Goal: Task Accomplishment & Management: Manage account settings

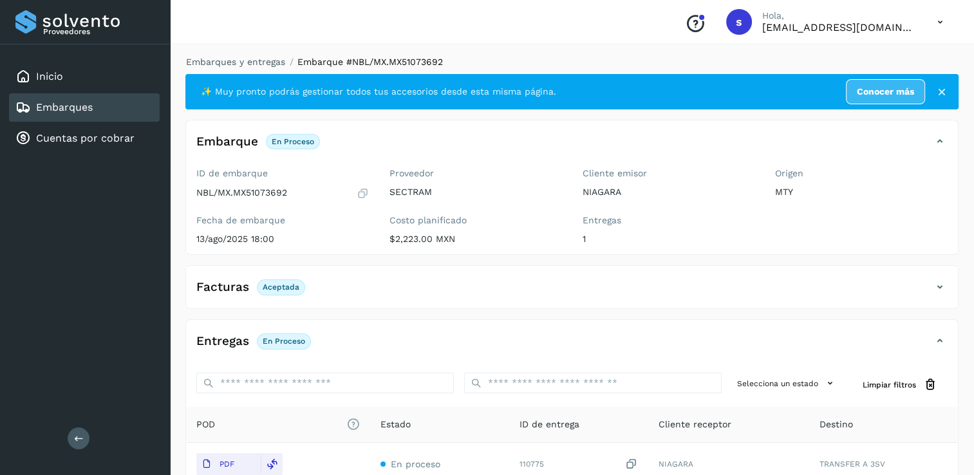
click at [248, 70] on div "Embarques y entregas Embarque #NBL/MX.MX51073692 ✨ Muy pronto podrás gestionar …" at bounding box center [571, 325] width 773 height 541
click at [255, 64] on link "Embarques y entregas" at bounding box center [235, 62] width 99 height 10
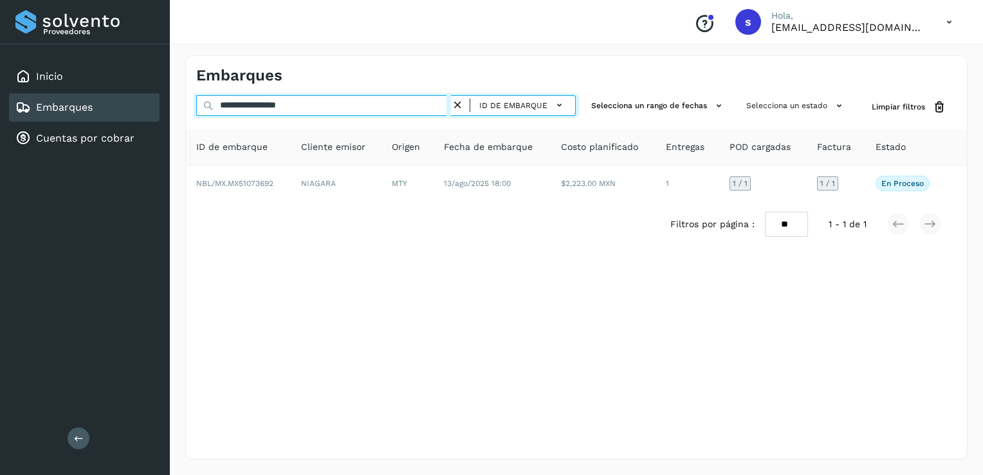
click at [448, 104] on input "**********" at bounding box center [323, 105] width 255 height 21
paste input "**********"
type input "**********"
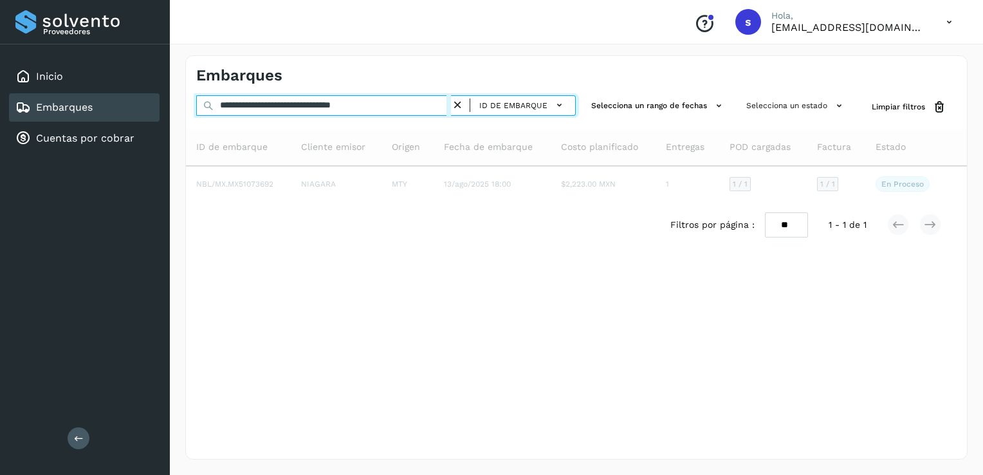
drag, startPoint x: 307, startPoint y: 97, endPoint x: 162, endPoint y: 89, distance: 145.0
click at [167, 86] on div "**********" at bounding box center [491, 237] width 983 height 475
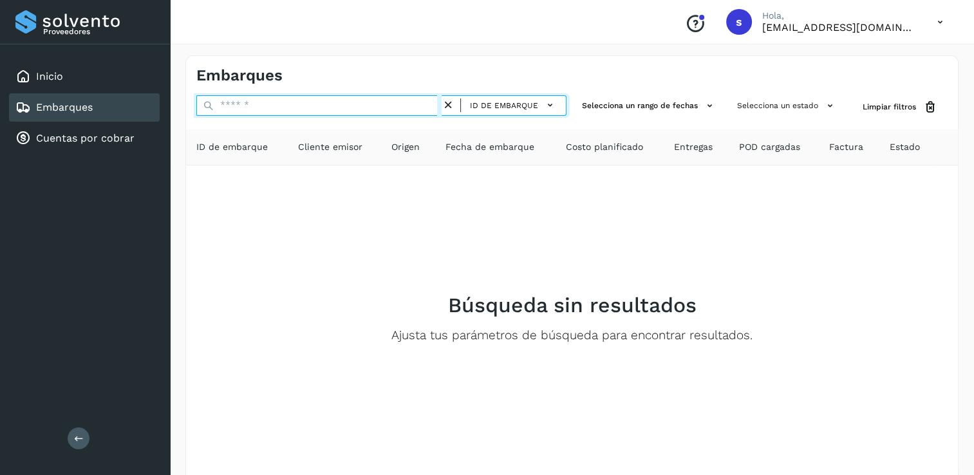
paste input "**********"
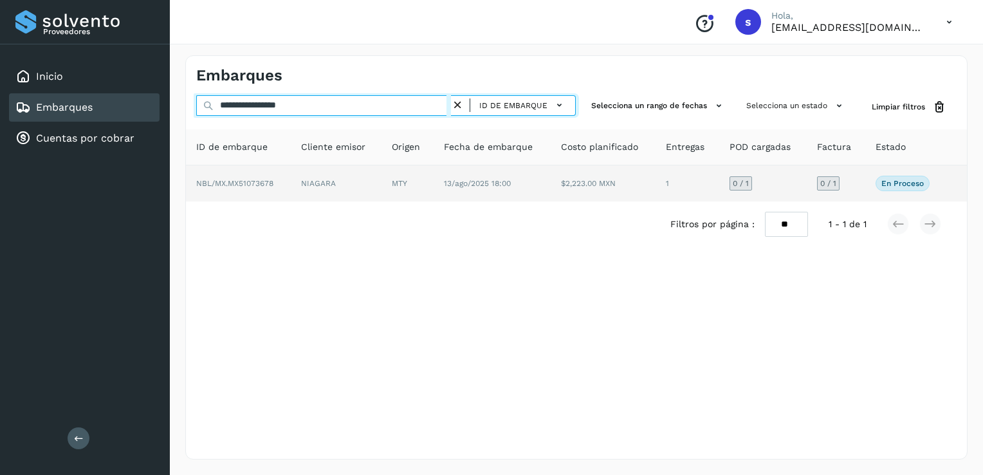
type input "**********"
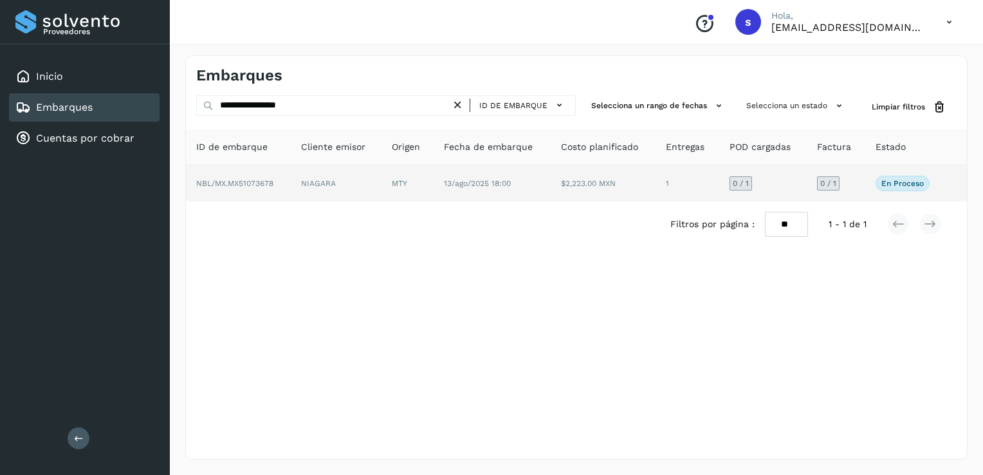
click at [302, 186] on td "NIAGARA" at bounding box center [336, 183] width 91 height 36
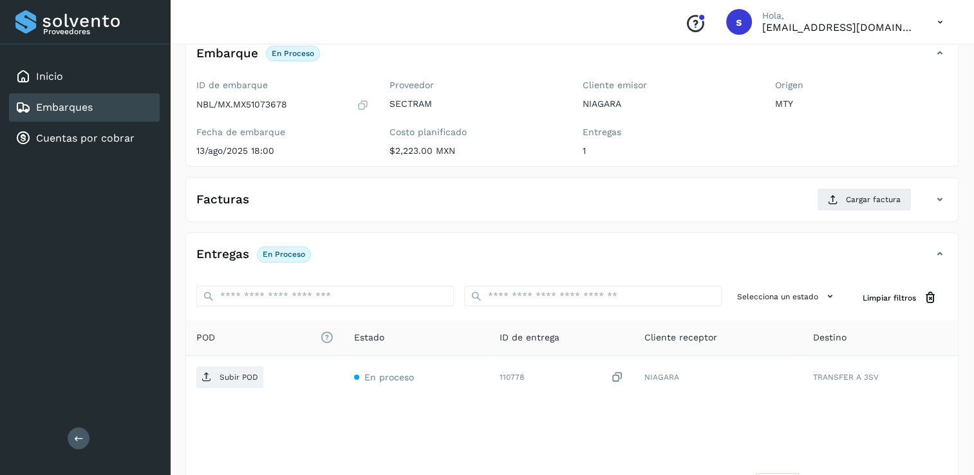
scroll to position [129, 0]
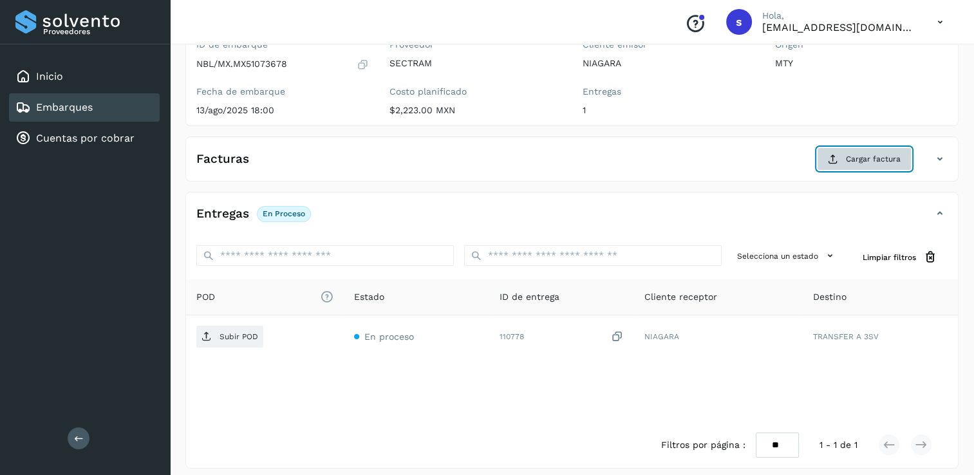
click at [878, 161] on span "Cargar factura" at bounding box center [873, 159] width 55 height 12
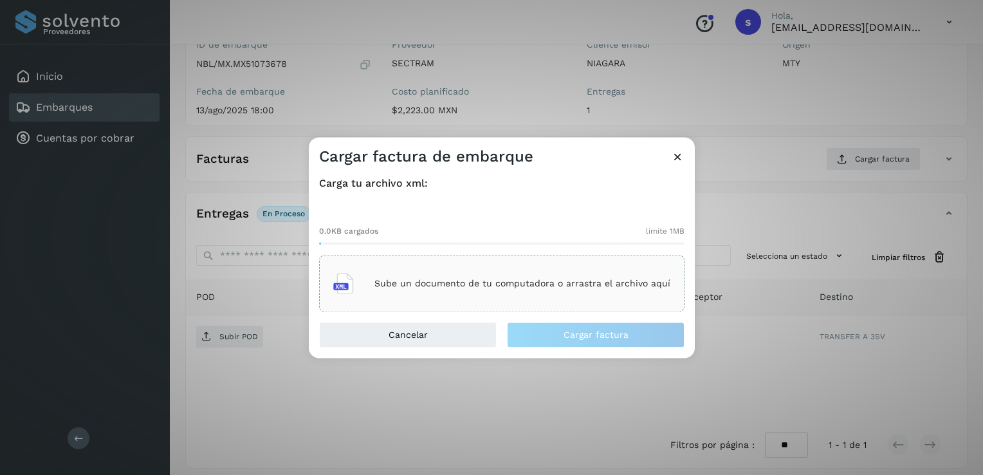
click at [676, 160] on icon at bounding box center [678, 157] width 14 height 14
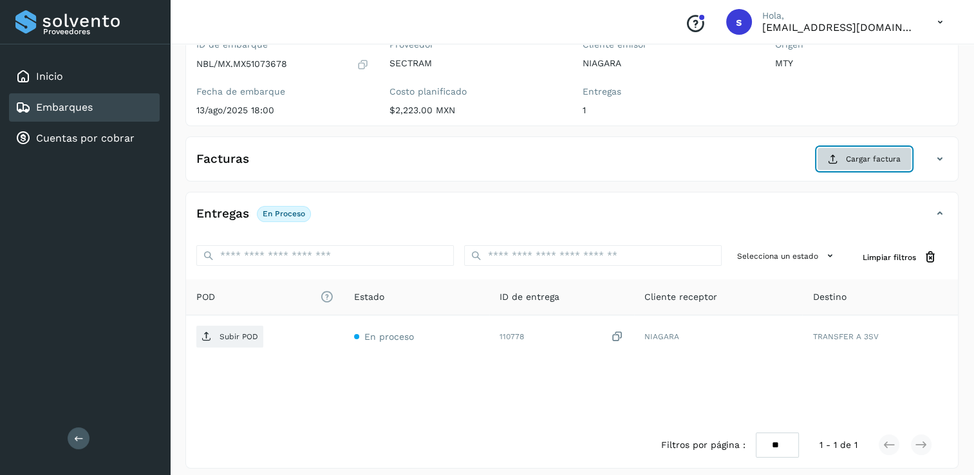
click at [886, 168] on button "Cargar factura" at bounding box center [864, 158] width 95 height 23
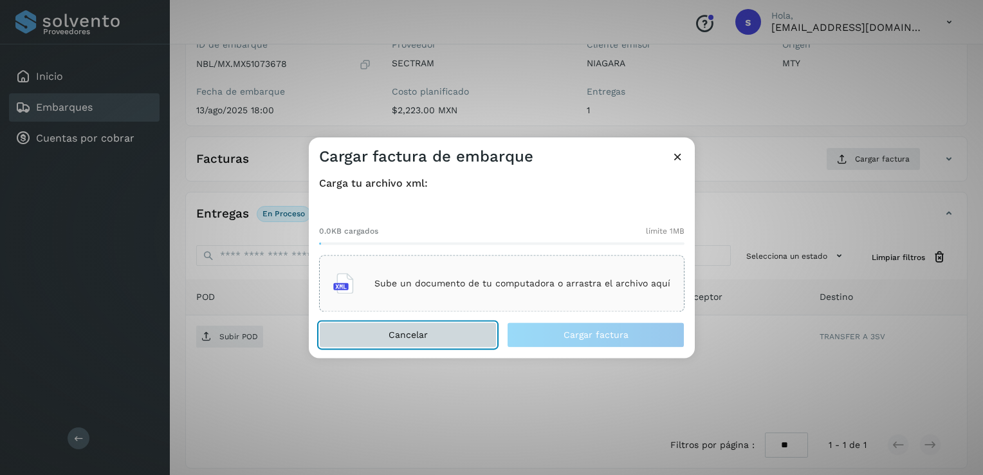
click at [404, 333] on span "Cancelar" at bounding box center [408, 335] width 39 height 9
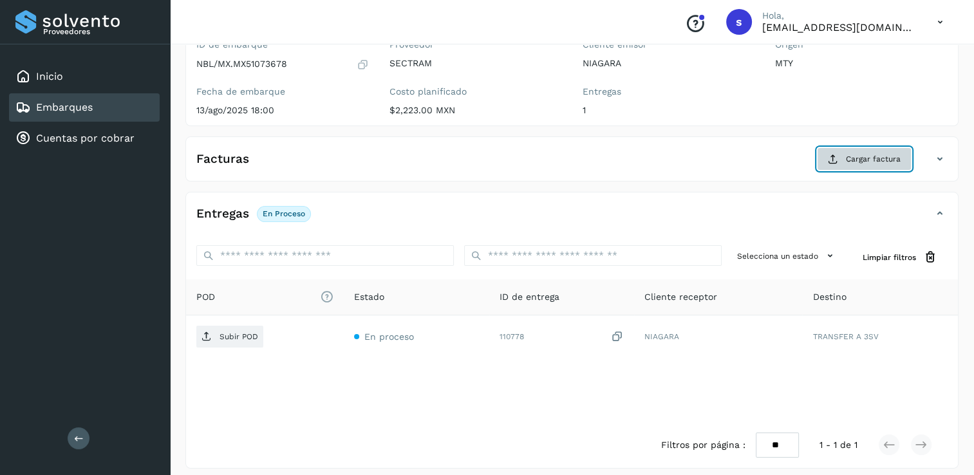
click at [871, 161] on span "Cargar factura" at bounding box center [873, 159] width 55 height 12
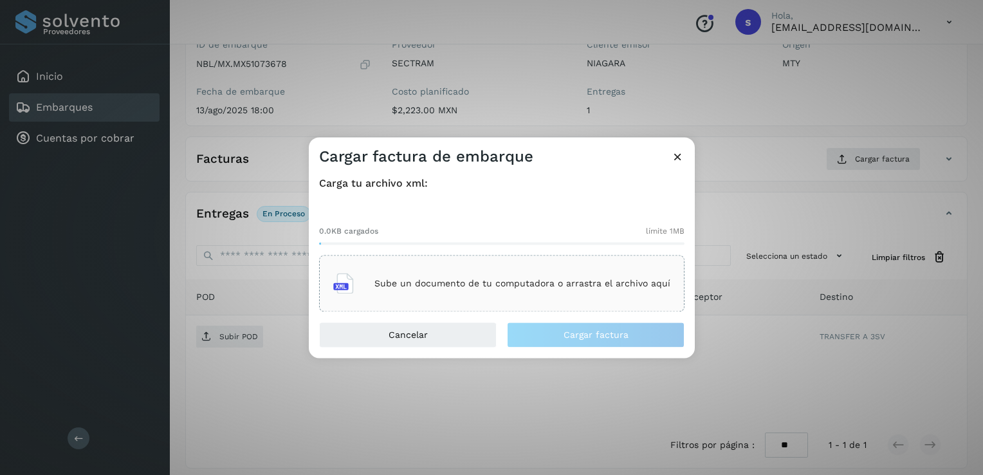
click at [373, 275] on div "Sube un documento de tu computadora o arrastra el archivo aquí" at bounding box center [501, 283] width 337 height 35
click at [676, 156] on icon at bounding box center [678, 157] width 14 height 14
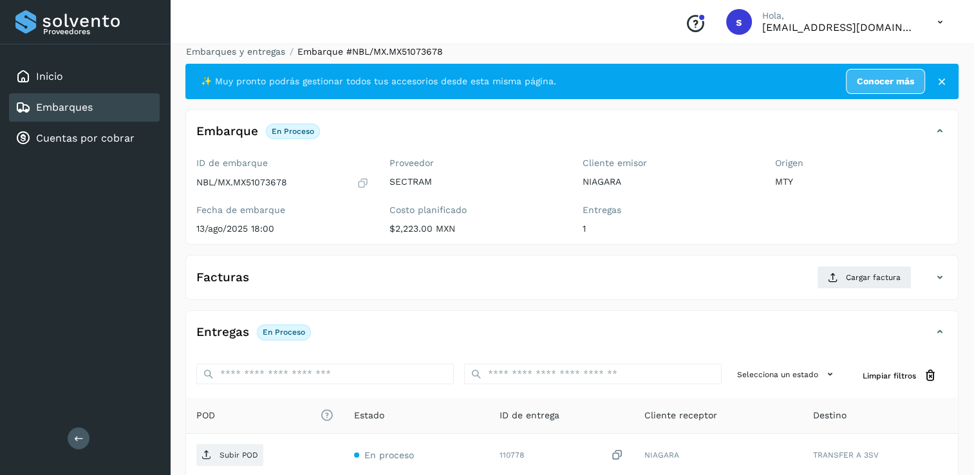
scroll to position [0, 0]
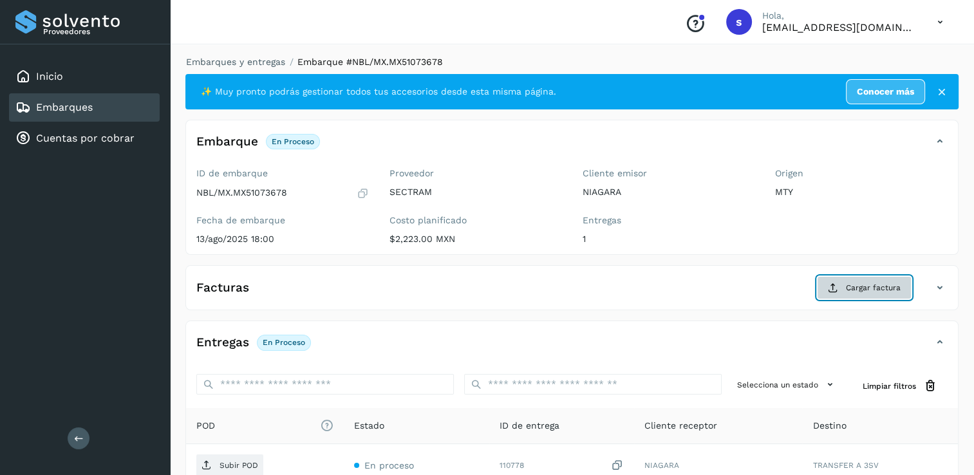
click at [853, 289] on span "Cargar factura" at bounding box center [873, 288] width 55 height 12
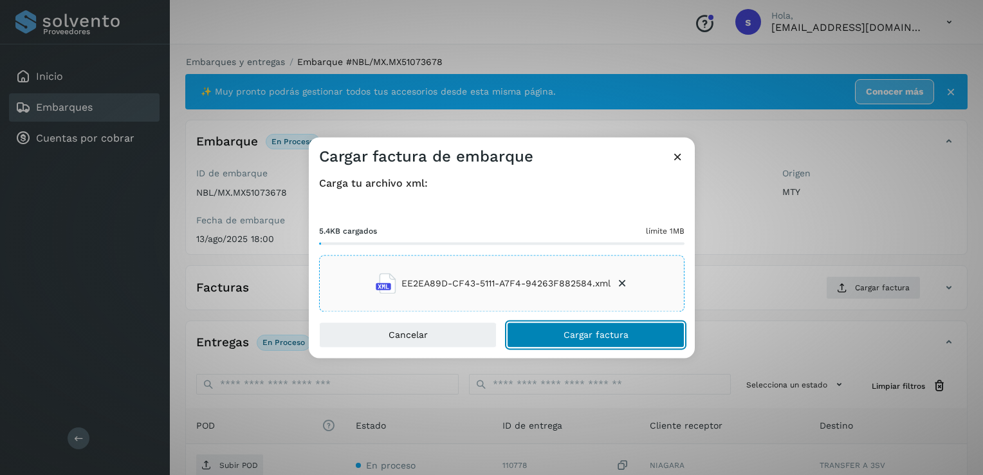
click at [543, 328] on button "Cargar factura" at bounding box center [596, 335] width 178 height 26
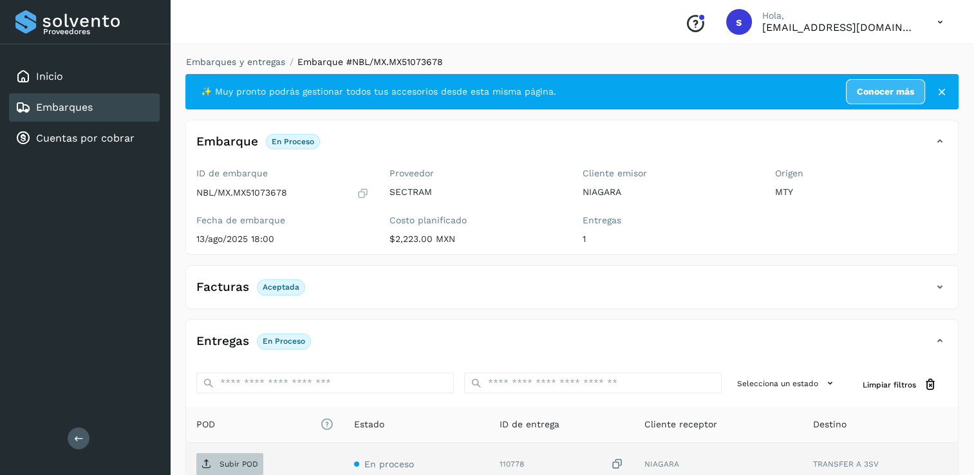
click at [219, 465] on p "Subir POD" at bounding box center [238, 464] width 39 height 9
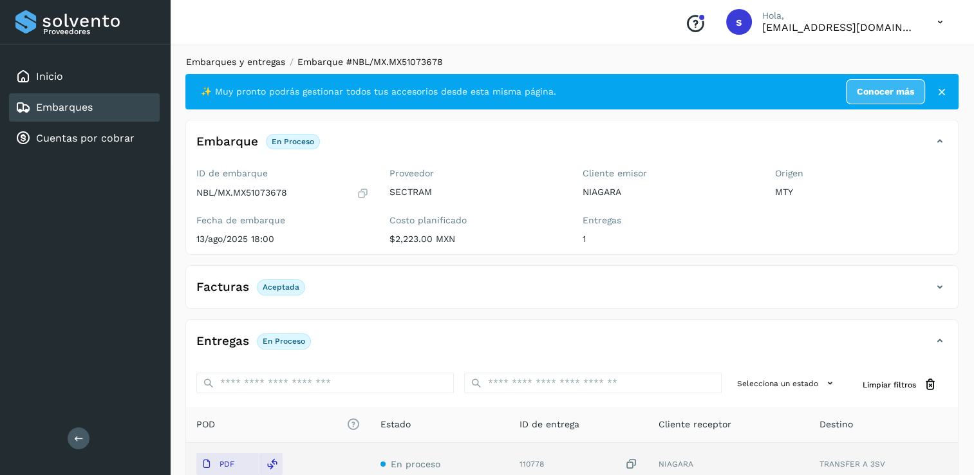
click at [237, 67] on link "Embarques y entregas" at bounding box center [235, 62] width 99 height 10
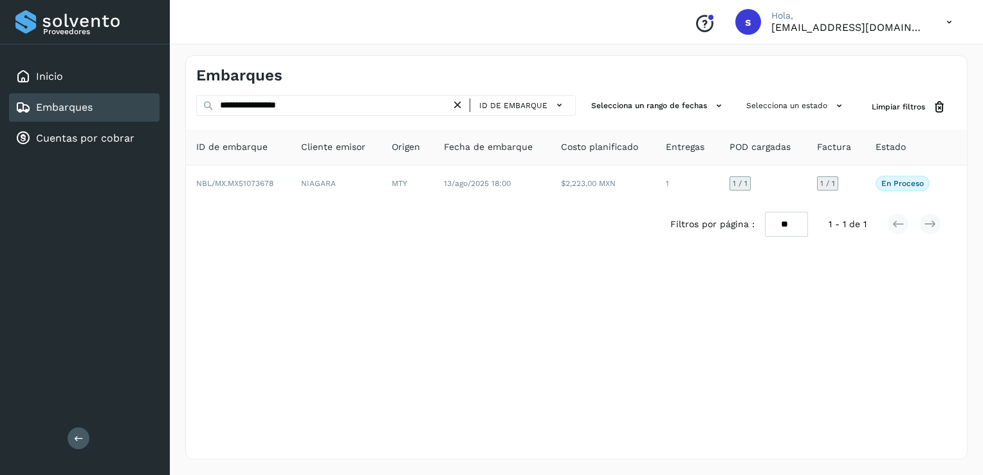
click at [463, 108] on icon at bounding box center [458, 105] width 14 height 14
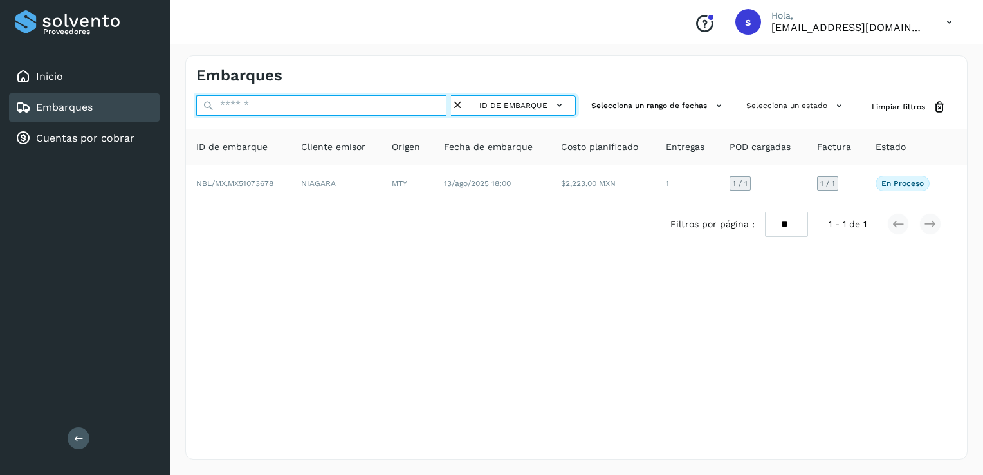
click at [416, 107] on input "text" at bounding box center [323, 105] width 255 height 21
paste input "**********"
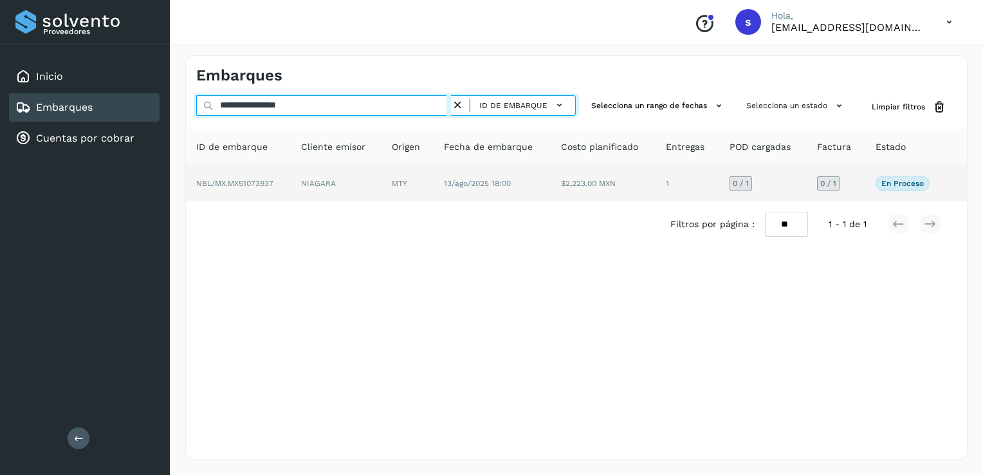
type input "**********"
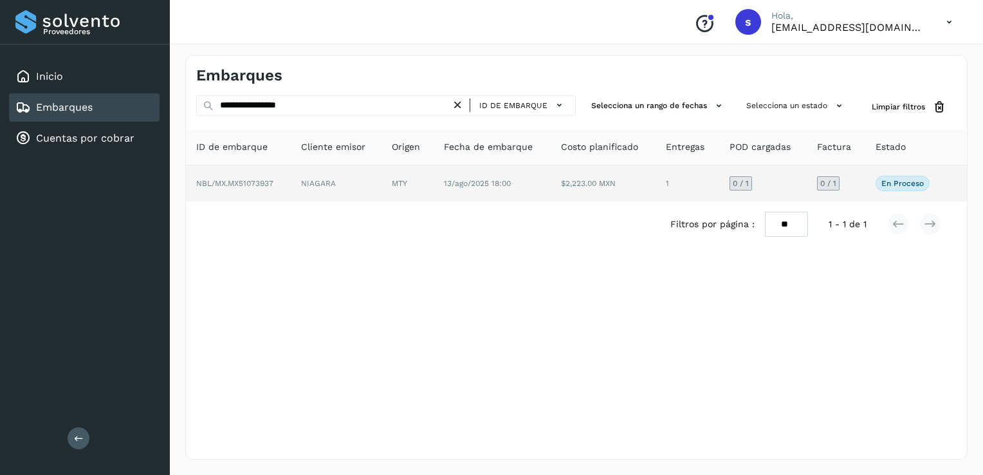
click at [283, 189] on td "NBL/MX.MX51073937" at bounding box center [238, 183] width 105 height 36
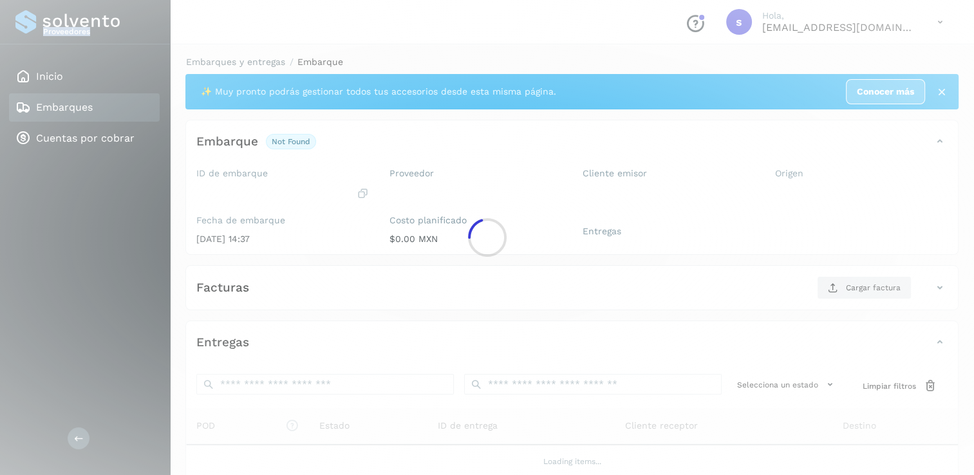
click at [283, 189] on div at bounding box center [487, 237] width 974 height 475
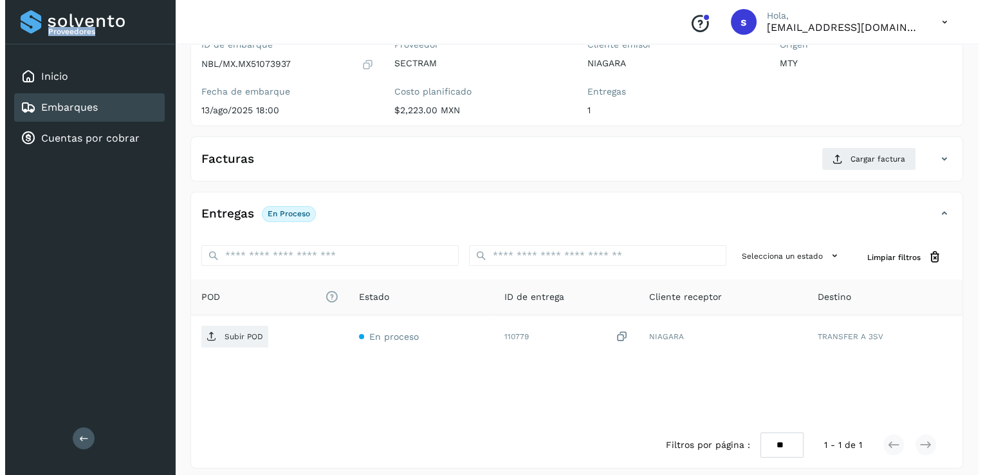
scroll to position [136, 0]
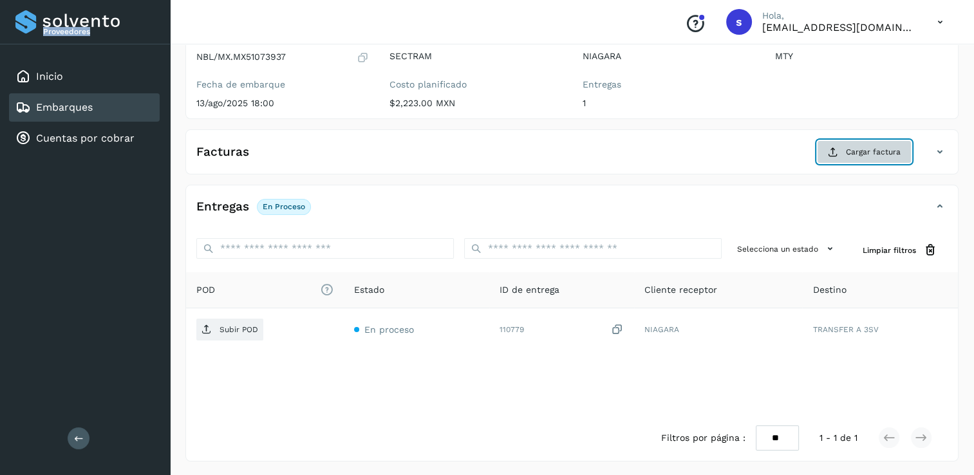
click at [834, 152] on icon at bounding box center [833, 152] width 10 height 10
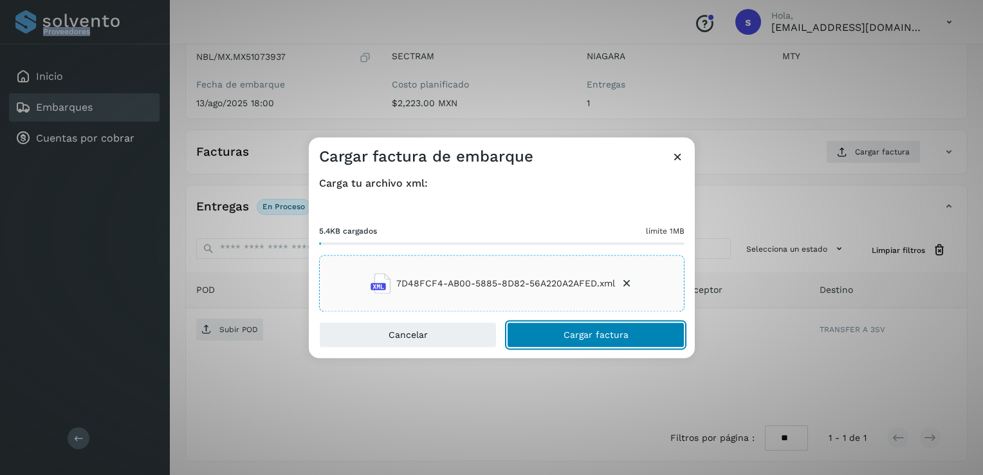
click at [556, 335] on button "Cargar factura" at bounding box center [596, 335] width 178 height 26
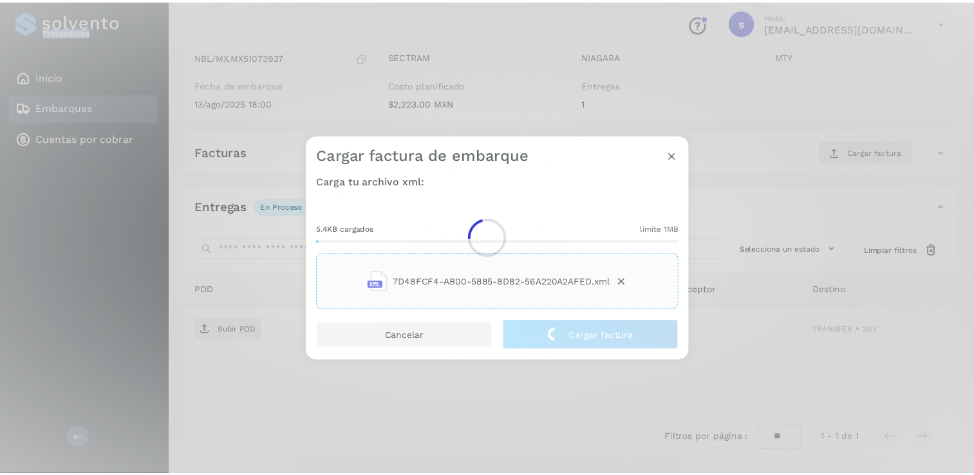
scroll to position [135, 0]
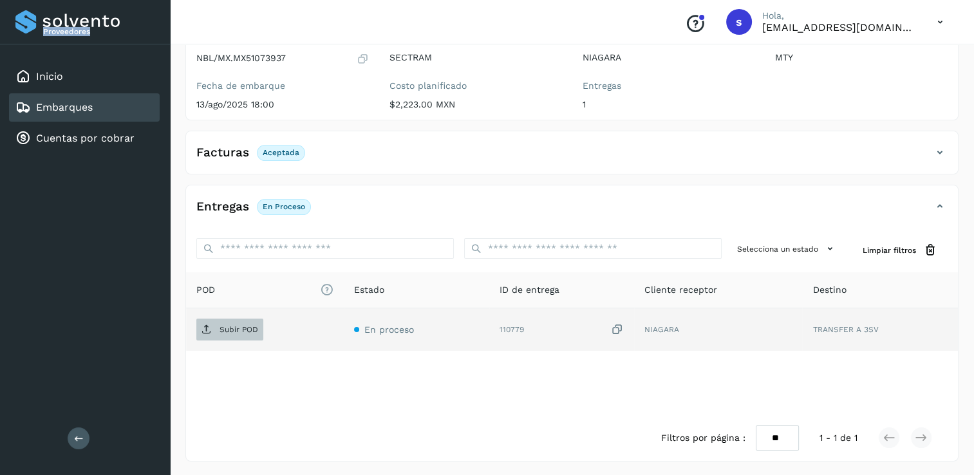
click at [221, 328] on p "Subir POD" at bounding box center [238, 329] width 39 height 9
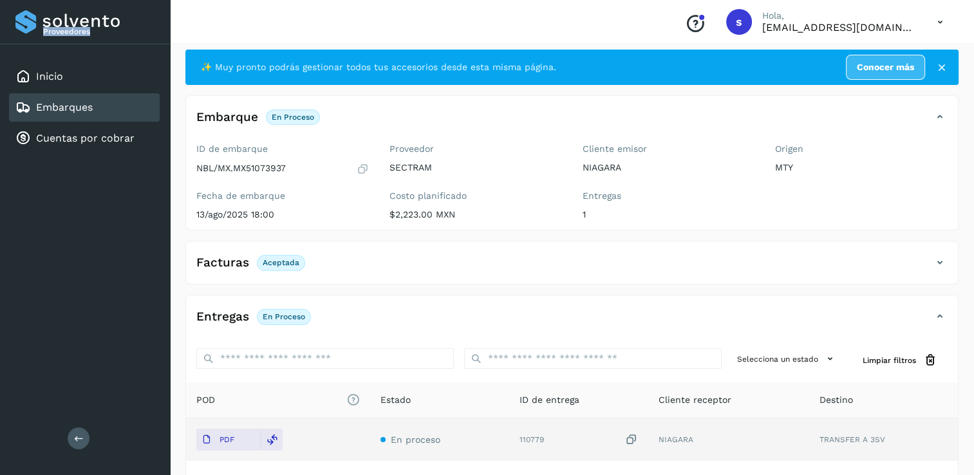
scroll to position [0, 0]
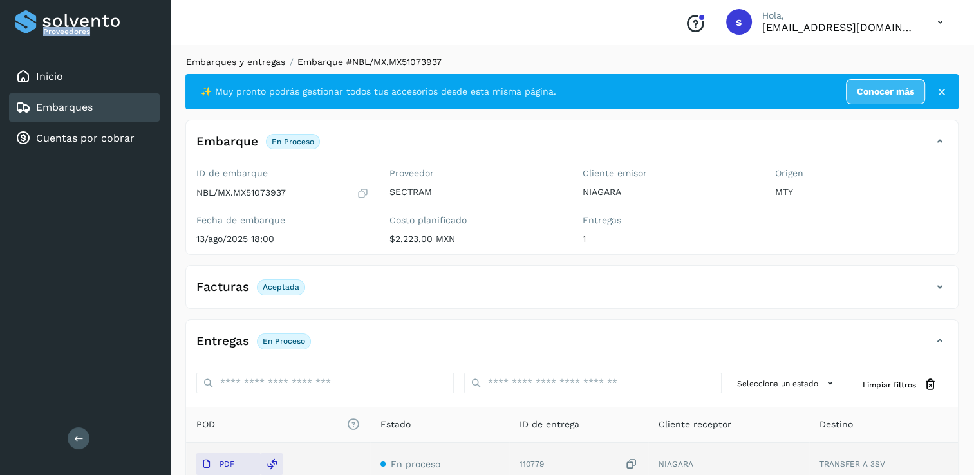
click at [246, 62] on link "Embarques y entregas" at bounding box center [235, 62] width 99 height 10
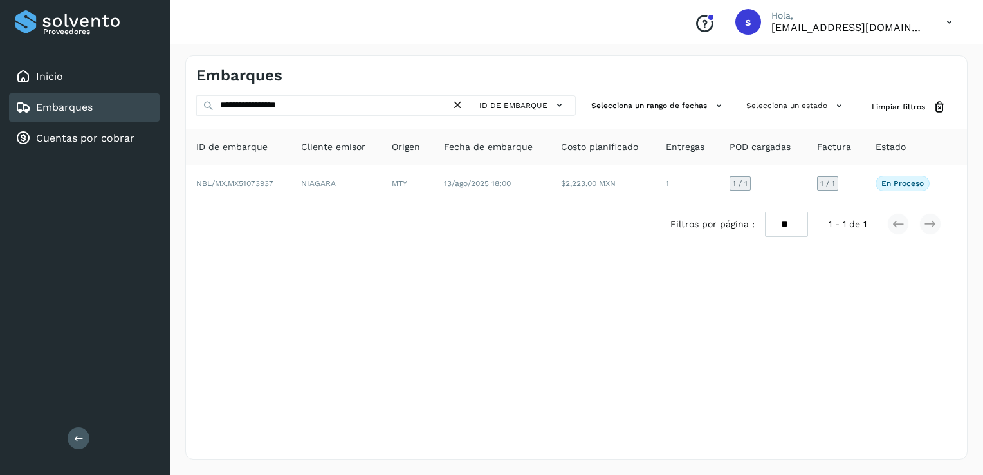
drag, startPoint x: 461, startPoint y: 104, endPoint x: 438, endPoint y: 107, distance: 23.4
click at [461, 104] on icon at bounding box center [458, 105] width 14 height 14
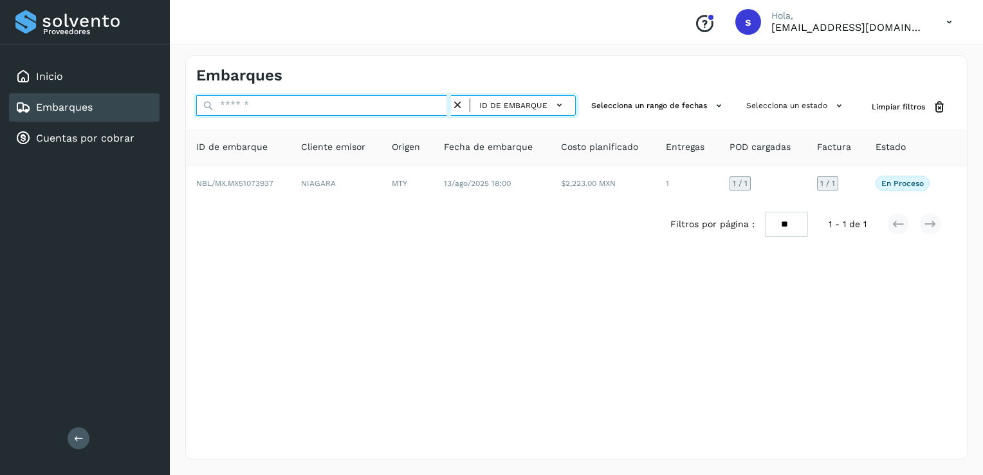
click at [409, 108] on input "text" at bounding box center [323, 105] width 255 height 21
paste input "**********"
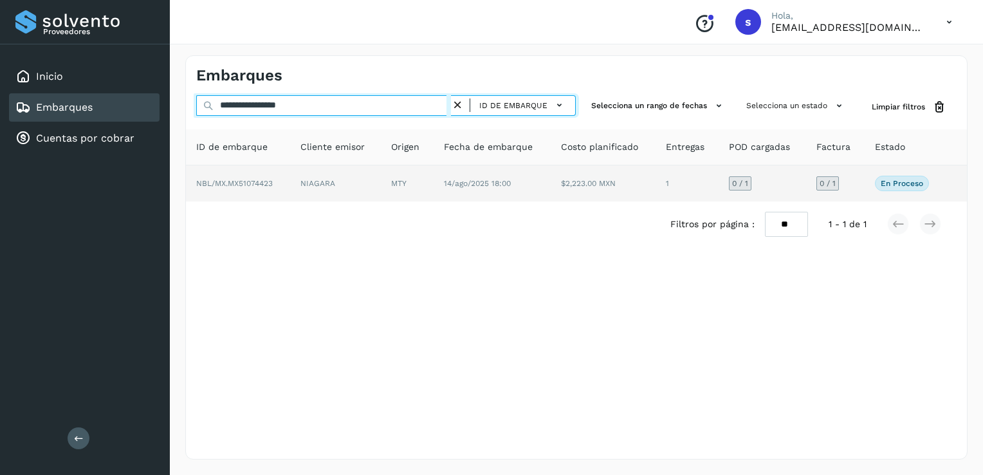
type input "**********"
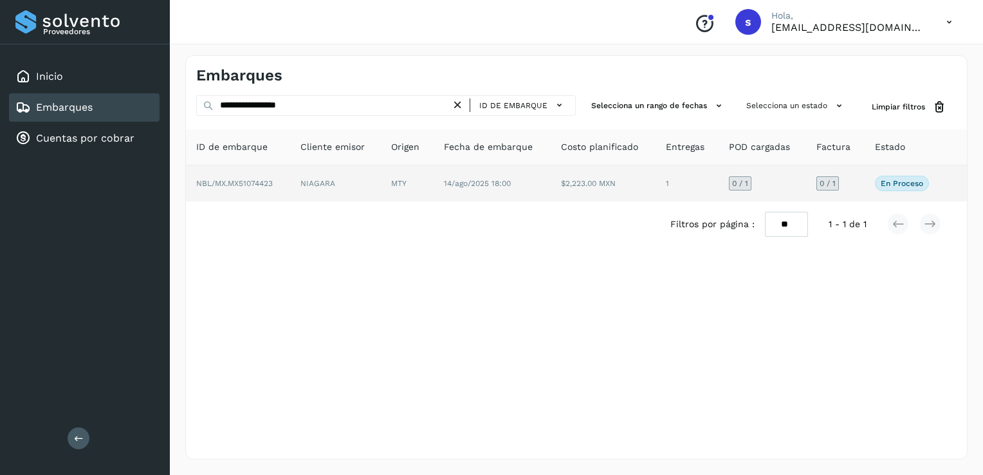
click at [281, 172] on td "NBL/MX.MX51074423" at bounding box center [238, 183] width 104 height 36
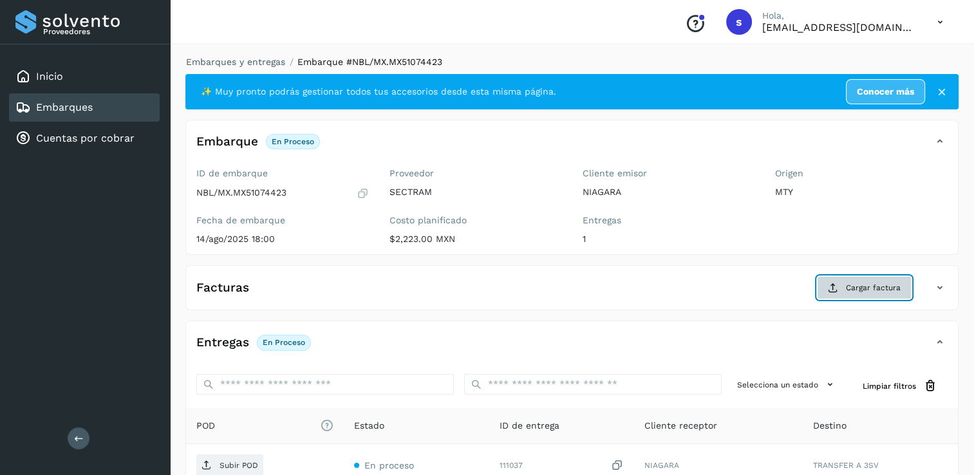
click at [847, 292] on span "Cargar factura" at bounding box center [873, 288] width 55 height 12
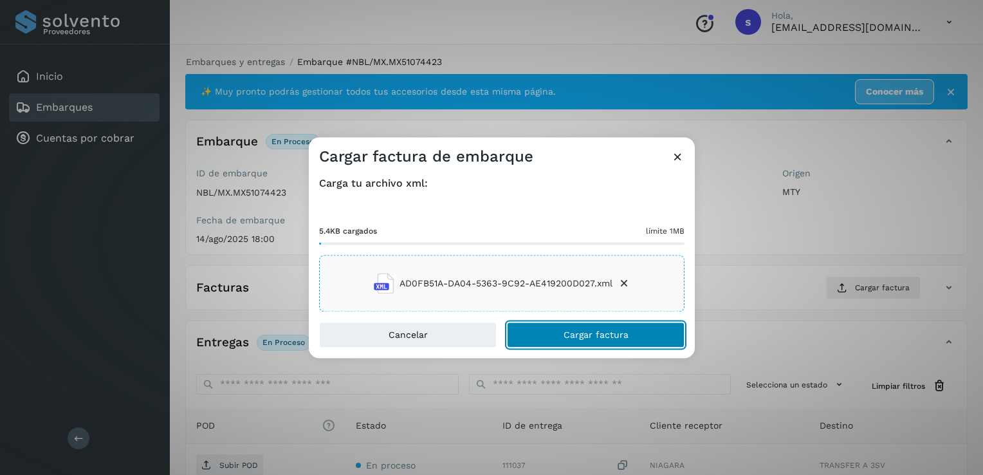
click at [546, 326] on button "Cargar factura" at bounding box center [596, 335] width 178 height 26
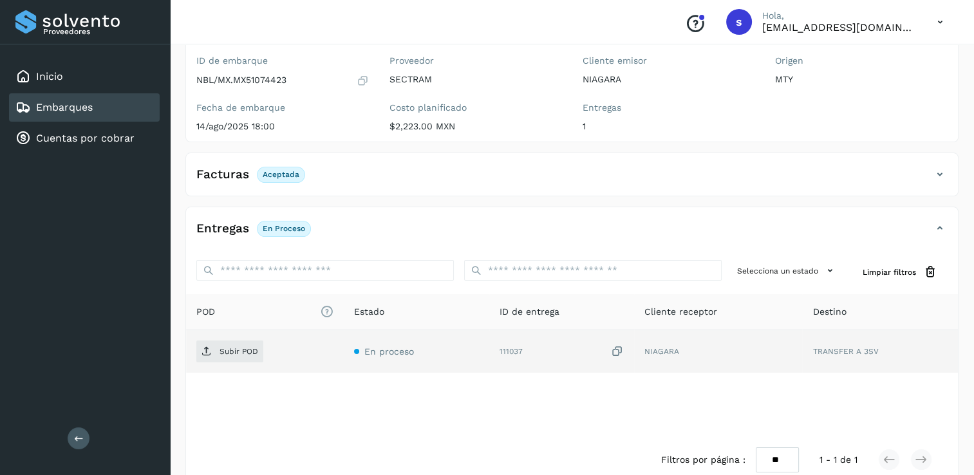
scroll to position [135, 0]
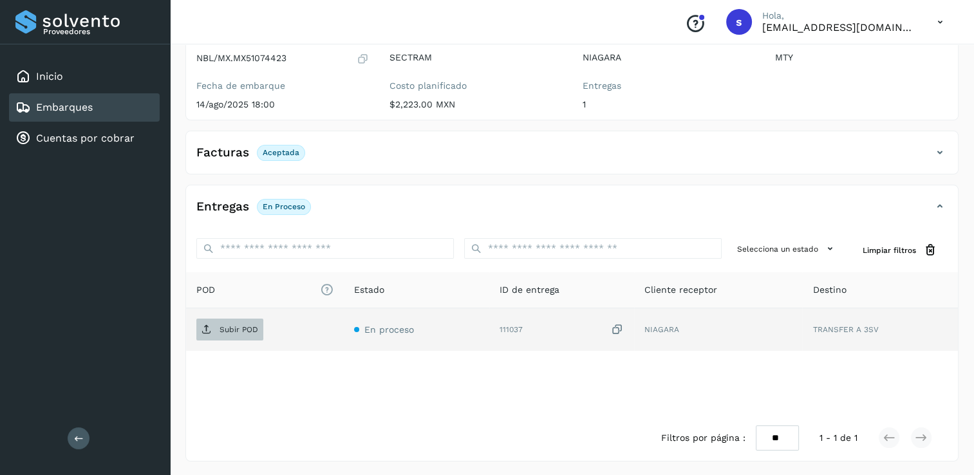
click at [247, 328] on p "Subir POD" at bounding box center [238, 329] width 39 height 9
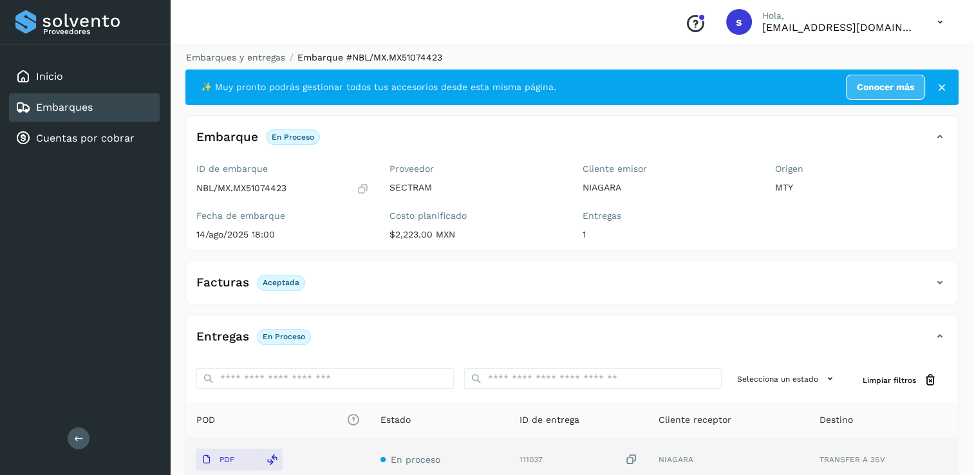
scroll to position [0, 0]
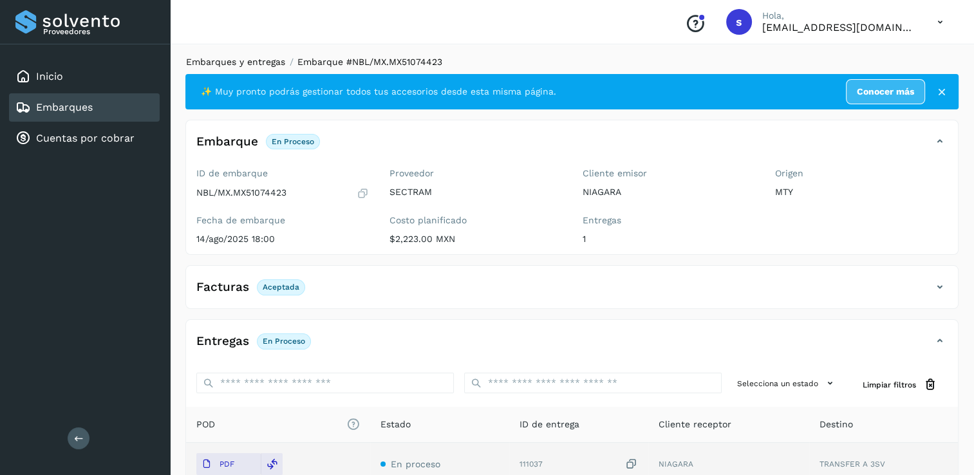
click at [234, 63] on link "Embarques y entregas" at bounding box center [235, 62] width 99 height 10
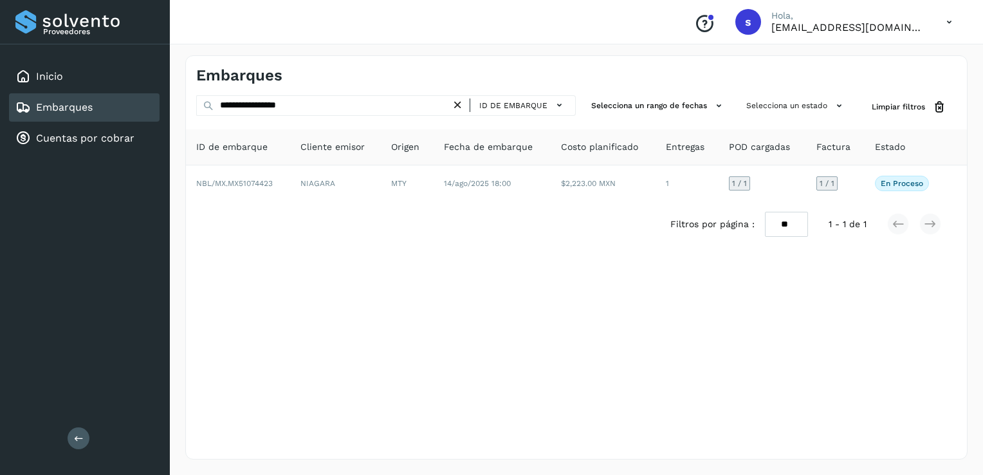
click at [460, 102] on icon at bounding box center [458, 105] width 14 height 14
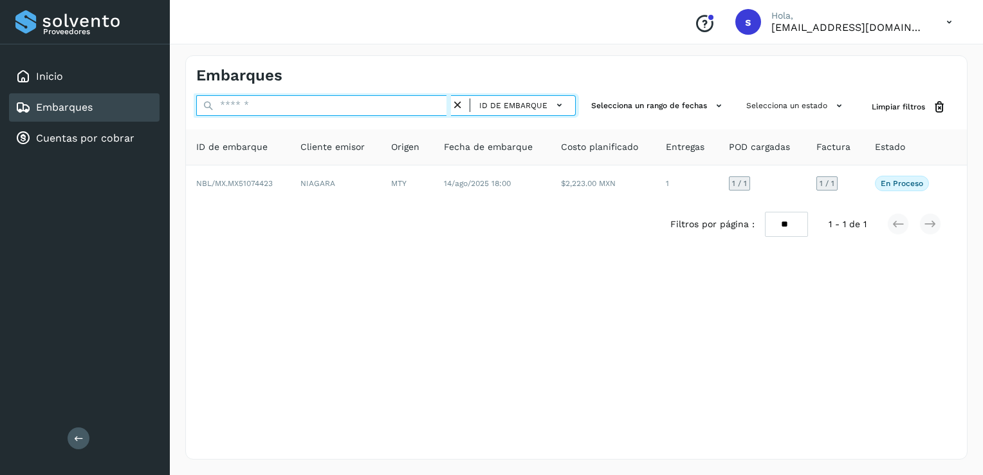
drag, startPoint x: 407, startPoint y: 102, endPoint x: 401, endPoint y: 112, distance: 11.8
click at [406, 102] on input "text" at bounding box center [323, 105] width 255 height 21
paste input "**********"
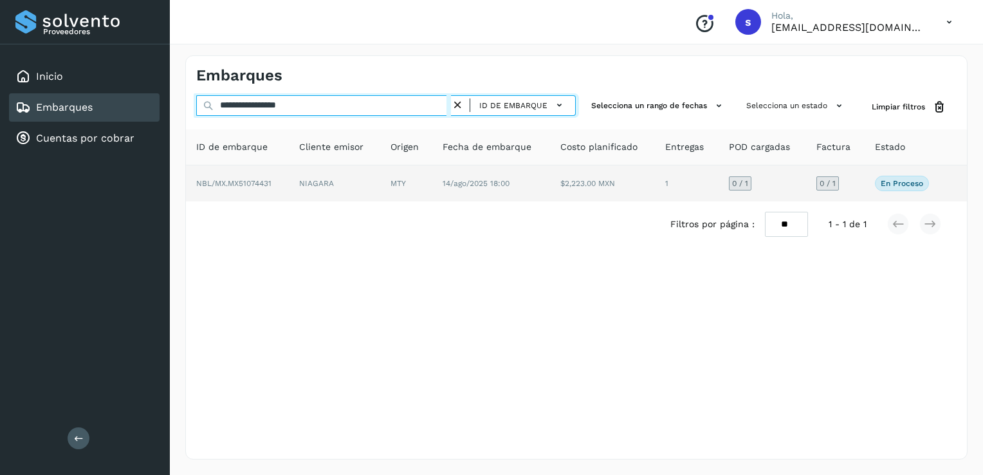
type input "**********"
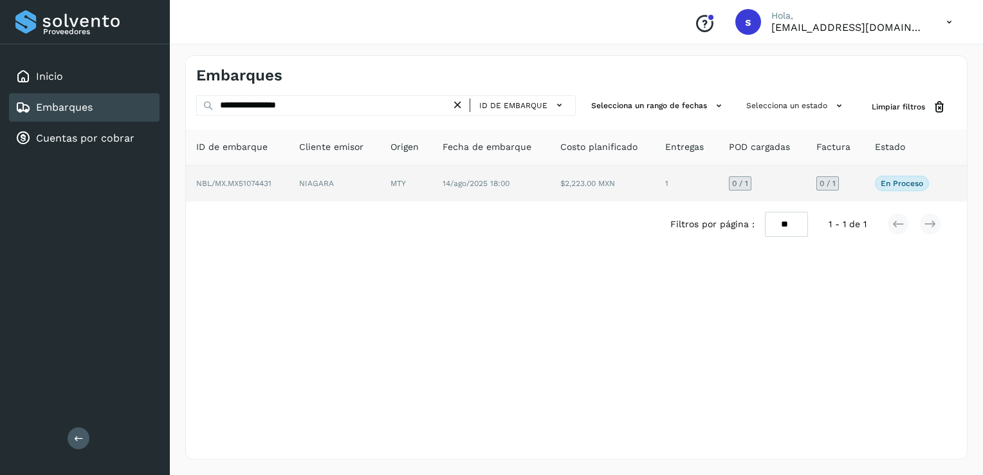
click at [356, 182] on td "NIAGARA" at bounding box center [334, 183] width 91 height 36
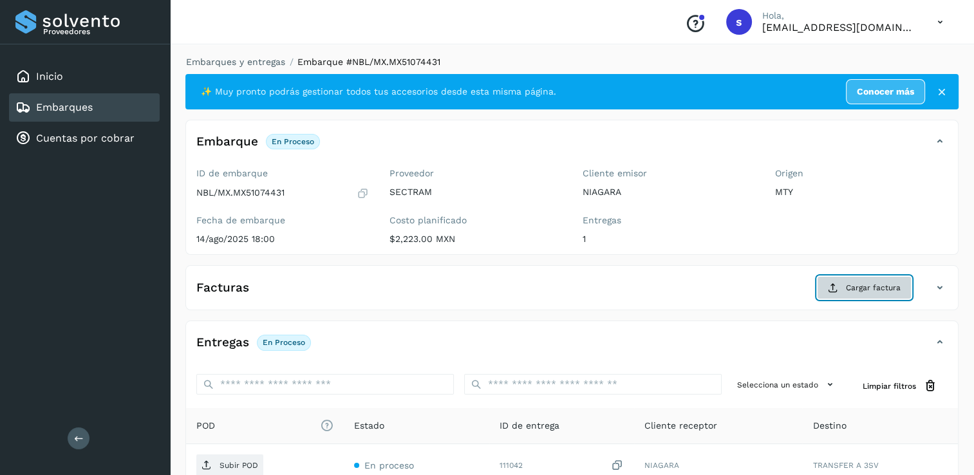
click at [871, 282] on span "Cargar factura" at bounding box center [873, 288] width 55 height 12
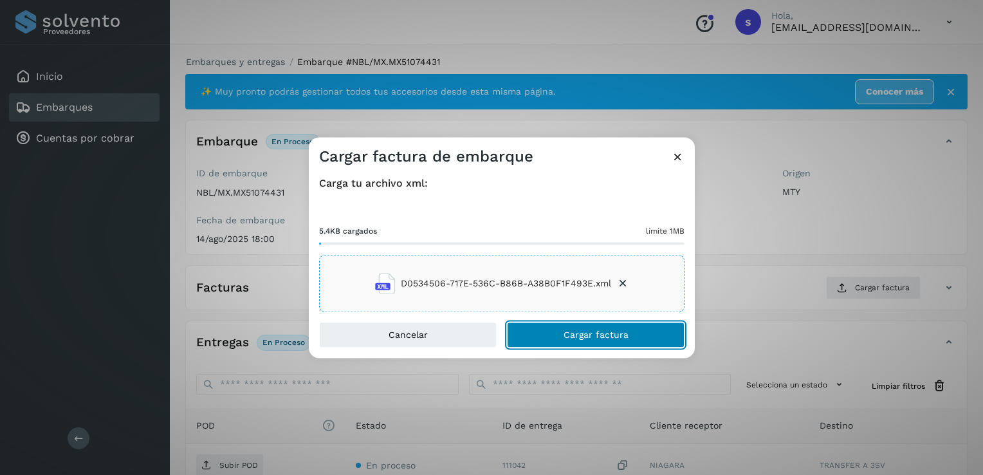
click at [573, 336] on span "Cargar factura" at bounding box center [596, 335] width 65 height 9
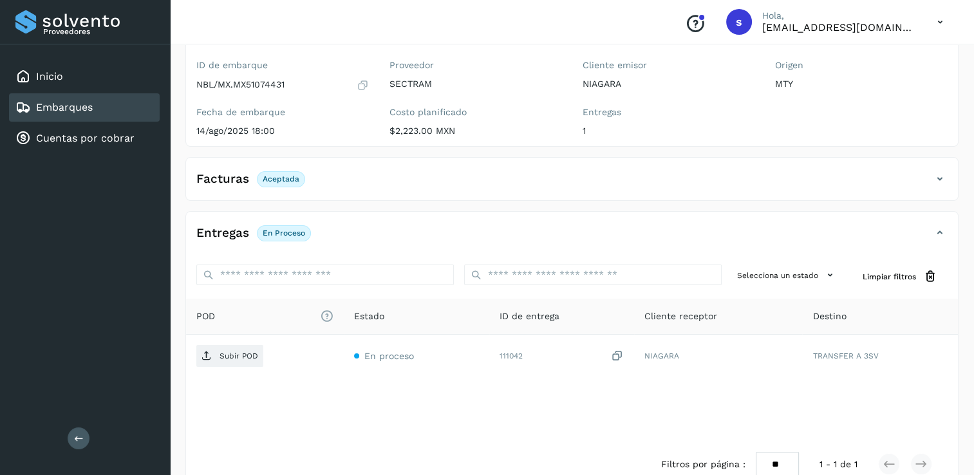
scroll to position [135, 0]
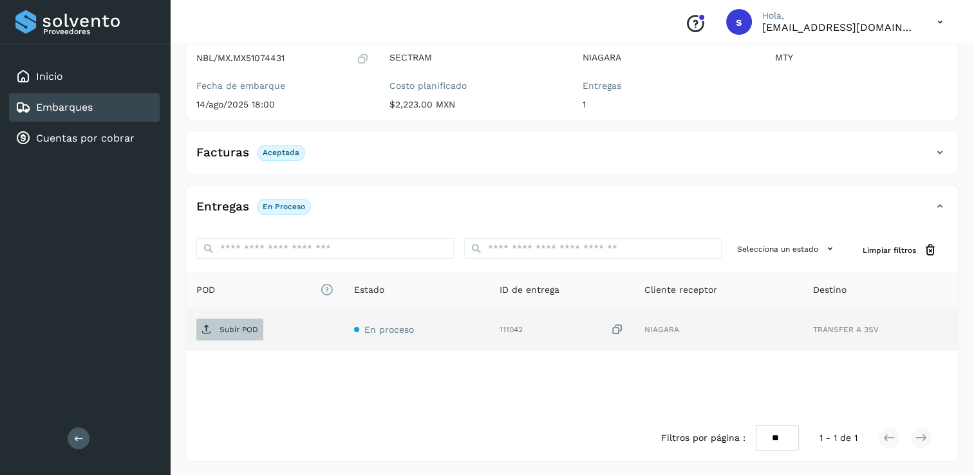
click at [239, 333] on span "Subir POD" at bounding box center [229, 329] width 67 height 21
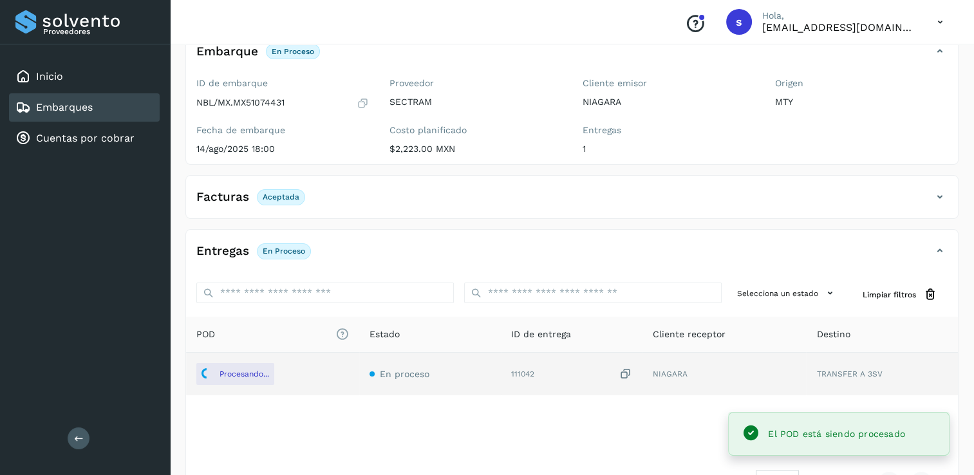
scroll to position [0, 0]
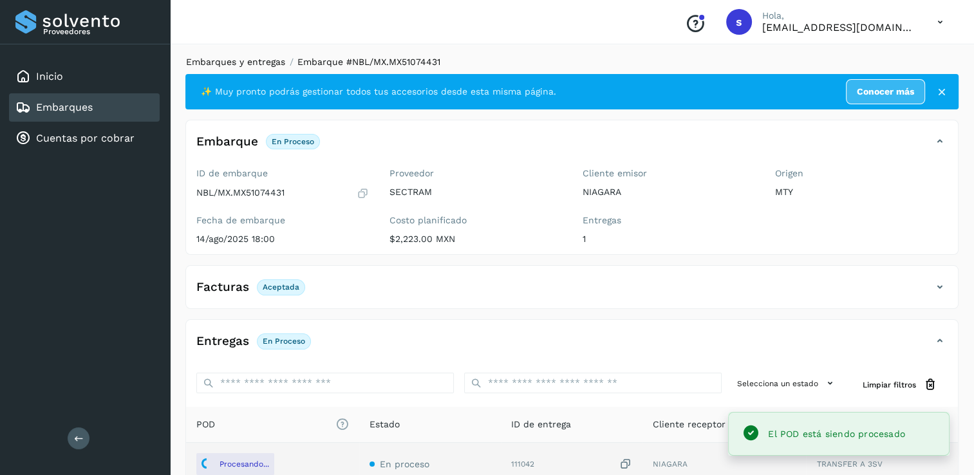
click at [220, 66] on link "Embarques y entregas" at bounding box center [235, 62] width 99 height 10
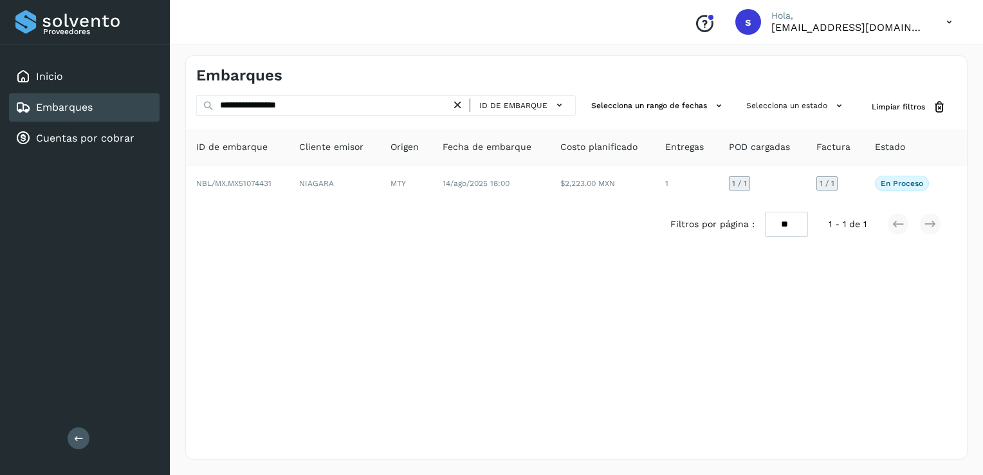
drag, startPoint x: 461, startPoint y: 109, endPoint x: 445, endPoint y: 107, distance: 16.9
click at [461, 109] on icon at bounding box center [458, 105] width 14 height 14
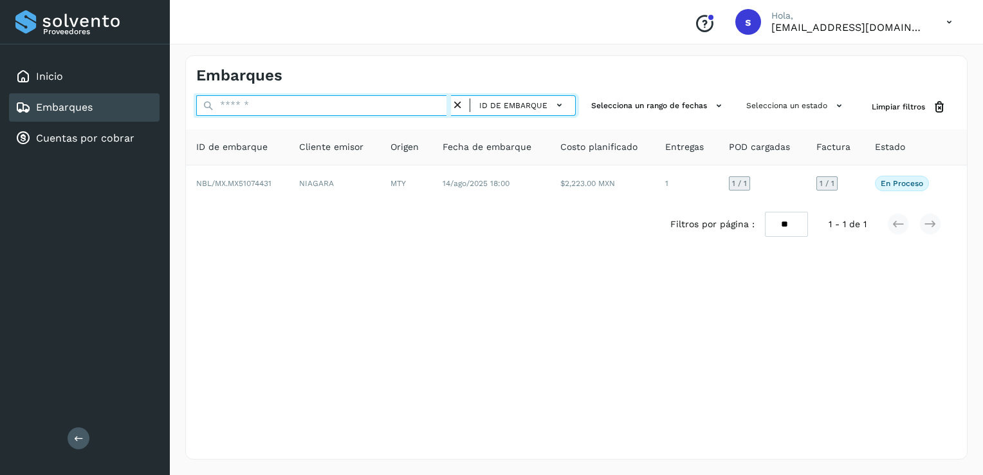
drag, startPoint x: 414, startPoint y: 100, endPoint x: 409, endPoint y: 106, distance: 7.8
click at [410, 104] on input "text" at bounding box center [323, 105] width 255 height 21
paste input "**********"
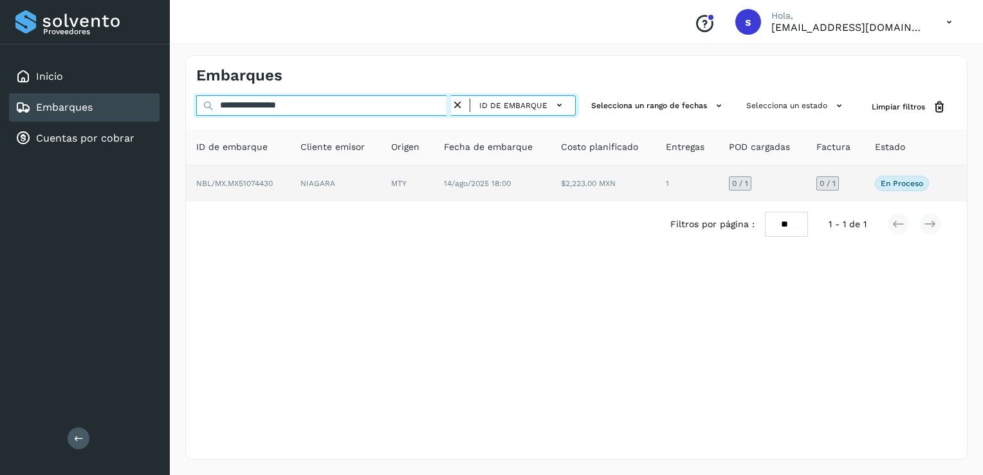
type input "**********"
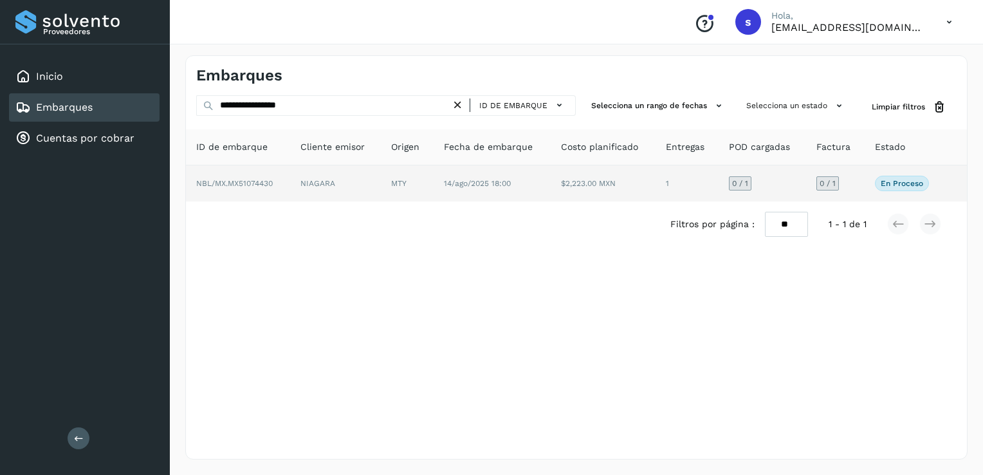
click at [274, 174] on td "NBL/MX.MX51074430" at bounding box center [238, 183] width 104 height 36
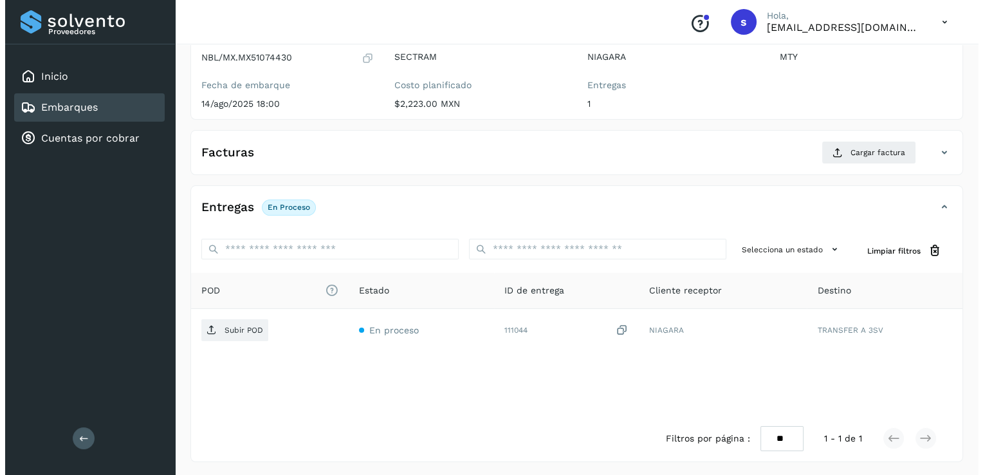
scroll to position [136, 0]
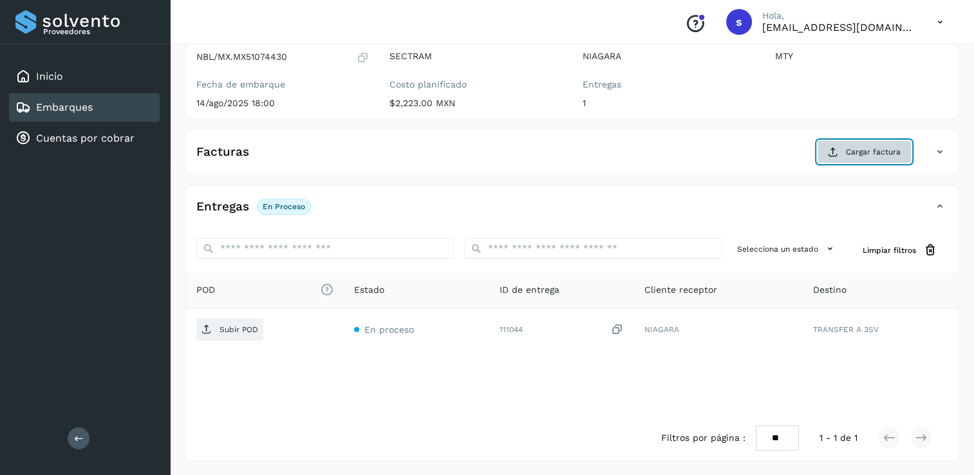
click at [857, 158] on button "Cargar factura" at bounding box center [864, 151] width 95 height 23
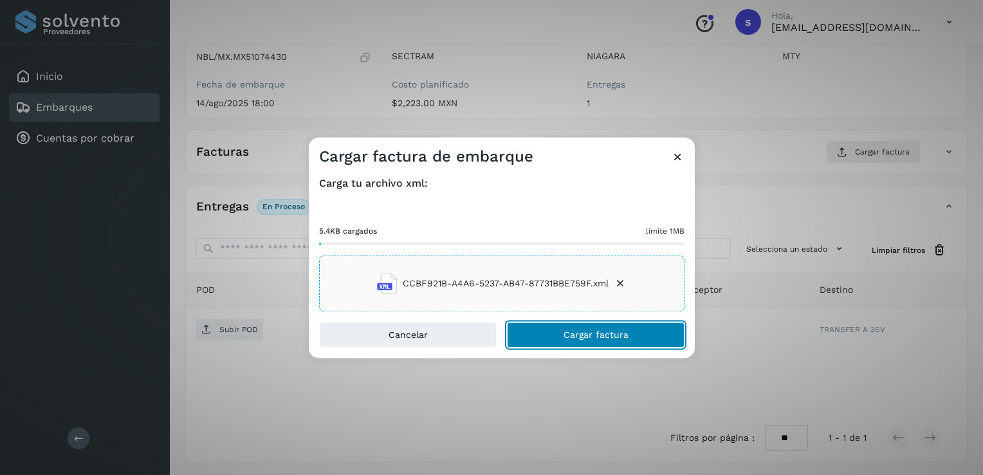
click at [599, 333] on span "Cargar factura" at bounding box center [596, 335] width 65 height 9
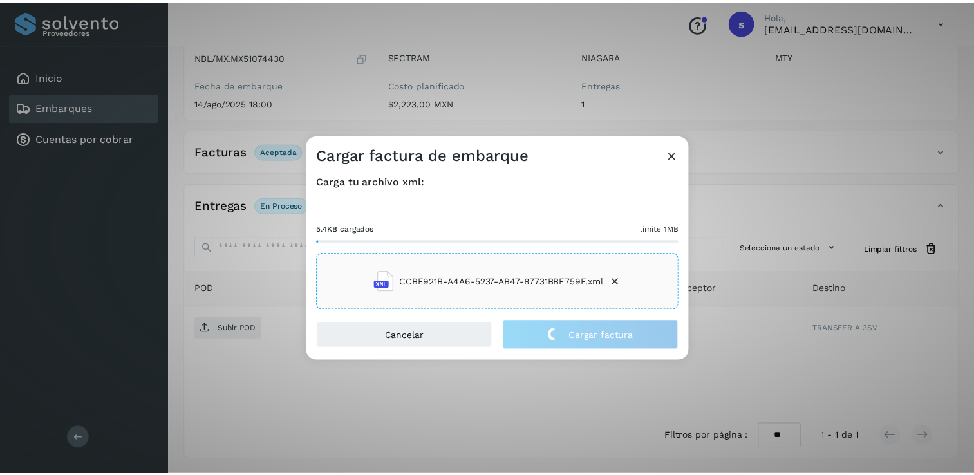
scroll to position [135, 0]
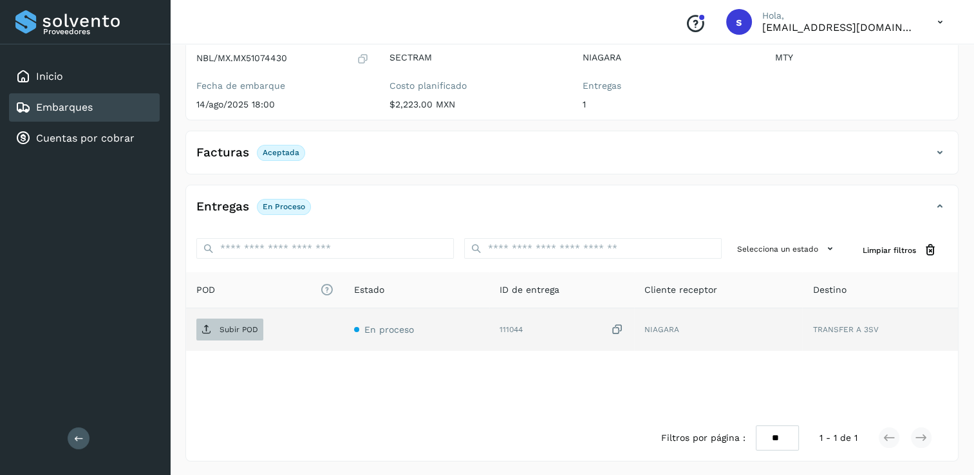
click at [248, 331] on p "Subir POD" at bounding box center [238, 329] width 39 height 9
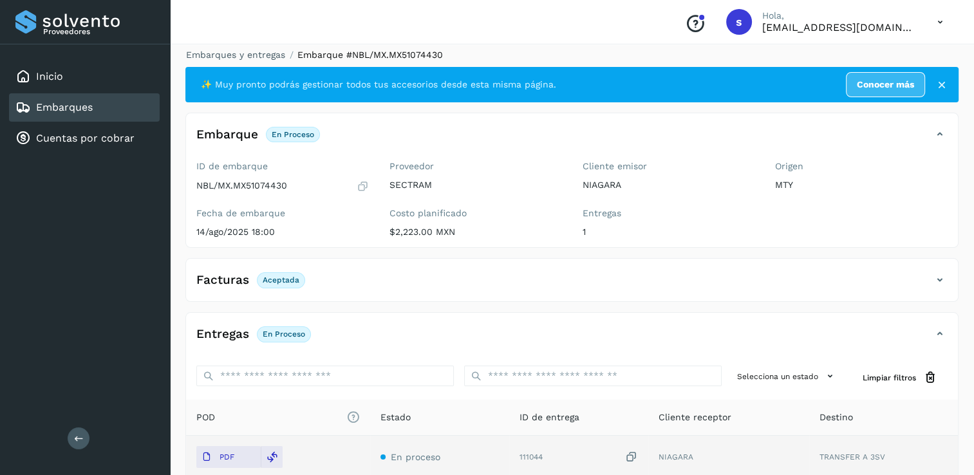
scroll to position [0, 0]
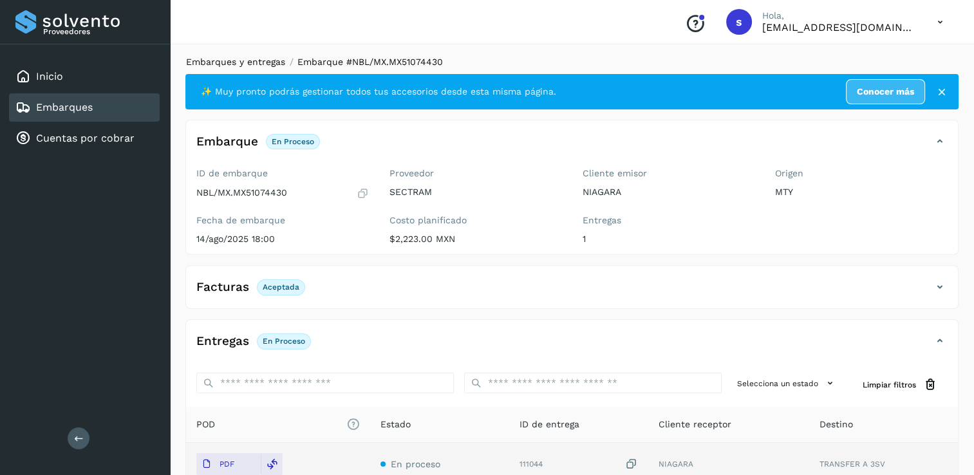
click at [255, 63] on link "Embarques y entregas" at bounding box center [235, 62] width 99 height 10
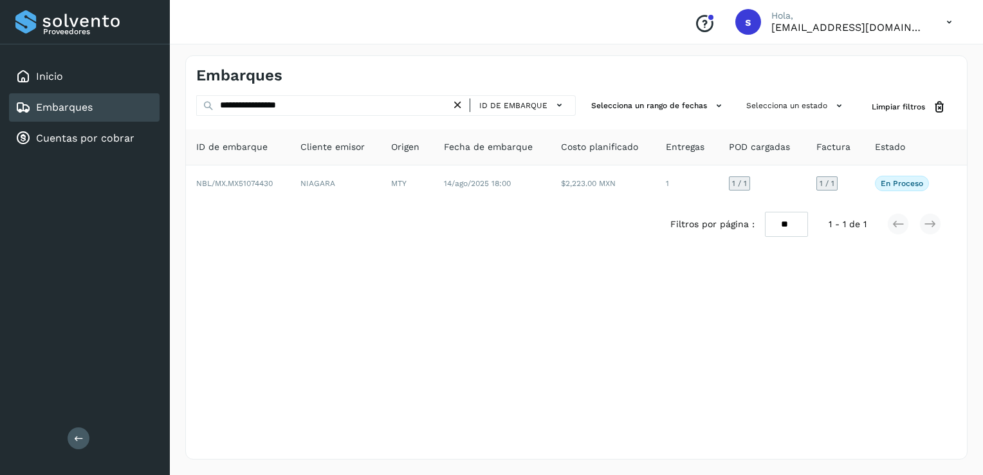
click at [456, 107] on icon at bounding box center [458, 105] width 14 height 14
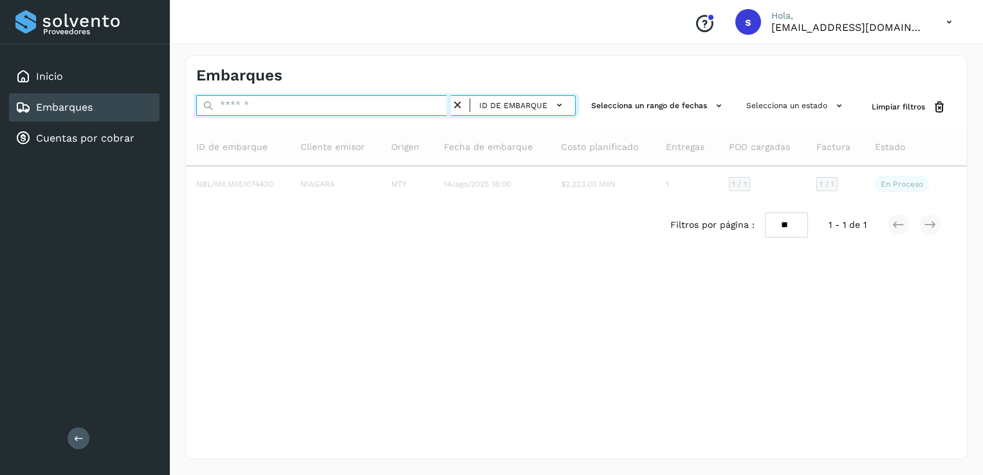
click at [394, 100] on input "text" at bounding box center [323, 105] width 255 height 21
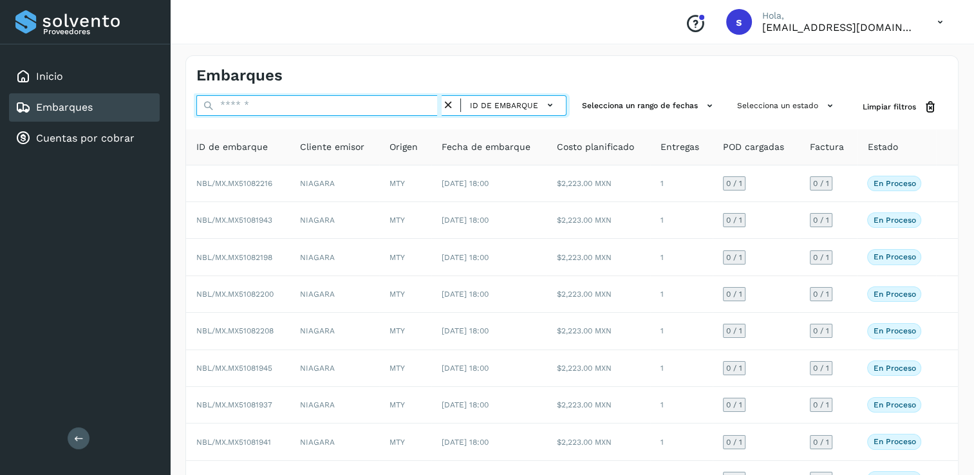
paste input "**********"
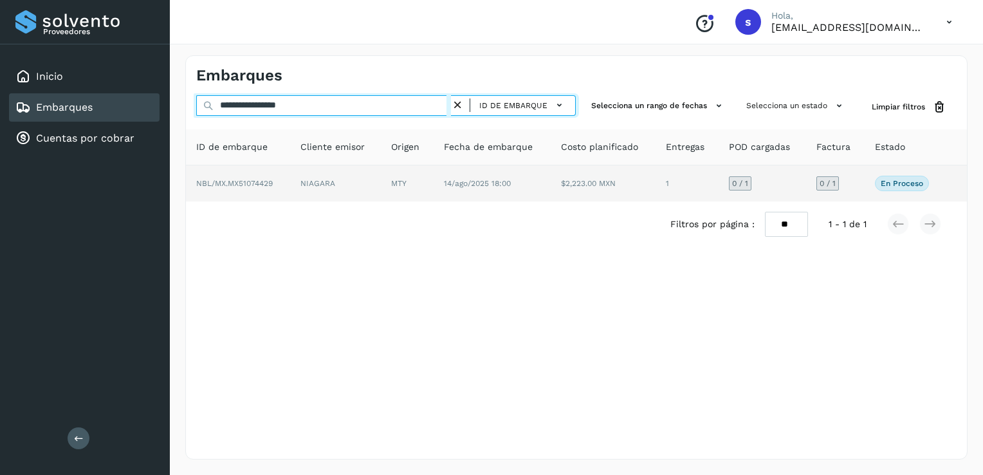
type input "**********"
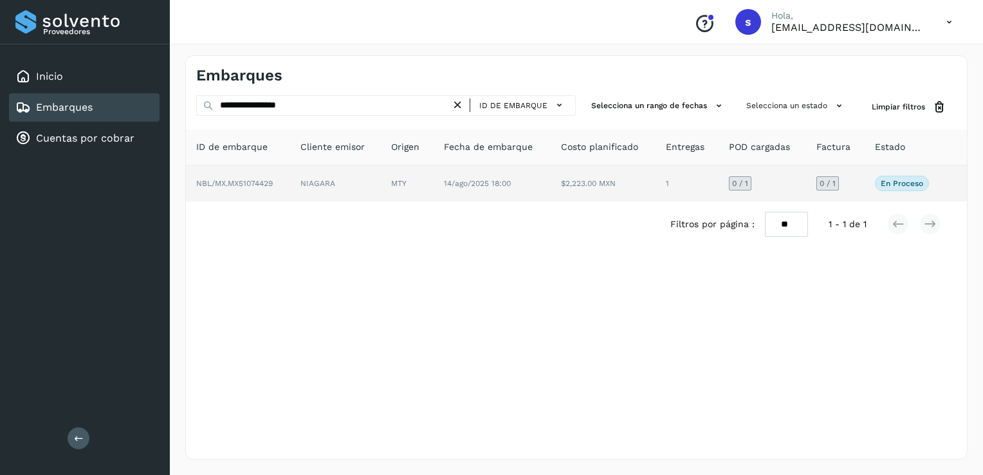
click at [290, 180] on td "NBL/MX.MX51074429" at bounding box center [238, 183] width 104 height 36
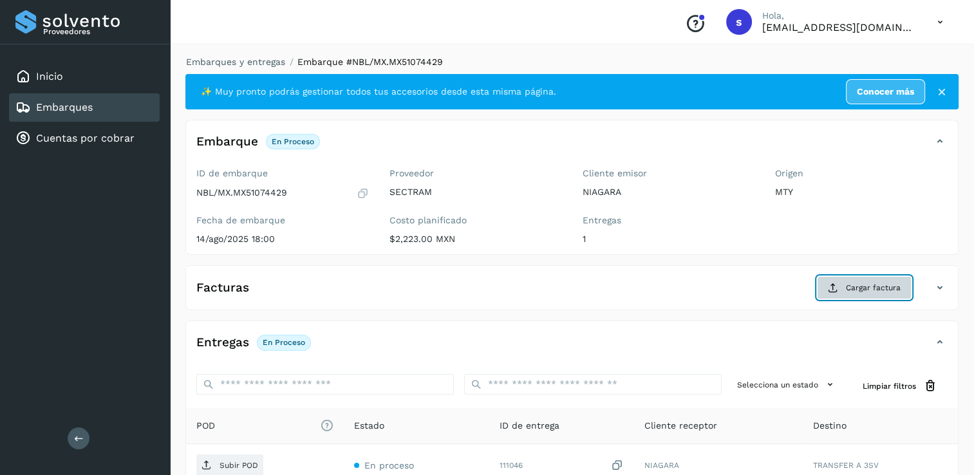
click at [862, 284] on span "Cargar factura" at bounding box center [873, 288] width 55 height 12
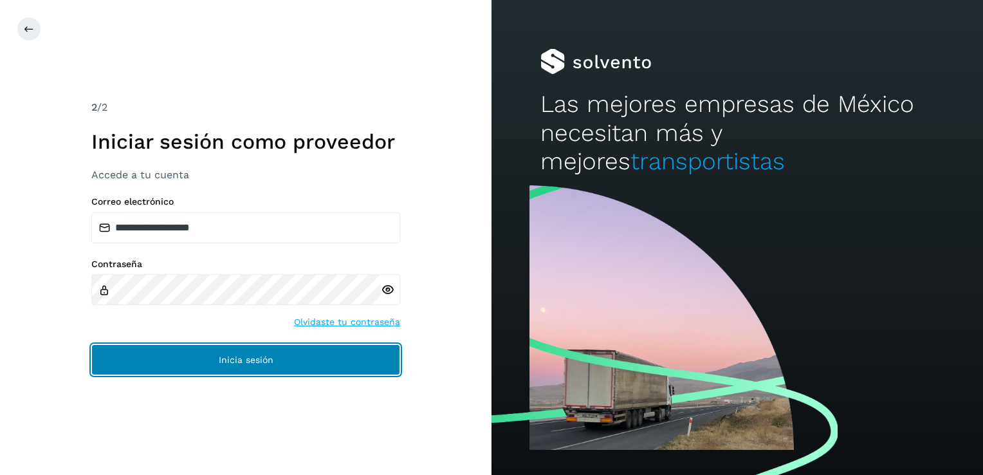
click at [239, 357] on span "Inicia sesión" at bounding box center [246, 359] width 55 height 9
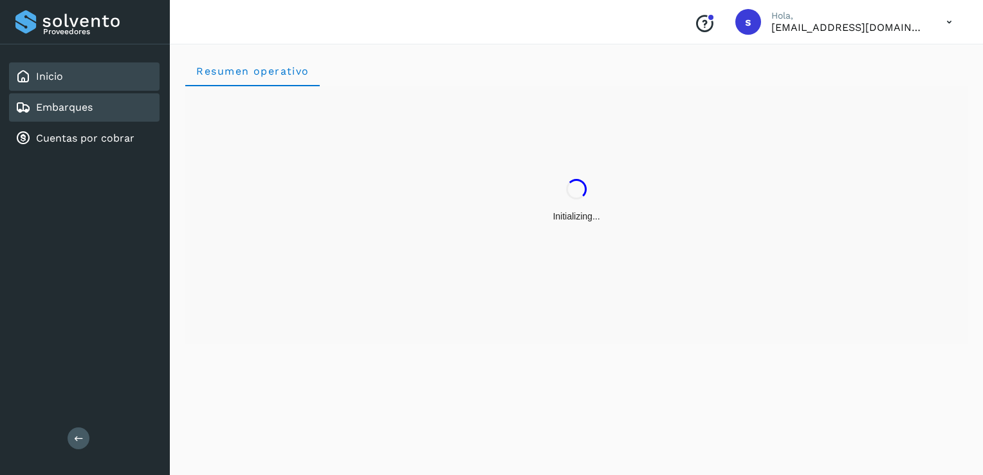
click at [120, 102] on div "Embarques" at bounding box center [84, 107] width 151 height 28
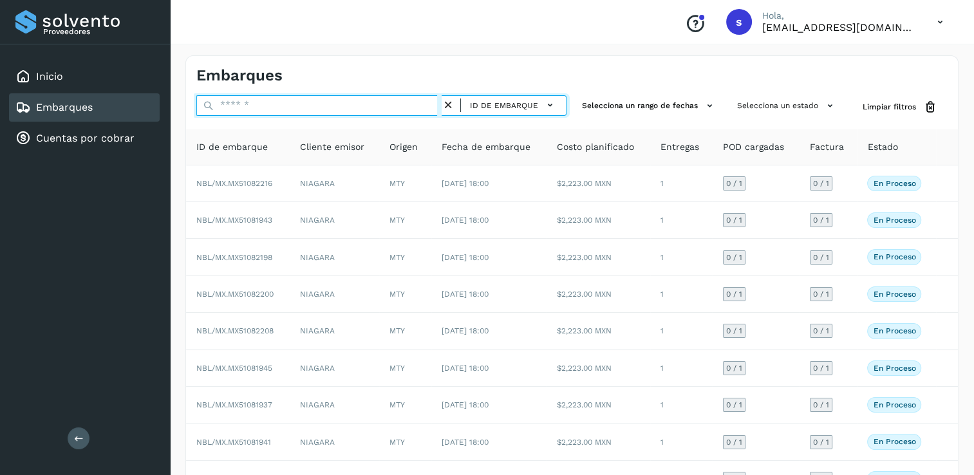
click at [327, 109] on input "text" at bounding box center [318, 105] width 245 height 21
click at [400, 105] on input "text" at bounding box center [318, 105] width 245 height 21
paste input "**********"
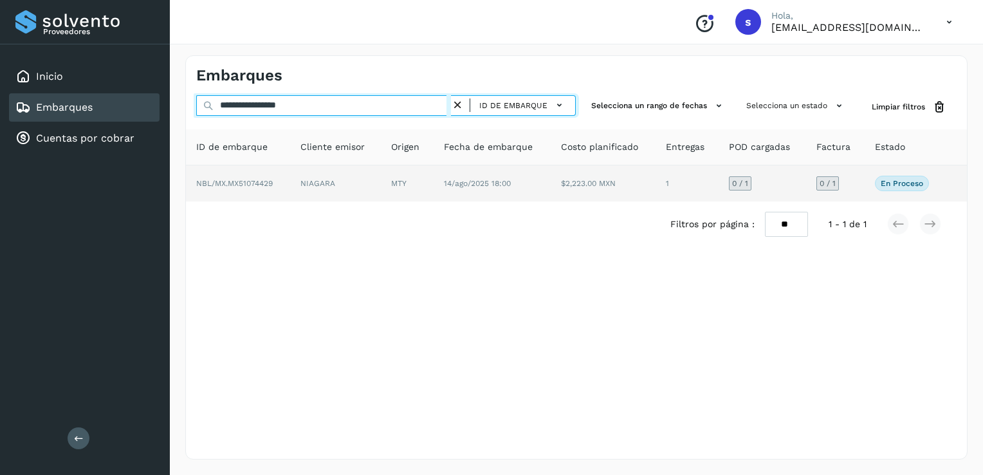
type input "**********"
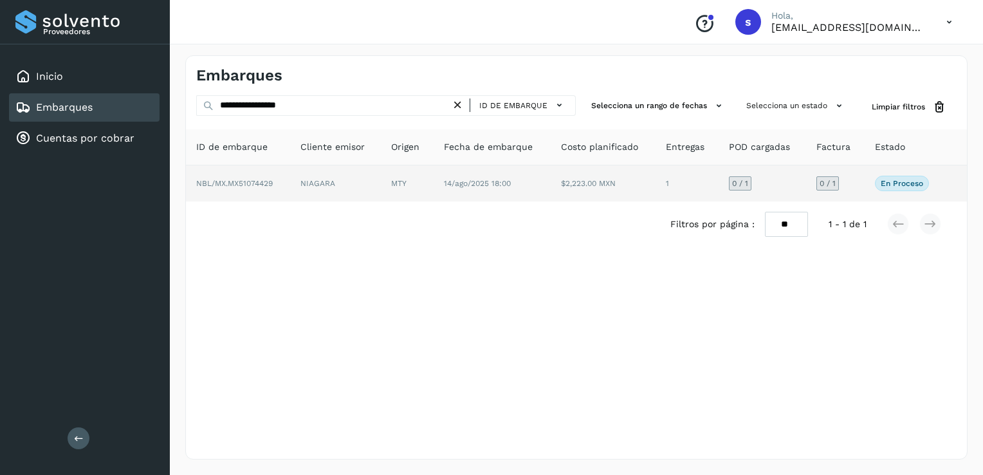
click at [282, 191] on td "NBL/MX.MX51074429" at bounding box center [238, 183] width 104 height 36
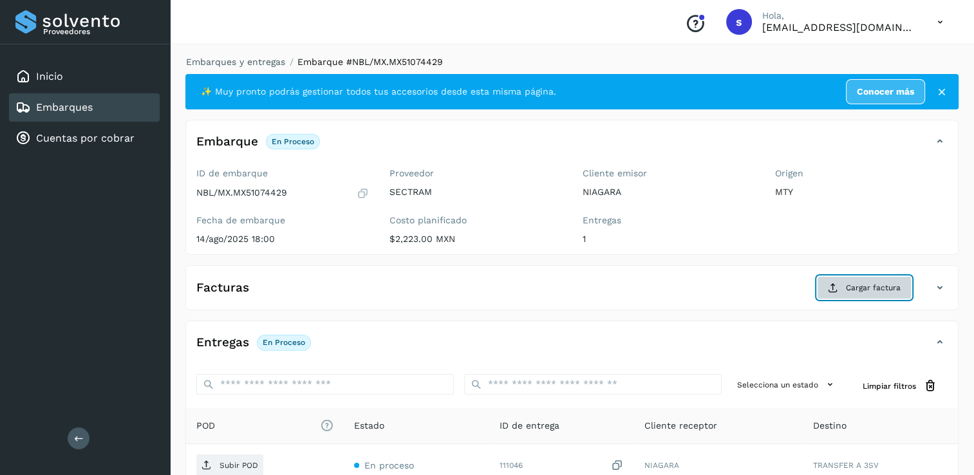
click at [877, 287] on span "Cargar factura" at bounding box center [873, 288] width 55 height 12
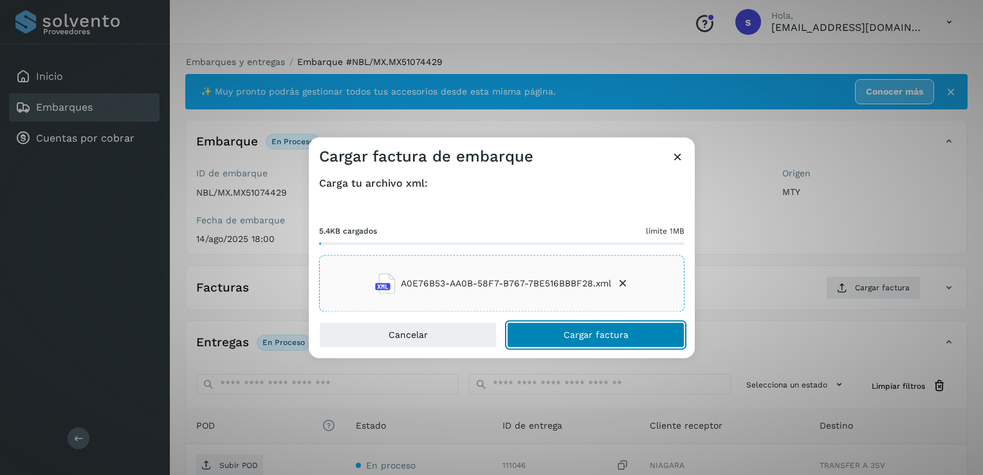
click at [536, 339] on button "Cargar factura" at bounding box center [596, 335] width 178 height 26
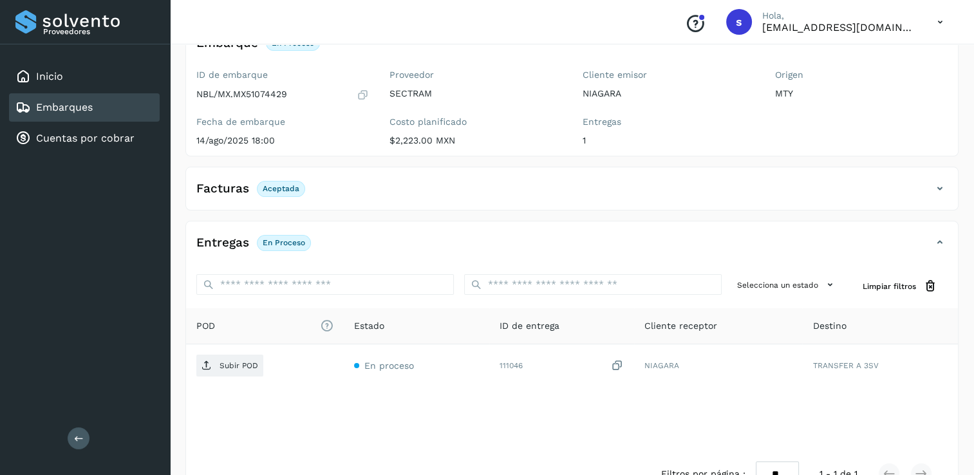
scroll to position [135, 0]
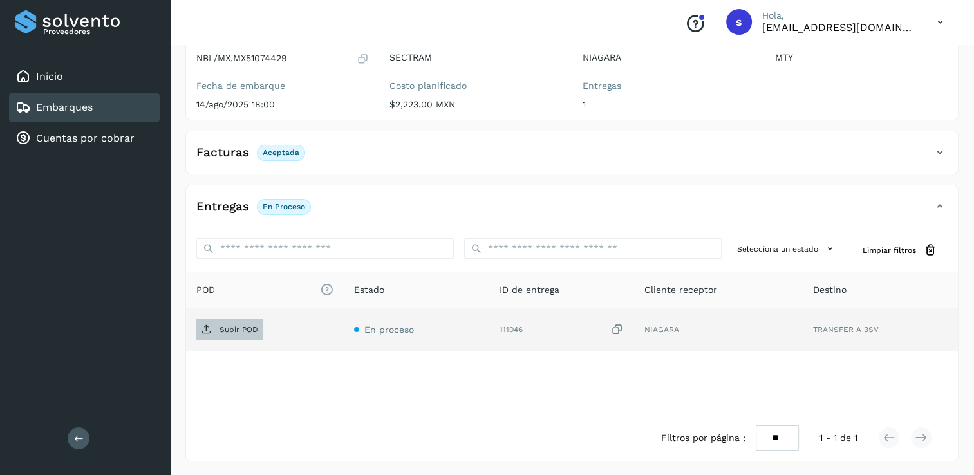
click at [200, 333] on span "Subir POD" at bounding box center [229, 329] width 67 height 21
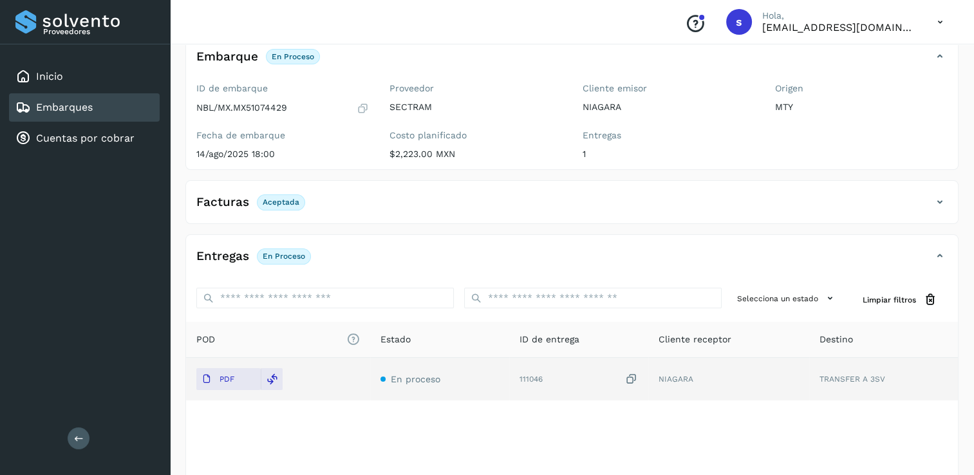
scroll to position [0, 0]
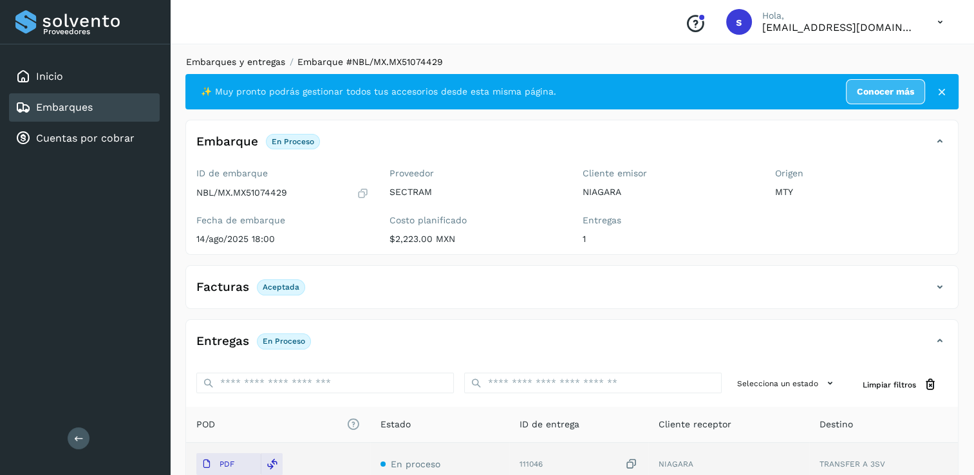
click at [234, 67] on link "Embarques y entregas" at bounding box center [235, 62] width 99 height 10
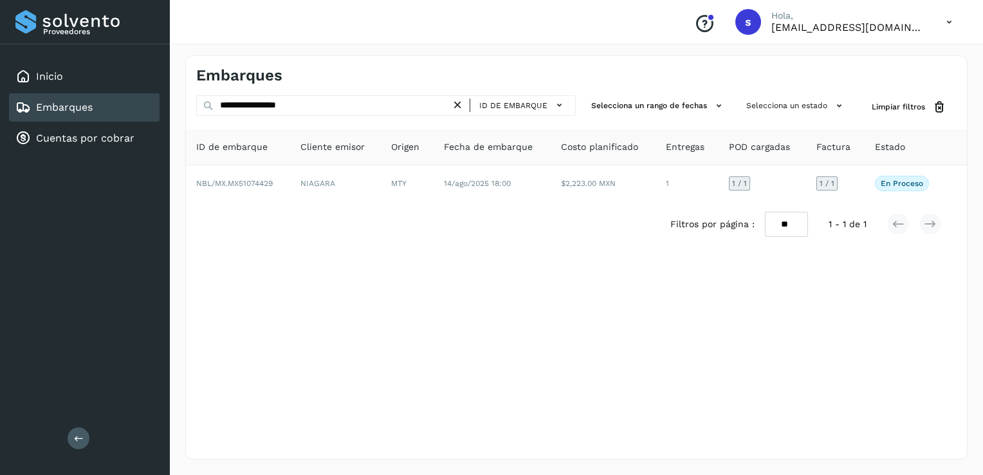
click at [460, 107] on icon at bounding box center [458, 105] width 14 height 14
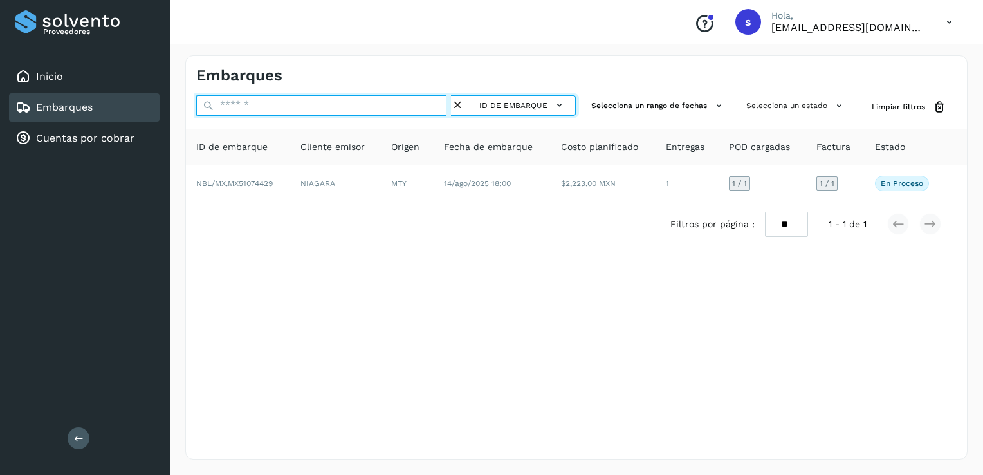
click at [437, 110] on input "text" at bounding box center [323, 105] width 255 height 21
paste input "**********"
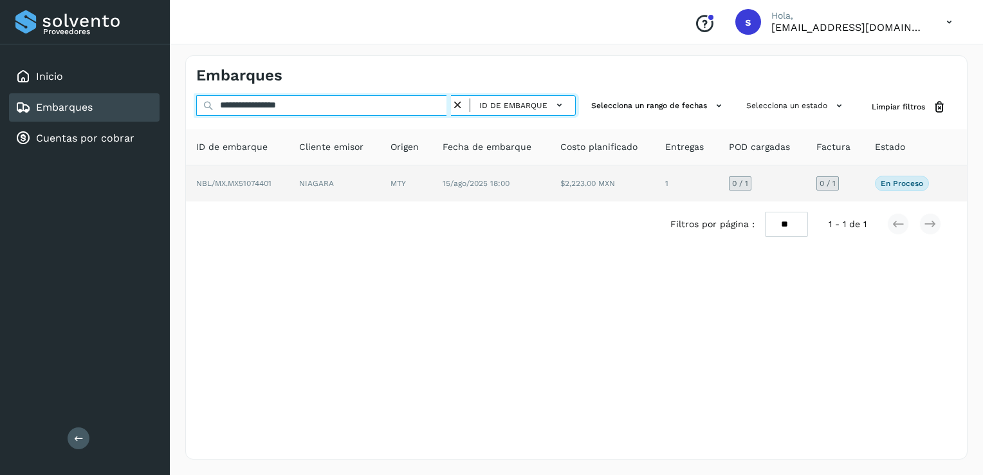
type input "**********"
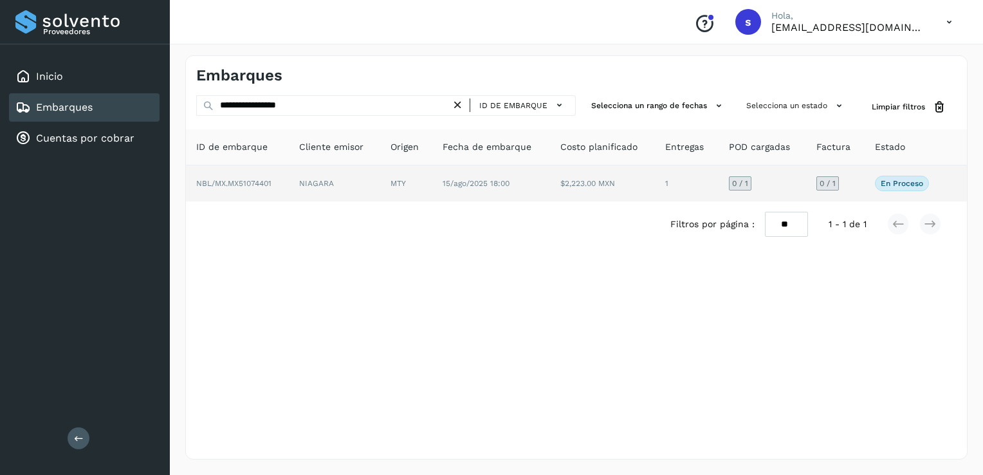
click at [274, 187] on td "NBL/MX.MX51074401" at bounding box center [237, 183] width 103 height 36
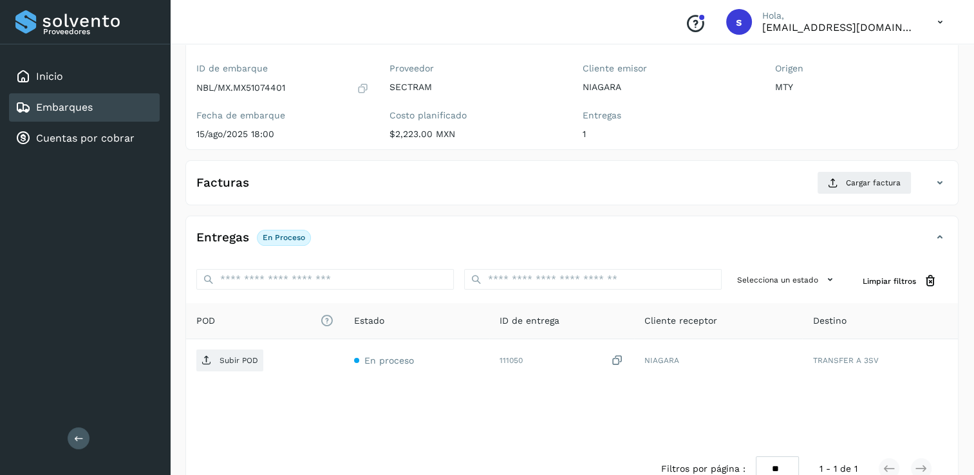
scroll to position [129, 0]
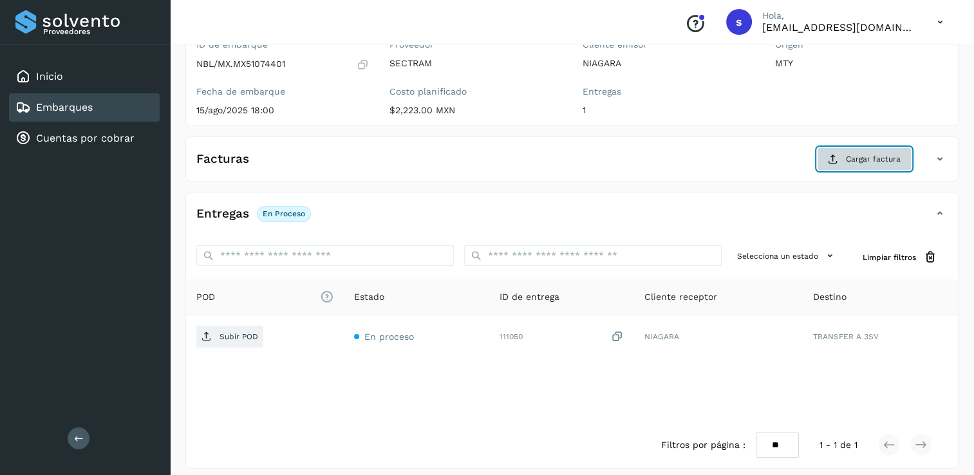
click at [868, 163] on span "Cargar factura" at bounding box center [873, 159] width 55 height 12
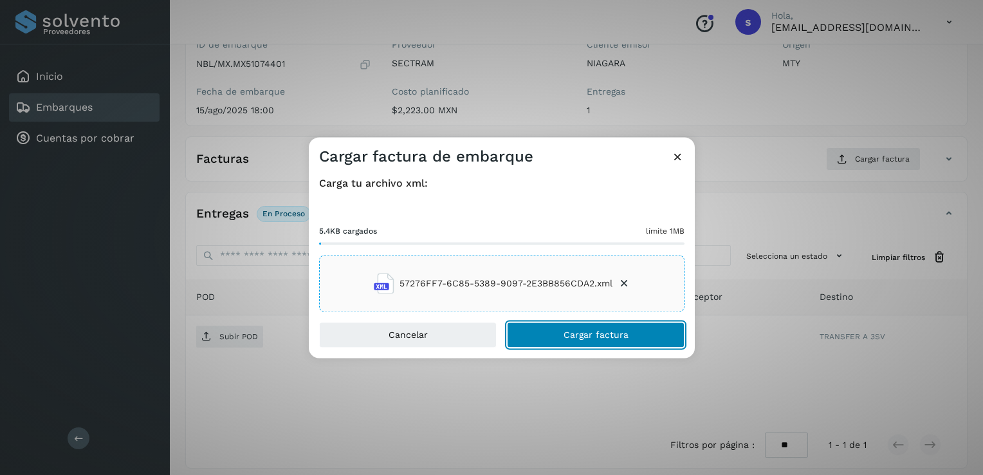
click at [595, 339] on span "Cargar factura" at bounding box center [596, 335] width 65 height 9
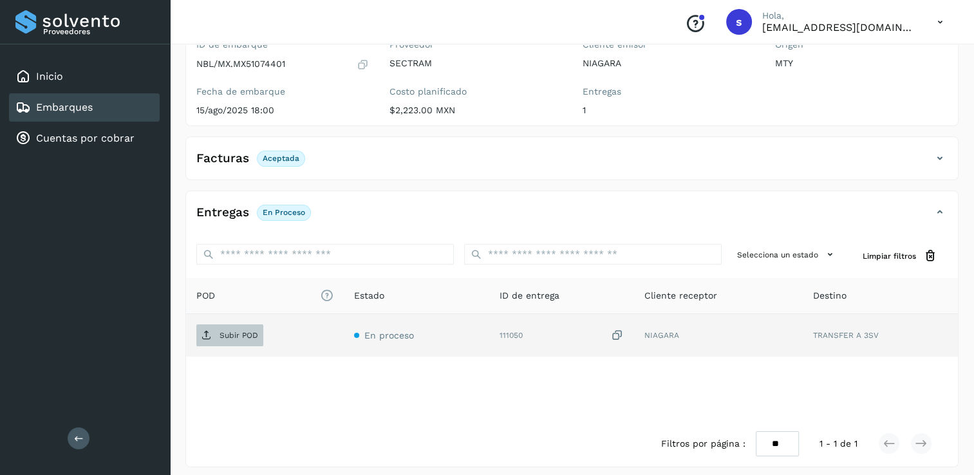
click at [244, 337] on p "Subir POD" at bounding box center [238, 335] width 39 height 9
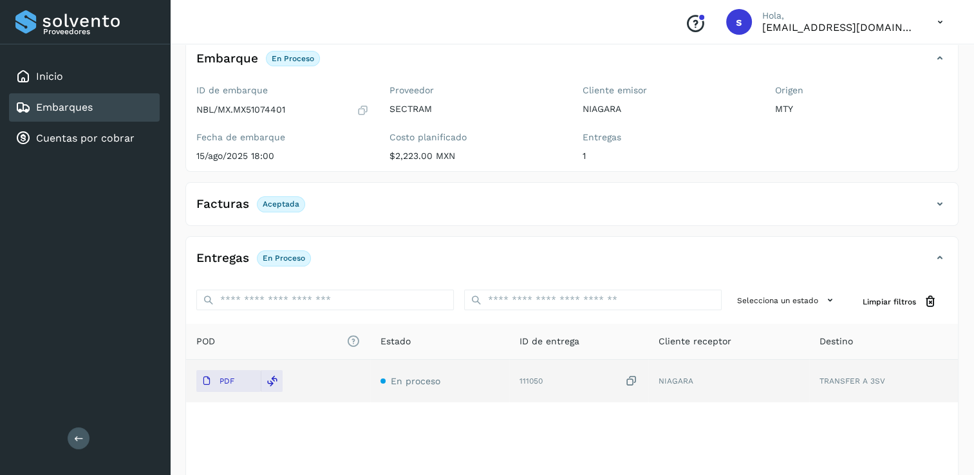
scroll to position [0, 0]
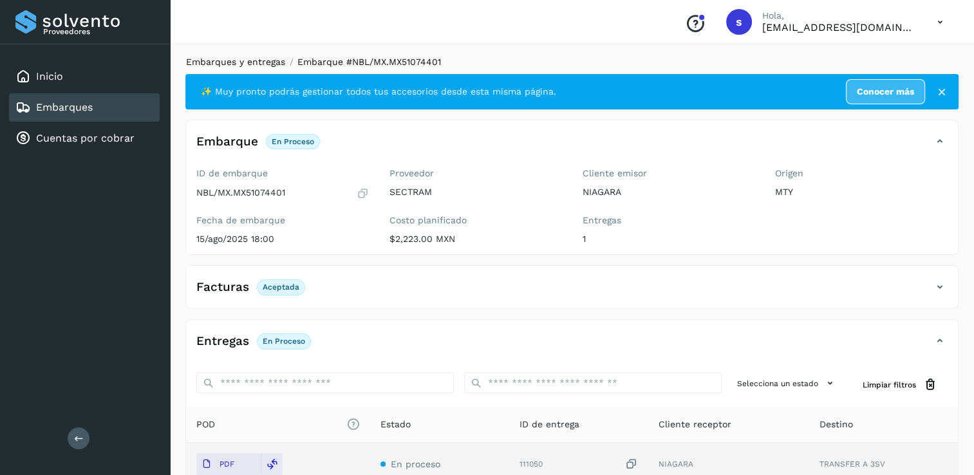
click at [262, 66] on link "Embarques y entregas" at bounding box center [235, 62] width 99 height 10
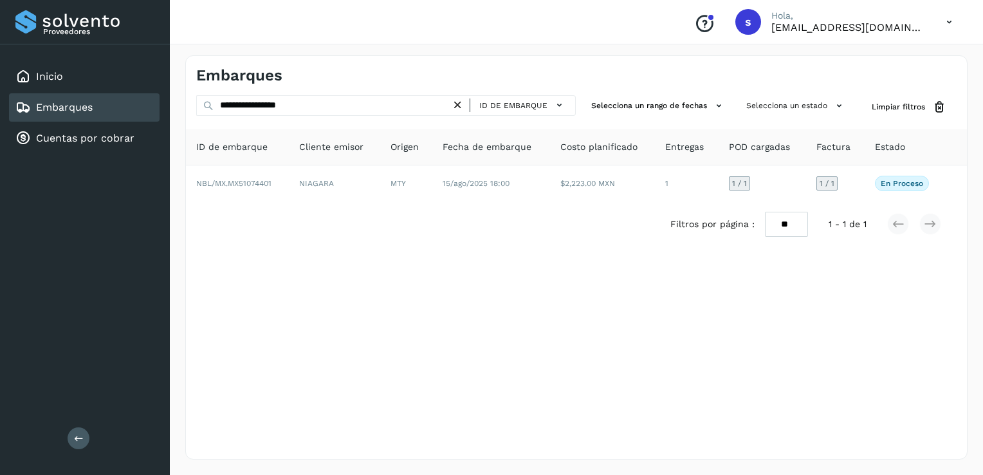
click at [465, 106] on icon at bounding box center [458, 105] width 14 height 14
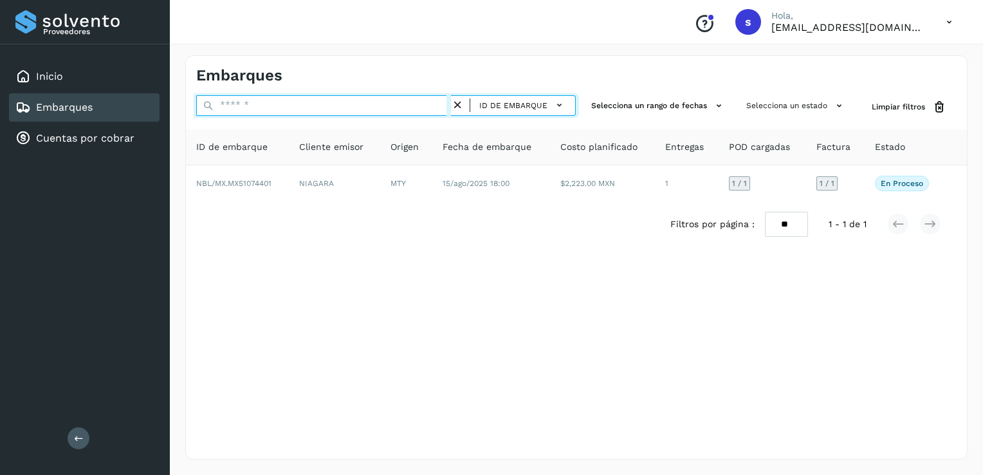
click at [423, 104] on input "text" at bounding box center [323, 105] width 255 height 21
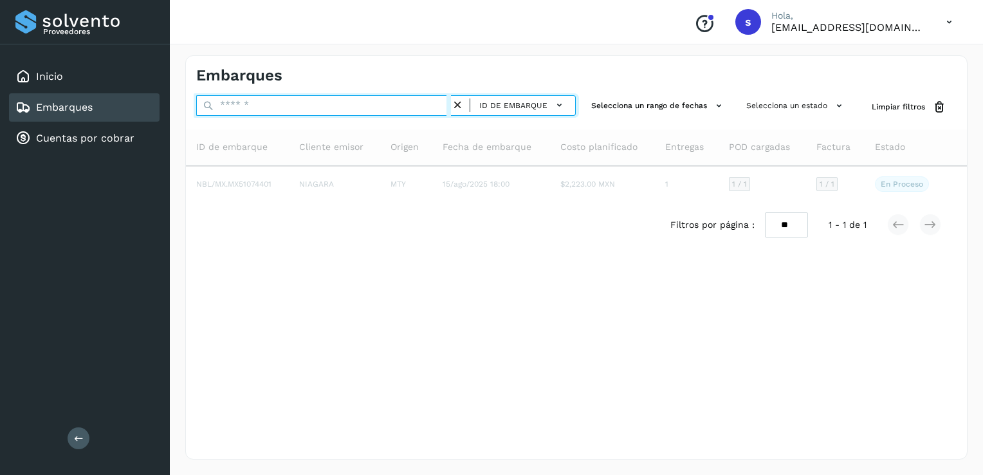
paste input "**********"
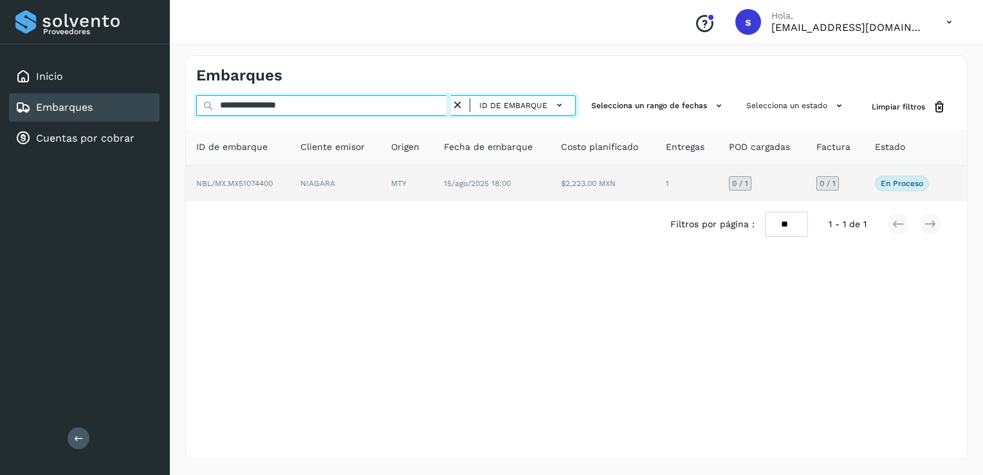
type input "**********"
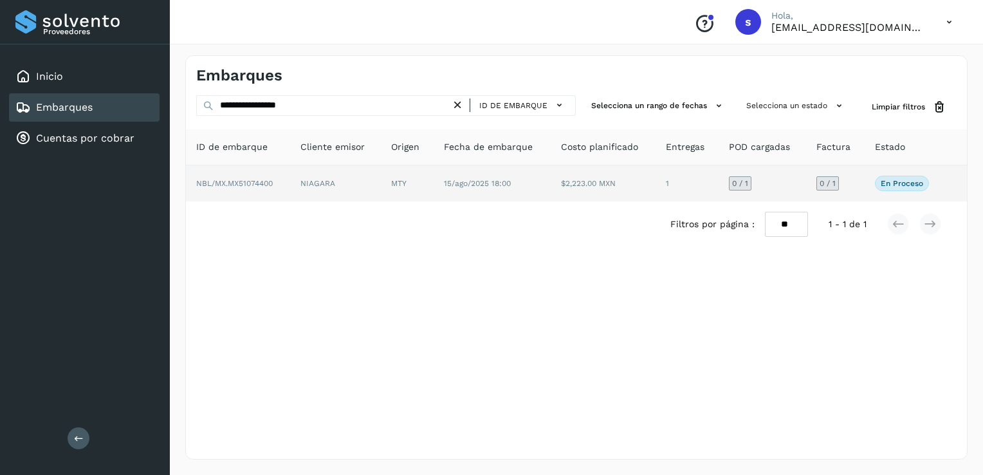
click at [275, 187] on td "NBL/MX.MX51074400" at bounding box center [238, 183] width 104 height 36
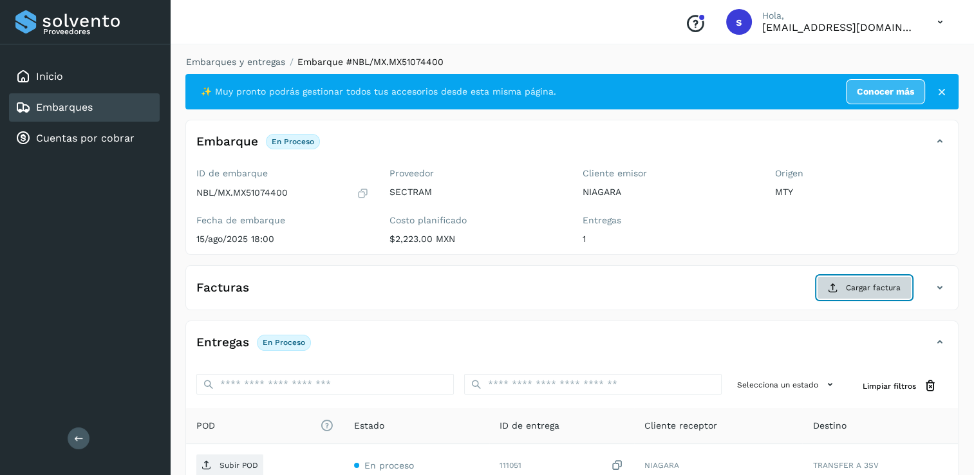
click at [830, 286] on icon at bounding box center [833, 288] width 10 height 10
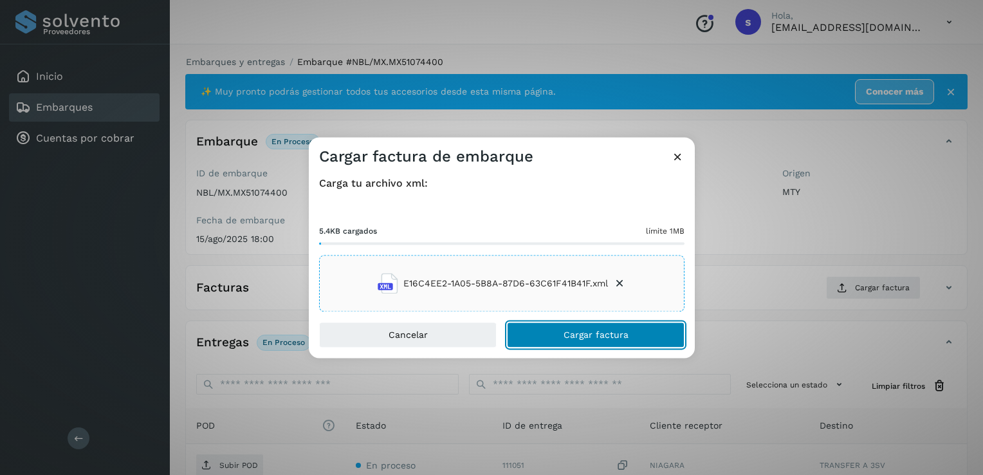
click at [532, 334] on button "Cargar factura" at bounding box center [596, 335] width 178 height 26
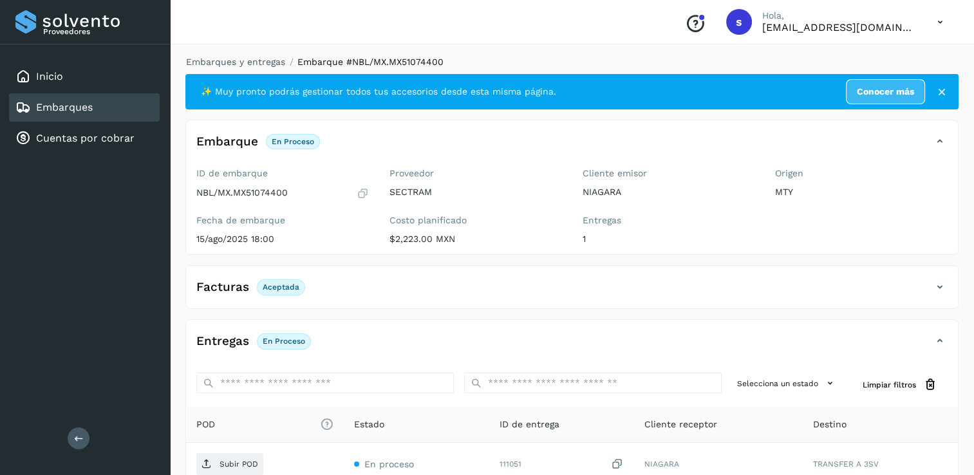
click at [252, 463] on p "Subir POD" at bounding box center [238, 464] width 39 height 9
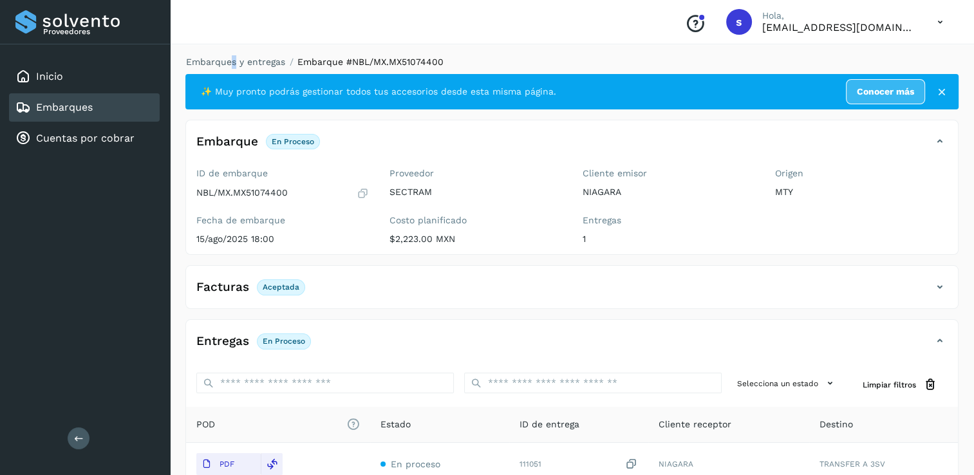
click at [236, 68] on li "Embarques y entregas" at bounding box center [231, 62] width 107 height 14
click at [241, 67] on link "Embarques y entregas" at bounding box center [235, 62] width 99 height 10
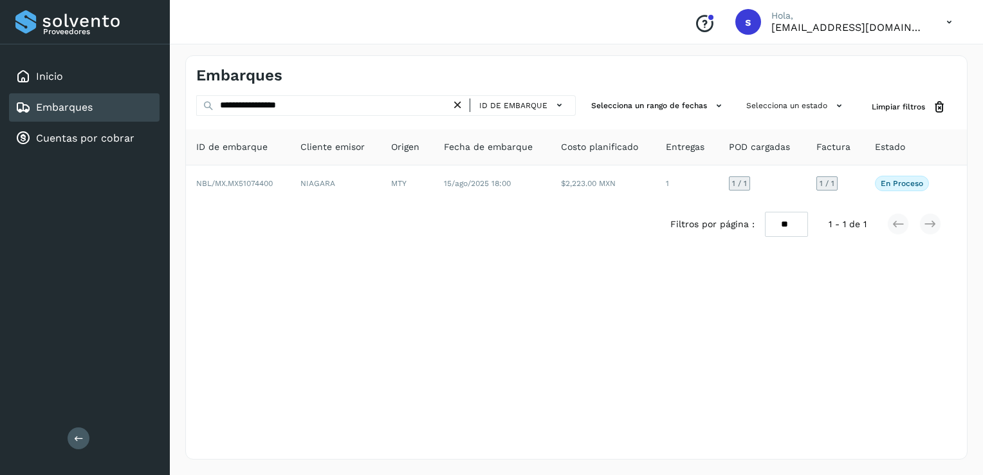
click at [460, 106] on icon at bounding box center [458, 105] width 14 height 14
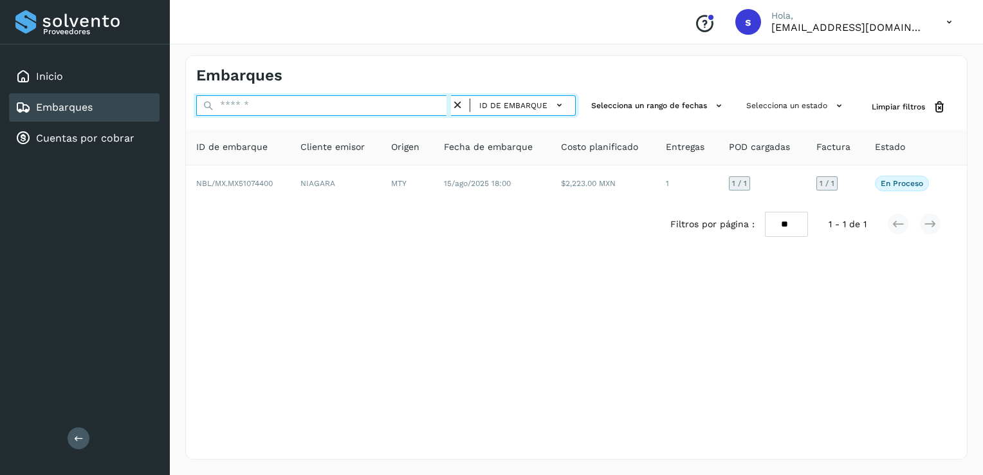
click at [427, 107] on input "text" at bounding box center [323, 105] width 255 height 21
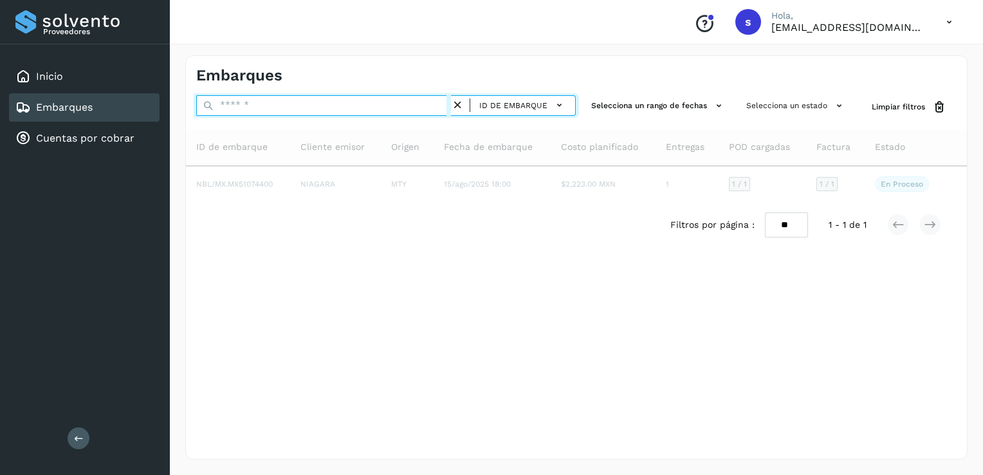
paste input "**********"
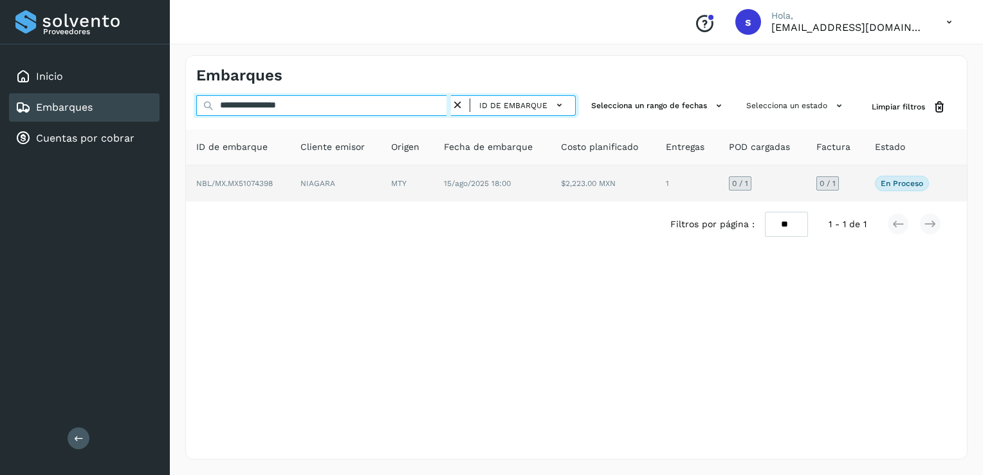
type input "**********"
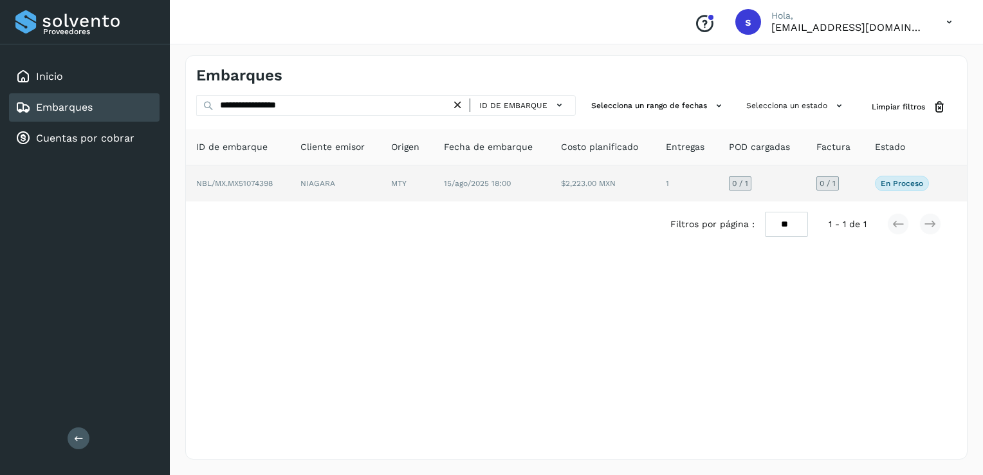
click at [269, 182] on span "NBL/MX.MX51074398" at bounding box center [234, 183] width 77 height 9
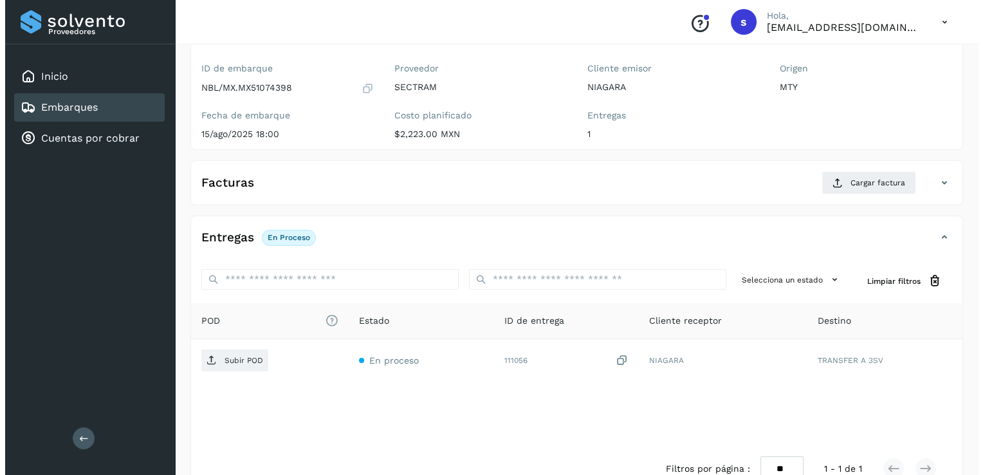
scroll to position [136, 0]
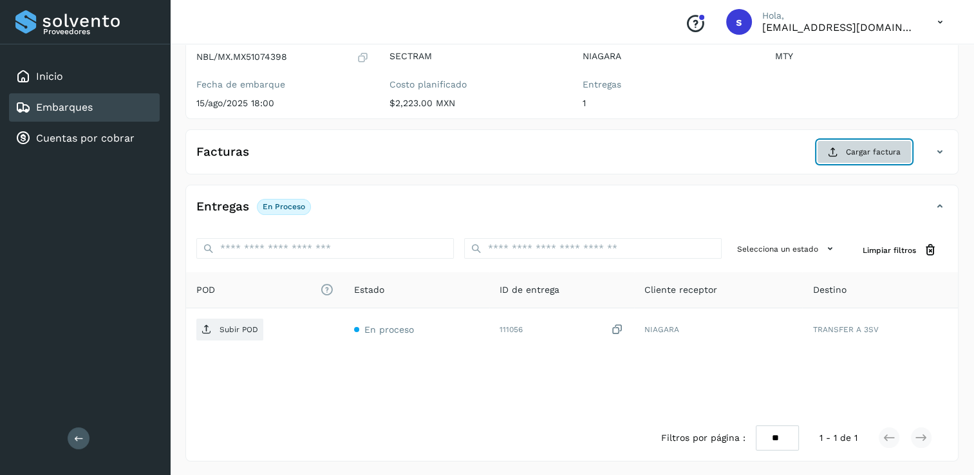
click at [895, 151] on span "Cargar factura" at bounding box center [873, 152] width 55 height 12
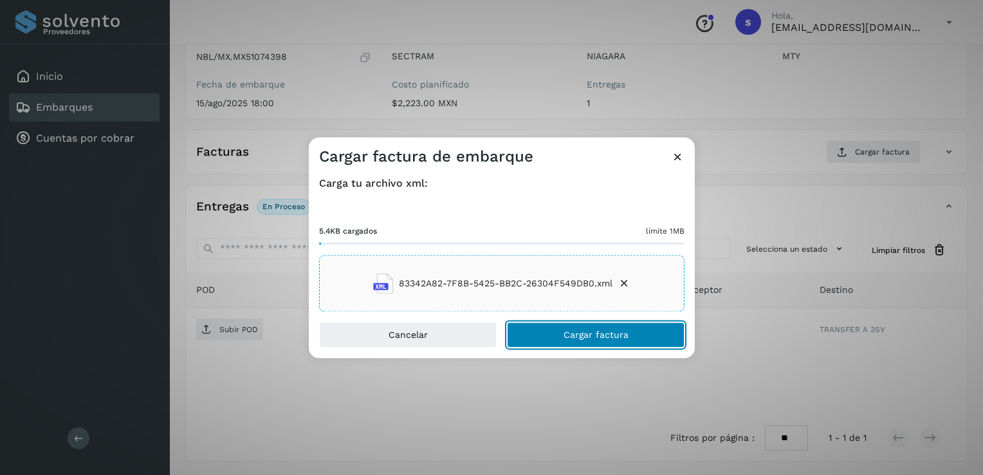
click at [556, 329] on button "Cargar factura" at bounding box center [596, 335] width 178 height 26
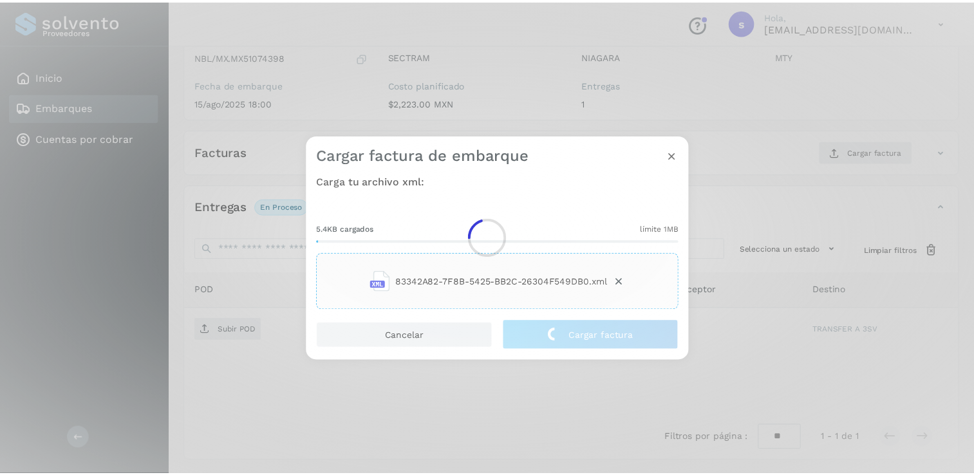
scroll to position [135, 0]
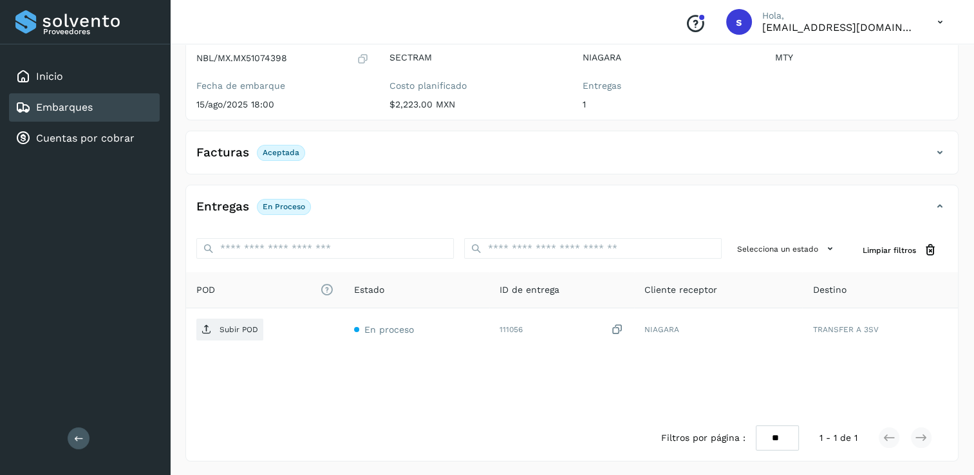
click at [225, 333] on p "Subir POD" at bounding box center [238, 329] width 39 height 9
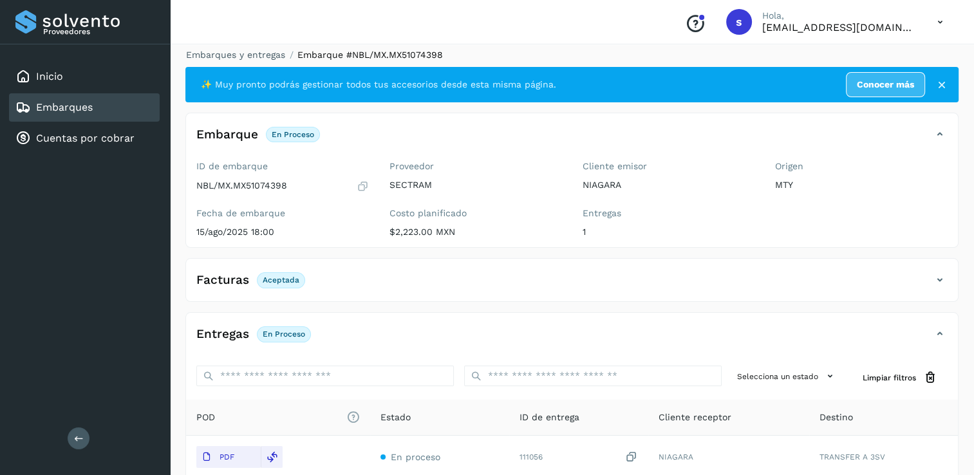
scroll to position [0, 0]
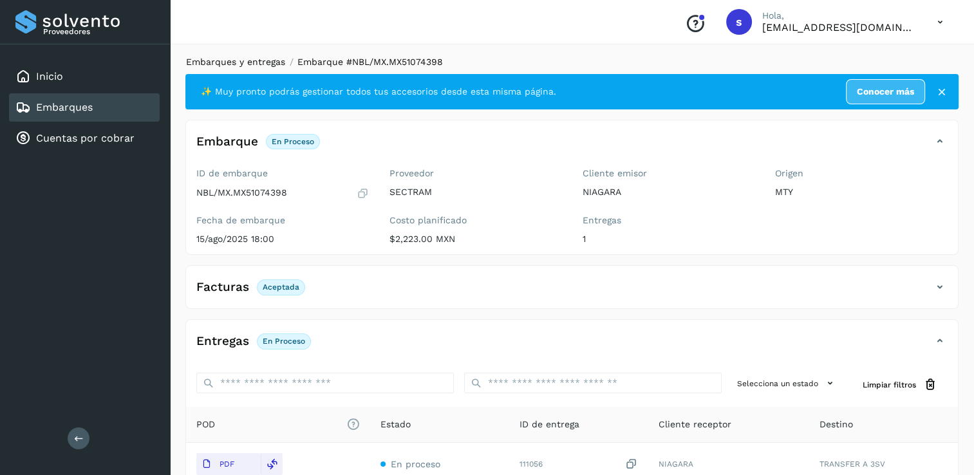
click at [275, 65] on link "Embarques y entregas" at bounding box center [235, 62] width 99 height 10
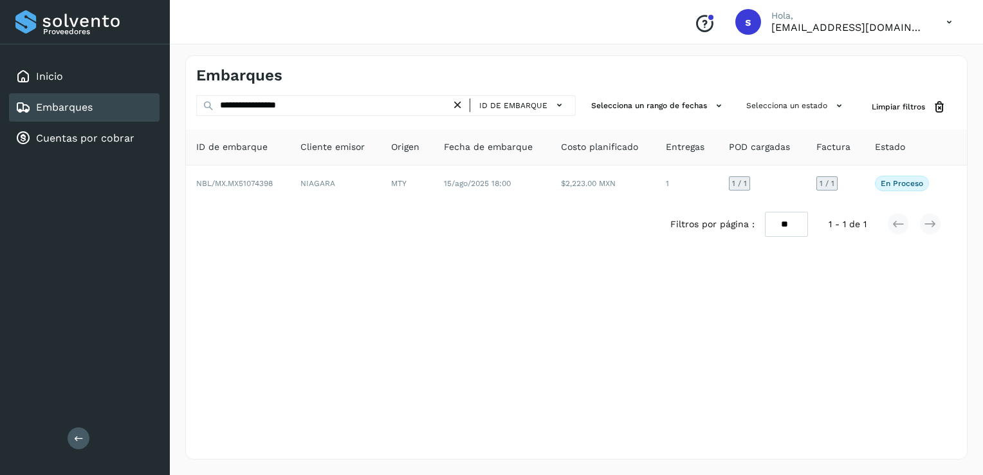
click at [461, 99] on icon at bounding box center [458, 105] width 14 height 14
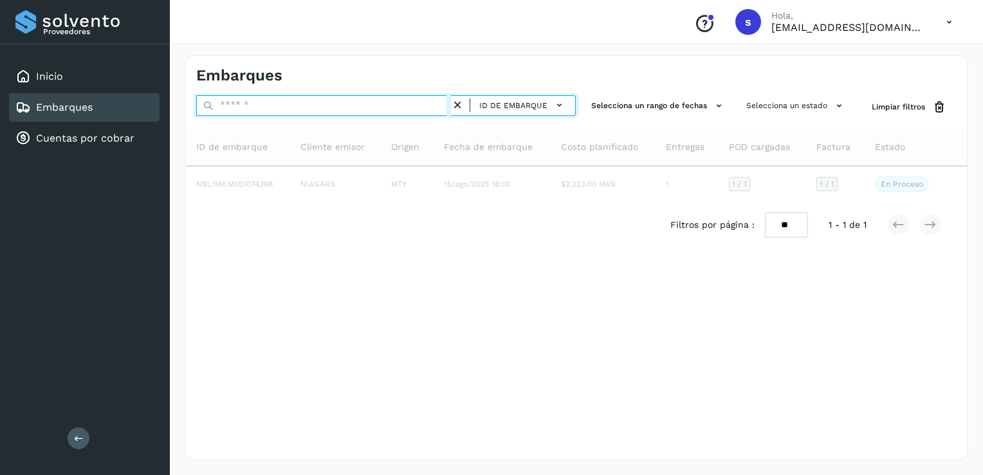
click at [399, 107] on input "text" at bounding box center [323, 105] width 255 height 21
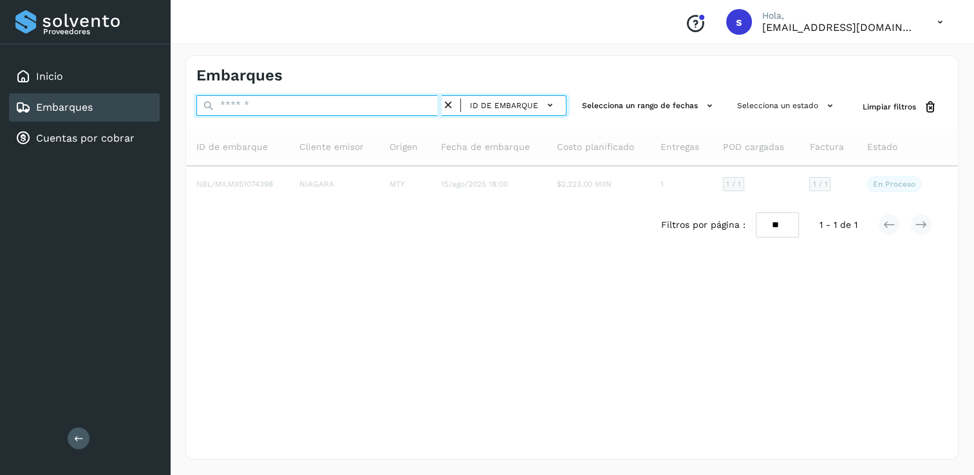
paste input "**********"
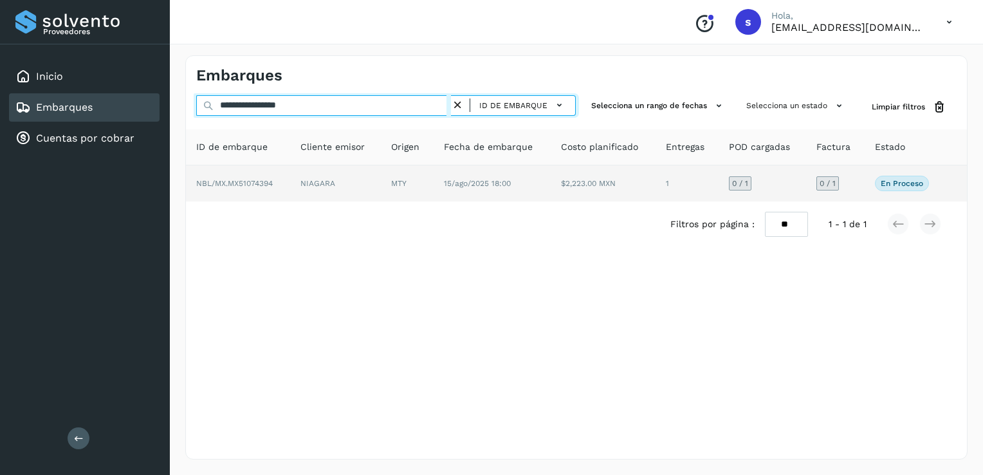
type input "**********"
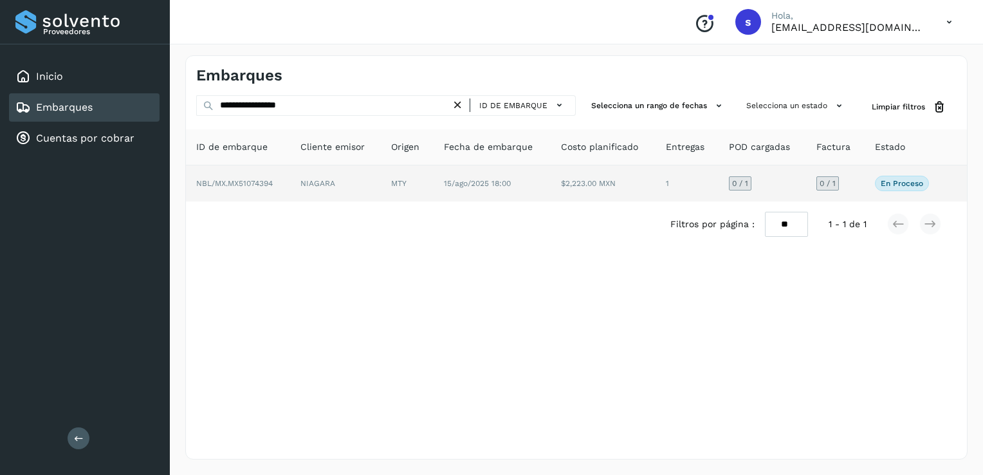
click at [289, 183] on td "NBL/MX.MX51074394" at bounding box center [238, 183] width 104 height 36
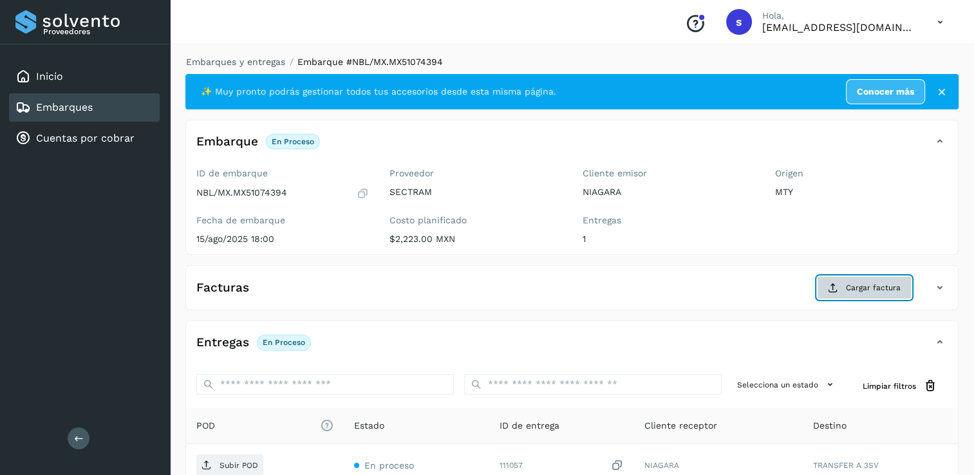
click at [837, 293] on button "Cargar factura" at bounding box center [864, 287] width 95 height 23
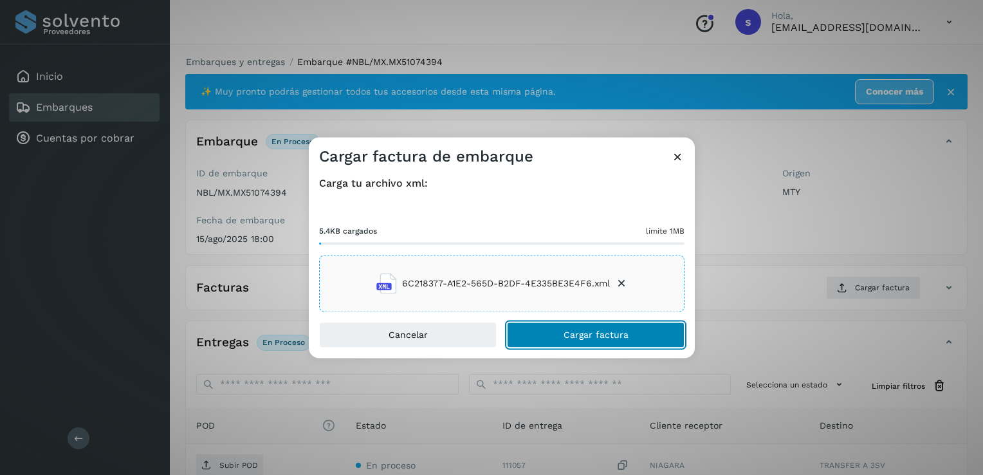
click at [523, 326] on button "Cargar factura" at bounding box center [596, 335] width 178 height 26
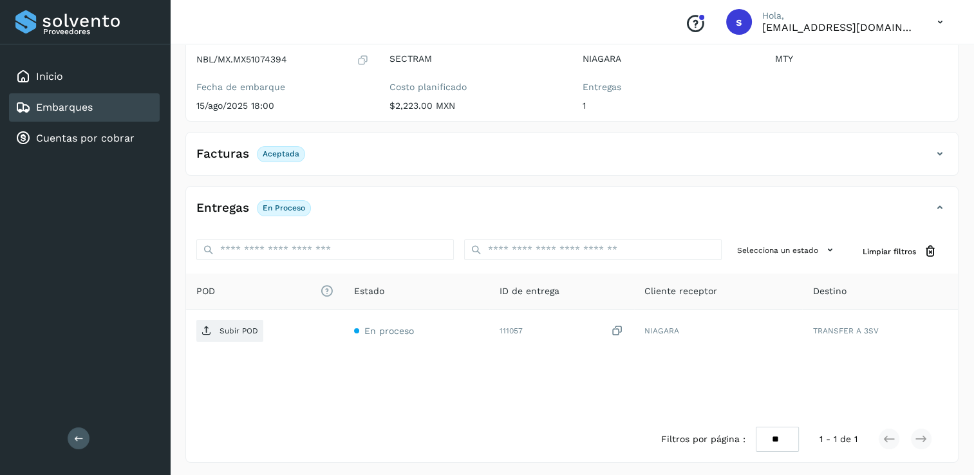
scroll to position [135, 0]
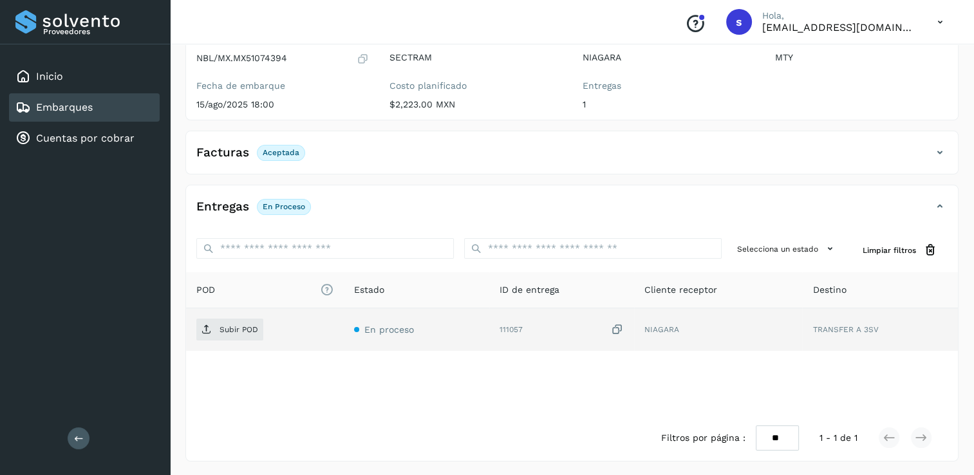
click at [216, 339] on td "Subir POD" at bounding box center [265, 329] width 158 height 42
click at [232, 331] on p "Subir POD" at bounding box center [238, 329] width 39 height 9
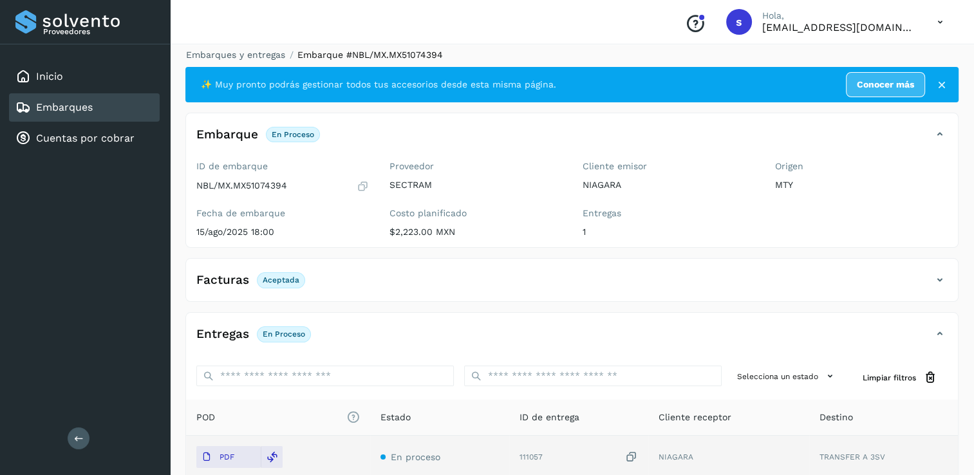
scroll to position [0, 0]
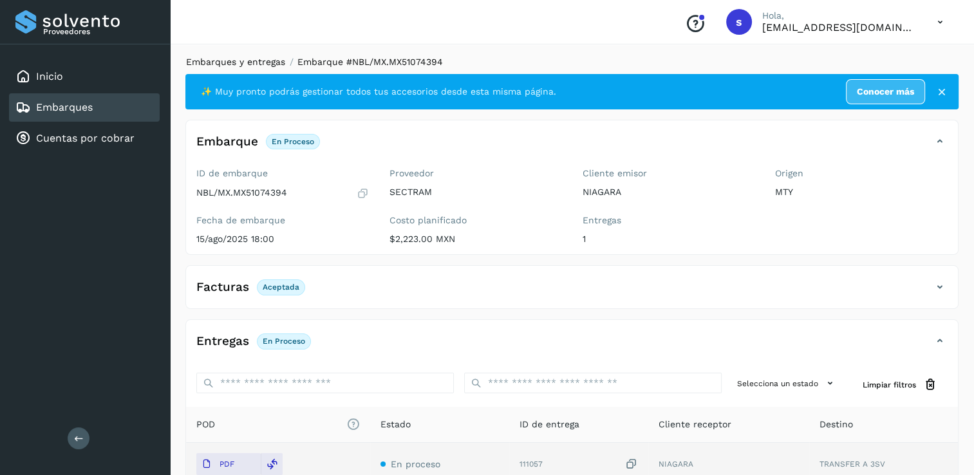
click at [245, 63] on link "Embarques y entregas" at bounding box center [235, 62] width 99 height 10
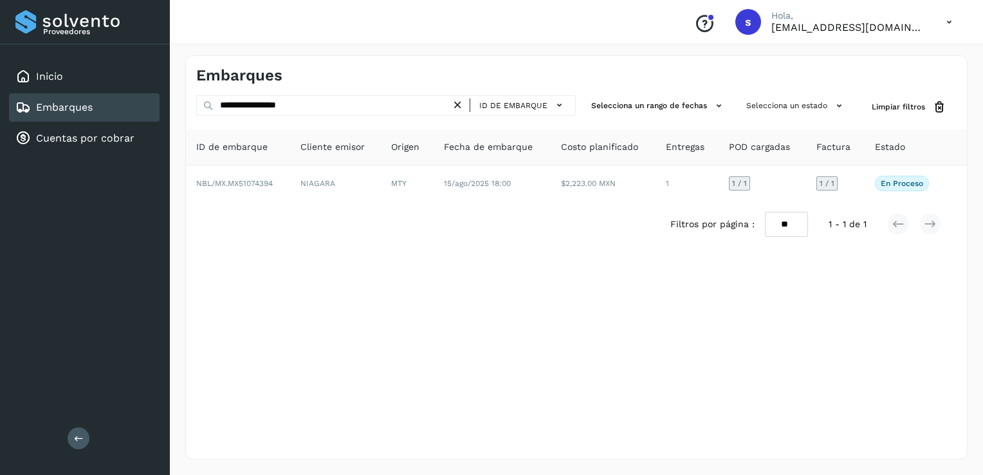
click at [456, 103] on icon at bounding box center [458, 105] width 14 height 14
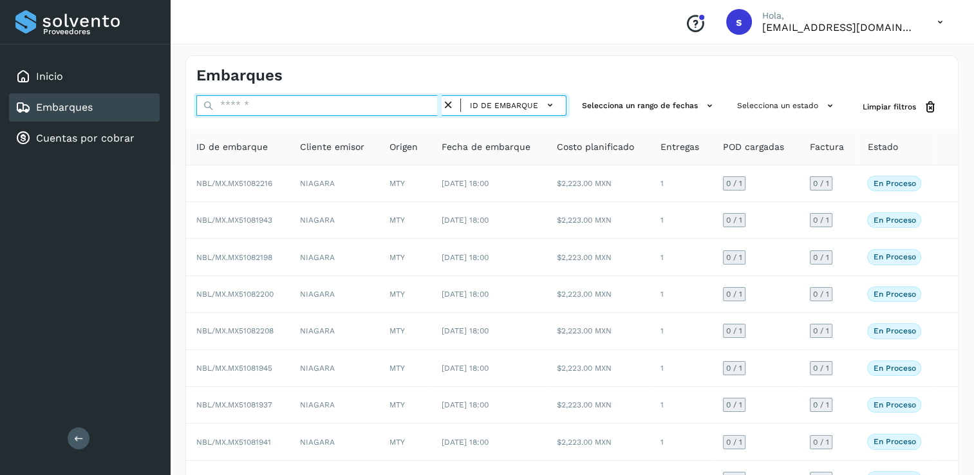
click at [359, 109] on input "text" at bounding box center [318, 105] width 245 height 21
paste input "**********"
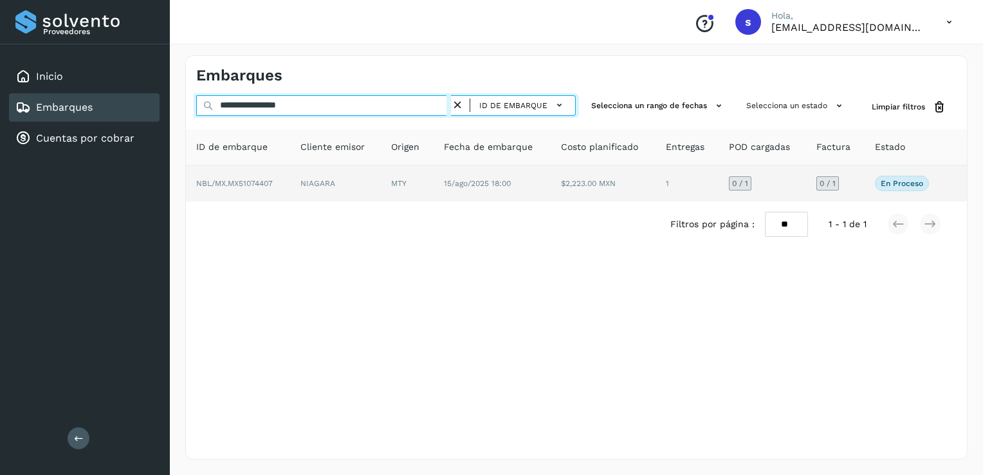
type input "**********"
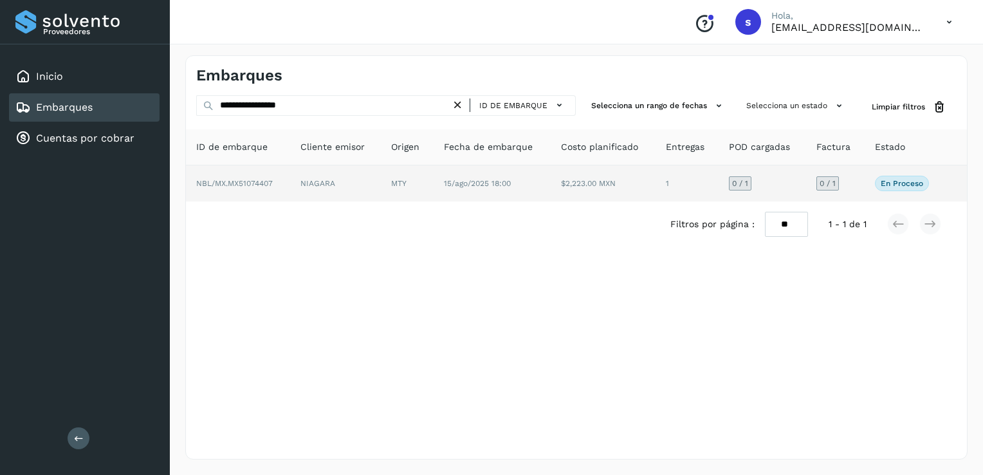
click at [265, 166] on td "NBL/MX.MX51074407" at bounding box center [238, 183] width 104 height 36
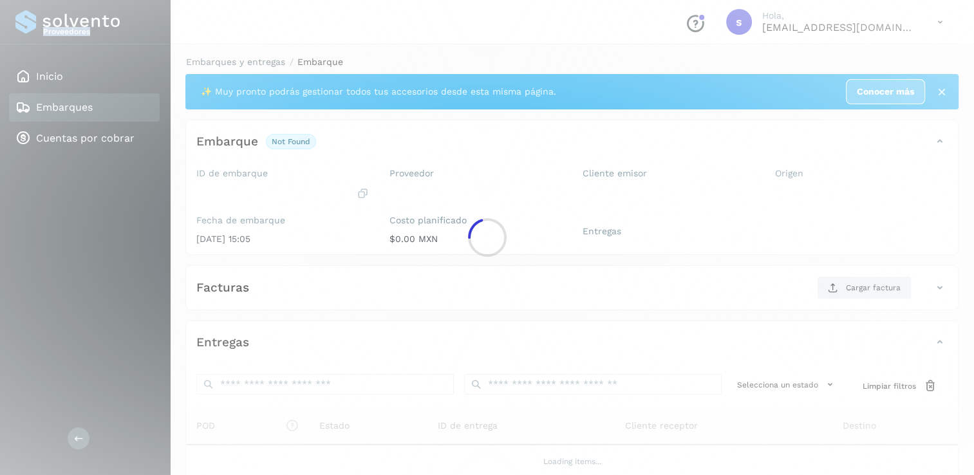
click at [265, 166] on div at bounding box center [487, 237] width 974 height 475
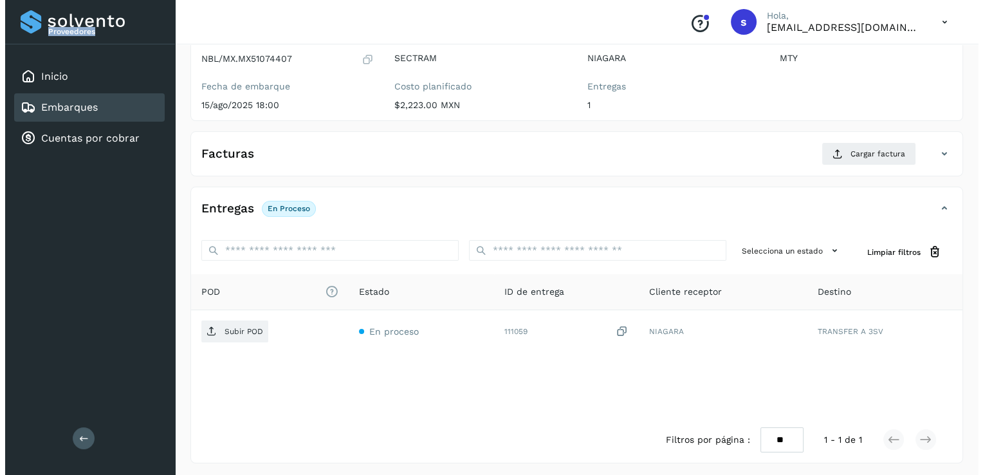
scroll to position [136, 0]
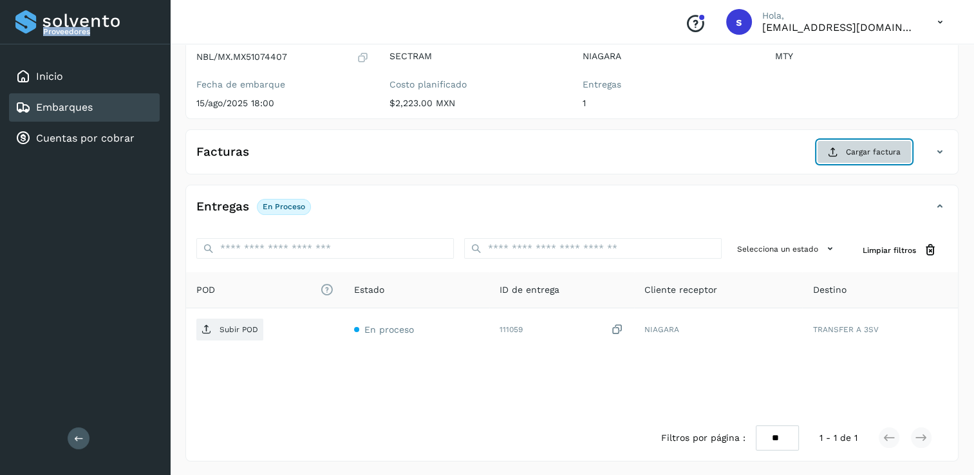
click at [837, 156] on button "Cargar factura" at bounding box center [864, 151] width 95 height 23
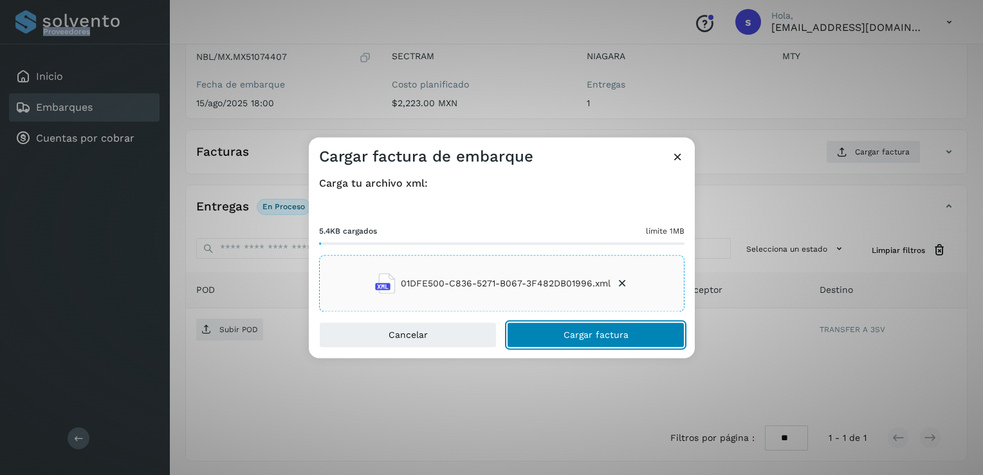
click at [564, 337] on span "Cargar factura" at bounding box center [596, 335] width 65 height 9
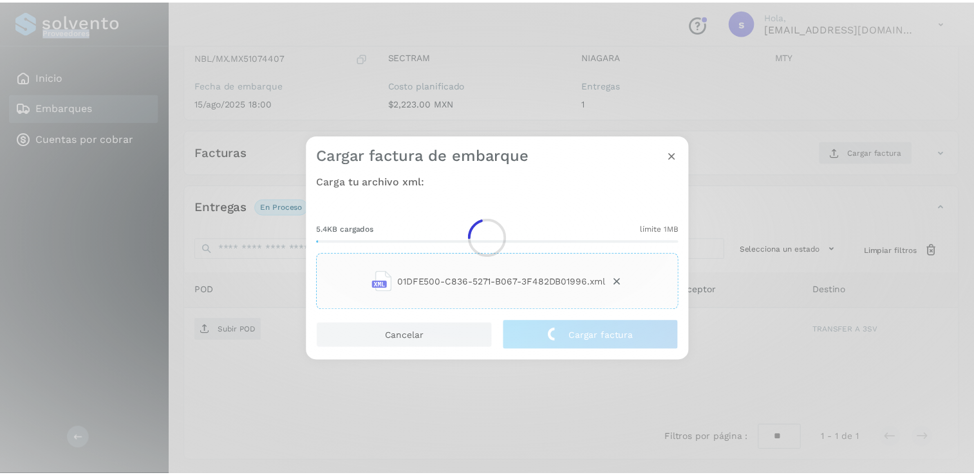
scroll to position [135, 0]
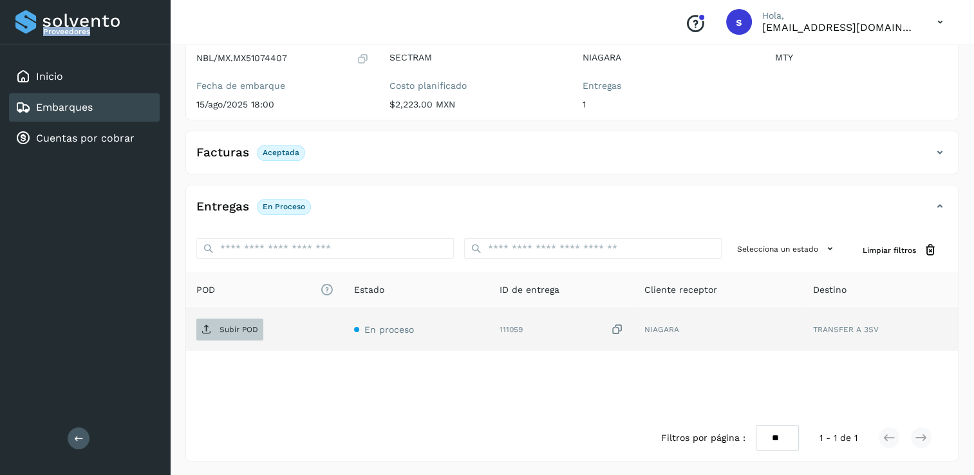
click at [243, 322] on span "Subir POD" at bounding box center [229, 329] width 67 height 21
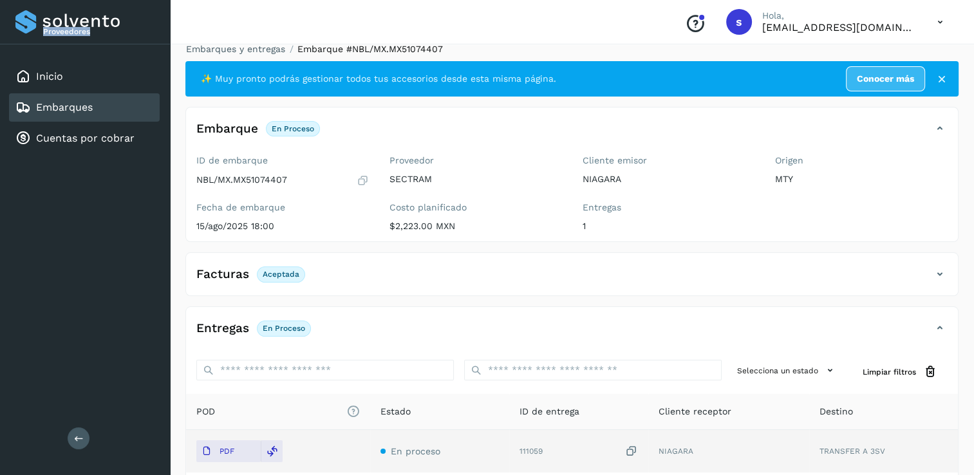
scroll to position [0, 0]
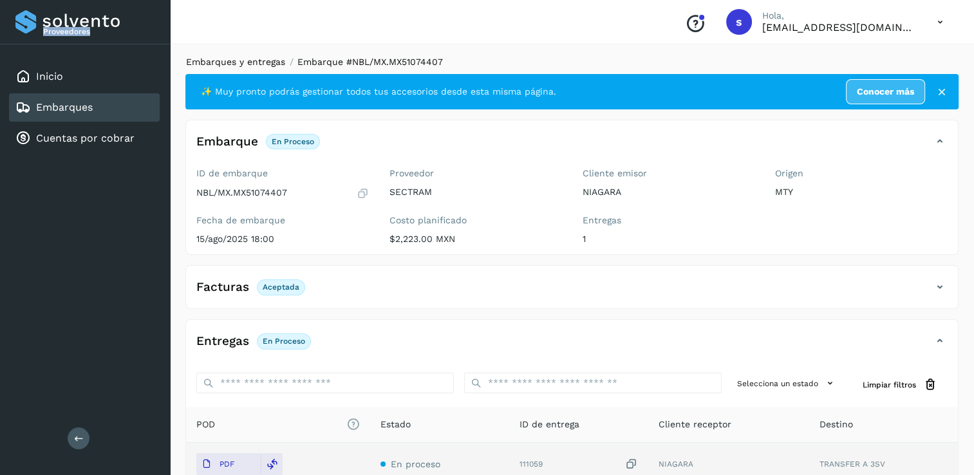
click at [254, 60] on link "Embarques y entregas" at bounding box center [235, 62] width 99 height 10
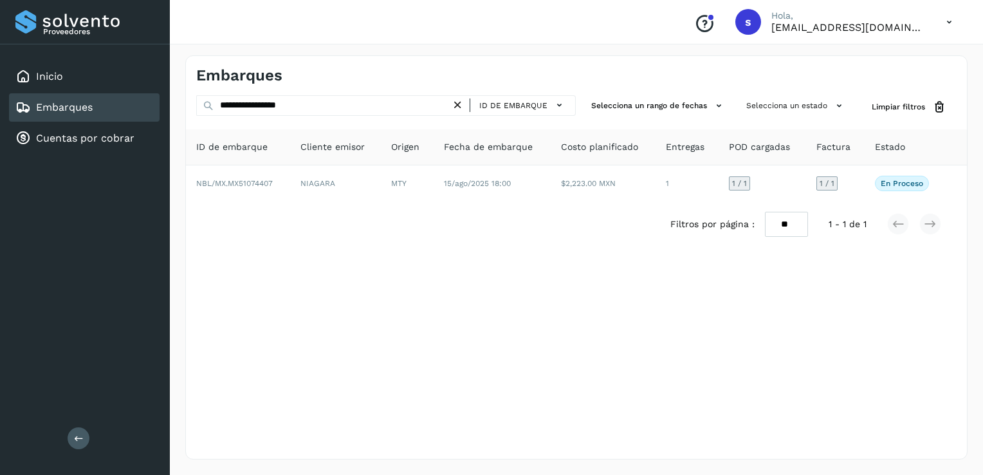
click at [465, 104] on icon at bounding box center [458, 105] width 14 height 14
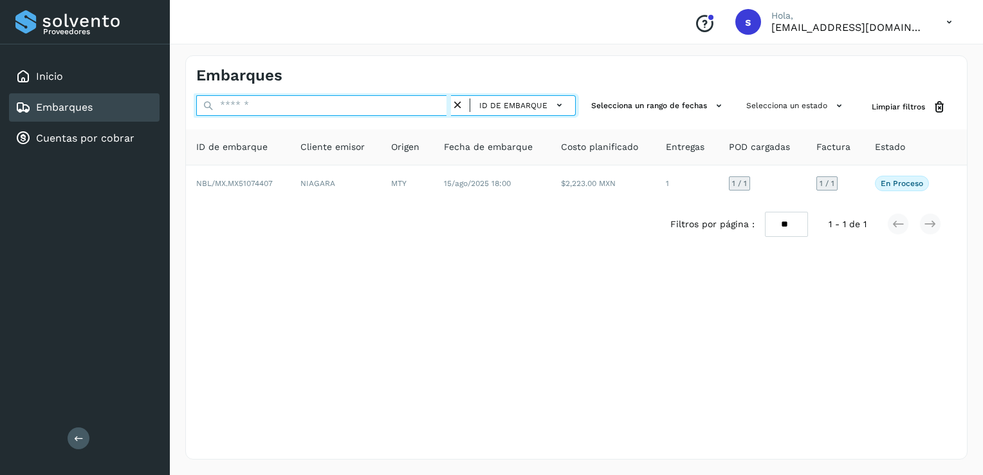
click at [404, 109] on input "text" at bounding box center [323, 105] width 255 height 21
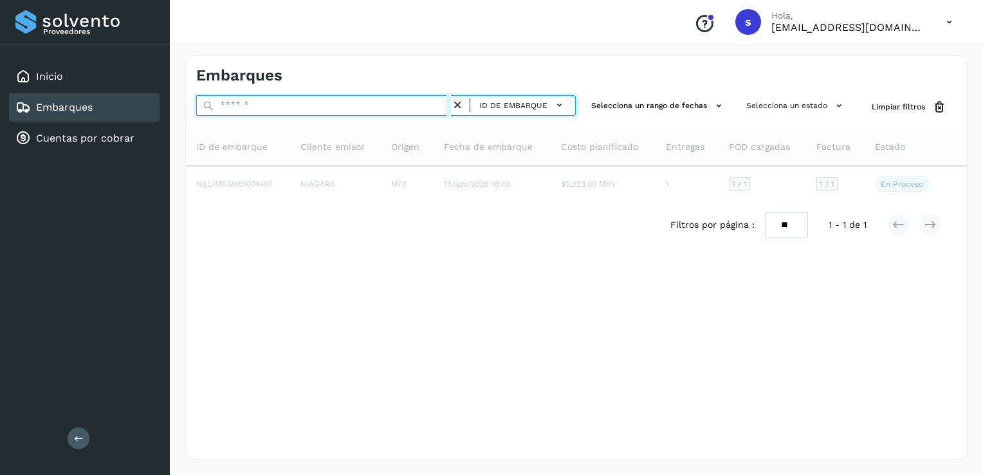
paste input "**********"
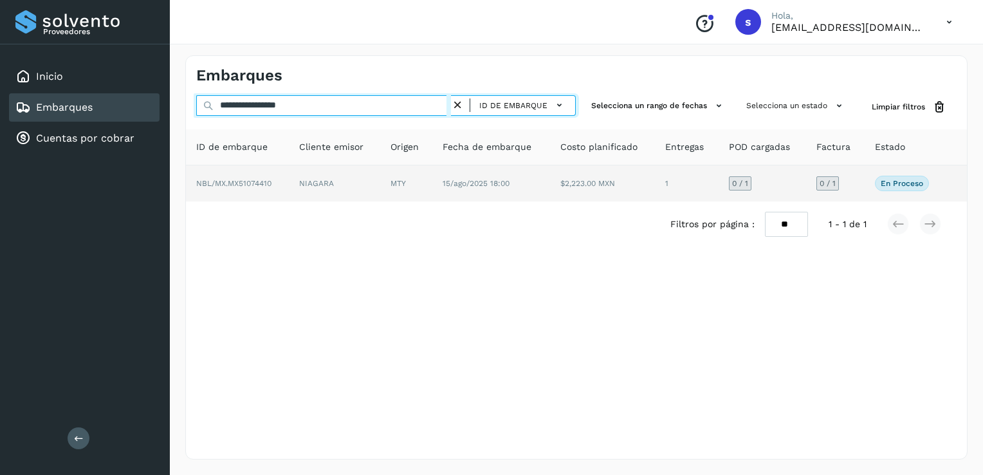
type input "**********"
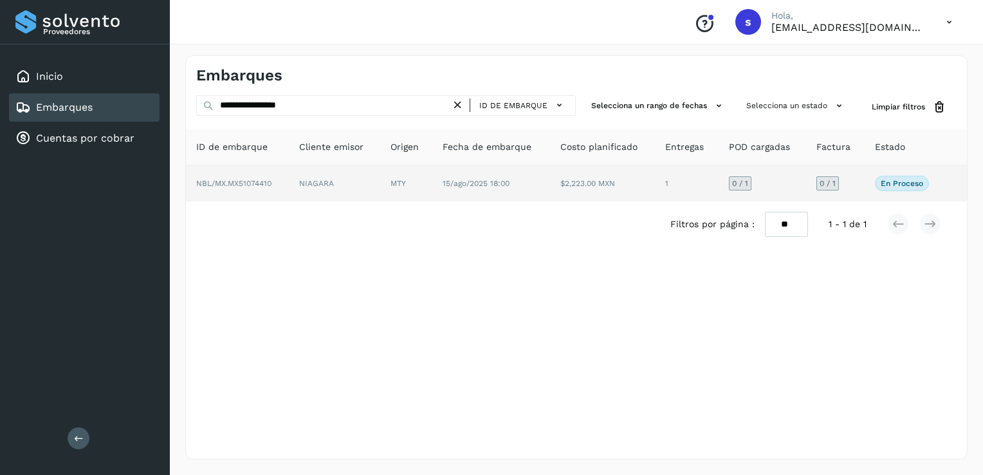
click at [275, 182] on td "NBL/MX.MX51074410" at bounding box center [237, 183] width 103 height 36
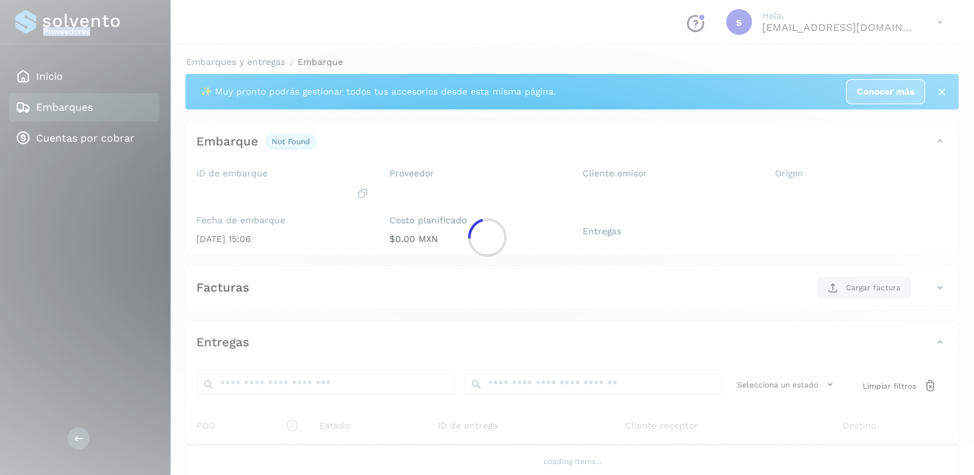
click at [275, 182] on div at bounding box center [487, 237] width 974 height 475
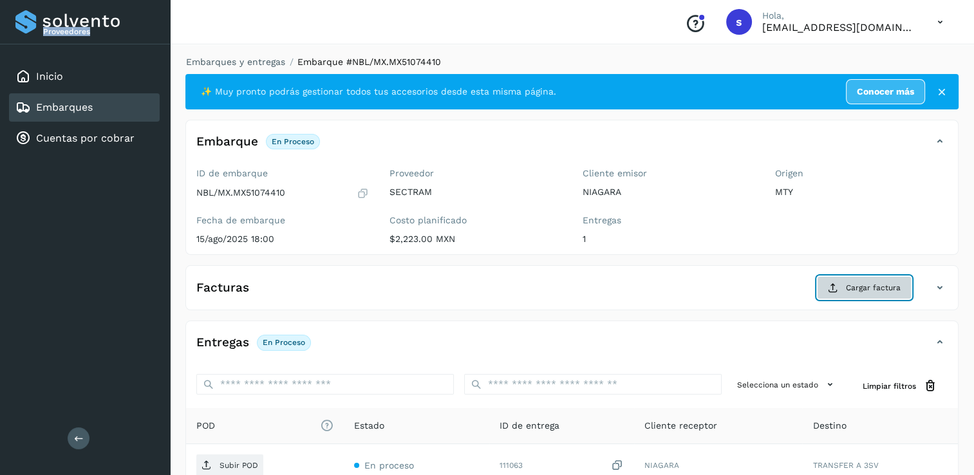
click at [860, 290] on span "Cargar factura" at bounding box center [873, 288] width 55 height 12
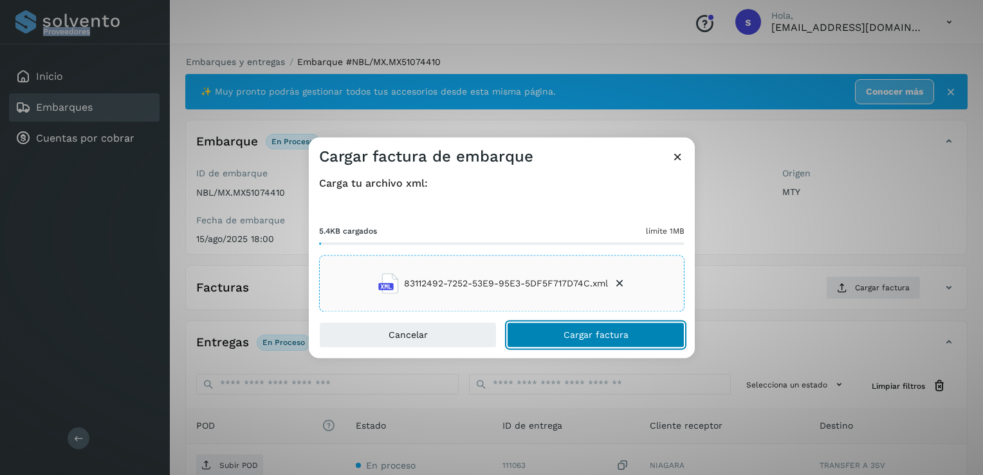
click at [573, 335] on span "Cargar factura" at bounding box center [596, 335] width 65 height 9
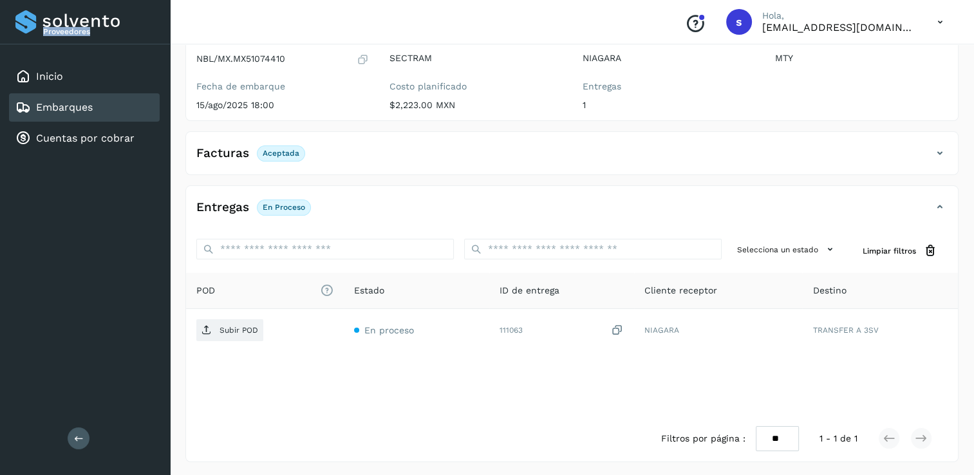
scroll to position [135, 0]
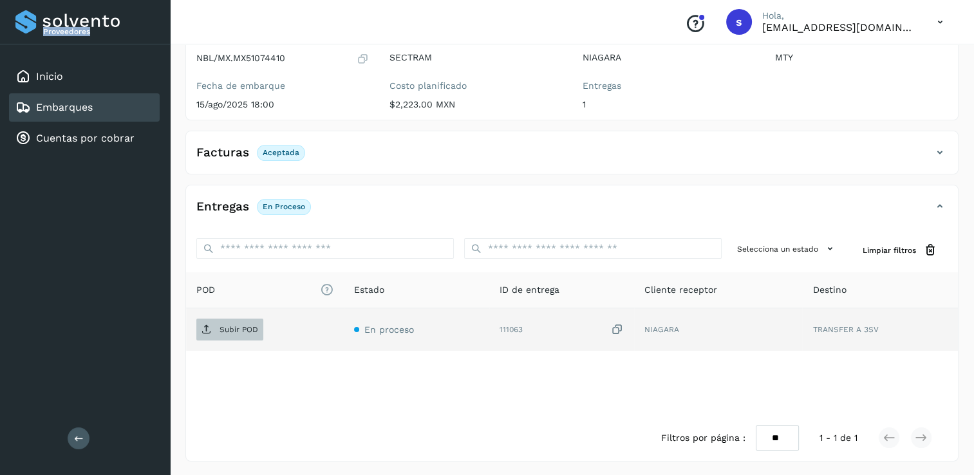
click at [234, 331] on p "Subir POD" at bounding box center [238, 329] width 39 height 9
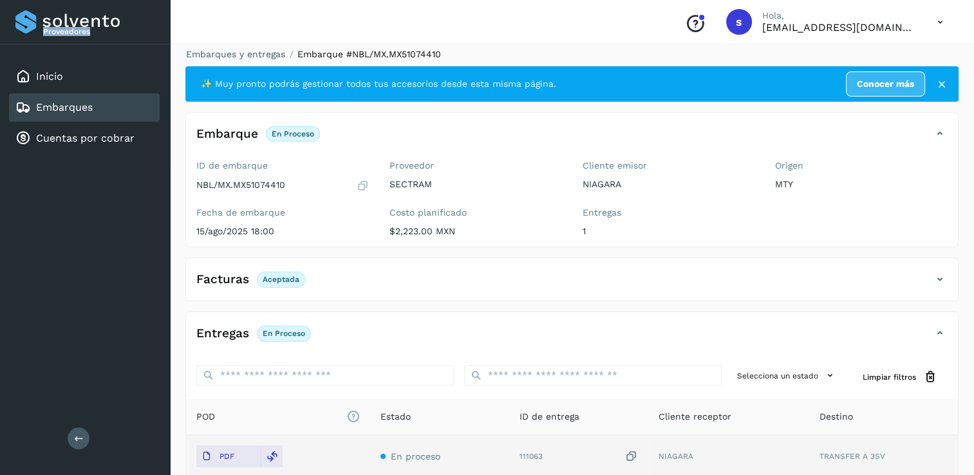
scroll to position [0, 0]
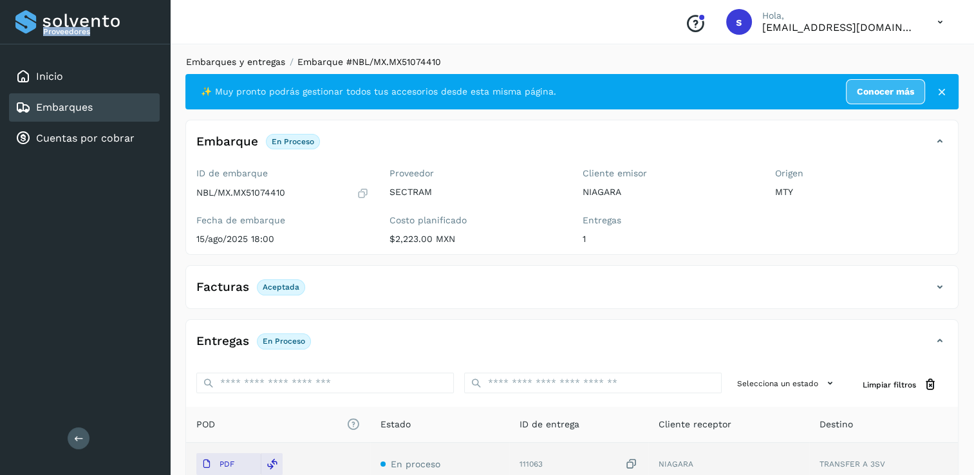
click at [220, 63] on link "Embarques y entregas" at bounding box center [235, 62] width 99 height 10
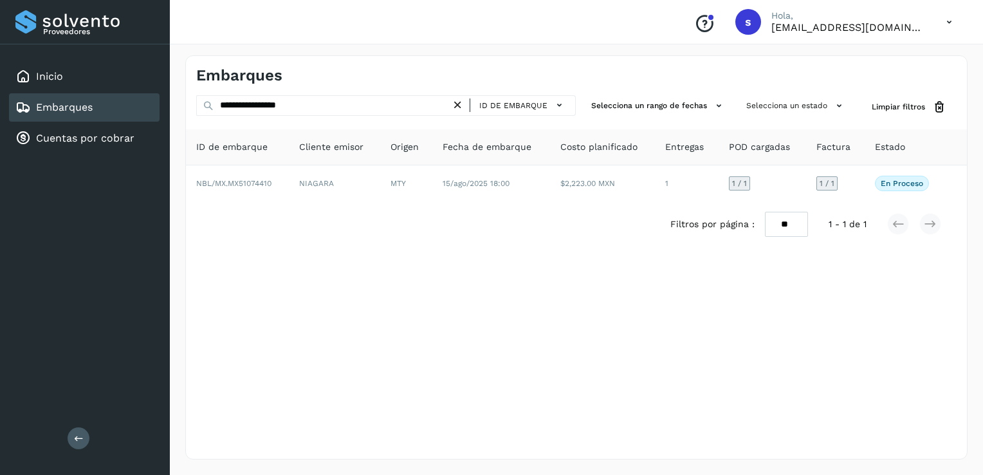
drag, startPoint x: 456, startPoint y: 107, endPoint x: 438, endPoint y: 106, distance: 17.4
click at [456, 106] on icon at bounding box center [458, 105] width 14 height 14
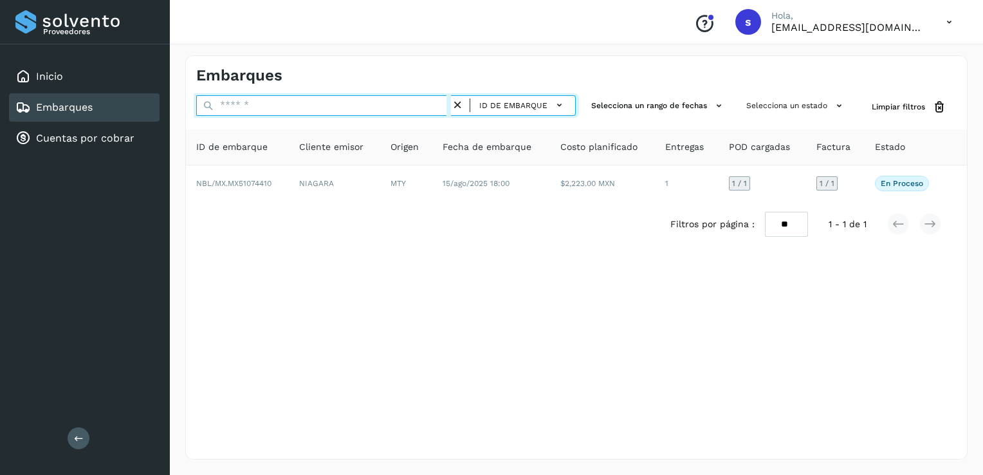
click at [413, 109] on input "text" at bounding box center [323, 105] width 255 height 21
paste input "**********"
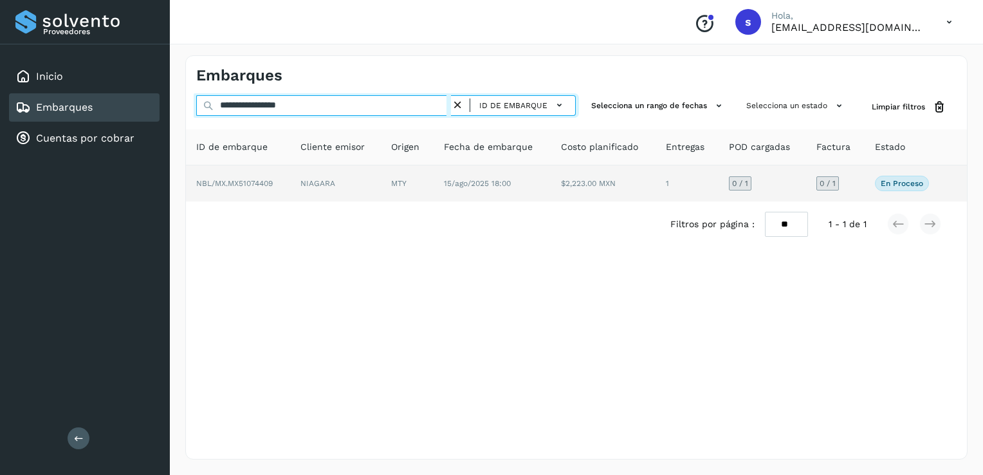
type input "**********"
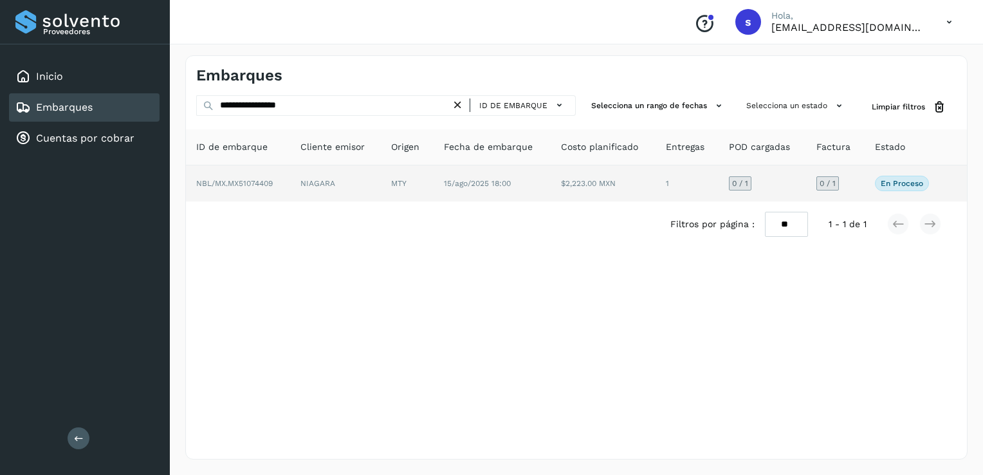
click at [312, 194] on td "NIAGARA" at bounding box center [335, 183] width 91 height 36
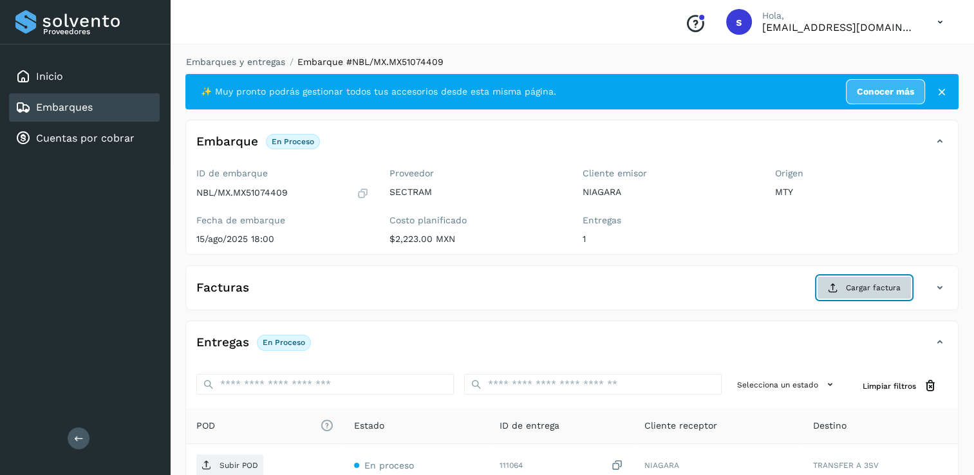
click at [858, 283] on span "Cargar factura" at bounding box center [873, 288] width 55 height 12
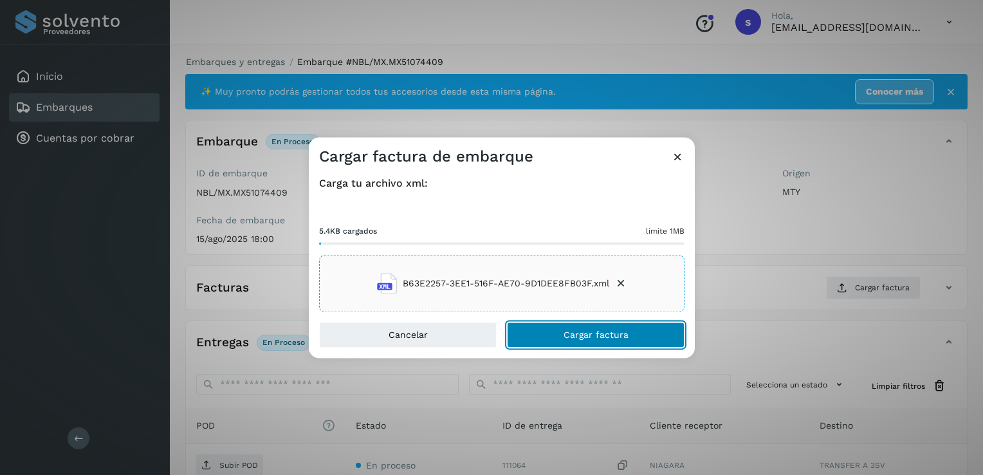
click at [573, 331] on span "Cargar factura" at bounding box center [596, 335] width 65 height 9
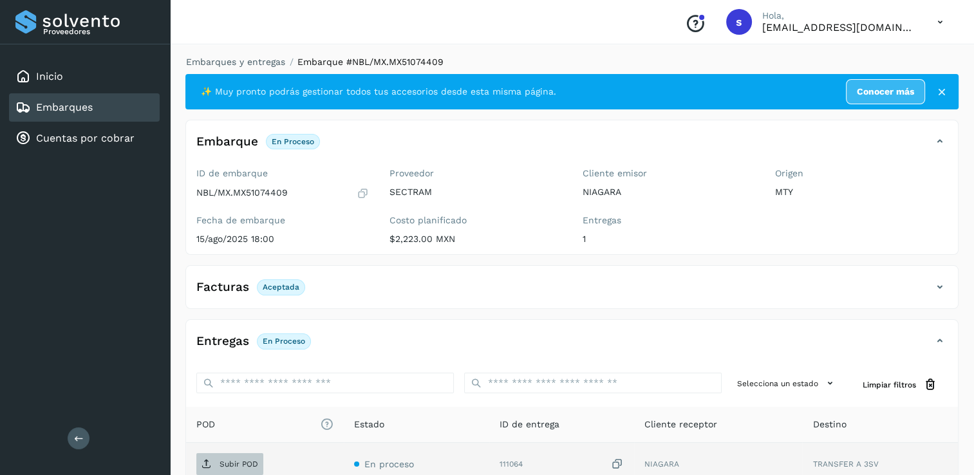
click at [233, 457] on span "Subir POD" at bounding box center [229, 464] width 67 height 21
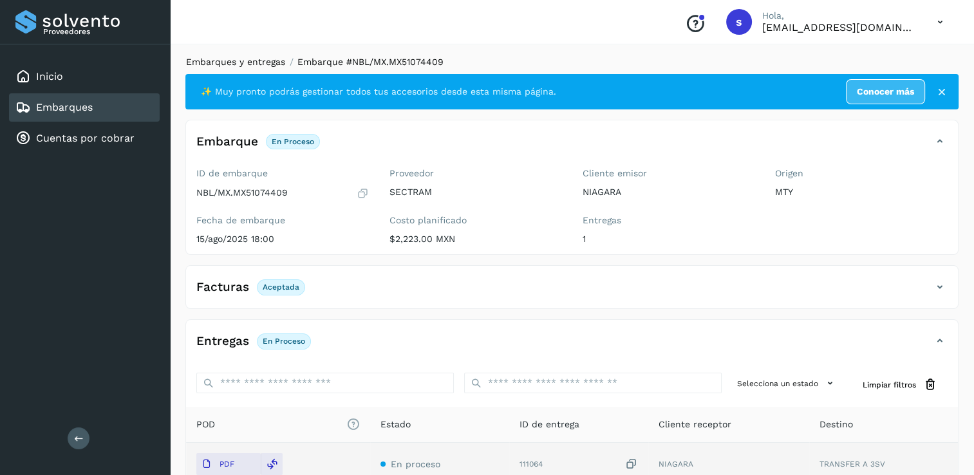
click at [247, 62] on link "Embarques y entregas" at bounding box center [235, 62] width 99 height 10
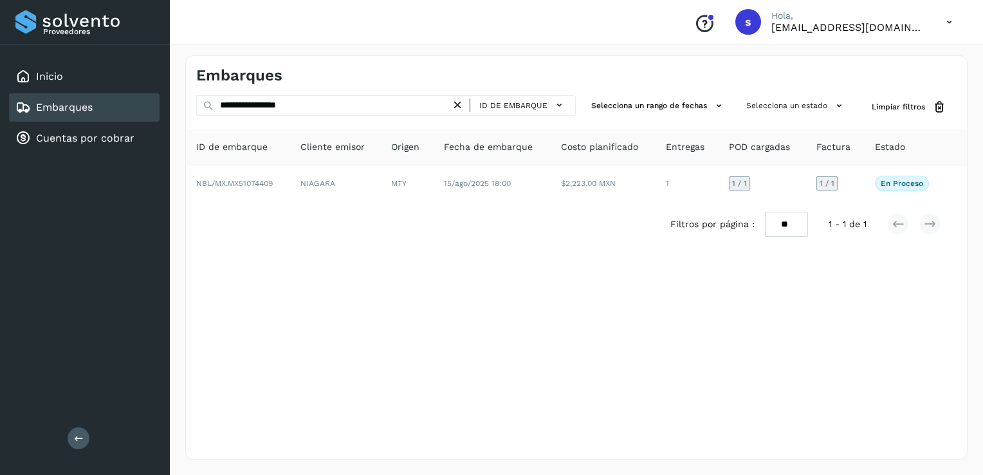
click at [457, 104] on icon at bounding box center [458, 105] width 14 height 14
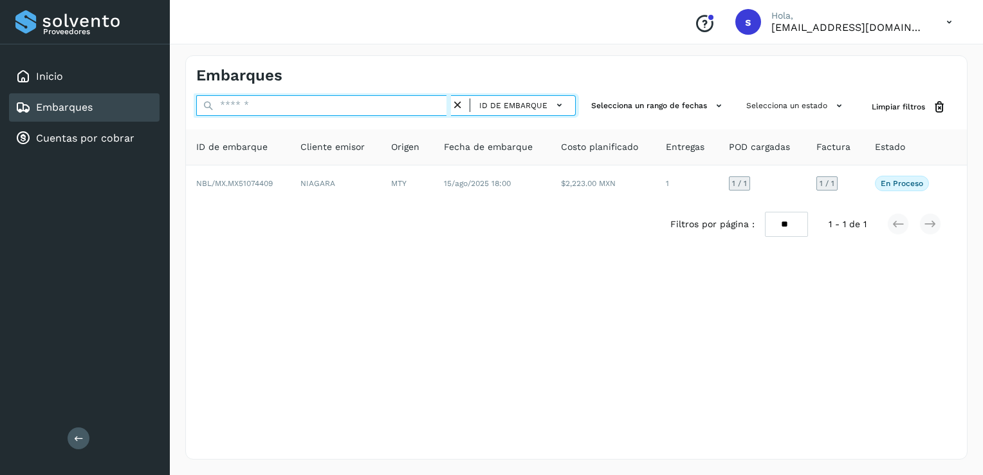
click at [385, 109] on input "text" at bounding box center [323, 105] width 255 height 21
paste input "**********"
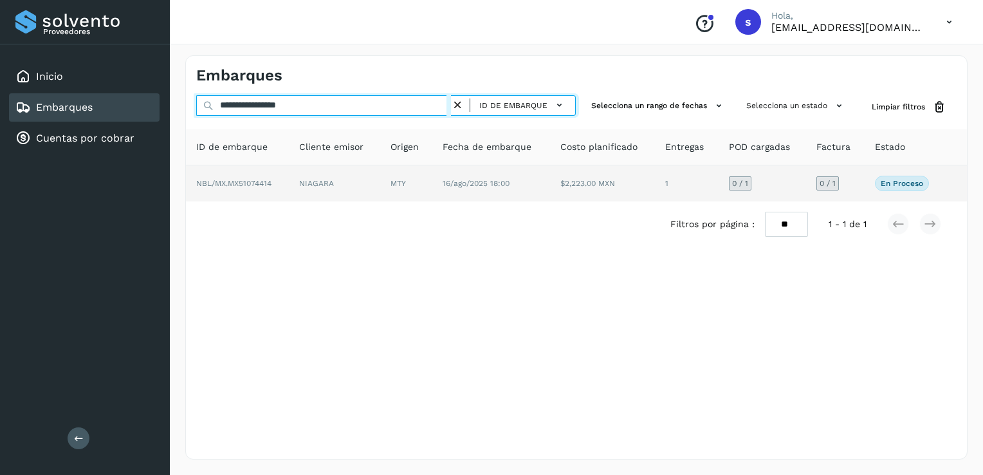
type input "**********"
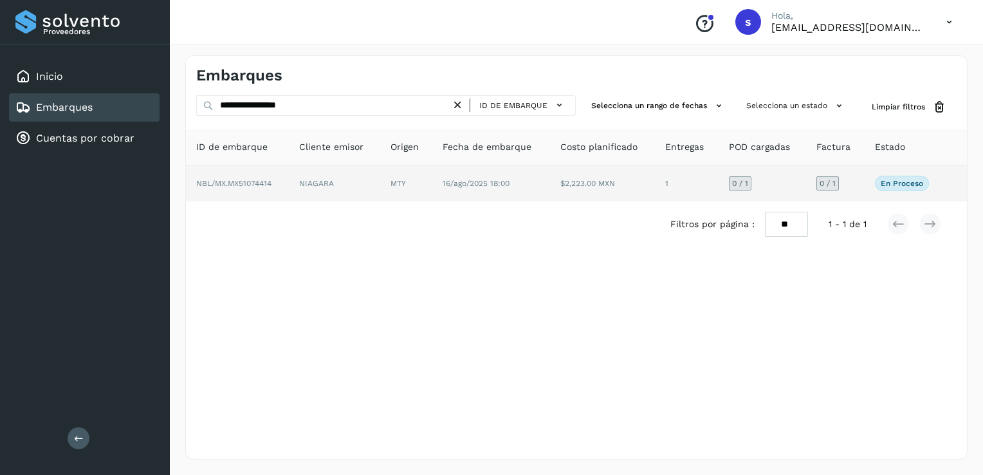
click at [284, 176] on td "NBL/MX.MX51074414" at bounding box center [237, 183] width 103 height 36
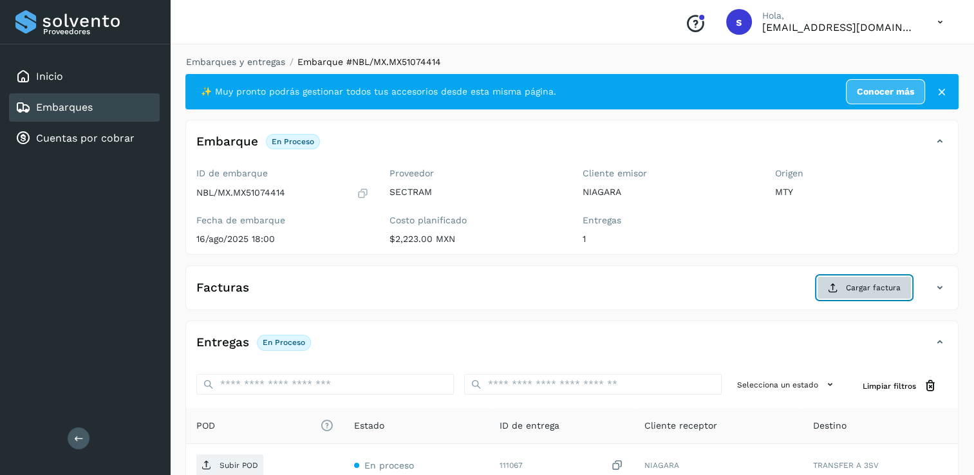
click at [869, 285] on span "Cargar factura" at bounding box center [873, 288] width 55 height 12
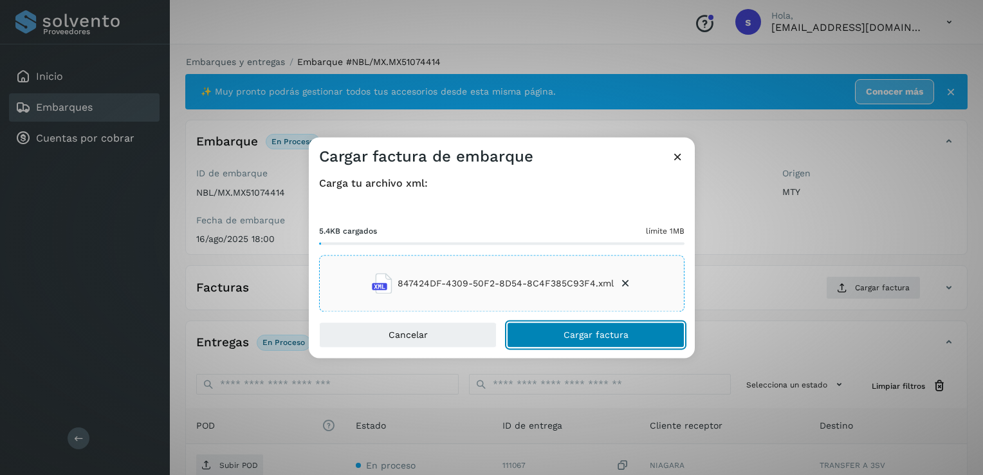
click at [563, 328] on button "Cargar factura" at bounding box center [596, 335] width 178 height 26
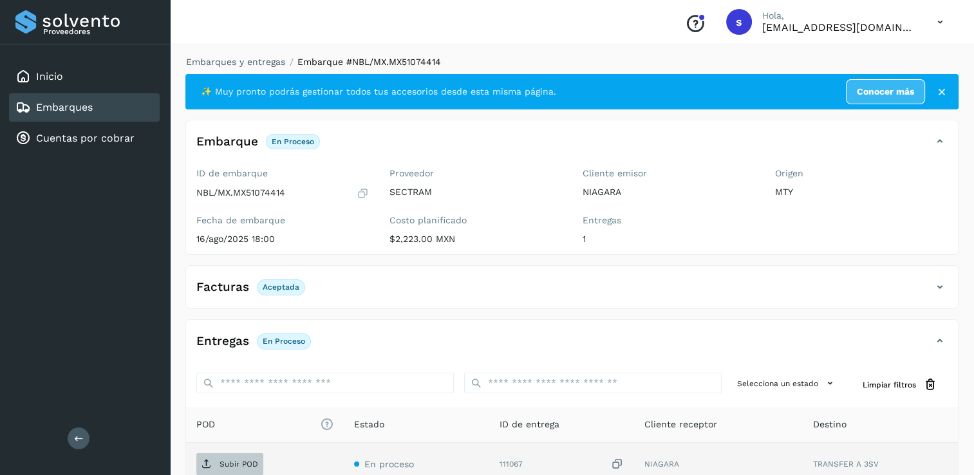
click at [238, 466] on p "Subir POD" at bounding box center [238, 464] width 39 height 9
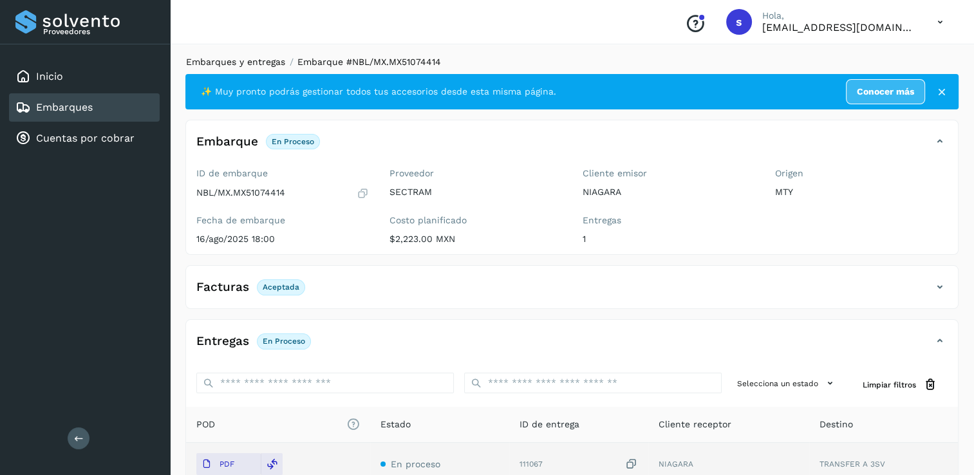
click at [222, 66] on link "Embarques y entregas" at bounding box center [235, 62] width 99 height 10
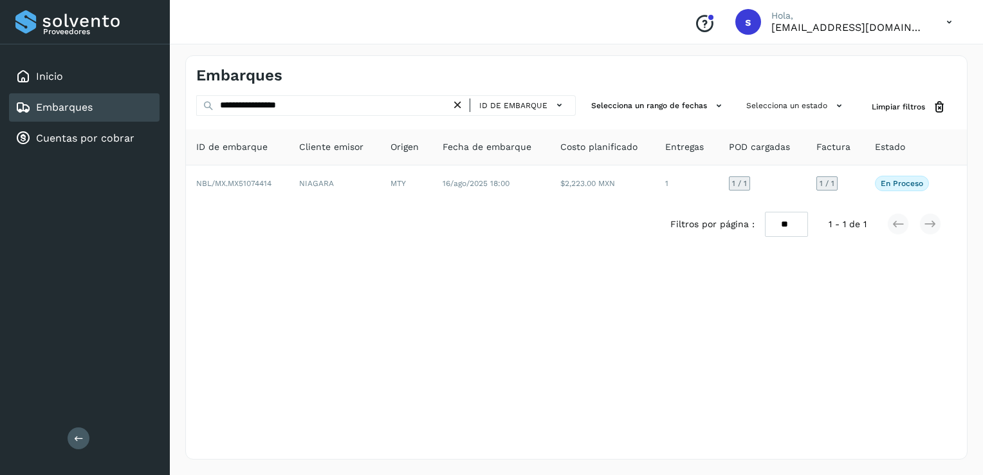
click at [460, 111] on icon at bounding box center [458, 105] width 14 height 14
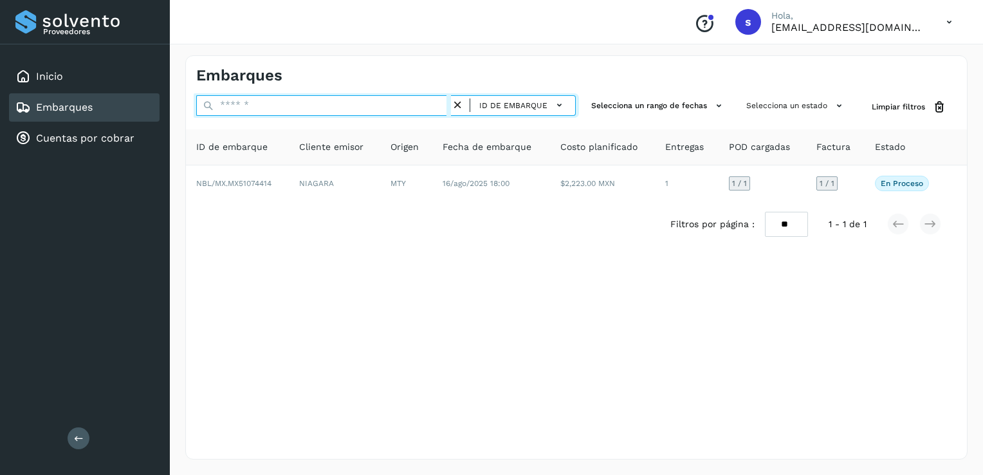
click at [421, 108] on input "text" at bounding box center [323, 105] width 255 height 21
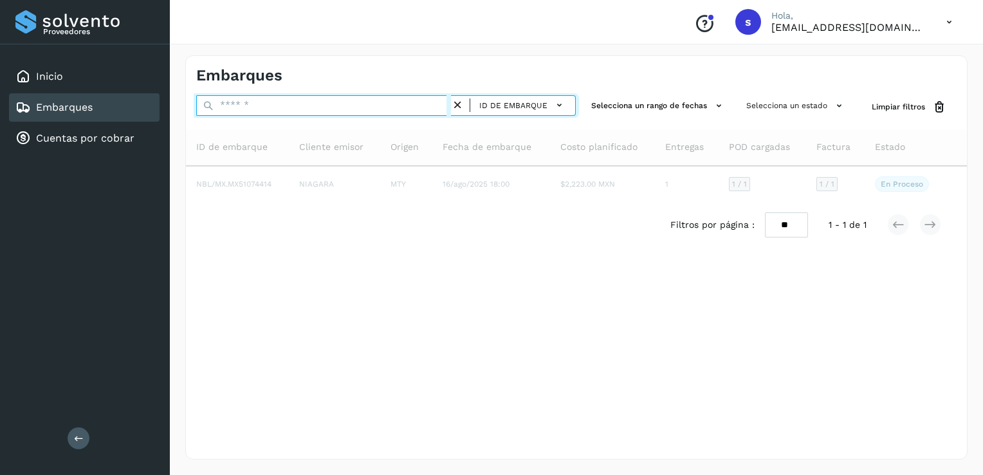
paste input "**********"
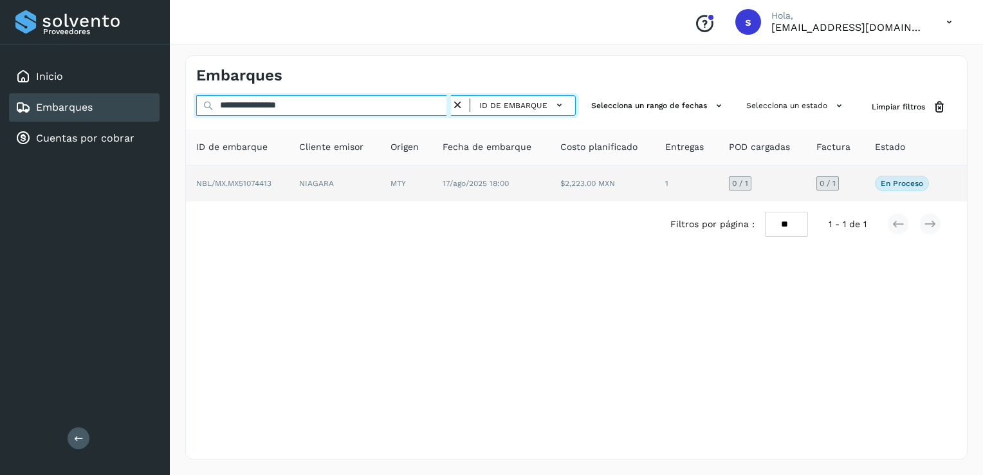
type input "**********"
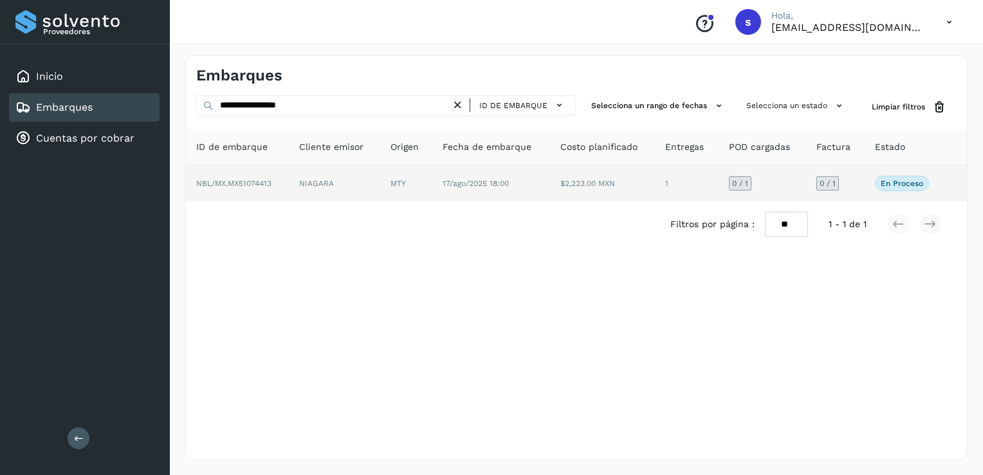
click at [284, 175] on td "NBL/MX.MX51074413" at bounding box center [237, 183] width 103 height 36
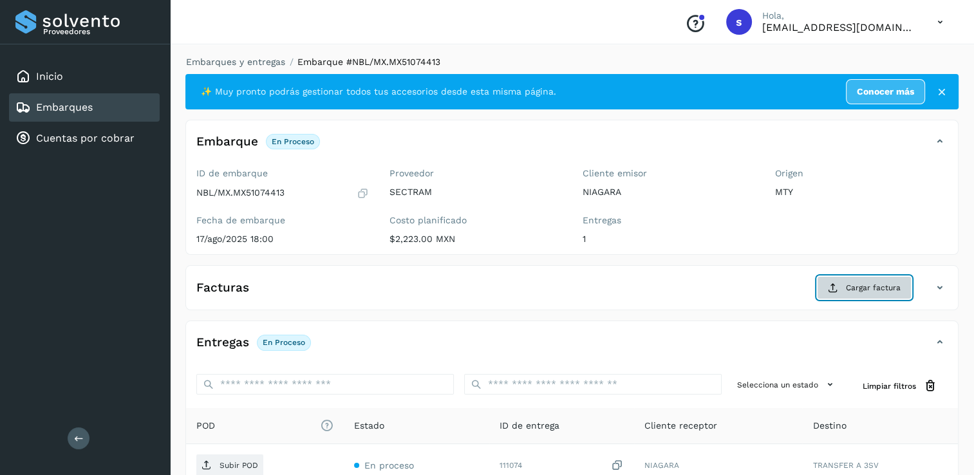
click at [850, 290] on span "Cargar factura" at bounding box center [873, 288] width 55 height 12
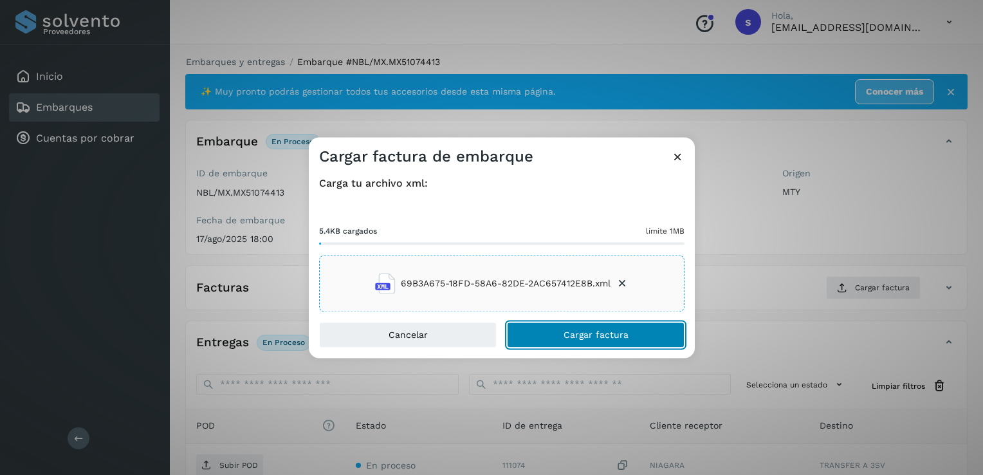
click at [601, 333] on span "Cargar factura" at bounding box center [596, 335] width 65 height 9
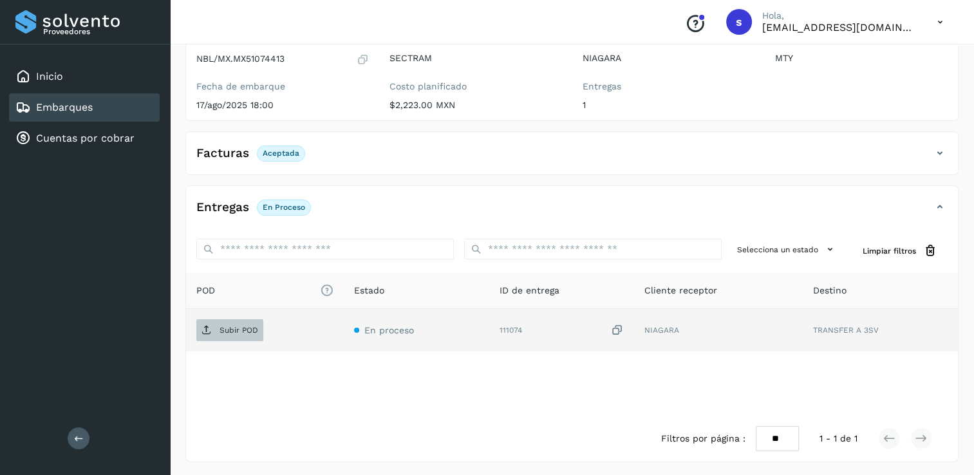
scroll to position [135, 0]
click at [219, 328] on span "Subir POD" at bounding box center [229, 329] width 67 height 21
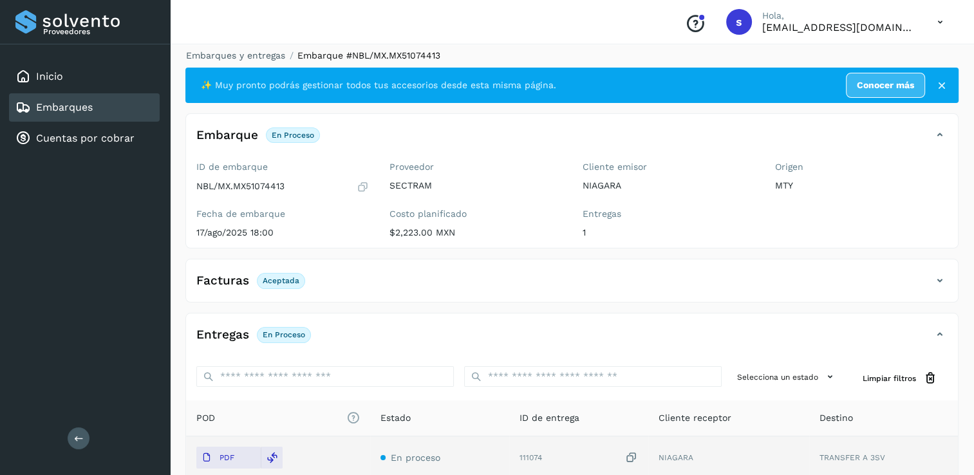
scroll to position [0, 0]
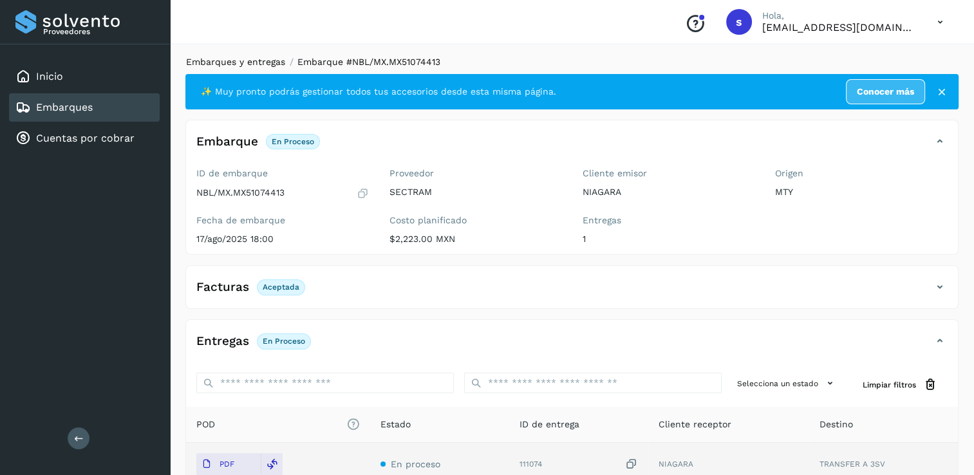
click at [268, 66] on link "Embarques y entregas" at bounding box center [235, 62] width 99 height 10
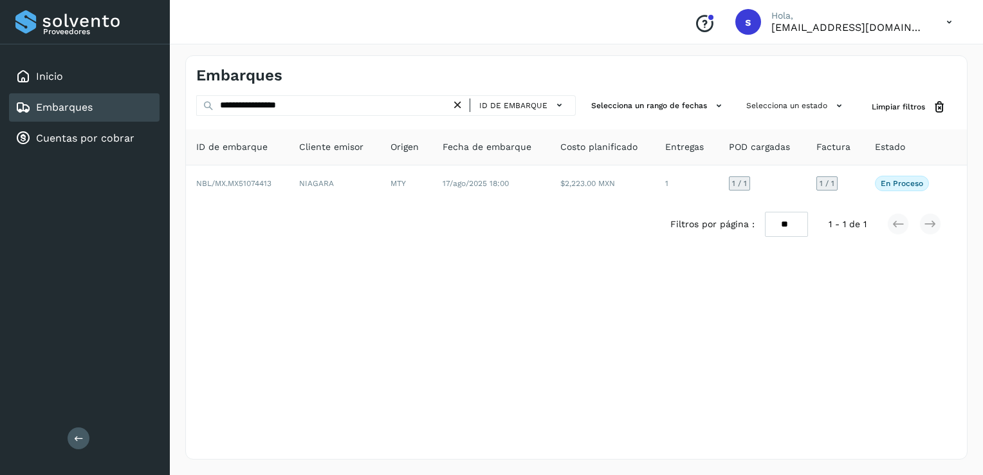
drag, startPoint x: 463, startPoint y: 107, endPoint x: 467, endPoint y: 100, distance: 7.5
click at [465, 100] on icon at bounding box center [458, 105] width 14 height 14
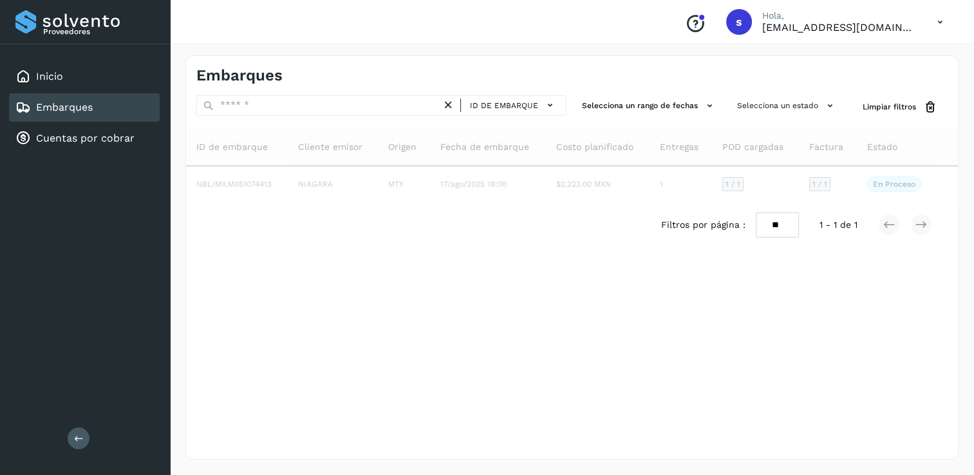
click at [461, 107] on div "ID de embarque" at bounding box center [508, 105] width 106 height 19
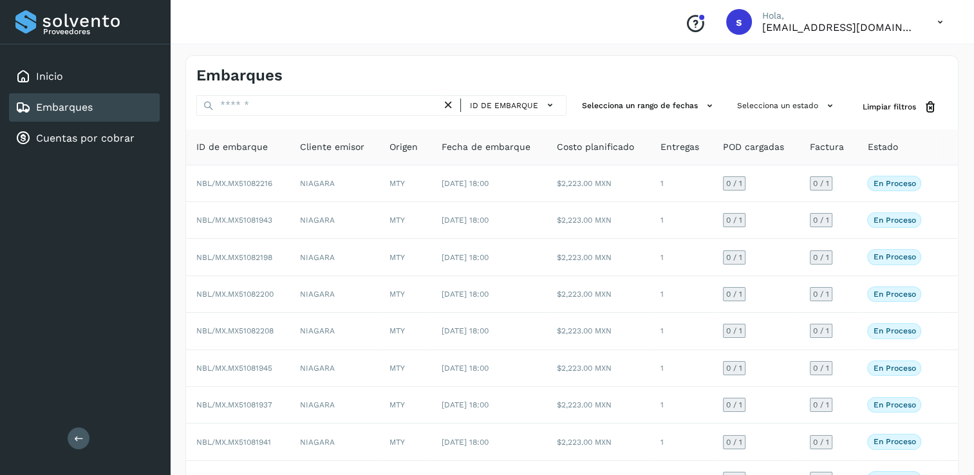
click at [454, 104] on icon at bounding box center [449, 105] width 14 height 14
click at [449, 108] on icon at bounding box center [449, 105] width 14 height 14
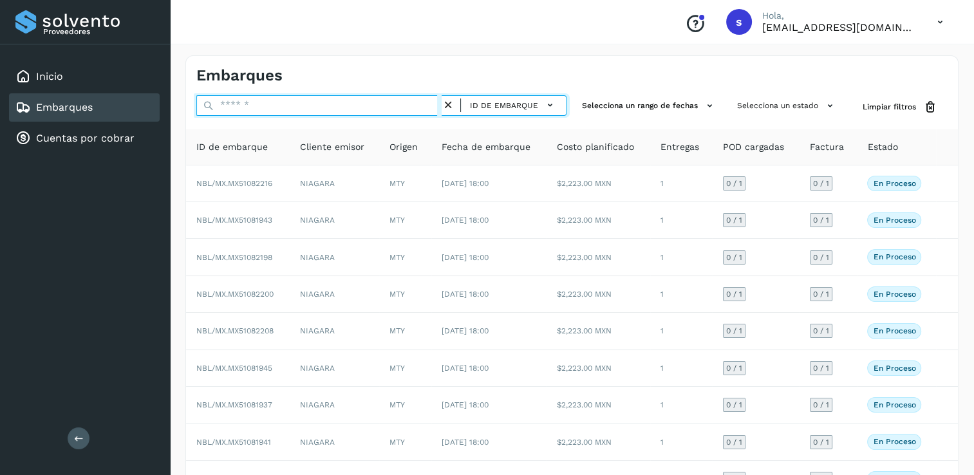
click at [409, 109] on input "text" at bounding box center [318, 105] width 245 height 21
paste input "**********"
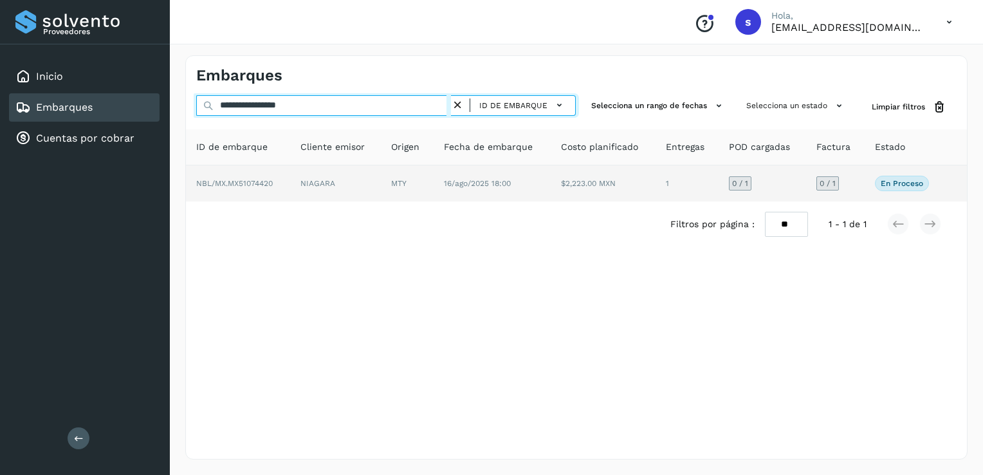
type input "**********"
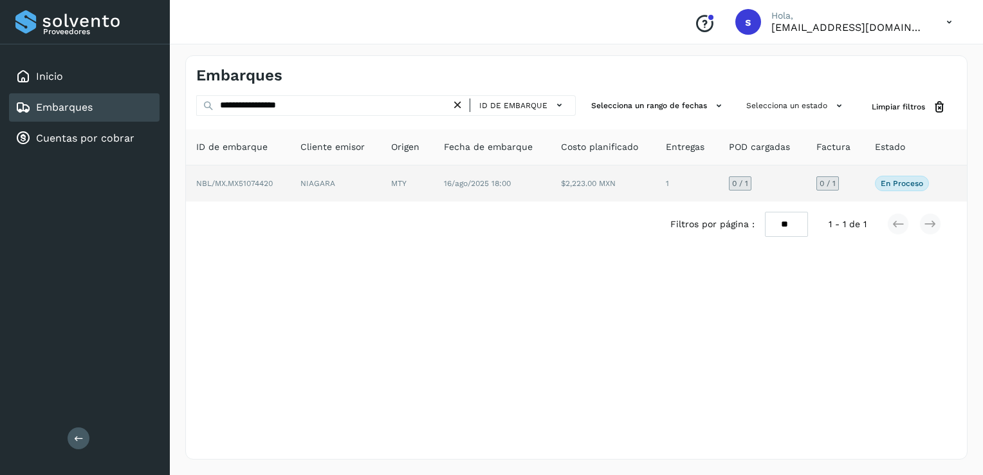
click at [291, 182] on td "NIAGARA" at bounding box center [335, 183] width 91 height 36
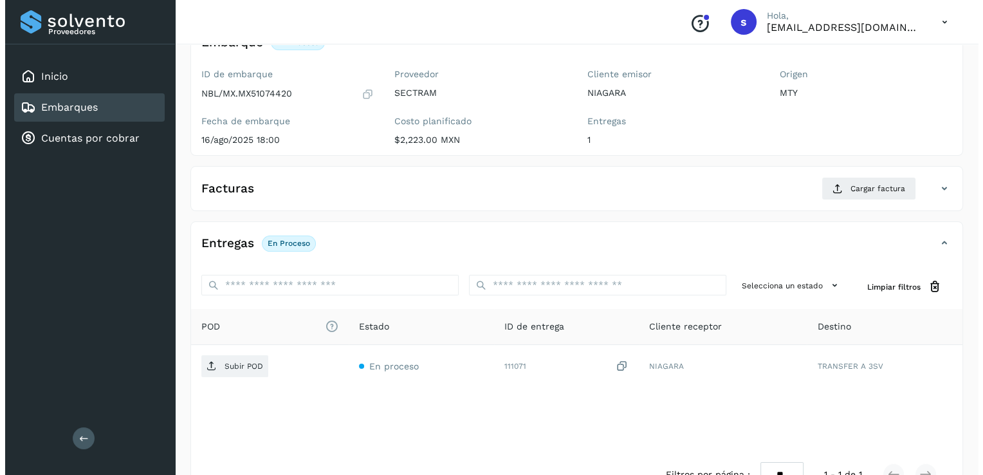
scroll to position [136, 0]
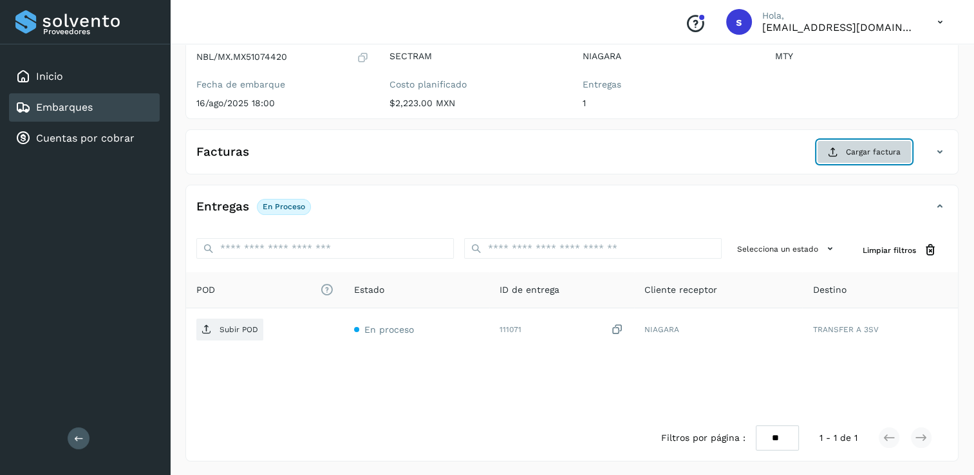
click at [844, 156] on button "Cargar factura" at bounding box center [864, 151] width 95 height 23
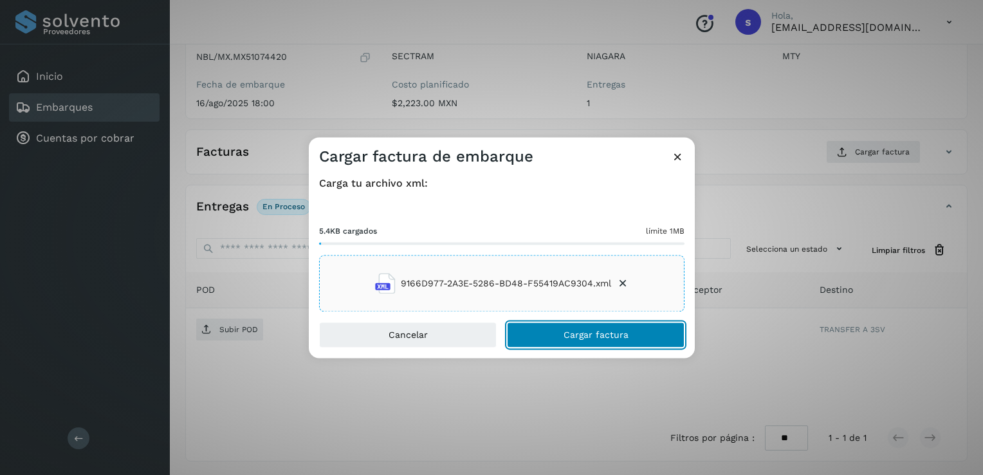
click at [556, 339] on button "Cargar factura" at bounding box center [596, 335] width 178 height 26
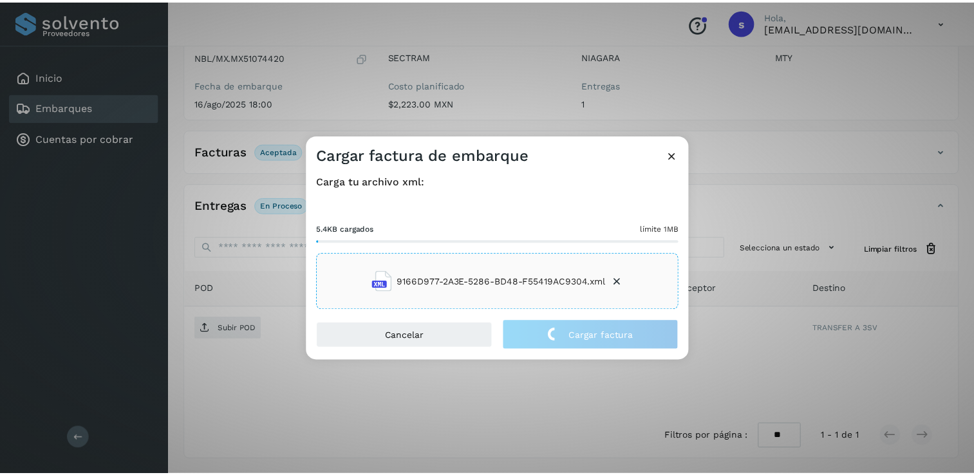
scroll to position [135, 0]
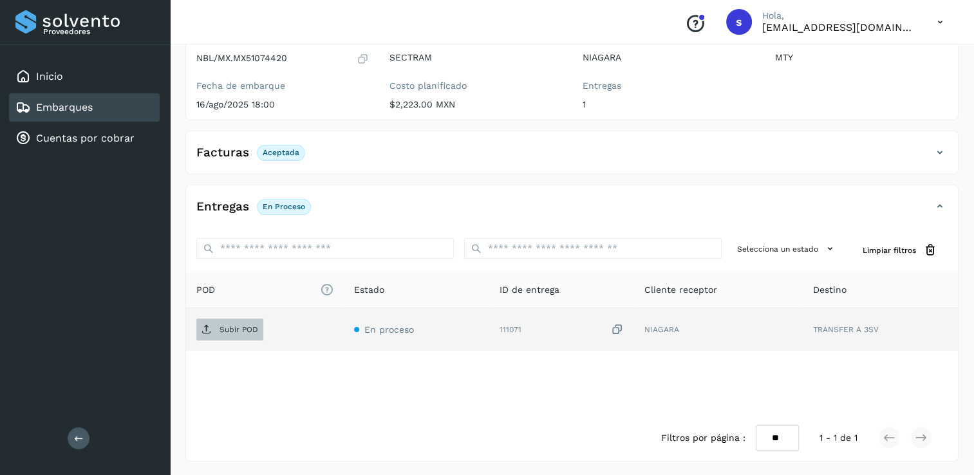
click at [234, 326] on p "Subir POD" at bounding box center [238, 329] width 39 height 9
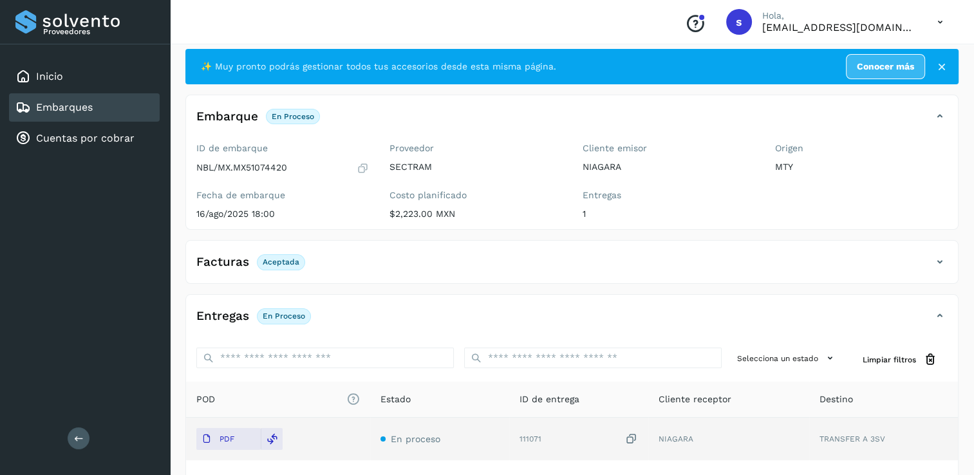
scroll to position [0, 0]
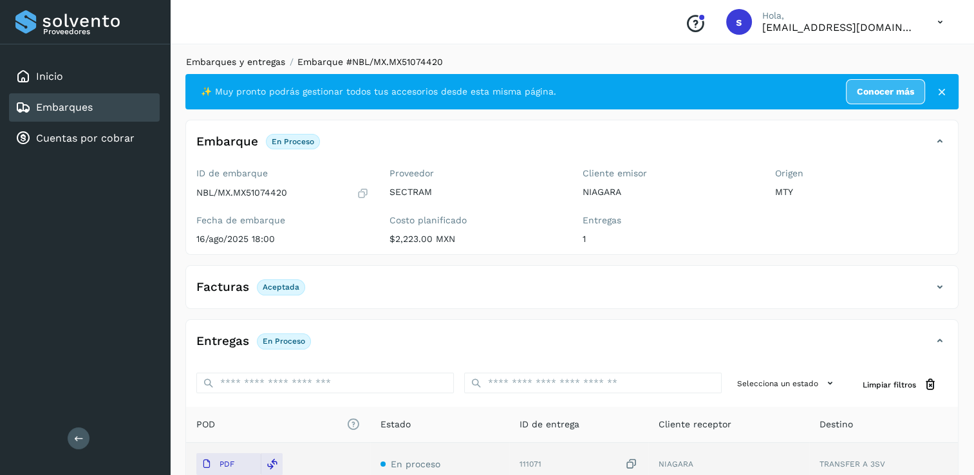
click at [262, 67] on link "Embarques y entregas" at bounding box center [235, 62] width 99 height 10
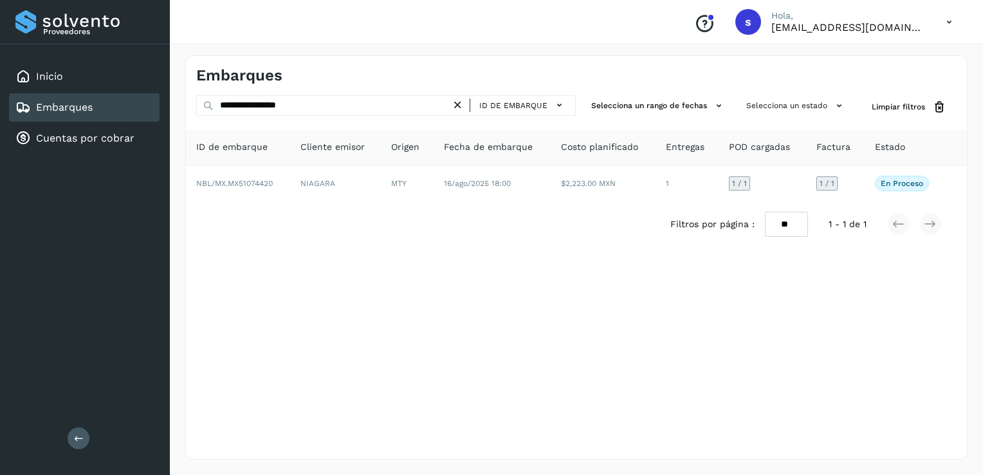
click at [459, 104] on icon at bounding box center [458, 105] width 14 height 14
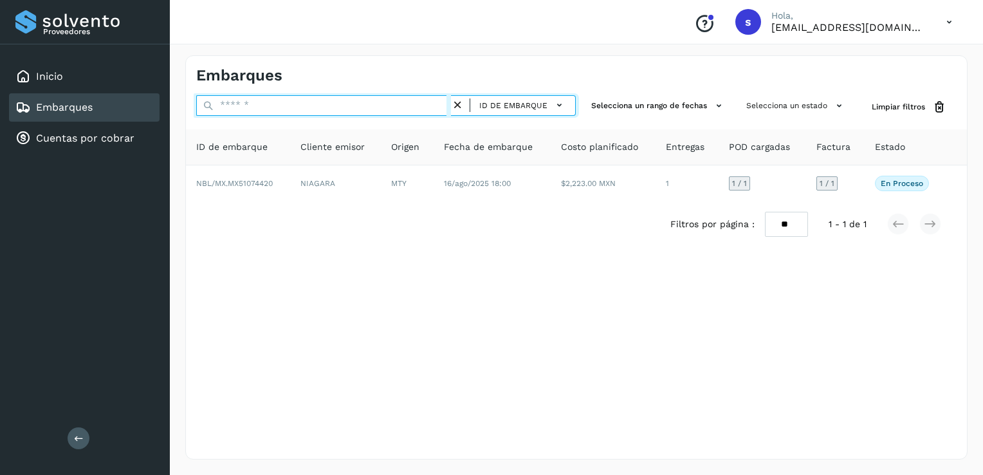
click at [412, 102] on input "text" at bounding box center [323, 105] width 255 height 21
paste input "**********"
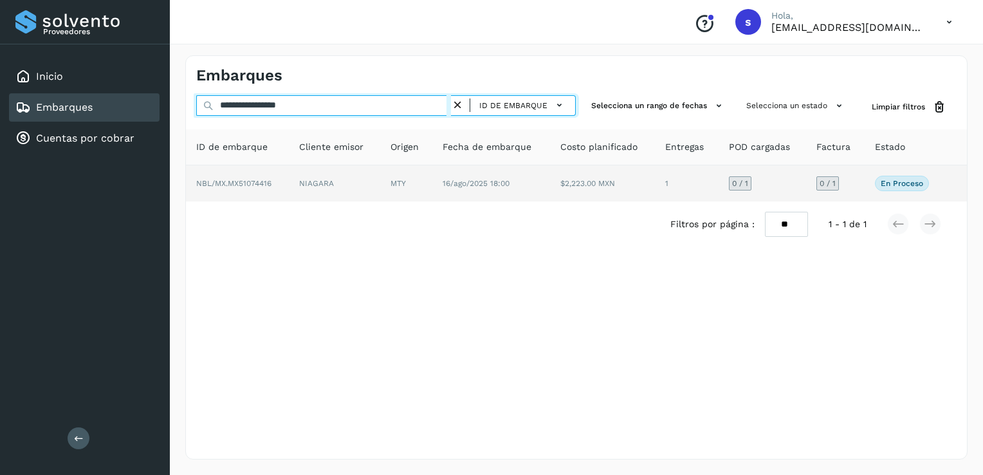
type input "**********"
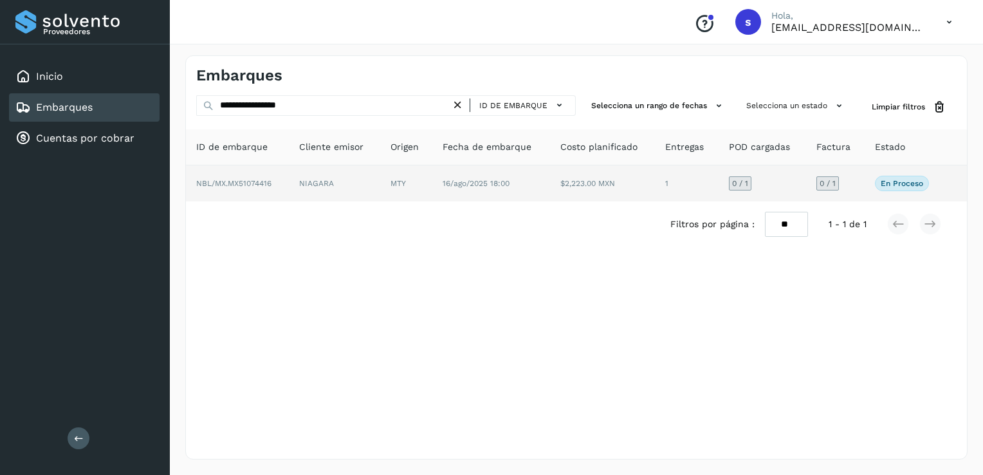
click at [270, 179] on span "NBL/MX.MX51074416" at bounding box center [233, 183] width 75 height 9
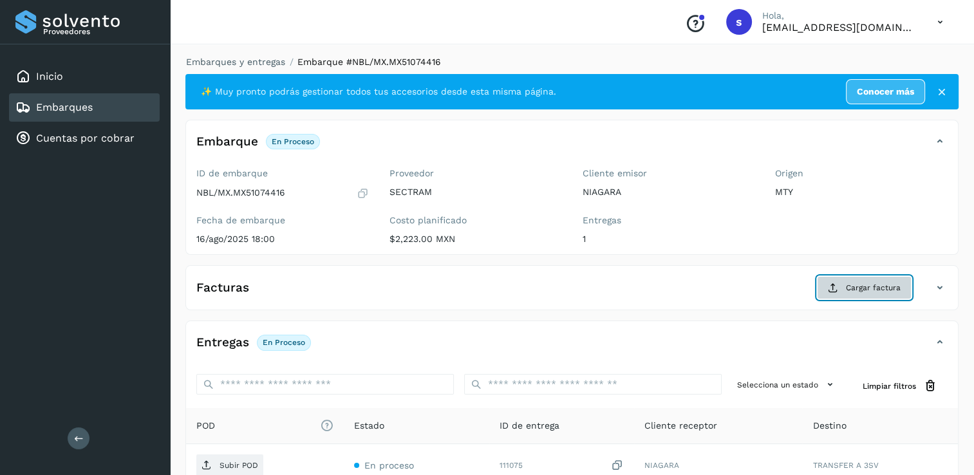
click at [857, 292] on span "Cargar factura" at bounding box center [873, 288] width 55 height 12
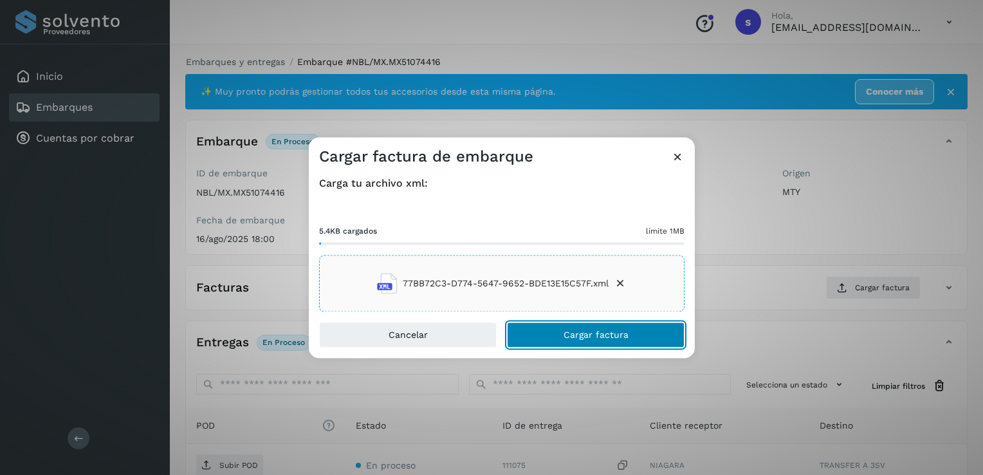
click at [597, 331] on span "Cargar factura" at bounding box center [596, 335] width 65 height 9
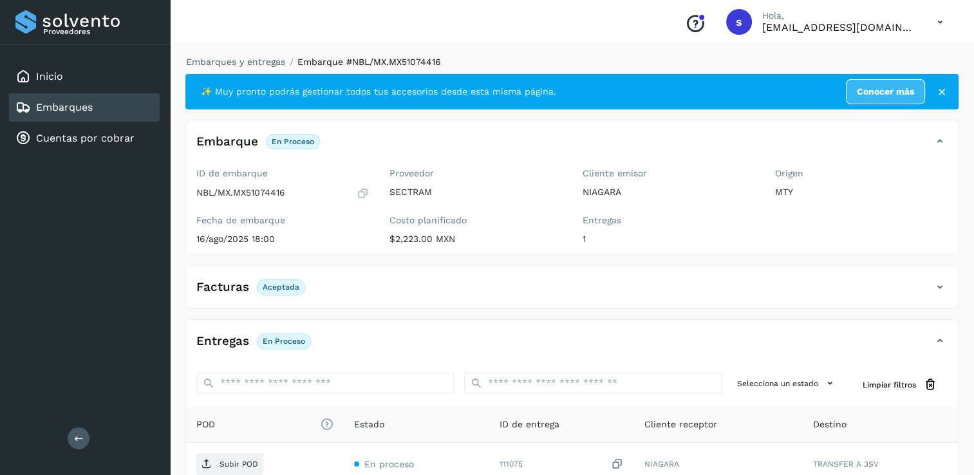
click at [240, 465] on p "Subir POD" at bounding box center [238, 464] width 39 height 9
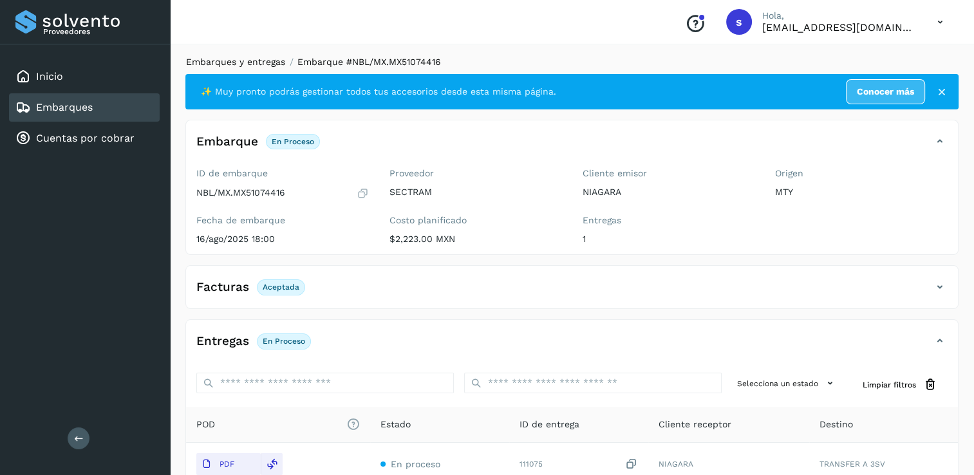
click at [260, 62] on link "Embarques y entregas" at bounding box center [235, 62] width 99 height 10
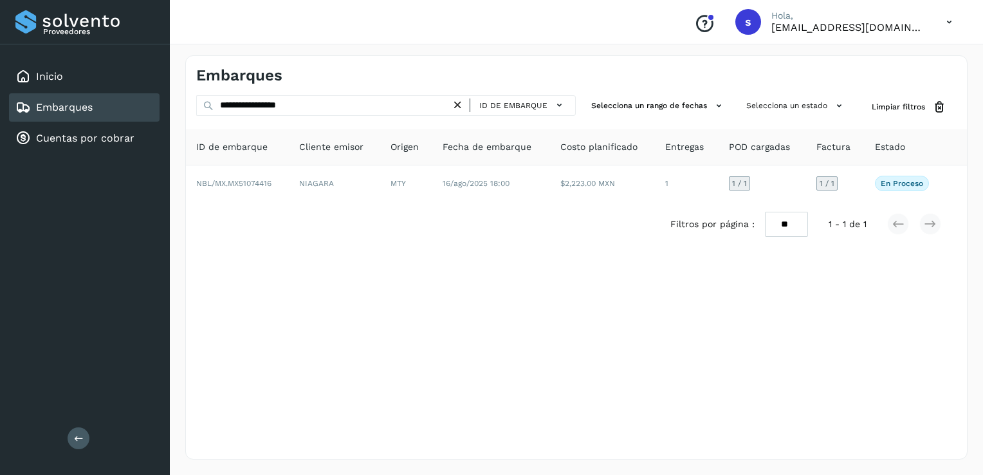
click at [460, 106] on icon at bounding box center [458, 105] width 14 height 14
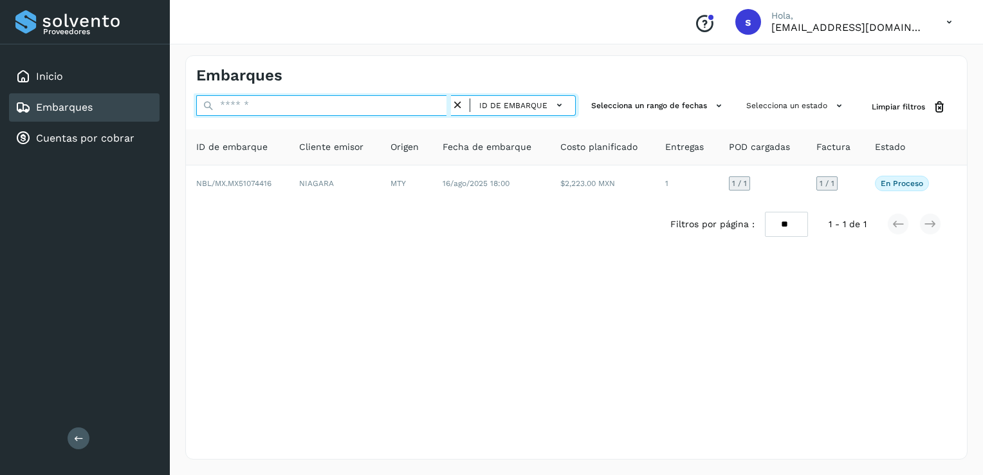
click at [425, 112] on input "text" at bounding box center [323, 105] width 255 height 21
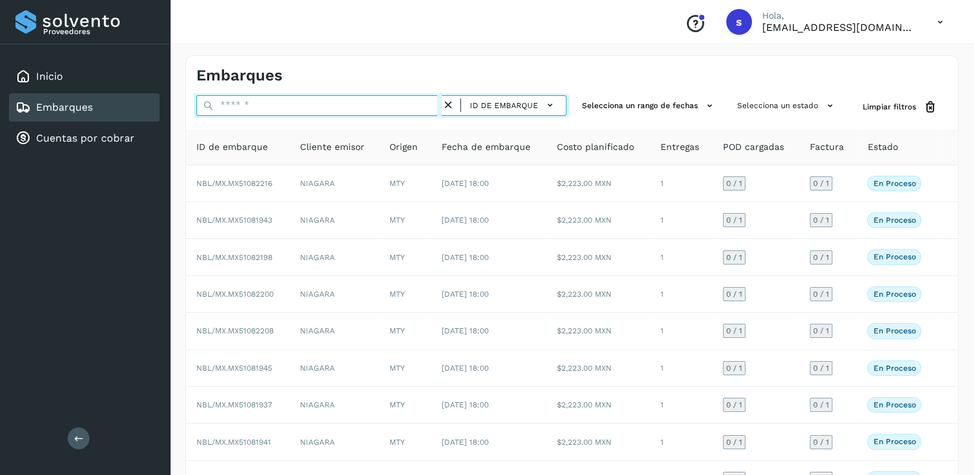
paste input "**********"
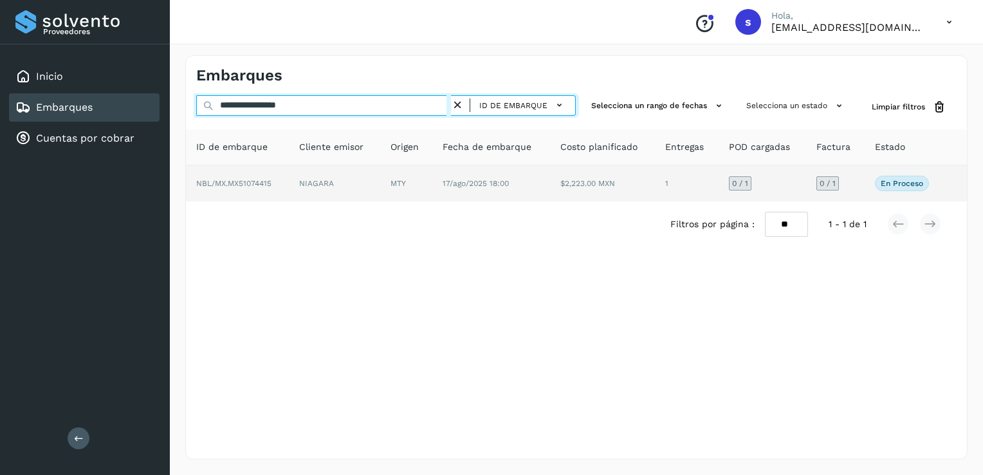
type input "**********"
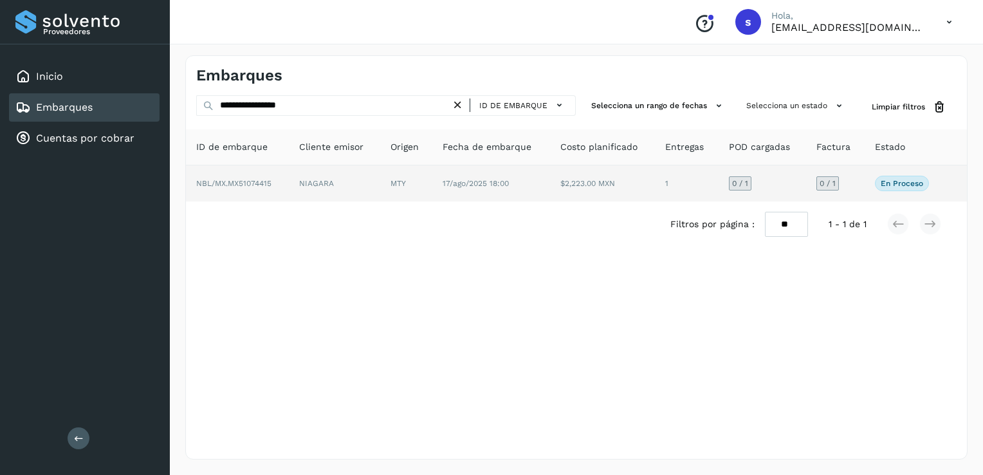
click at [278, 190] on td "NBL/MX.MX51074415" at bounding box center [237, 183] width 103 height 36
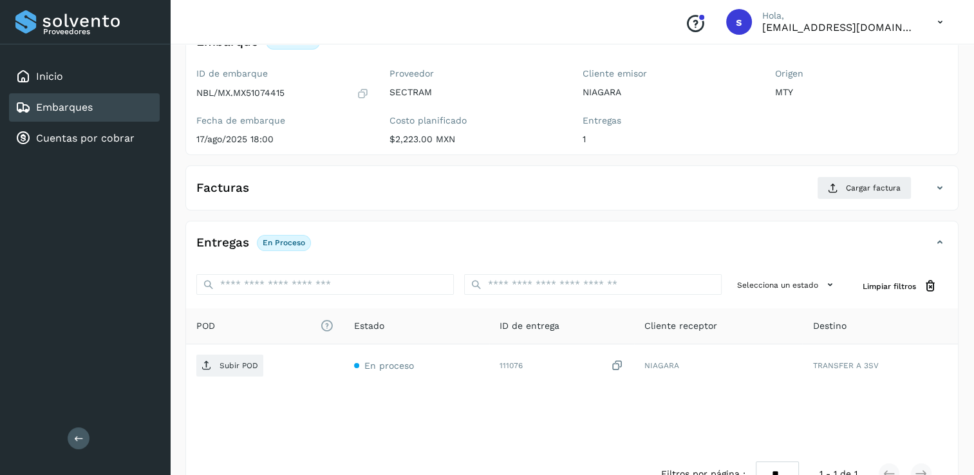
scroll to position [129, 0]
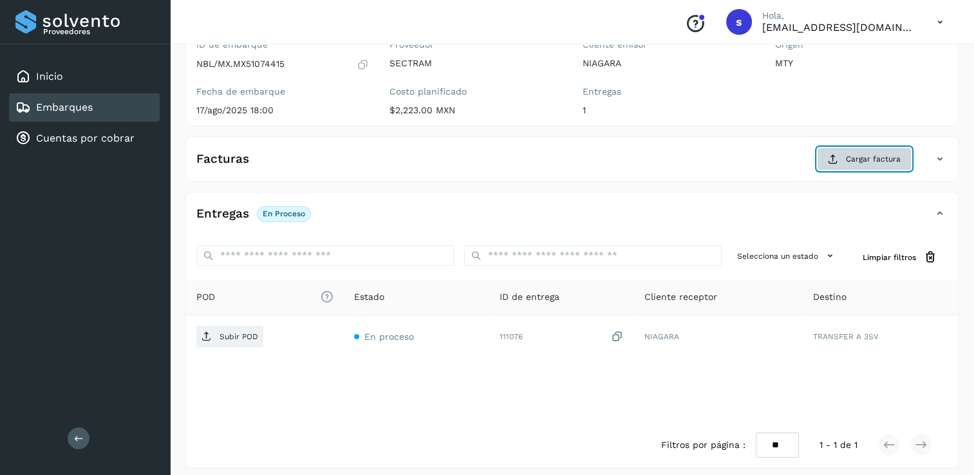
click at [865, 158] on span "Cargar factura" at bounding box center [873, 159] width 55 height 12
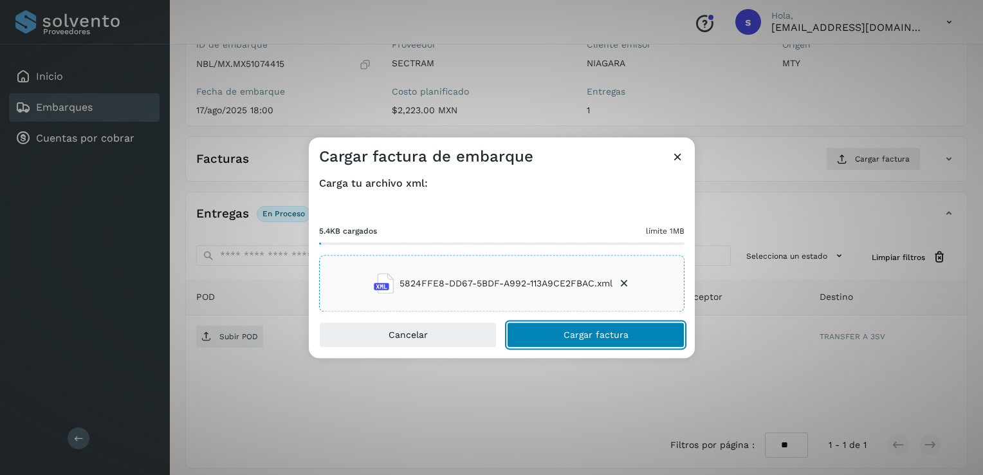
click at [577, 337] on span "Cargar factura" at bounding box center [596, 335] width 65 height 9
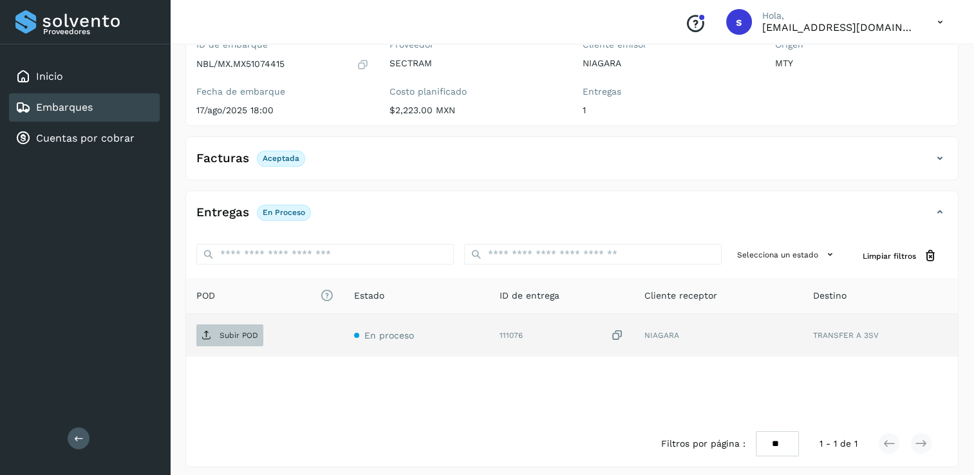
click at [223, 333] on p "Subir POD" at bounding box center [238, 335] width 39 height 9
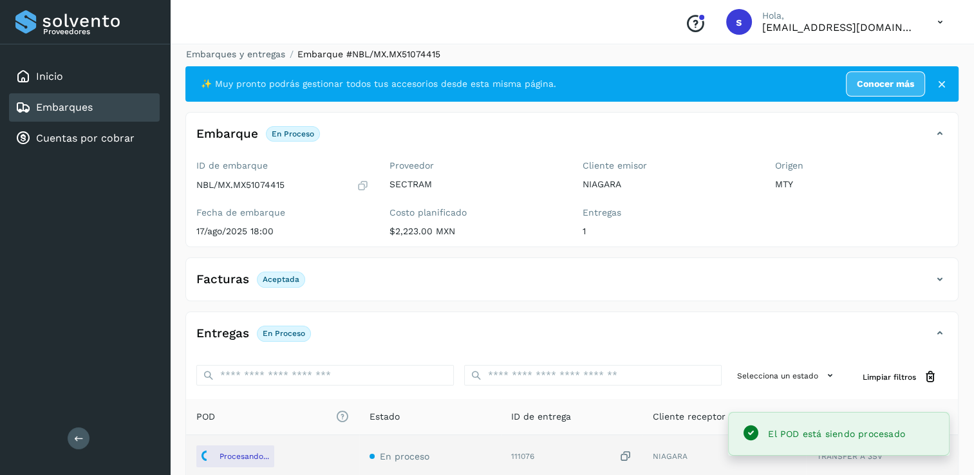
scroll to position [0, 0]
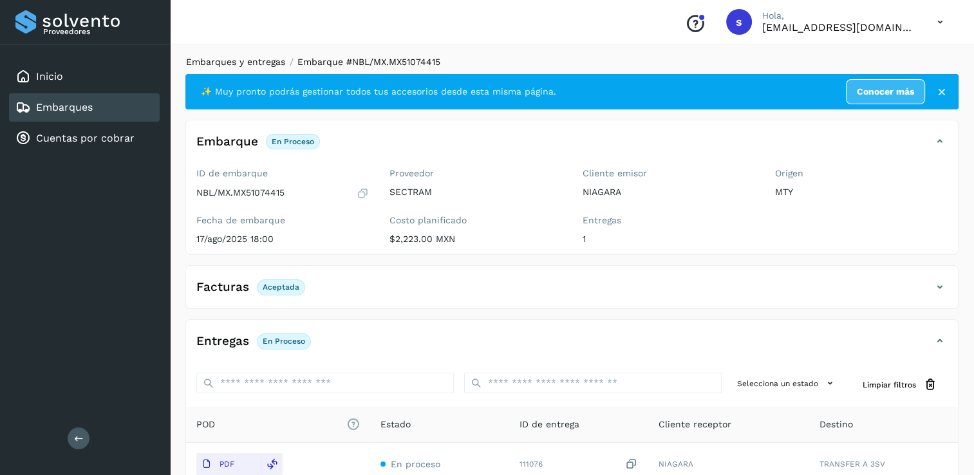
click at [270, 58] on link "Embarques y entregas" at bounding box center [235, 62] width 99 height 10
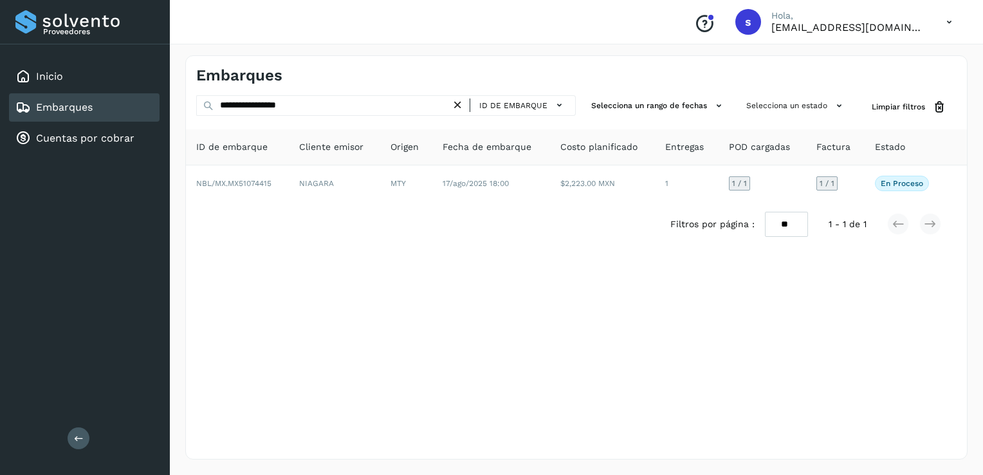
click at [463, 109] on icon at bounding box center [458, 105] width 14 height 14
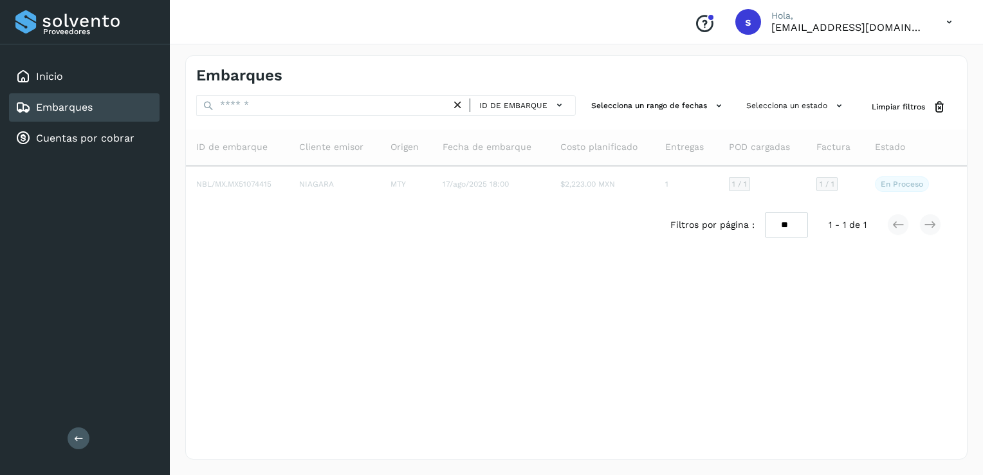
click at [456, 107] on icon at bounding box center [458, 105] width 14 height 14
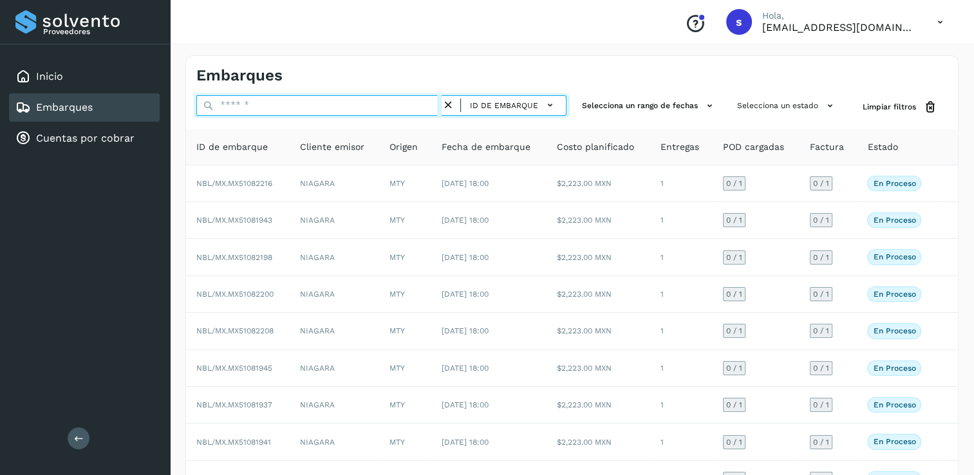
click at [418, 107] on input "text" at bounding box center [318, 105] width 245 height 21
paste input "**********"
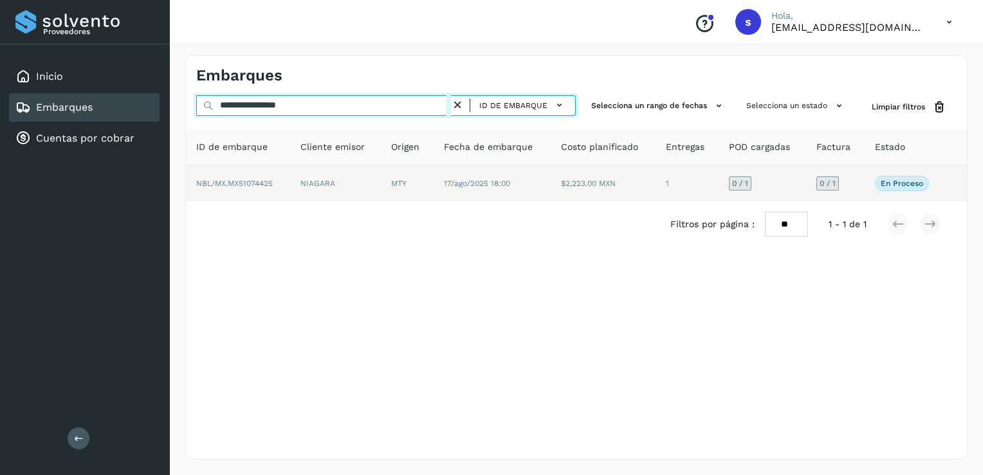
type input "**********"
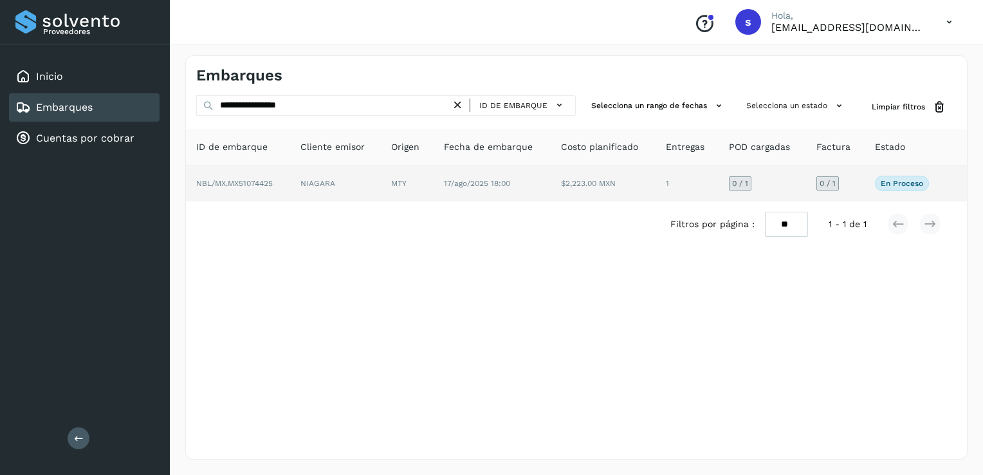
click at [312, 185] on td "NIAGARA" at bounding box center [335, 183] width 91 height 36
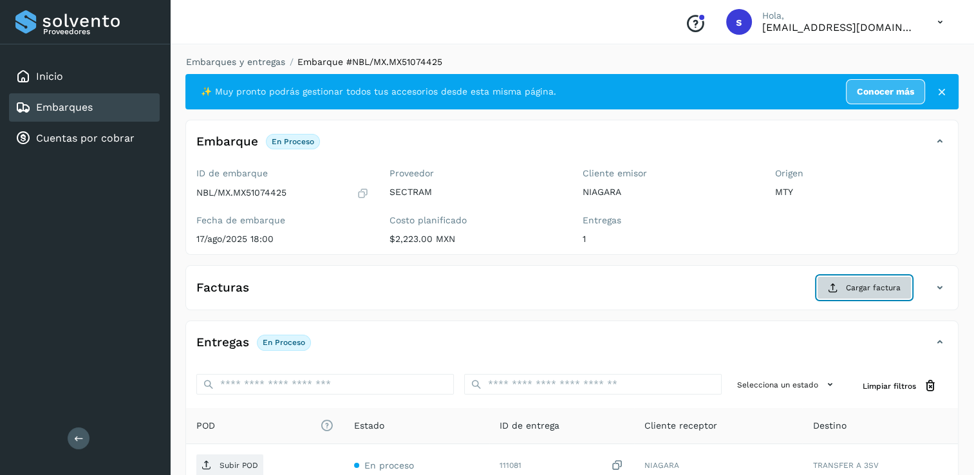
click at [837, 284] on icon at bounding box center [833, 288] width 10 height 10
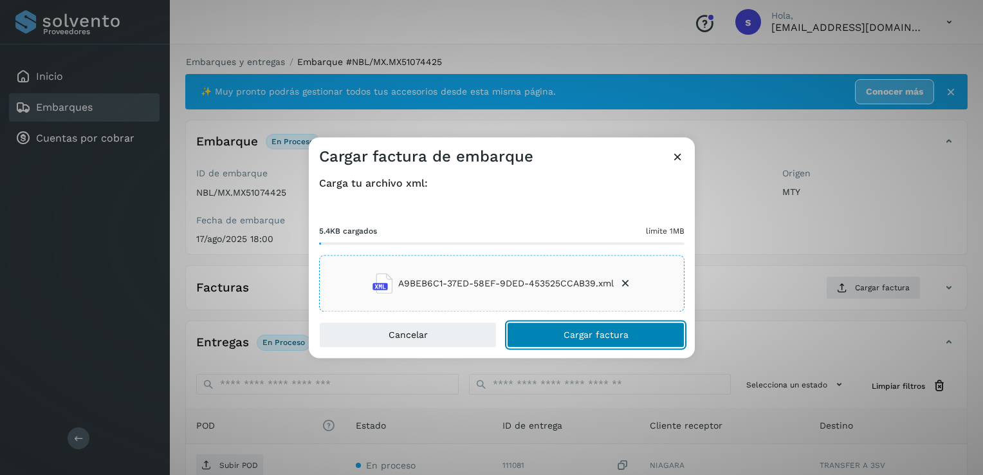
click at [575, 341] on button "Cargar factura" at bounding box center [596, 335] width 178 height 26
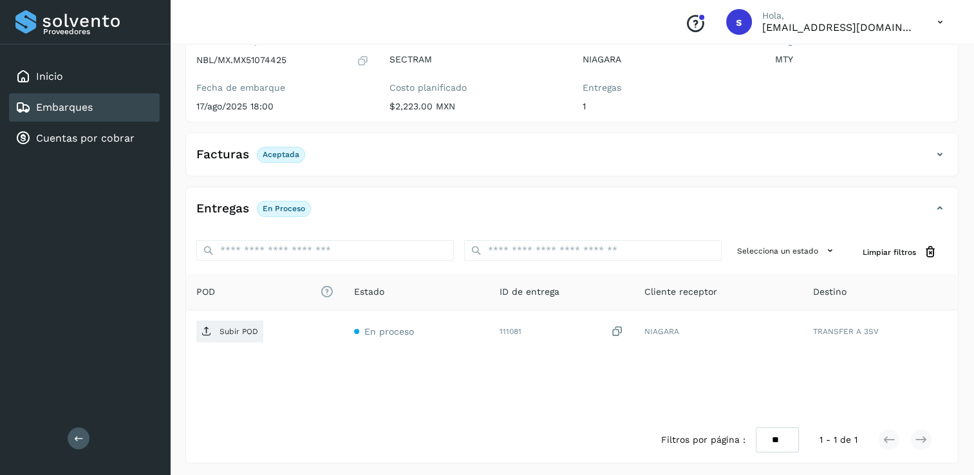
scroll to position [135, 0]
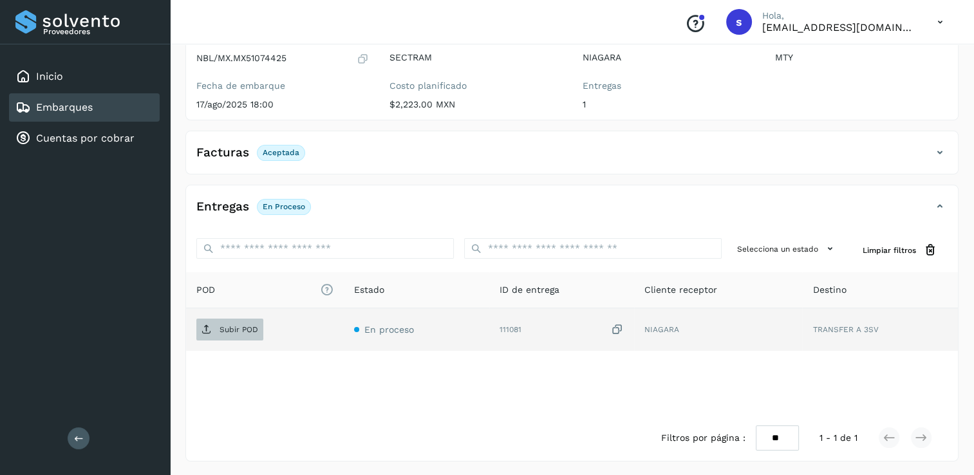
click at [260, 332] on span "Subir POD" at bounding box center [229, 329] width 67 height 21
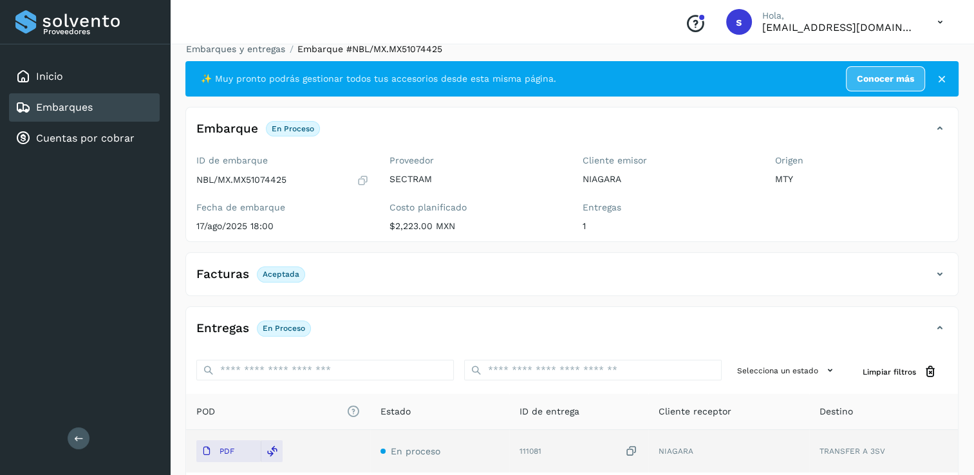
scroll to position [0, 0]
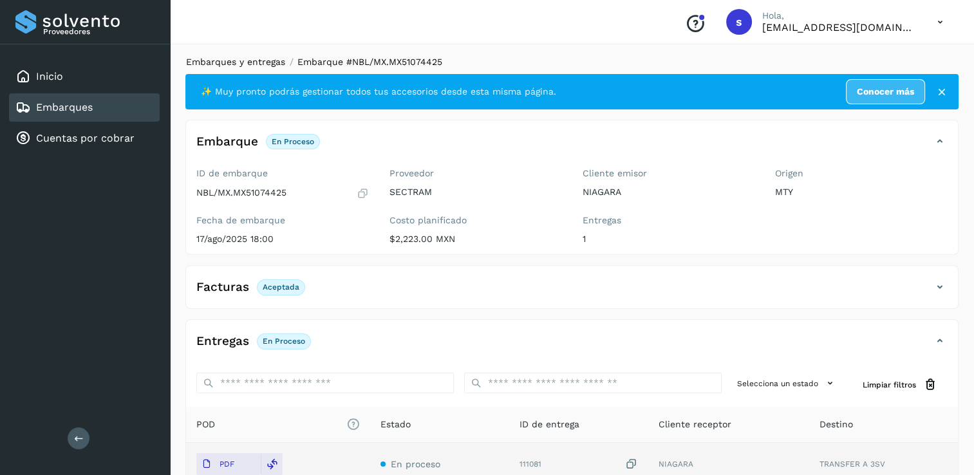
click at [243, 61] on link "Embarques y entregas" at bounding box center [235, 62] width 99 height 10
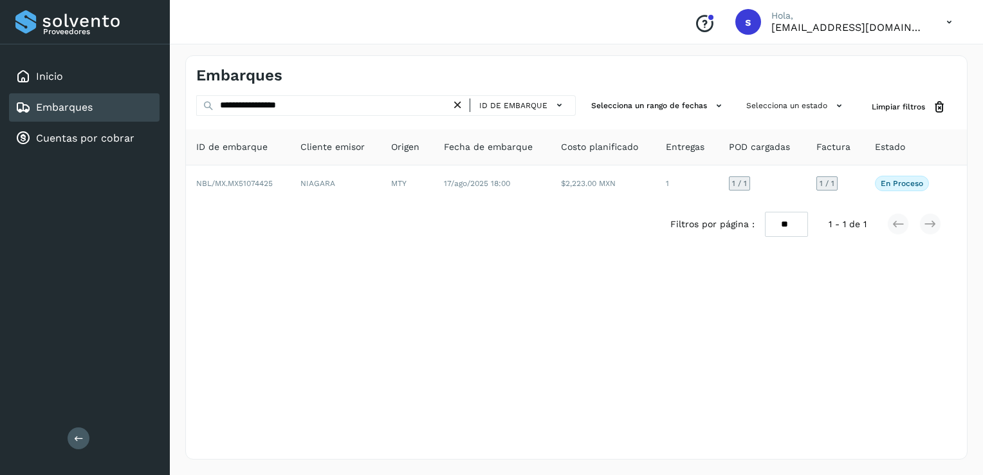
click at [465, 101] on icon at bounding box center [458, 105] width 14 height 14
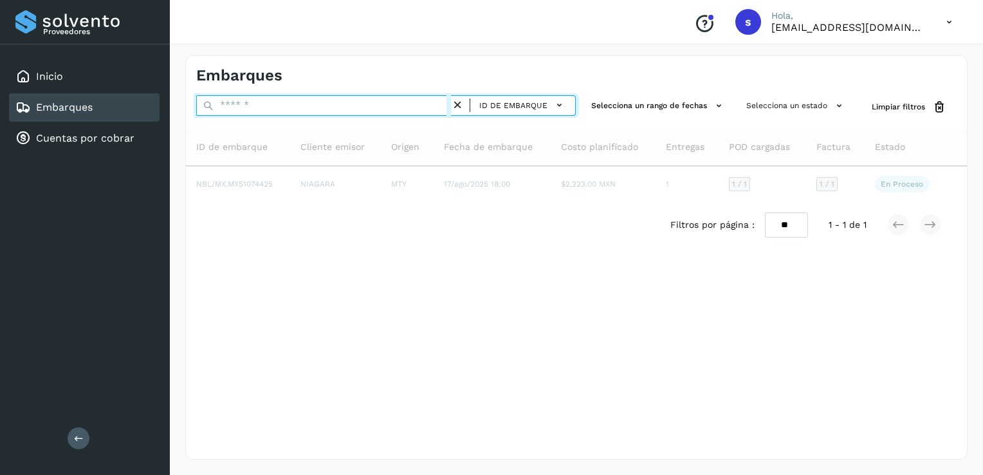
click at [427, 103] on input "text" at bounding box center [323, 105] width 255 height 21
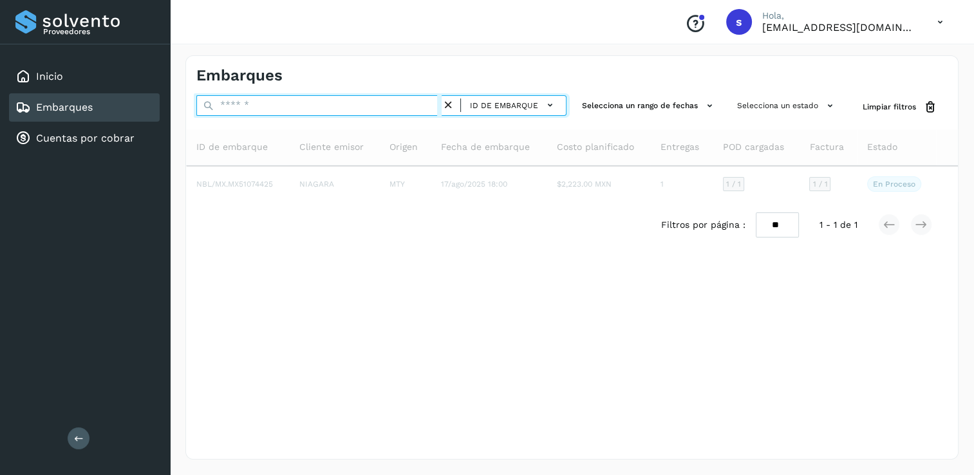
paste input "**********"
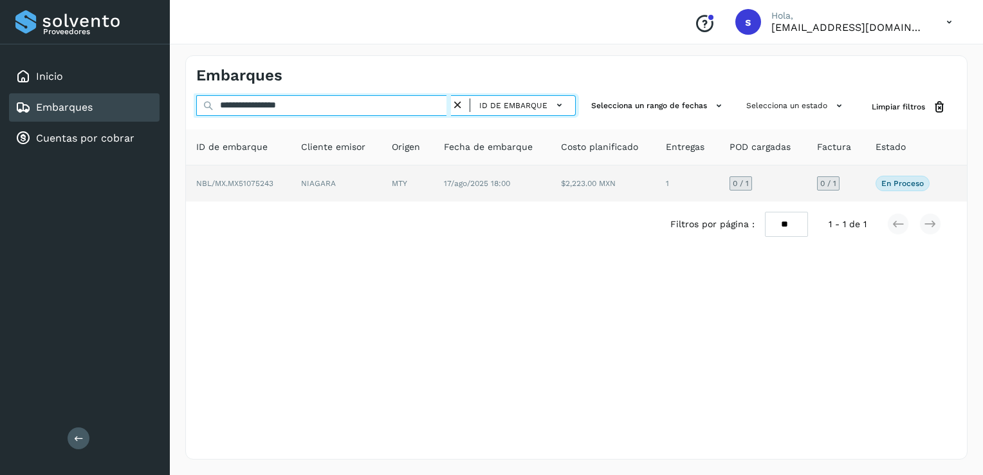
type input "**********"
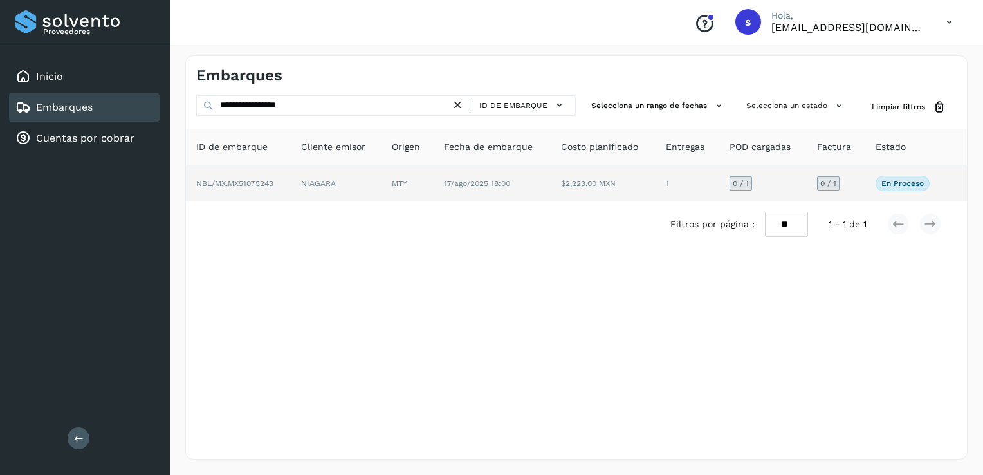
click at [277, 178] on td "NBL/MX.MX51075243" at bounding box center [238, 183] width 105 height 36
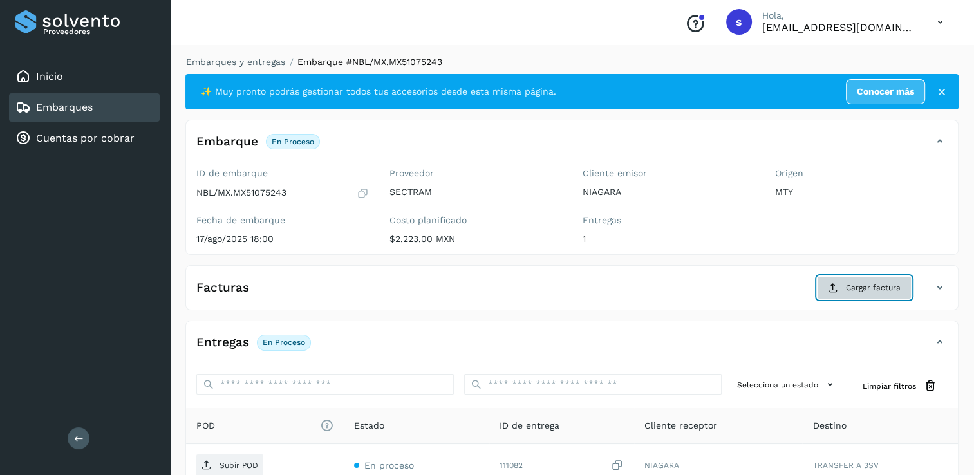
click at [883, 281] on button "Cargar factura" at bounding box center [864, 287] width 95 height 23
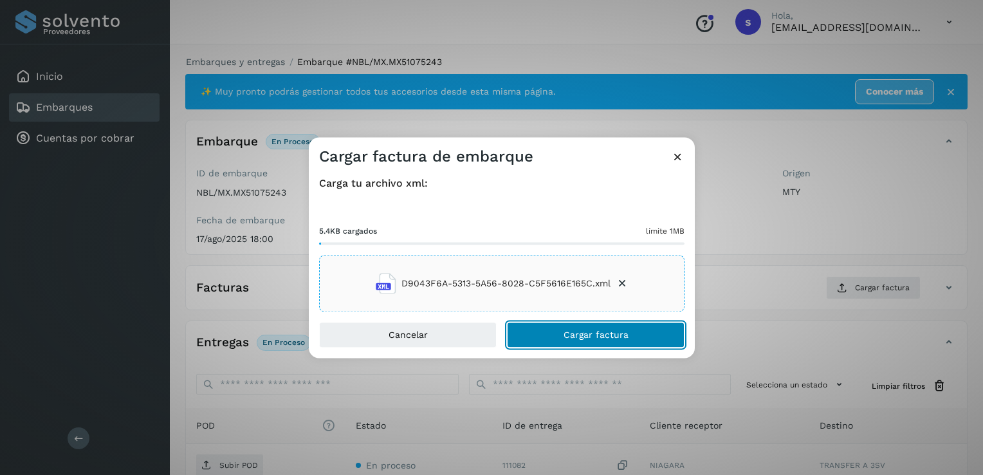
click at [558, 344] on button "Cargar factura" at bounding box center [596, 335] width 178 height 26
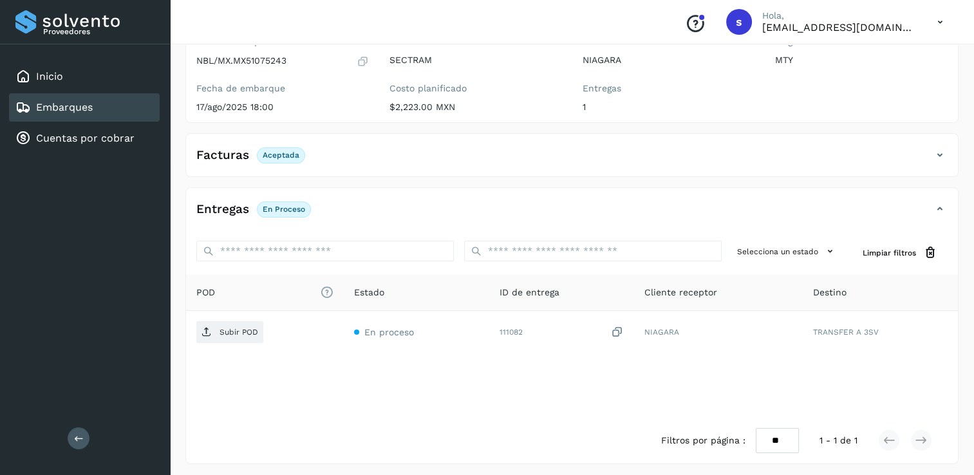
scroll to position [135, 0]
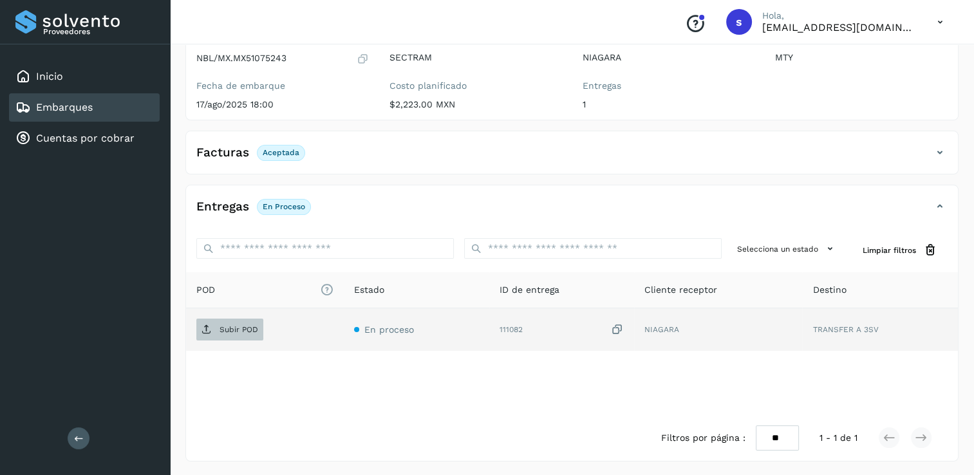
click at [238, 325] on p "Subir POD" at bounding box center [238, 329] width 39 height 9
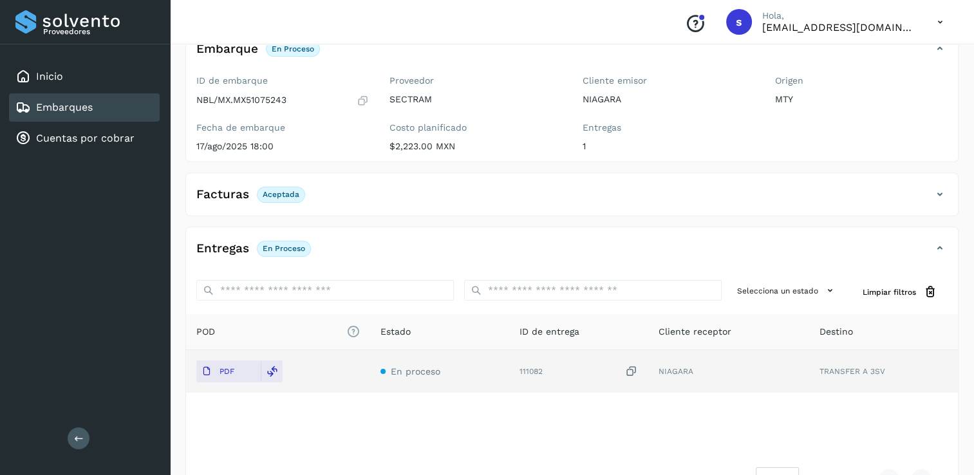
scroll to position [0, 0]
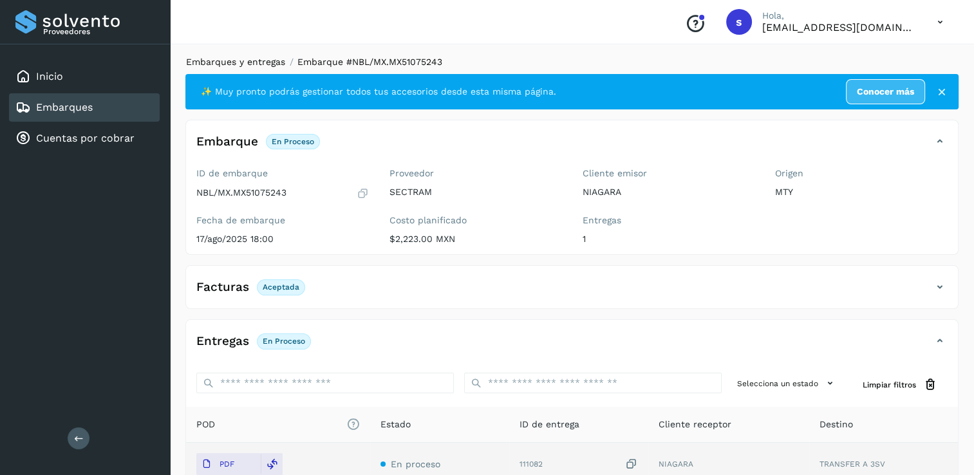
click at [247, 61] on link "Embarques y entregas" at bounding box center [235, 62] width 99 height 10
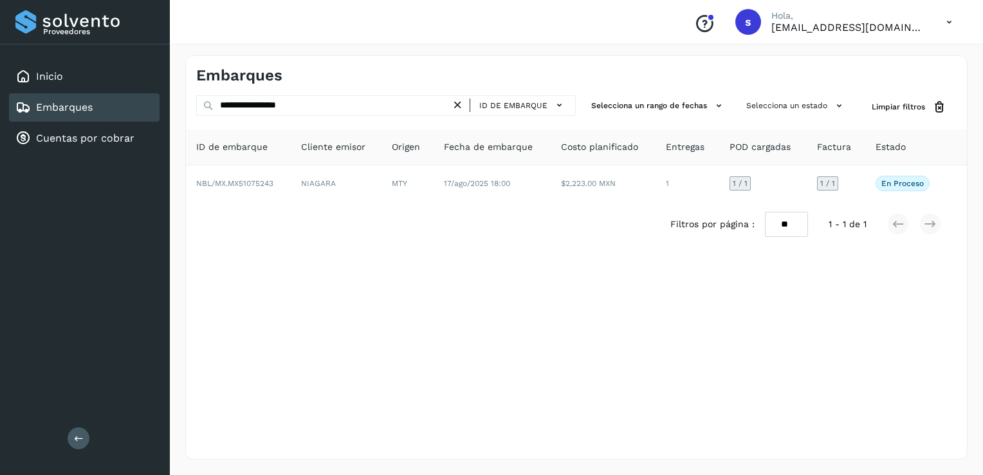
click at [460, 107] on icon at bounding box center [458, 105] width 14 height 14
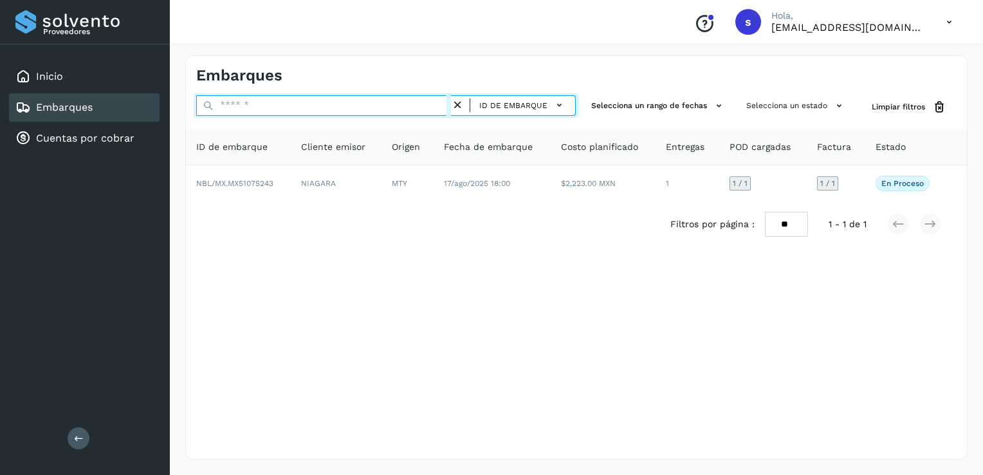
click at [394, 105] on input "text" at bounding box center [323, 105] width 255 height 21
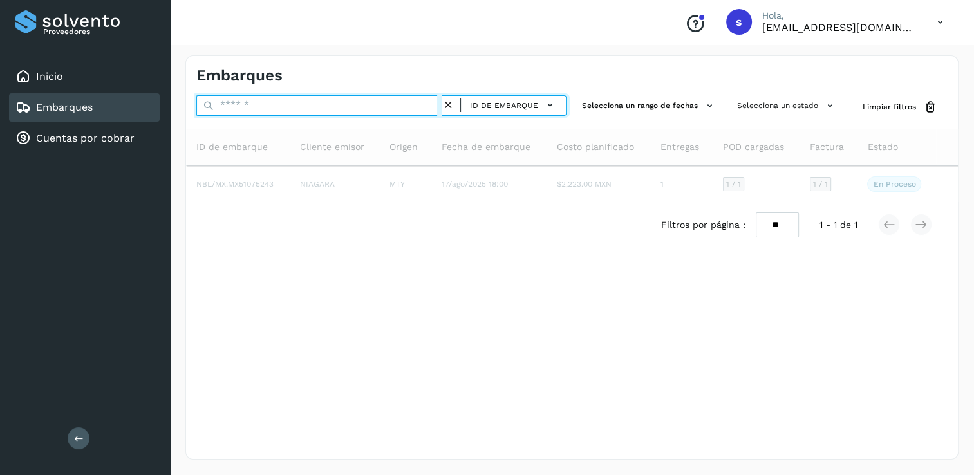
paste input "**********"
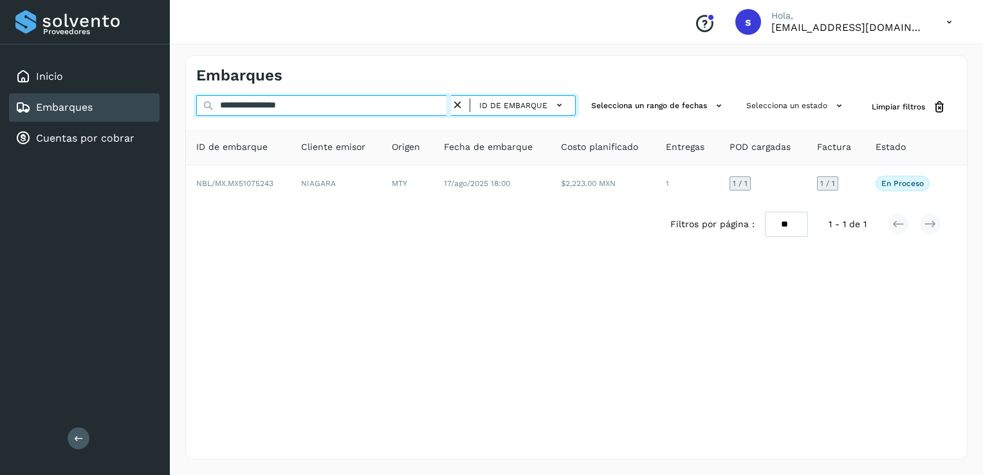
type input "**********"
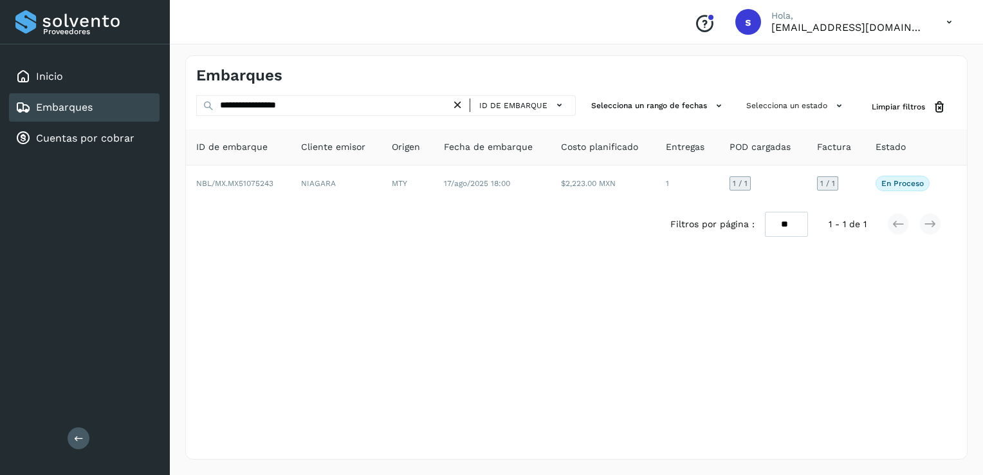
click at [458, 106] on icon at bounding box center [458, 105] width 14 height 14
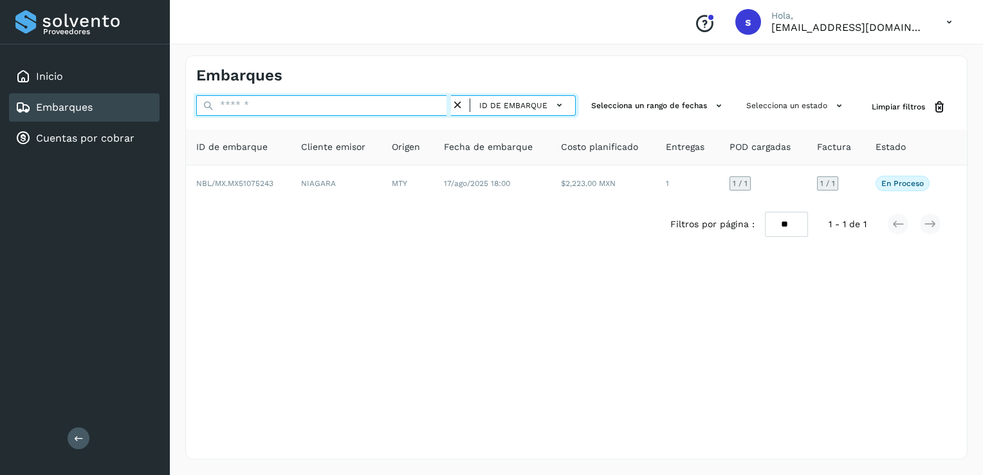
click at [412, 103] on input "text" at bounding box center [323, 105] width 255 height 21
paste input "**********"
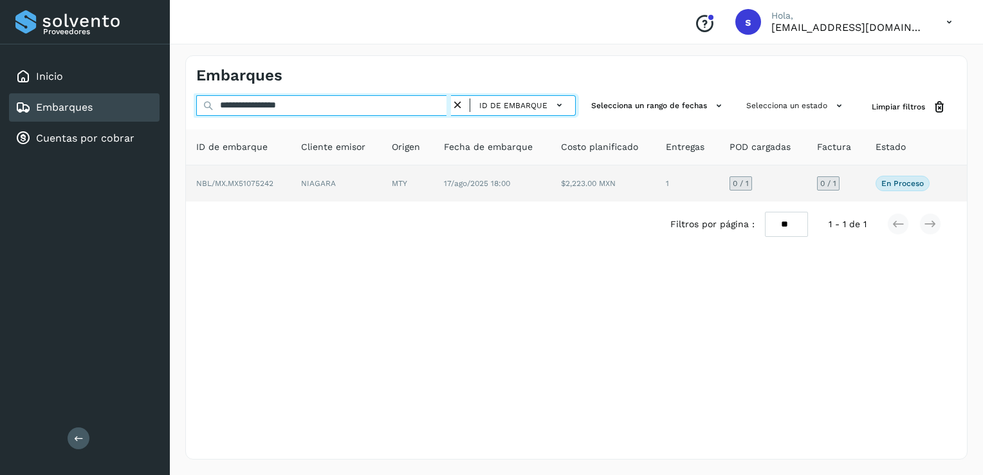
type input "**********"
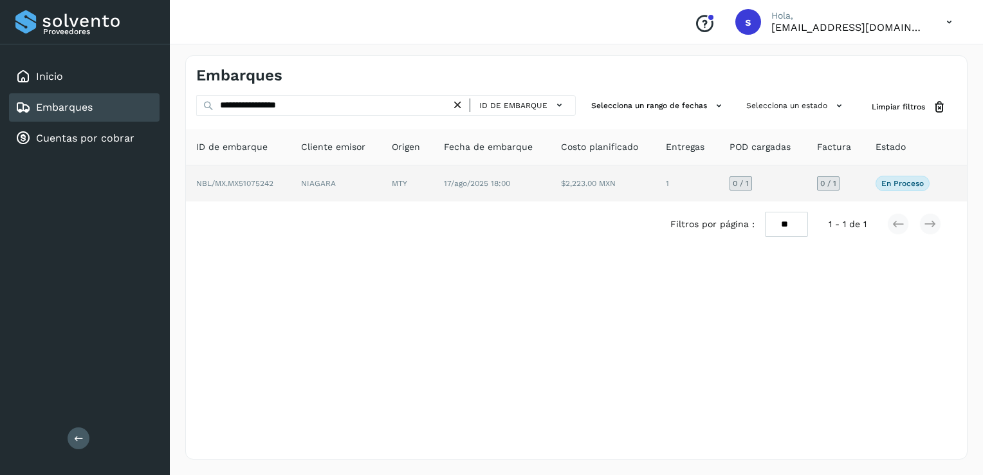
click at [327, 174] on td "NIAGARA" at bounding box center [336, 183] width 91 height 36
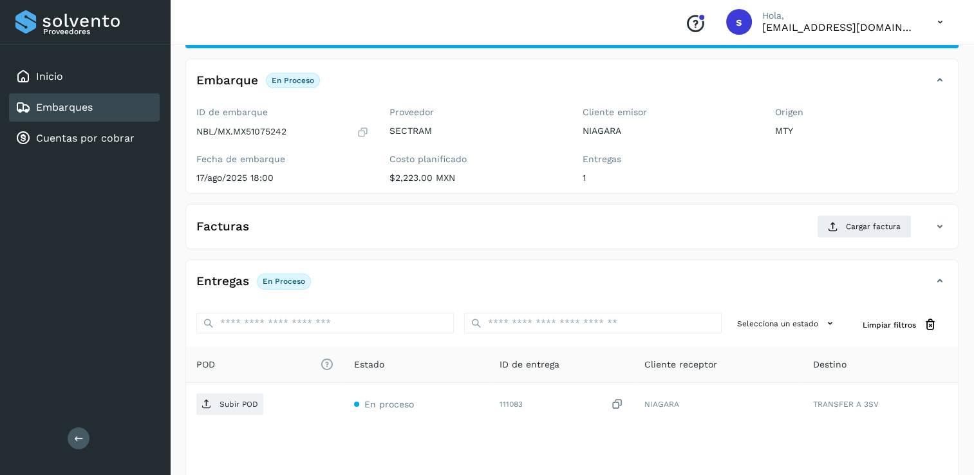
scroll to position [64, 0]
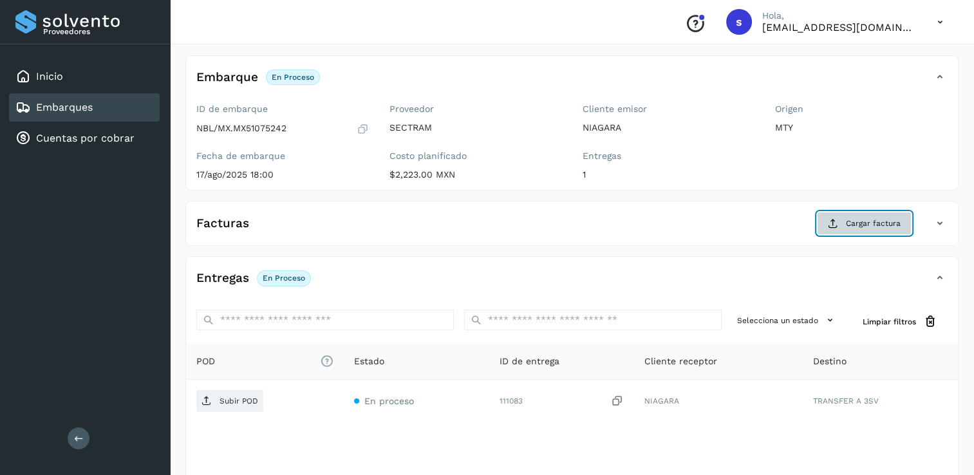
click at [847, 228] on span "Cargar factura" at bounding box center [873, 224] width 55 height 12
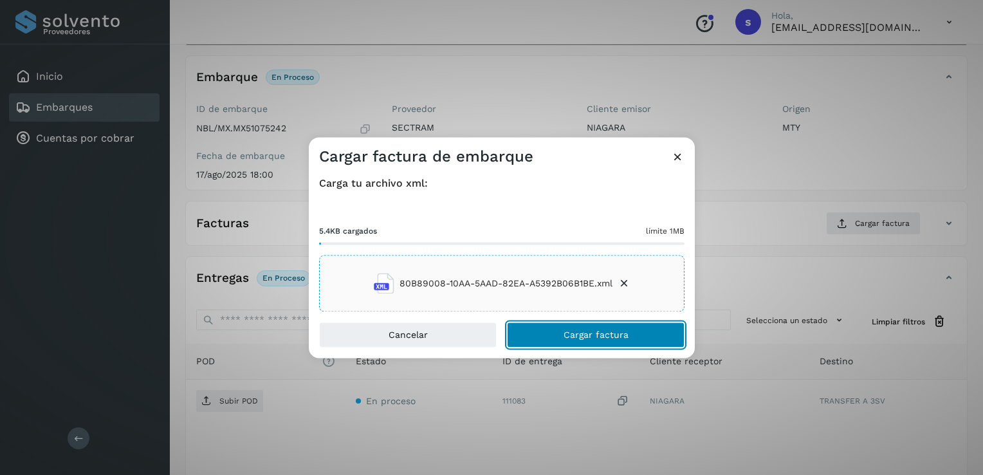
click at [547, 331] on button "Cargar factura" at bounding box center [596, 335] width 178 height 26
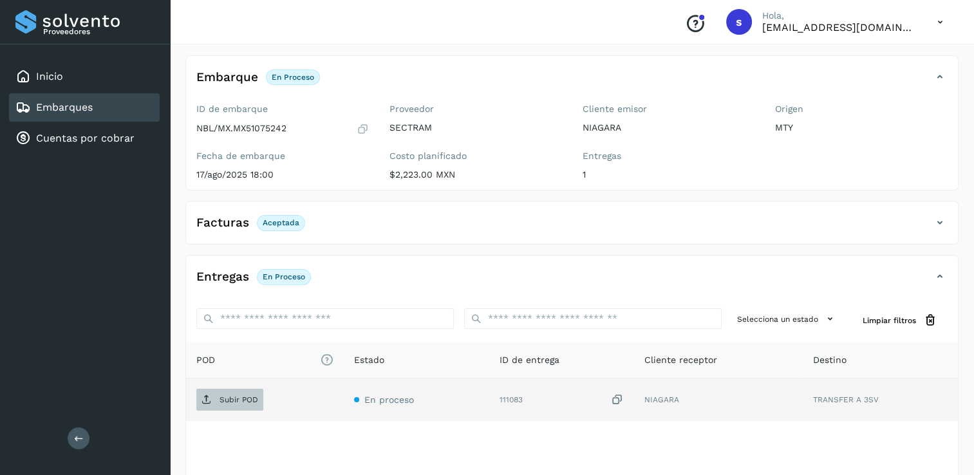
click at [201, 399] on icon at bounding box center [206, 400] width 10 height 10
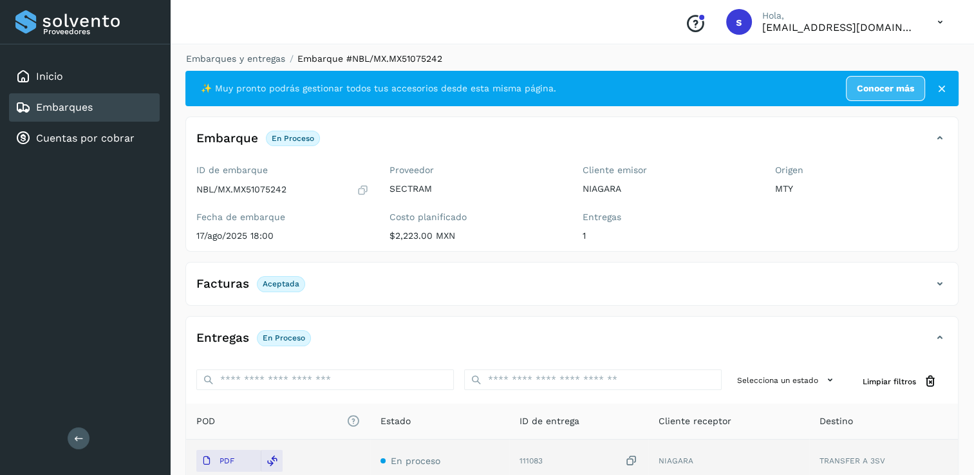
scroll to position [0, 0]
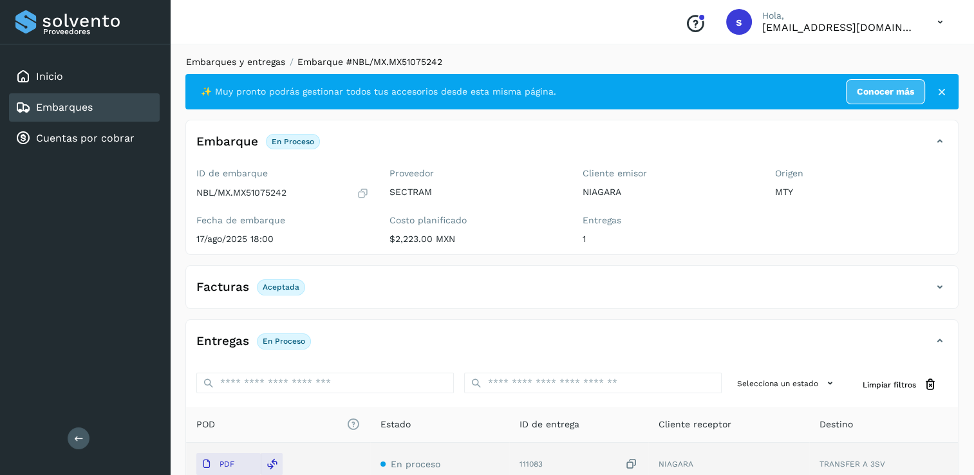
click at [217, 62] on link "Embarques y entregas" at bounding box center [235, 62] width 99 height 10
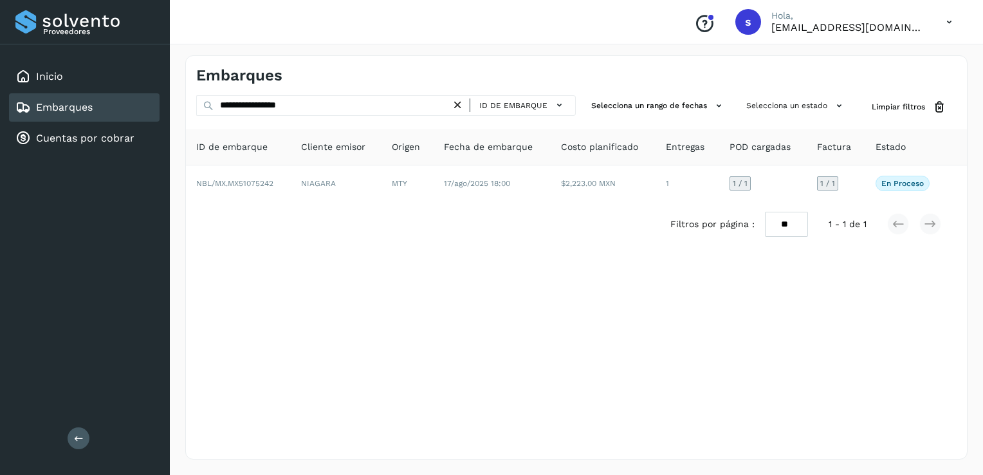
click at [456, 100] on icon at bounding box center [458, 105] width 14 height 14
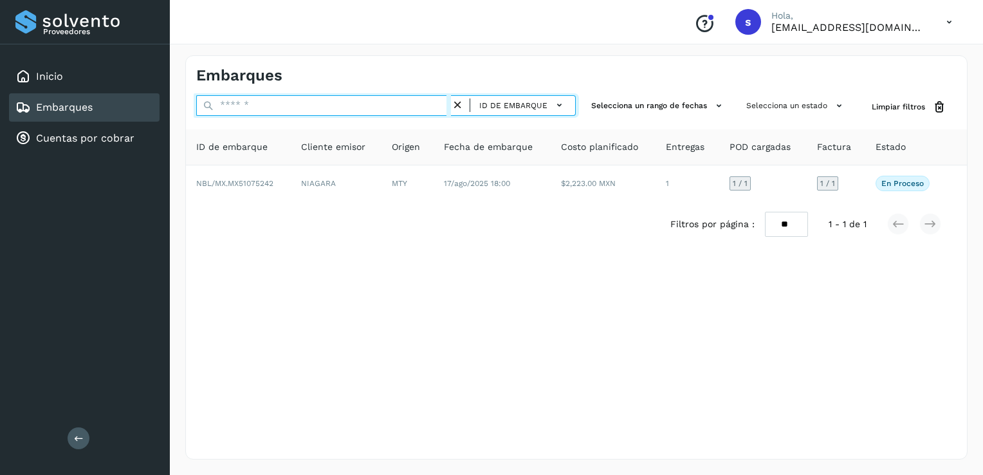
click at [413, 104] on input "text" at bounding box center [323, 105] width 255 height 21
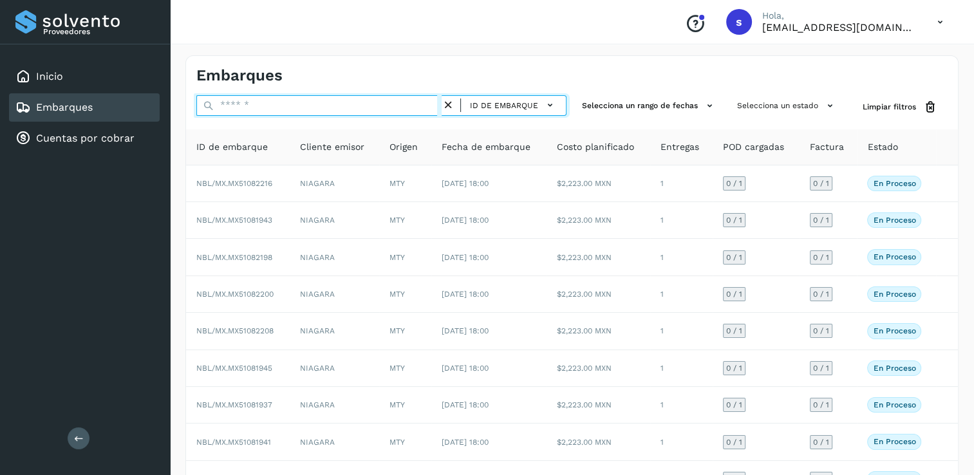
paste input "**********"
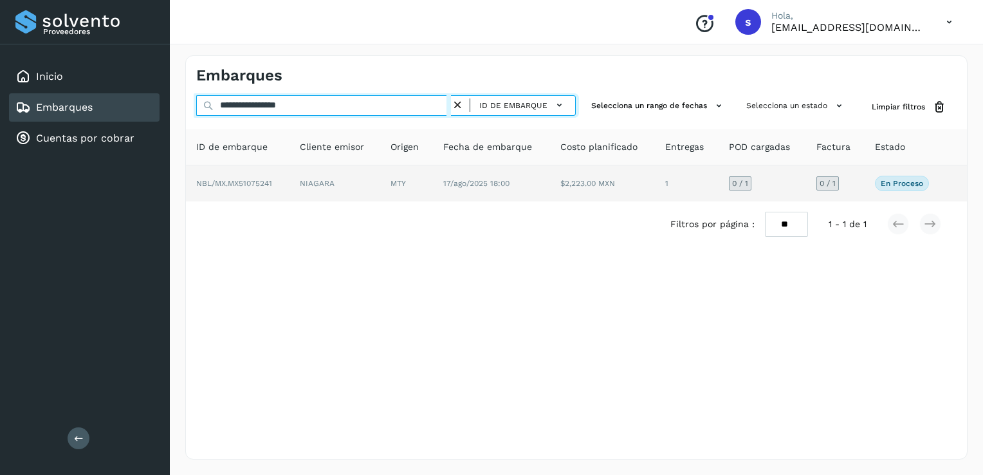
type input "**********"
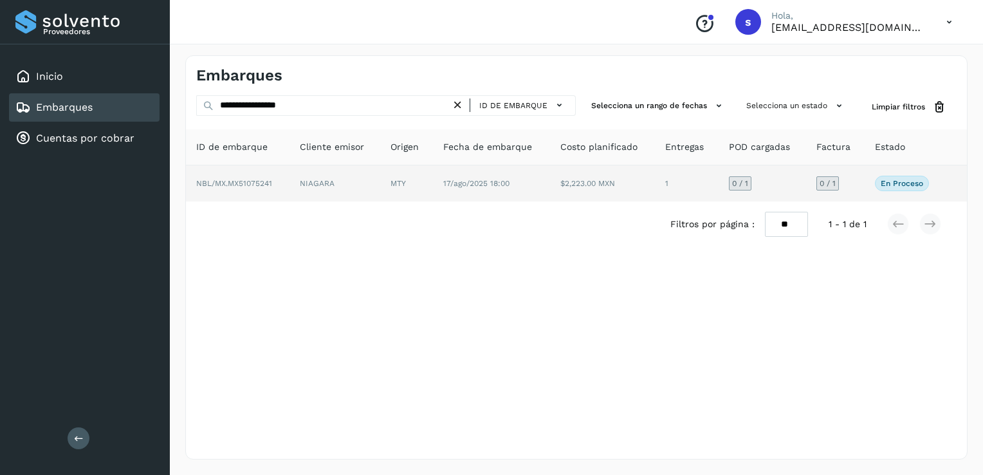
click at [270, 187] on span "NBL/MX.MX51075241" at bounding box center [234, 183] width 76 height 9
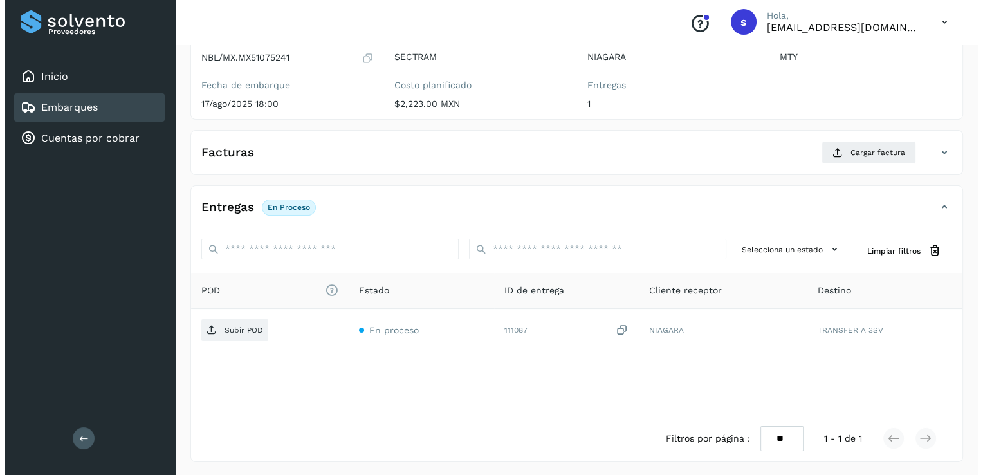
scroll to position [136, 0]
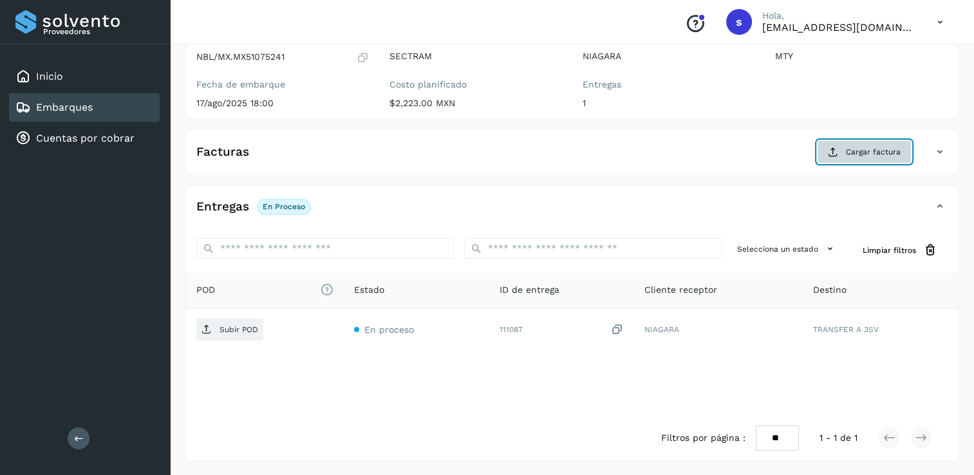
click at [835, 155] on icon at bounding box center [833, 152] width 10 height 10
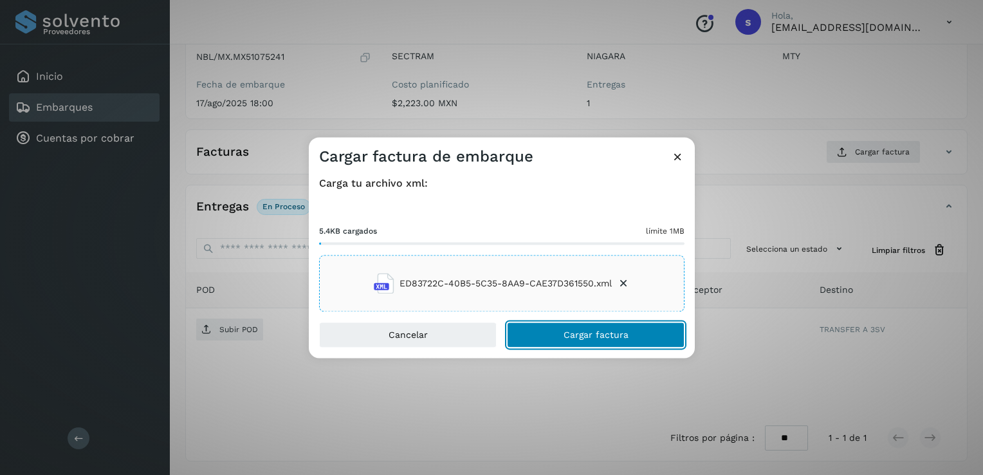
click at [528, 324] on button "Cargar factura" at bounding box center [596, 335] width 178 height 26
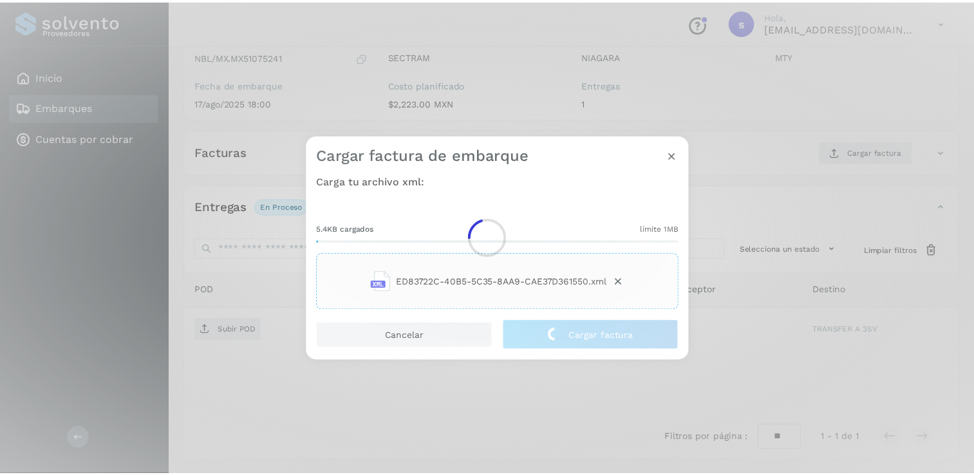
scroll to position [135, 0]
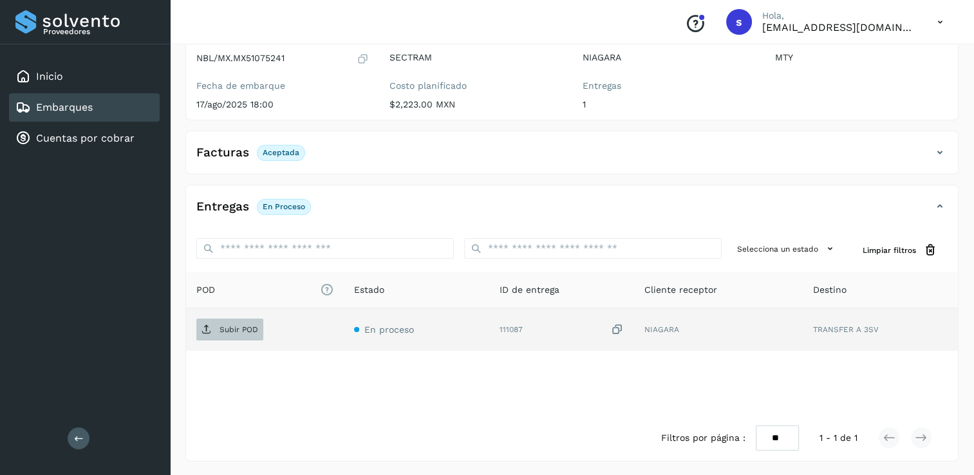
click at [211, 330] on span "Subir POD" at bounding box center [229, 329] width 67 height 21
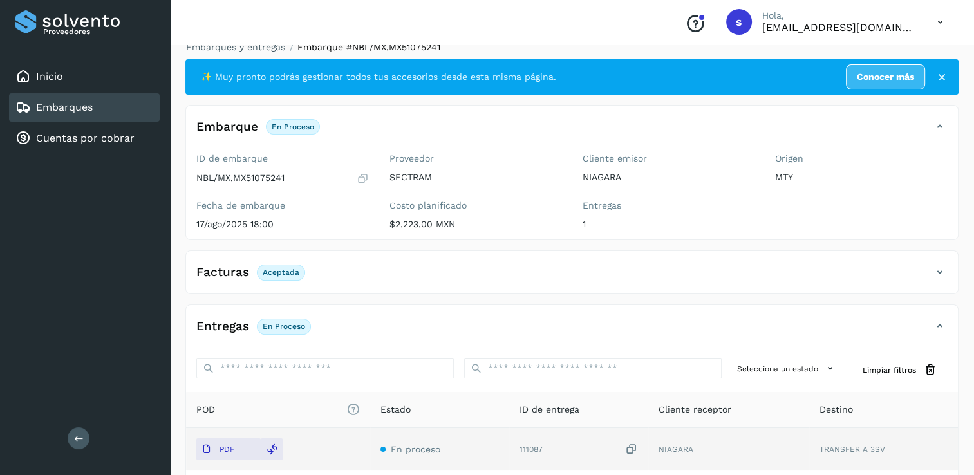
scroll to position [0, 0]
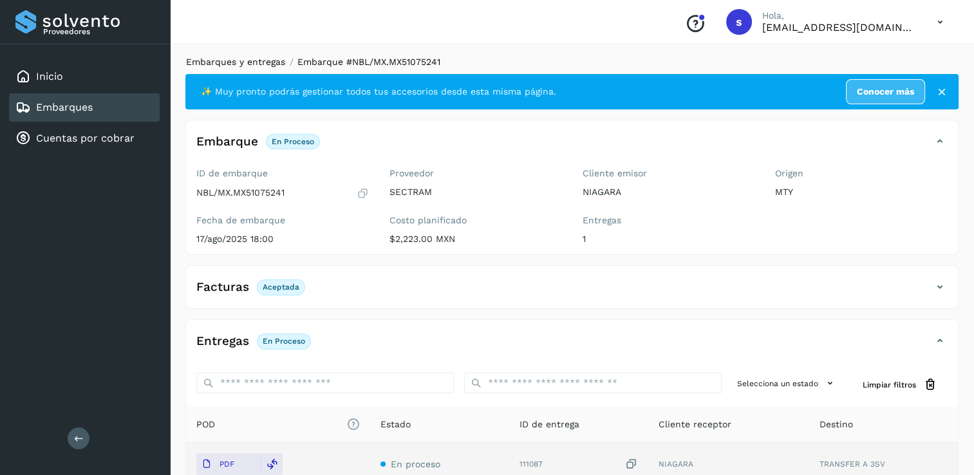
click at [247, 60] on link "Embarques y entregas" at bounding box center [235, 62] width 99 height 10
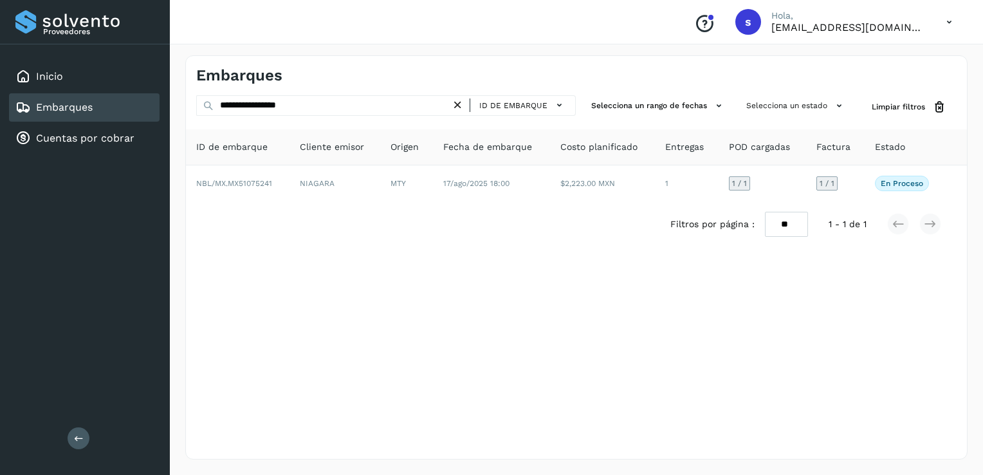
click at [461, 102] on icon at bounding box center [458, 105] width 14 height 14
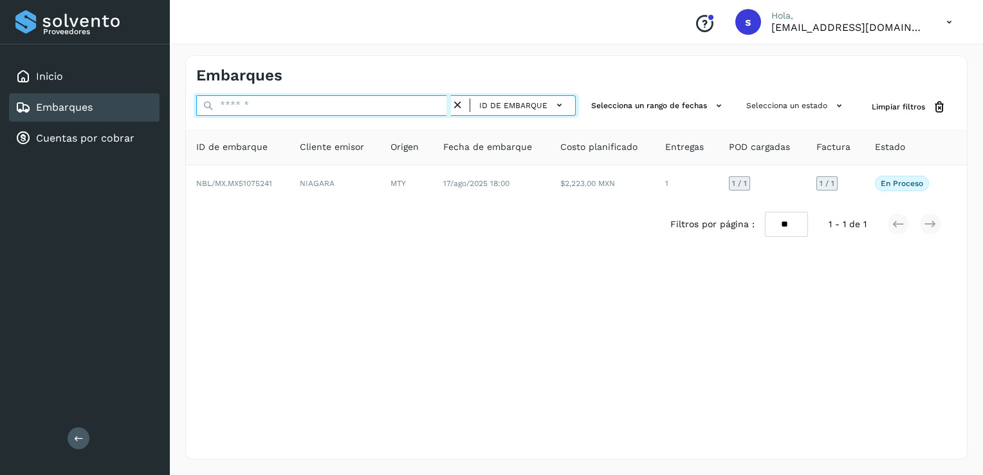
click at [426, 100] on input "text" at bounding box center [323, 105] width 255 height 21
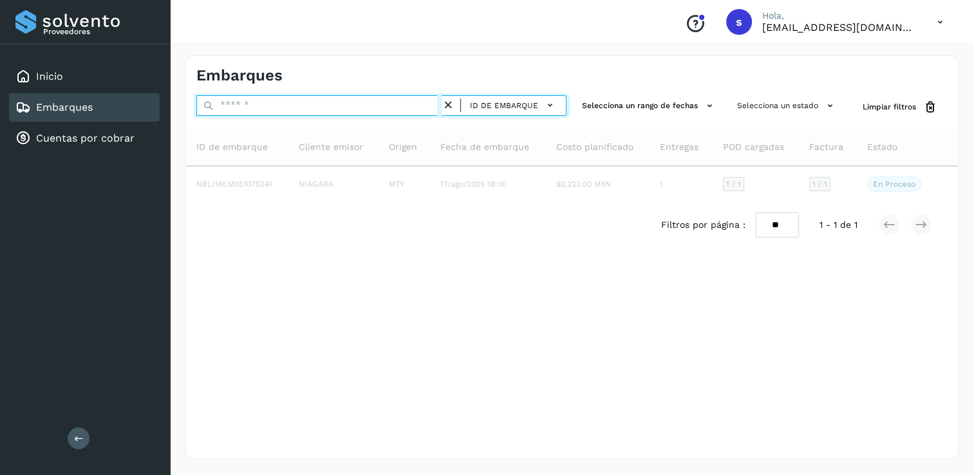
paste input "**********"
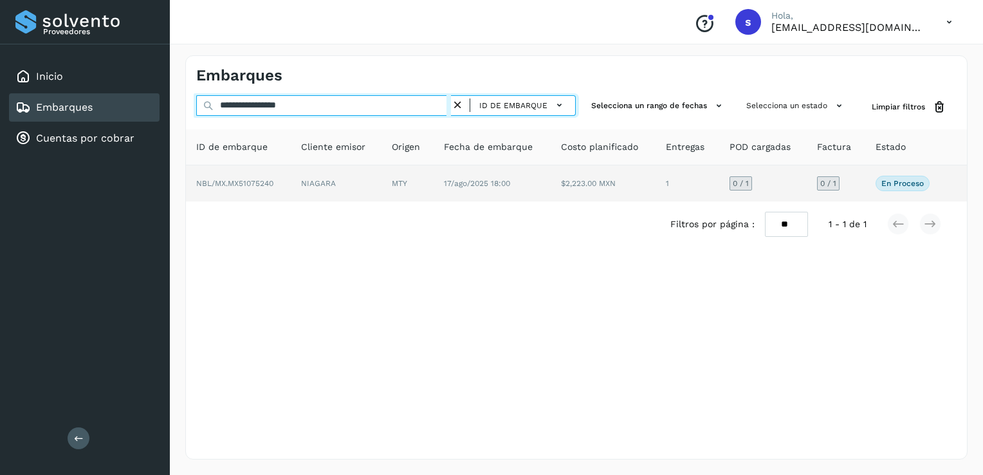
type input "**********"
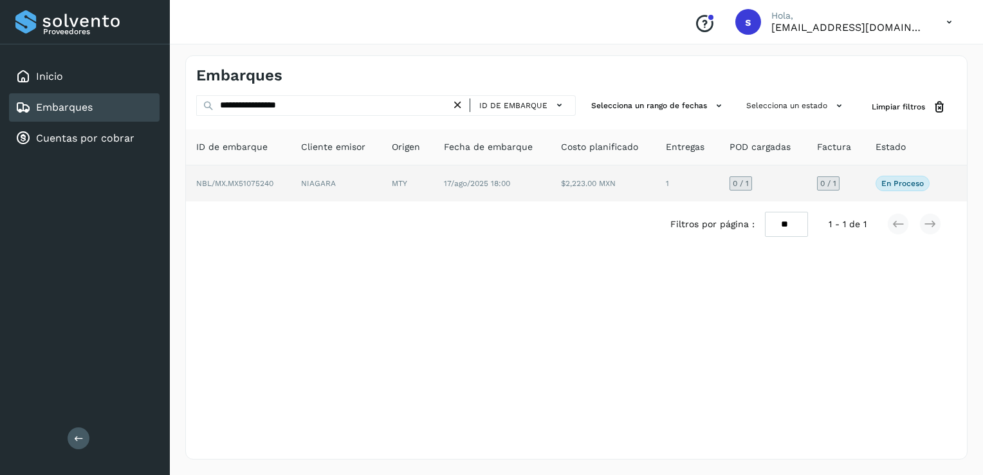
click at [265, 194] on td "NBL/MX.MX51075240" at bounding box center [238, 183] width 105 height 36
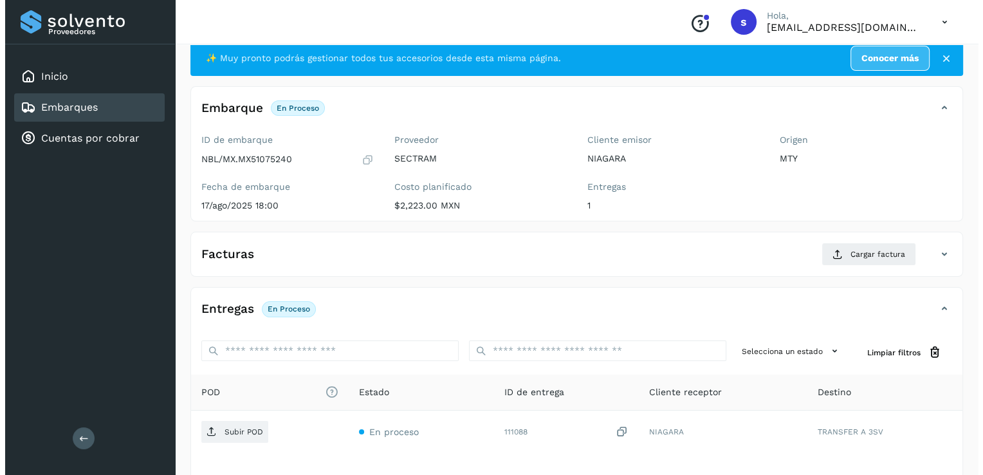
scroll to position [136, 0]
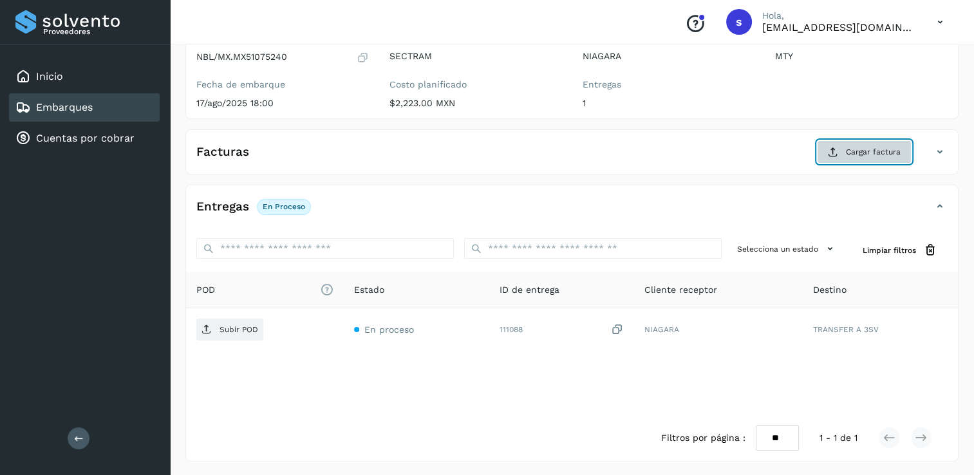
click at [821, 151] on button "Cargar factura" at bounding box center [864, 151] width 95 height 23
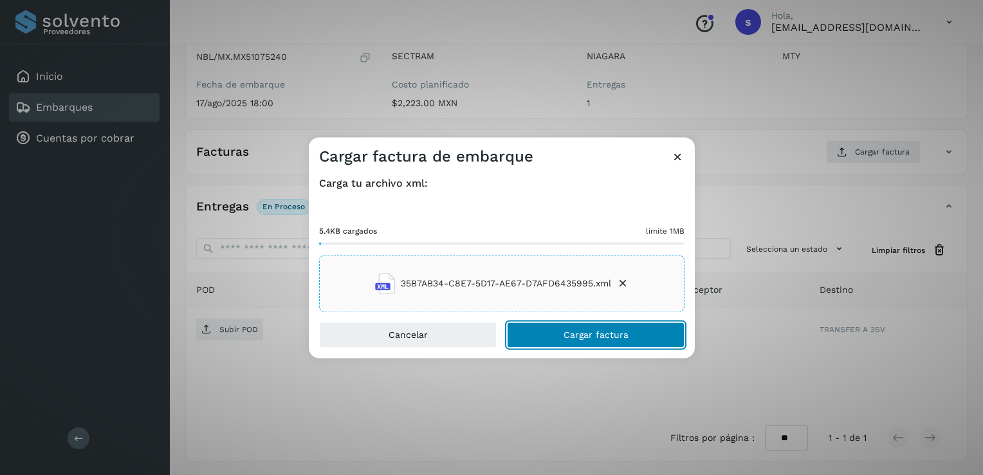
click at [557, 342] on button "Cargar factura" at bounding box center [596, 335] width 178 height 26
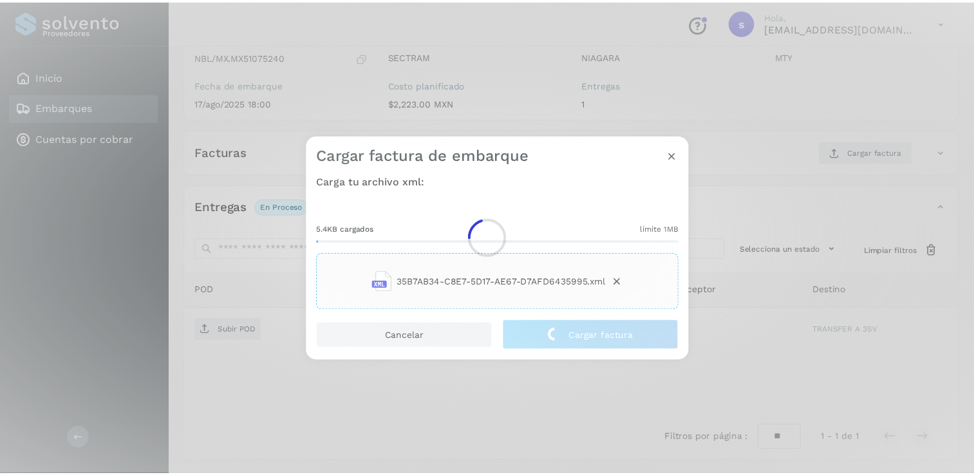
scroll to position [135, 0]
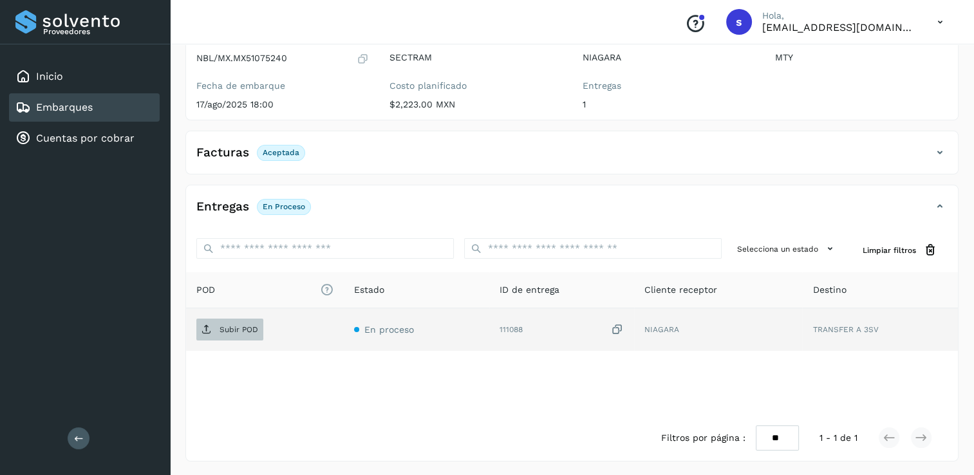
click at [227, 333] on span "Subir POD" at bounding box center [229, 329] width 67 height 21
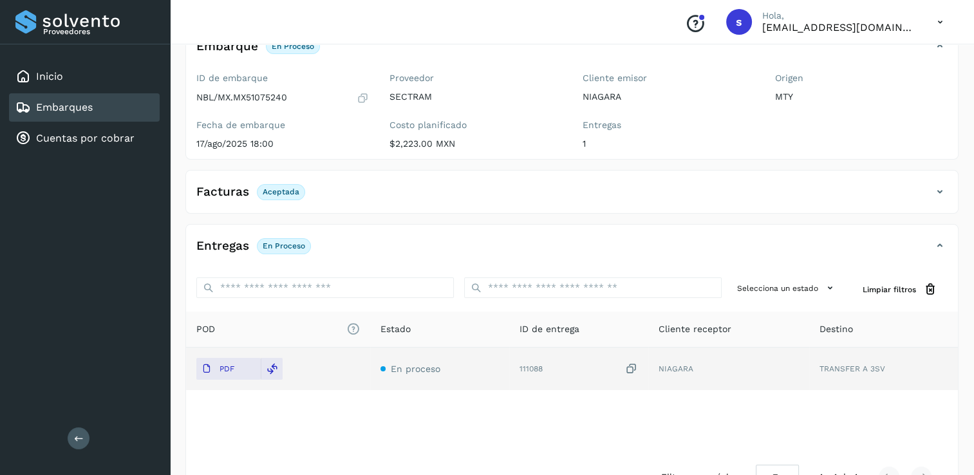
scroll to position [0, 0]
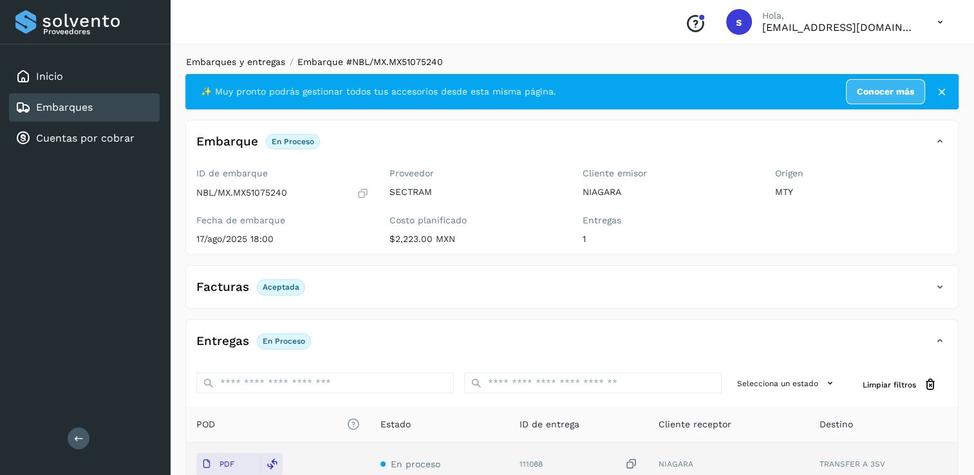
click at [258, 67] on link "Embarques y entregas" at bounding box center [235, 62] width 99 height 10
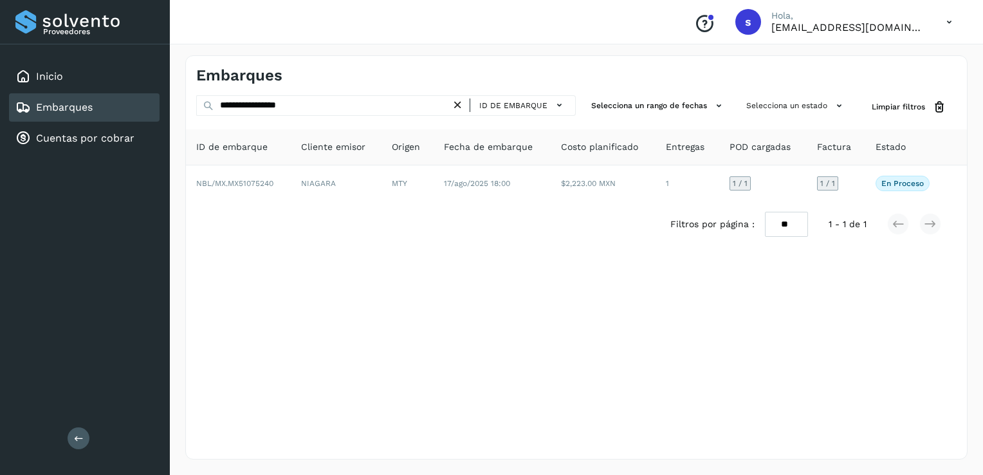
click at [461, 107] on icon at bounding box center [458, 105] width 14 height 14
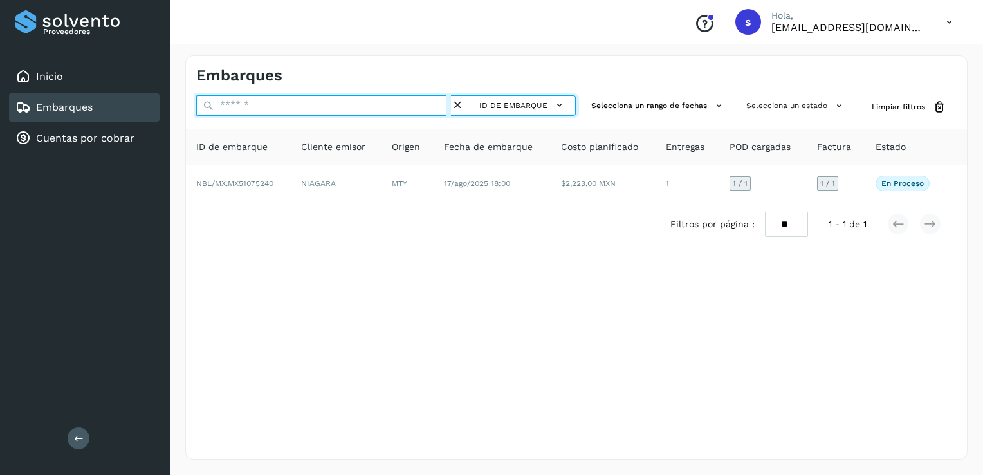
click at [443, 107] on input "text" at bounding box center [323, 105] width 255 height 21
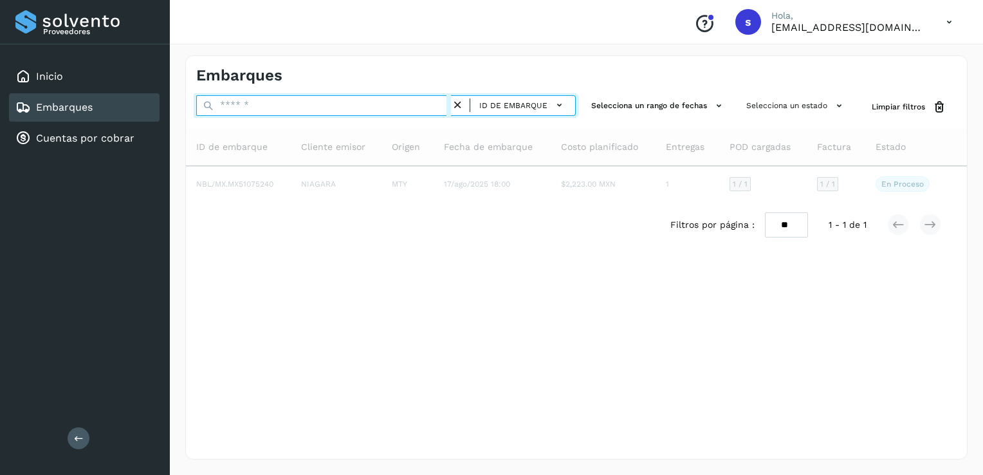
paste input "**********"
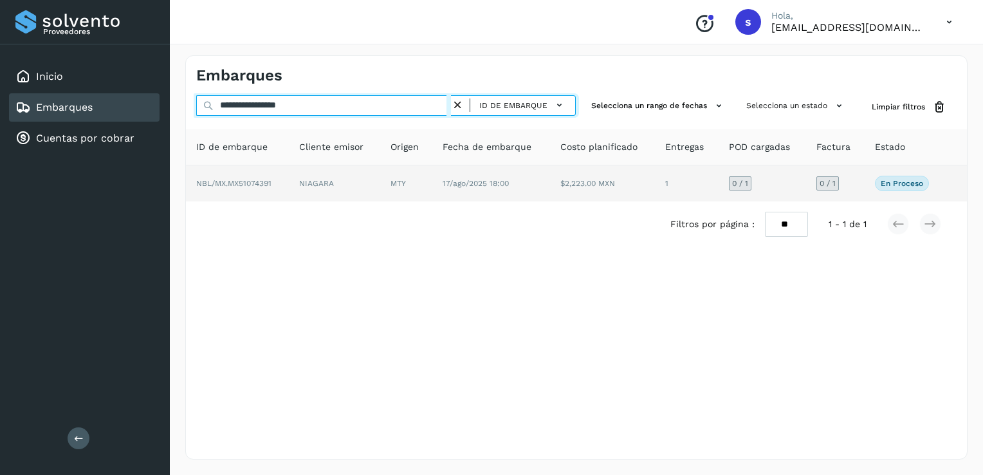
type input "**********"
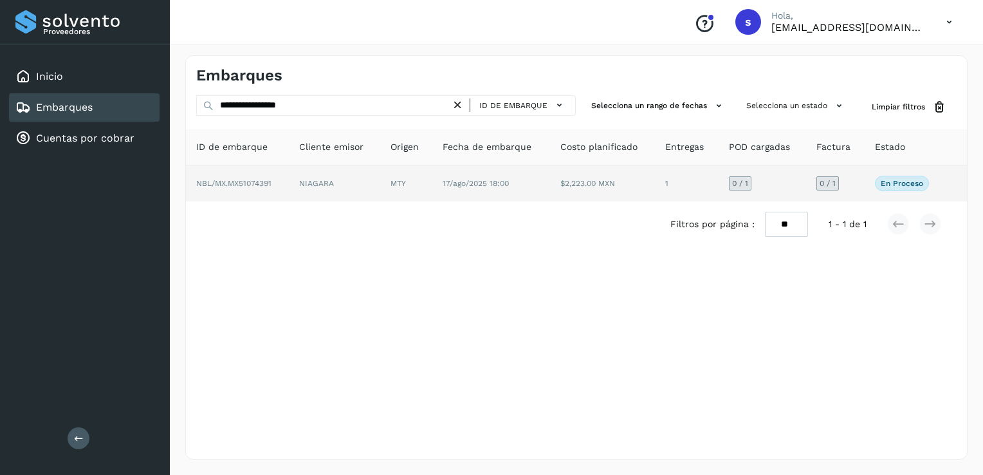
click at [260, 185] on span "NBL/MX.MX51074391" at bounding box center [233, 183] width 75 height 9
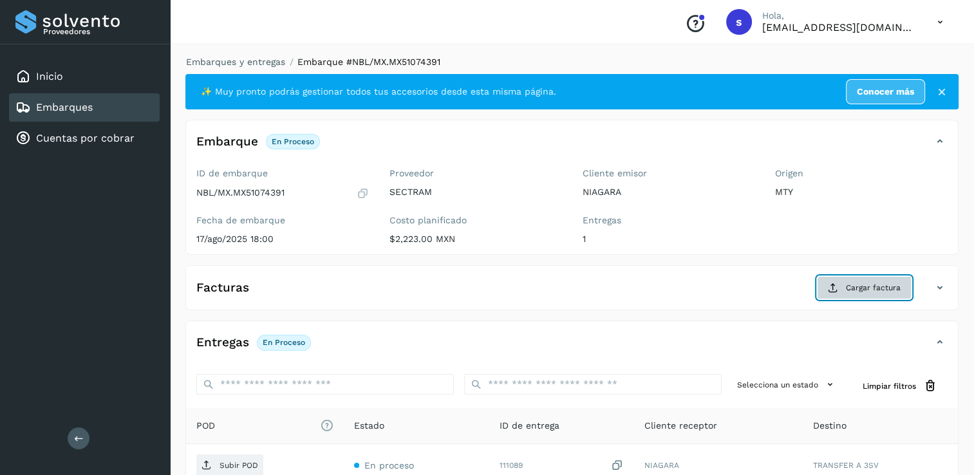
click at [877, 286] on span "Cargar factura" at bounding box center [873, 288] width 55 height 12
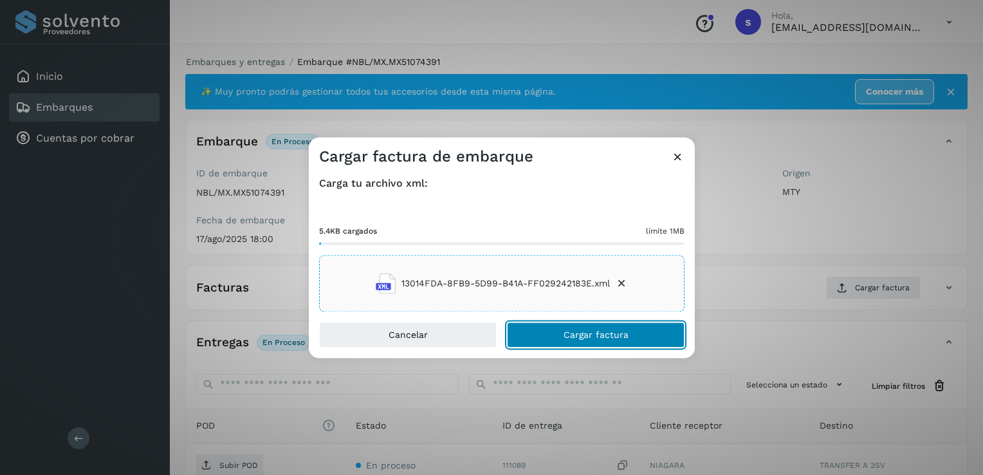
click at [571, 331] on span "Cargar factura" at bounding box center [596, 335] width 65 height 9
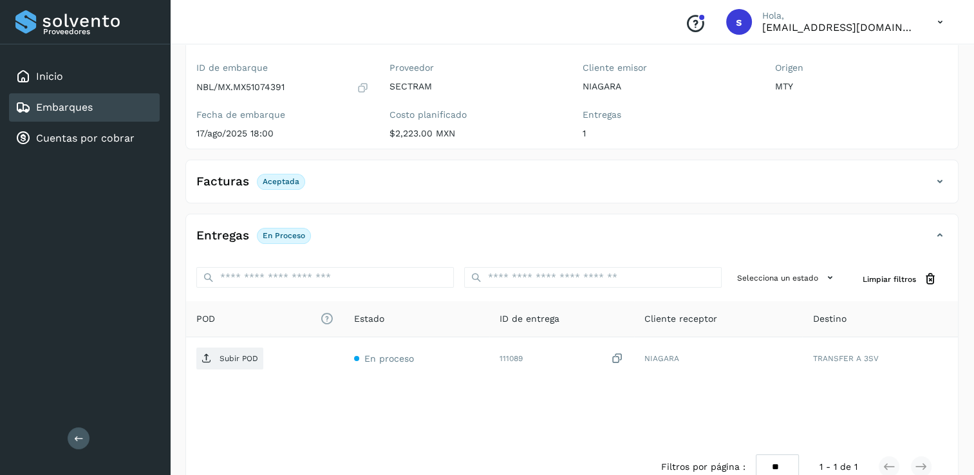
scroll to position [135, 0]
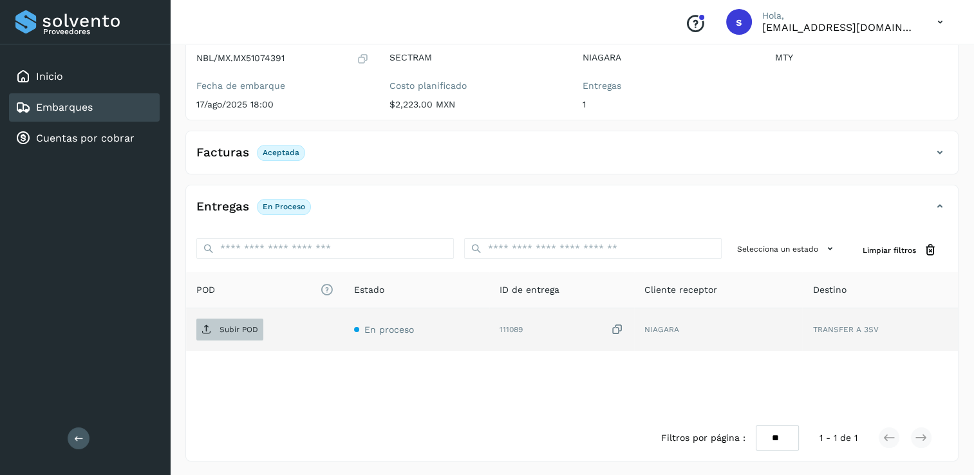
click at [246, 322] on span "Subir POD" at bounding box center [229, 329] width 67 height 21
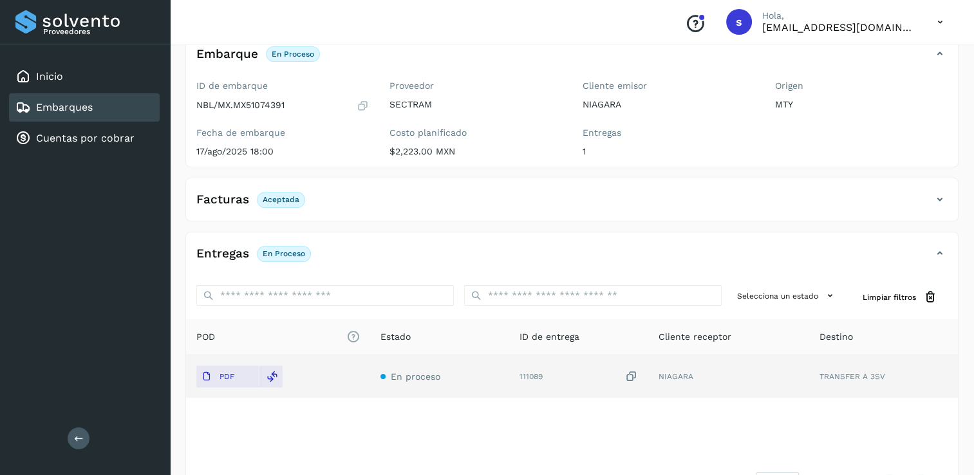
scroll to position [0, 0]
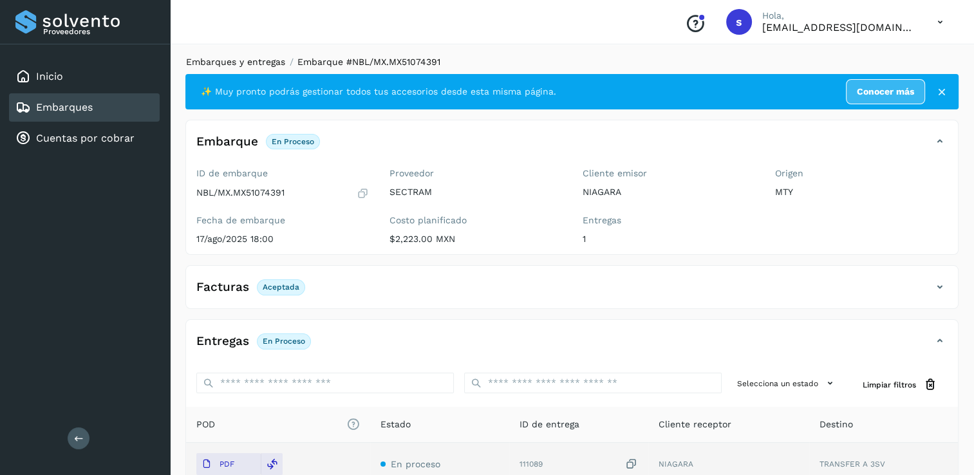
click at [203, 59] on link "Embarques y entregas" at bounding box center [235, 62] width 99 height 10
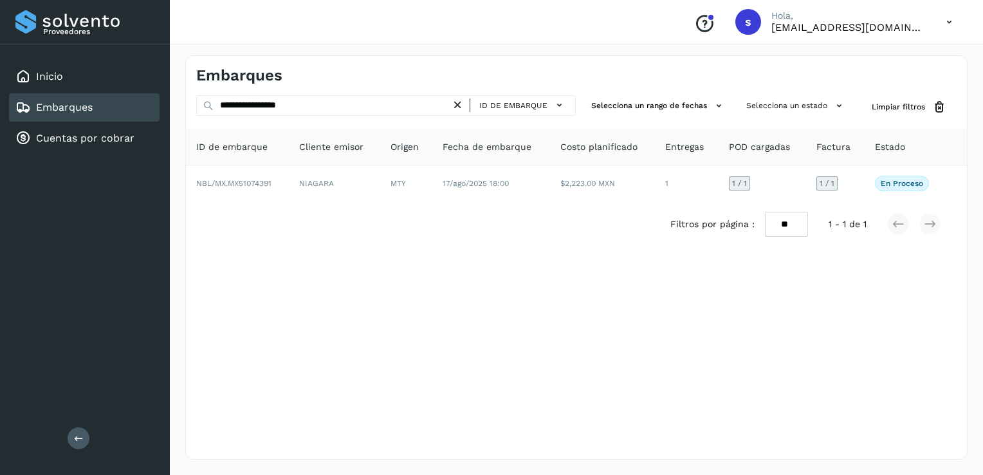
click at [465, 105] on icon at bounding box center [458, 105] width 14 height 14
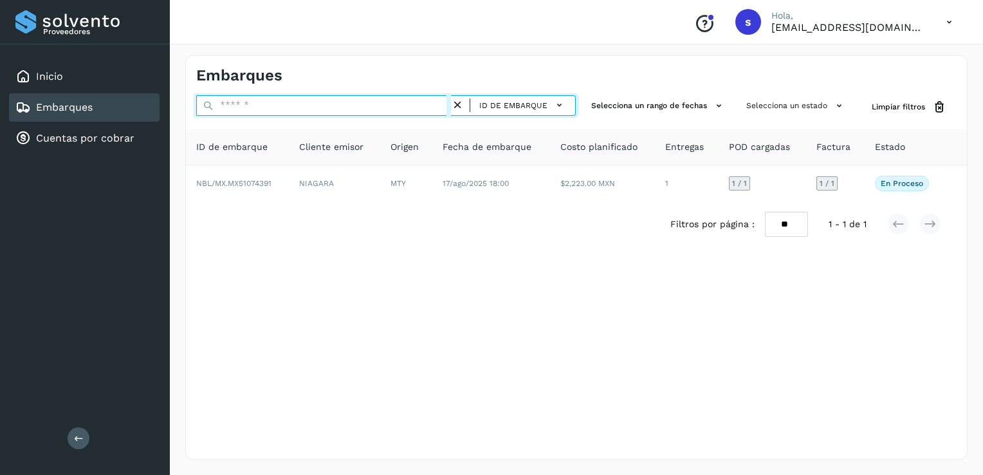
click at [416, 100] on input "text" at bounding box center [323, 105] width 255 height 21
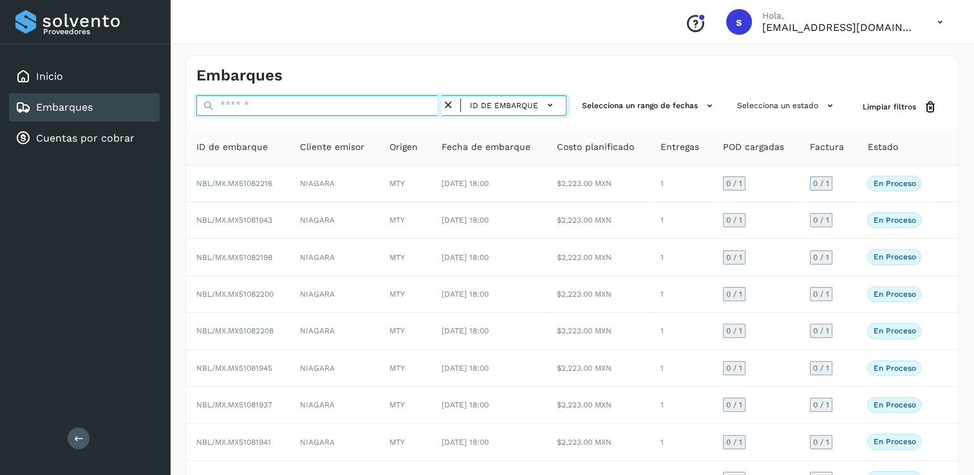
paste input "**********"
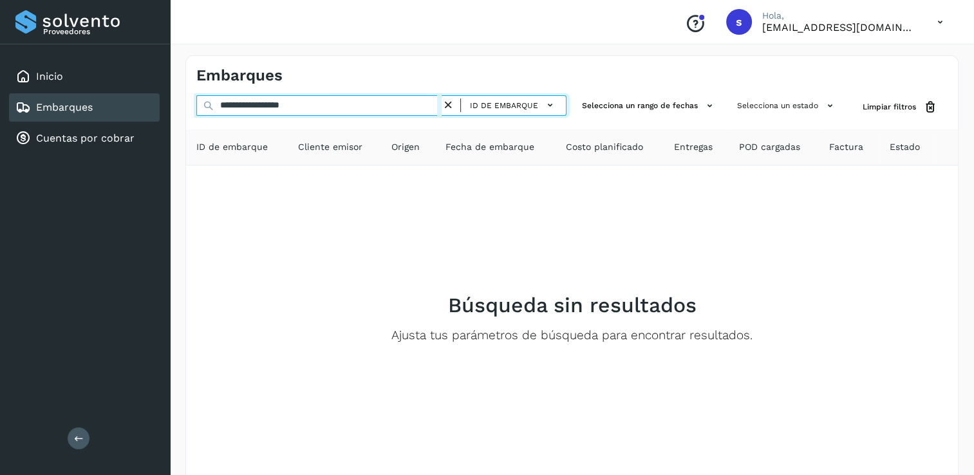
click at [332, 109] on input "**********" at bounding box center [318, 105] width 245 height 21
type input "**********"
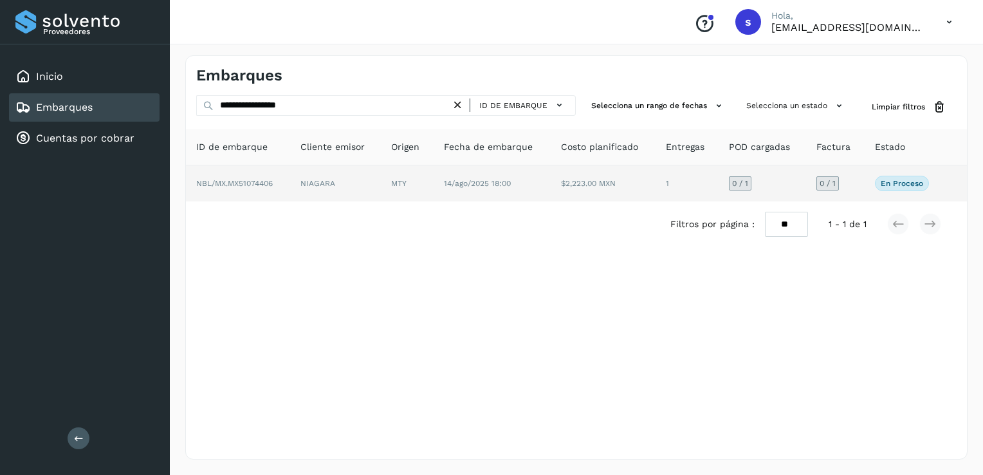
click at [278, 180] on td "NBL/MX.MX51074406" at bounding box center [238, 183] width 104 height 36
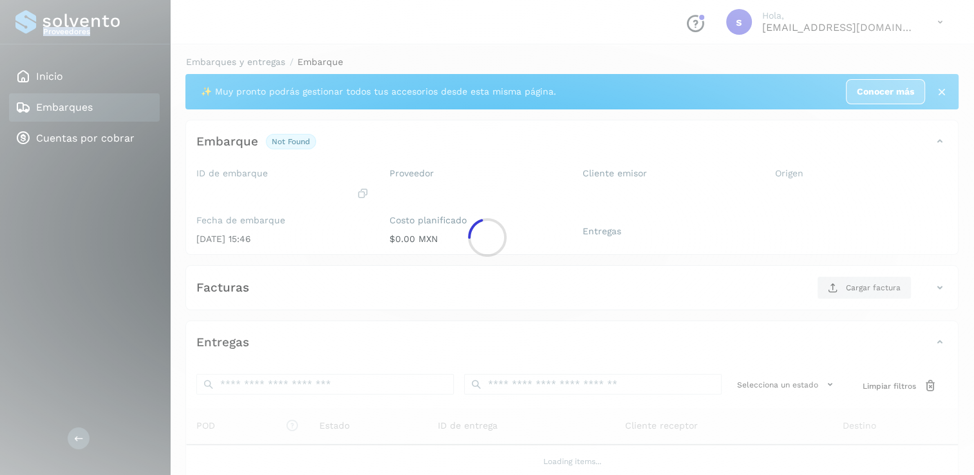
click at [278, 180] on div at bounding box center [487, 237] width 974 height 475
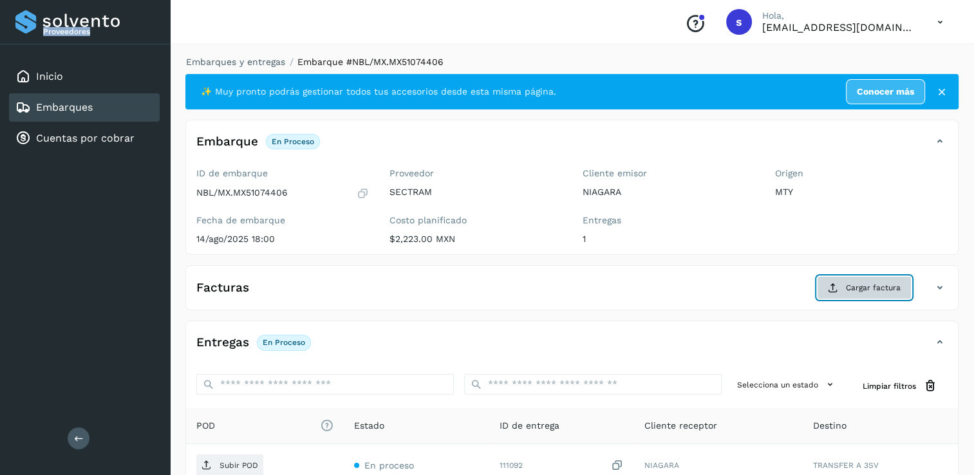
click at [864, 291] on span "Cargar factura" at bounding box center [873, 288] width 55 height 12
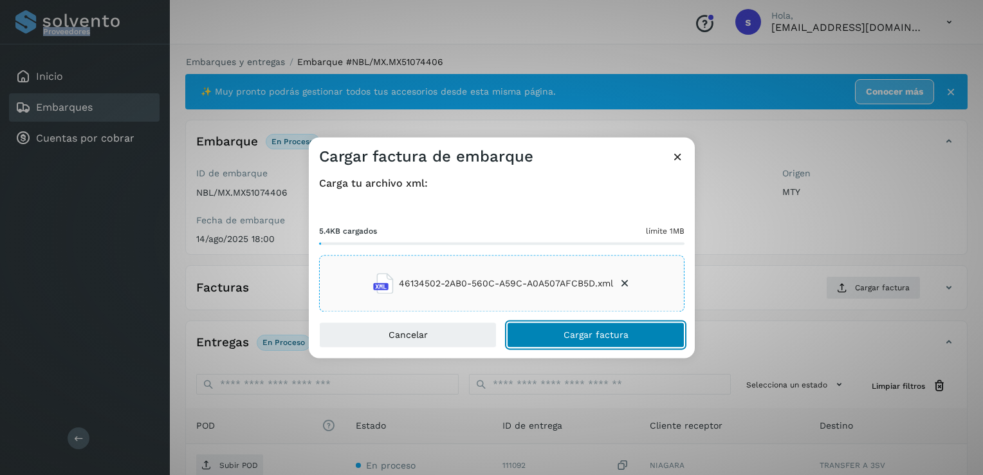
click at [537, 331] on button "Cargar factura" at bounding box center [596, 335] width 178 height 26
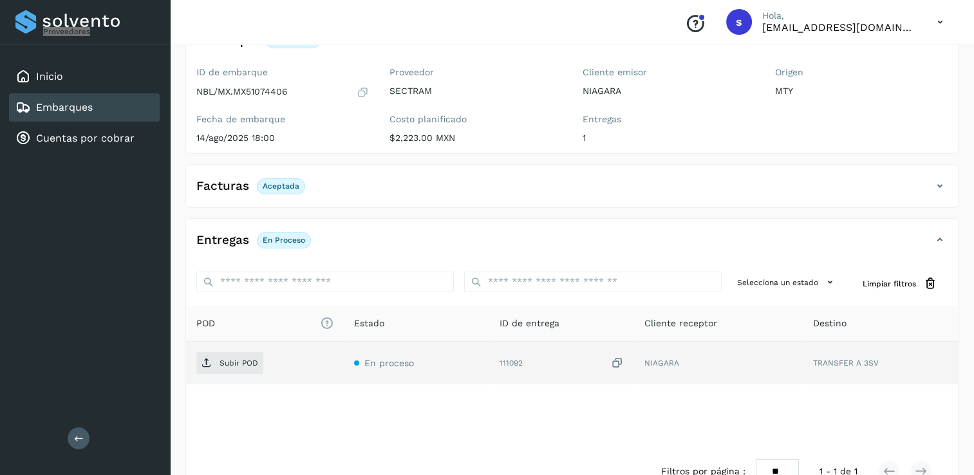
scroll to position [135, 0]
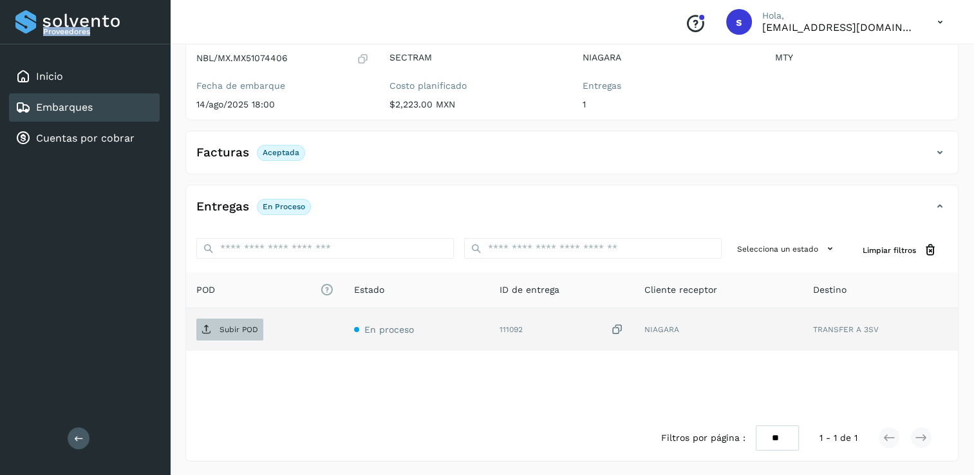
click at [252, 329] on p "Subir POD" at bounding box center [238, 329] width 39 height 9
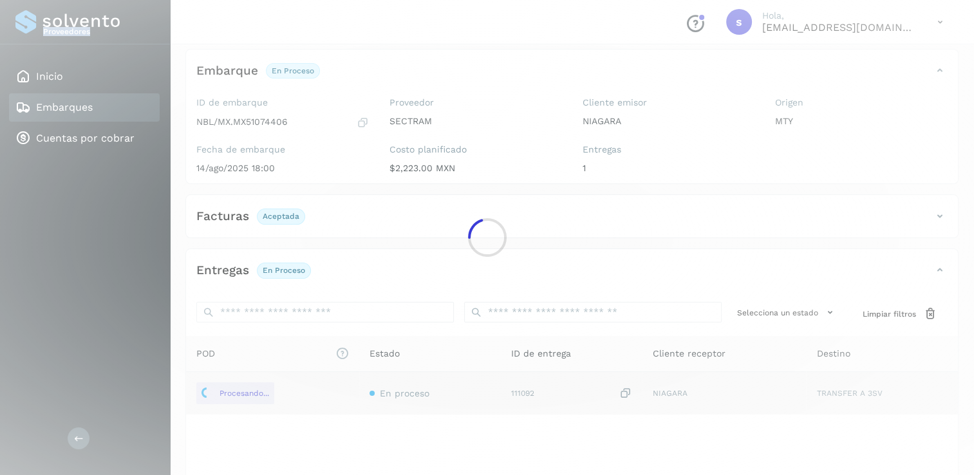
scroll to position [0, 0]
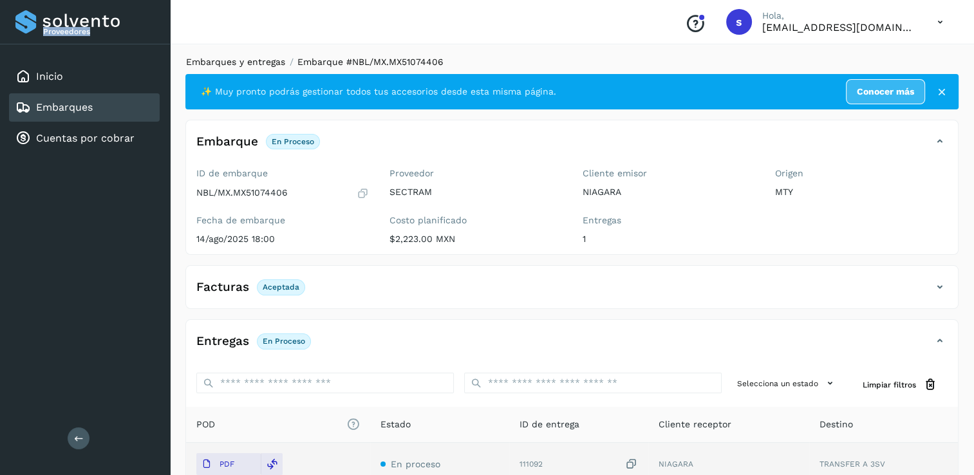
click at [252, 67] on link "Embarques y entregas" at bounding box center [235, 62] width 99 height 10
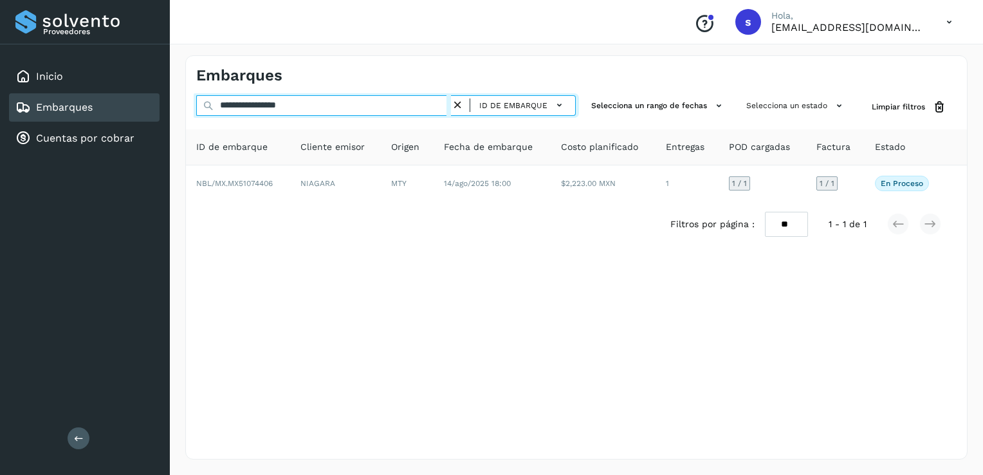
drag, startPoint x: 260, startPoint y: 102, endPoint x: 91, endPoint y: 102, distance: 168.6
click at [91, 102] on div "**********" at bounding box center [491, 237] width 983 height 475
paste input "**********"
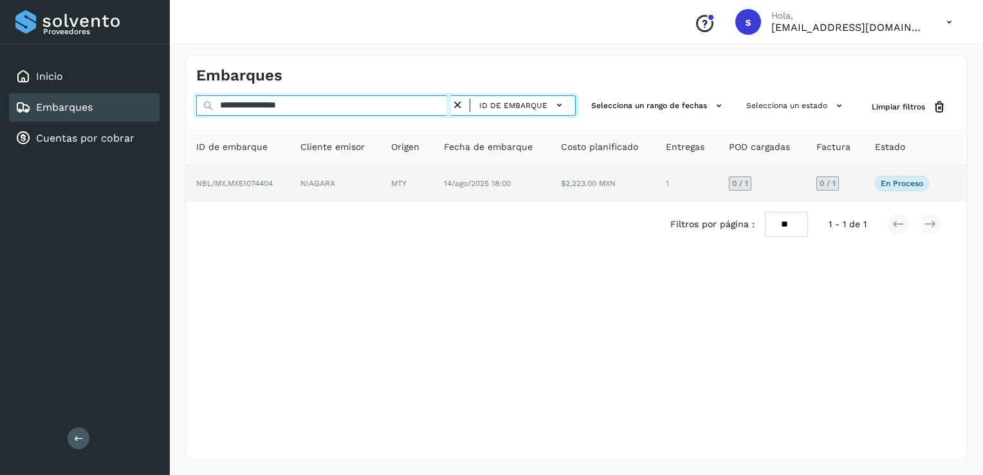
type input "**********"
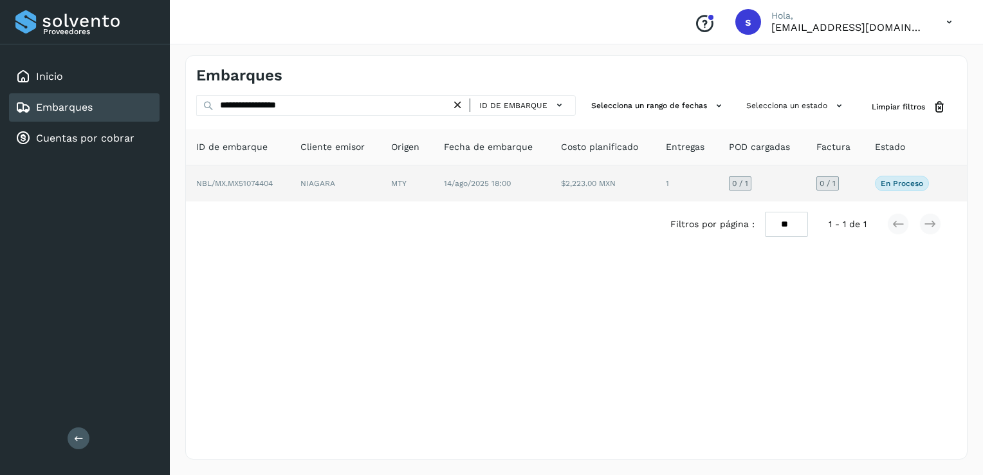
click at [246, 182] on span "NBL/MX.MX51074404" at bounding box center [234, 183] width 77 height 9
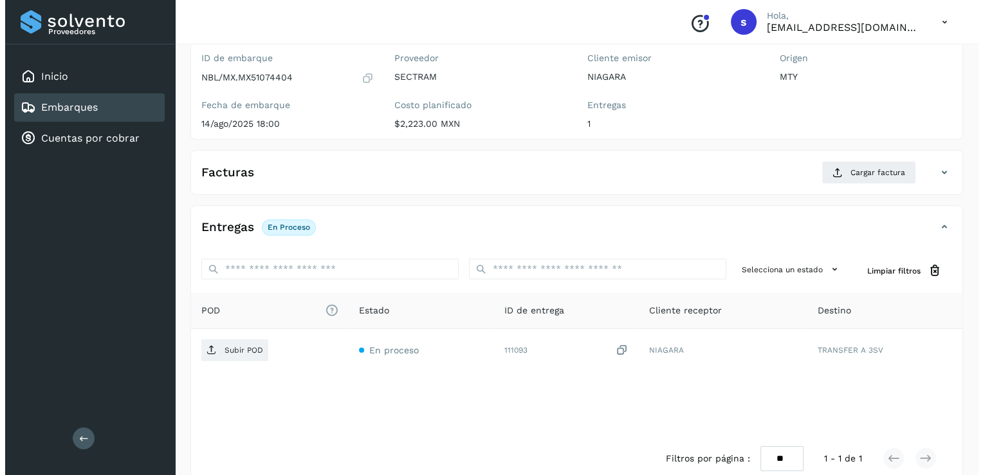
scroll to position [136, 0]
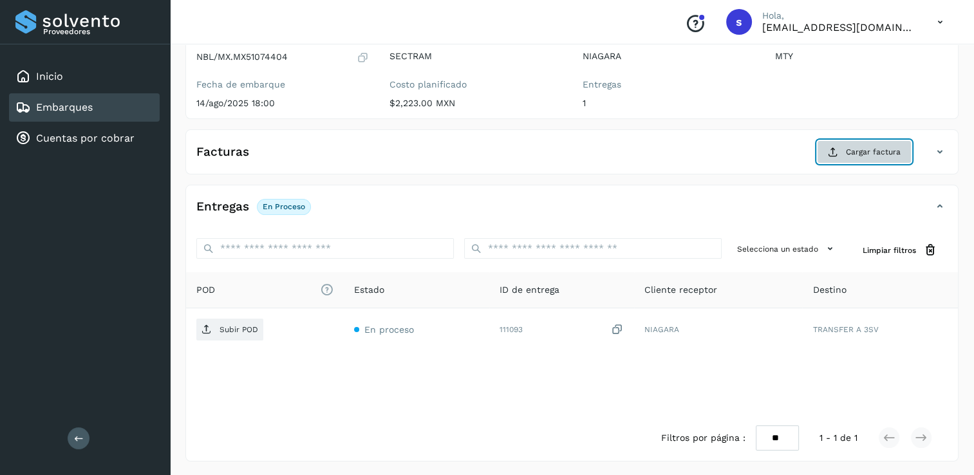
click at [886, 154] on span "Cargar factura" at bounding box center [873, 152] width 55 height 12
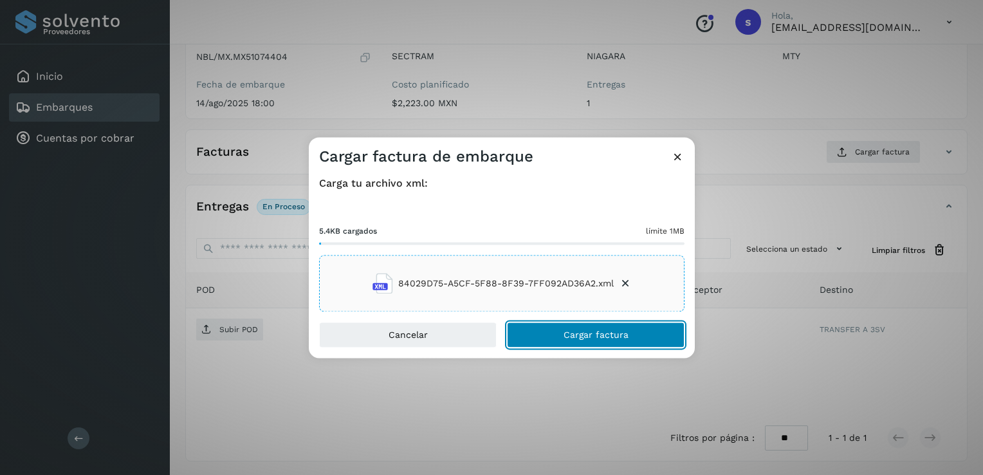
click at [563, 332] on button "Cargar factura" at bounding box center [596, 335] width 178 height 26
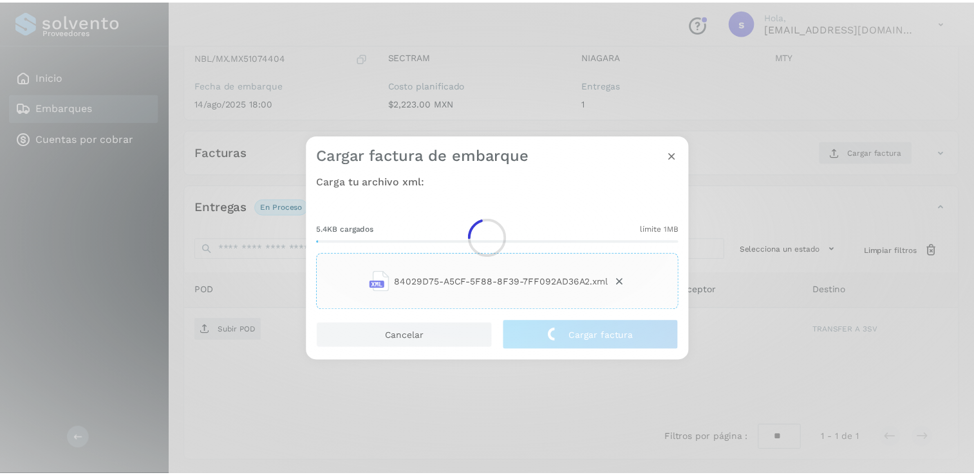
scroll to position [135, 0]
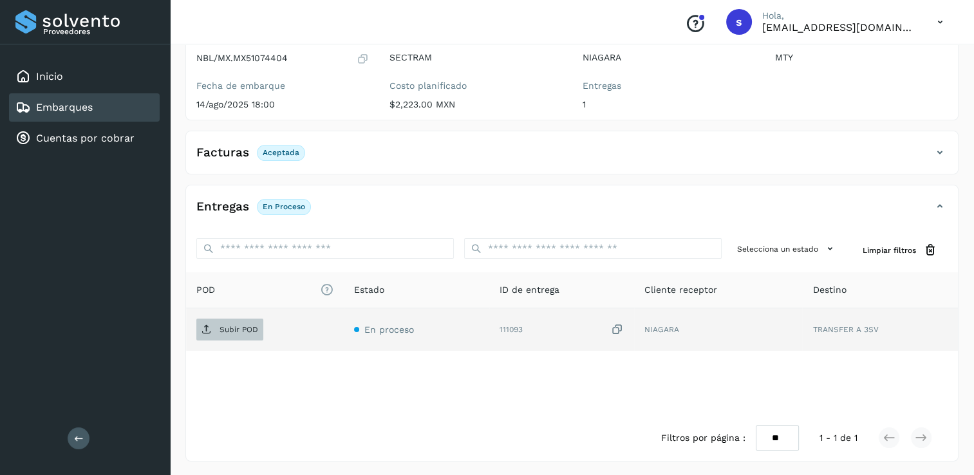
click at [243, 336] on span "Subir POD" at bounding box center [229, 329] width 67 height 21
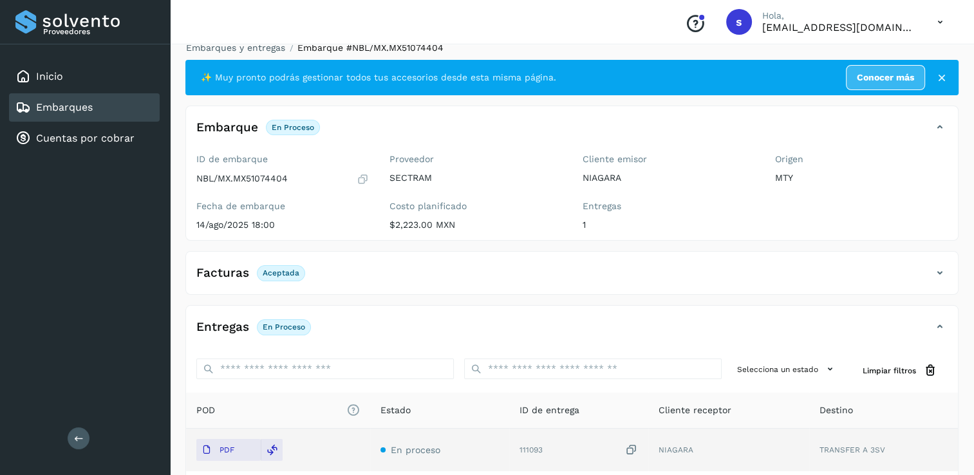
scroll to position [0, 0]
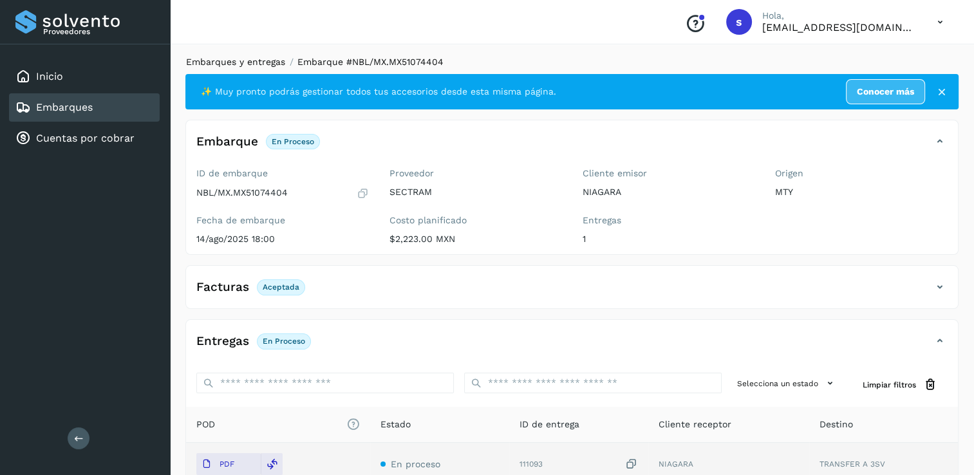
click at [253, 62] on link "Embarques y entregas" at bounding box center [235, 62] width 99 height 10
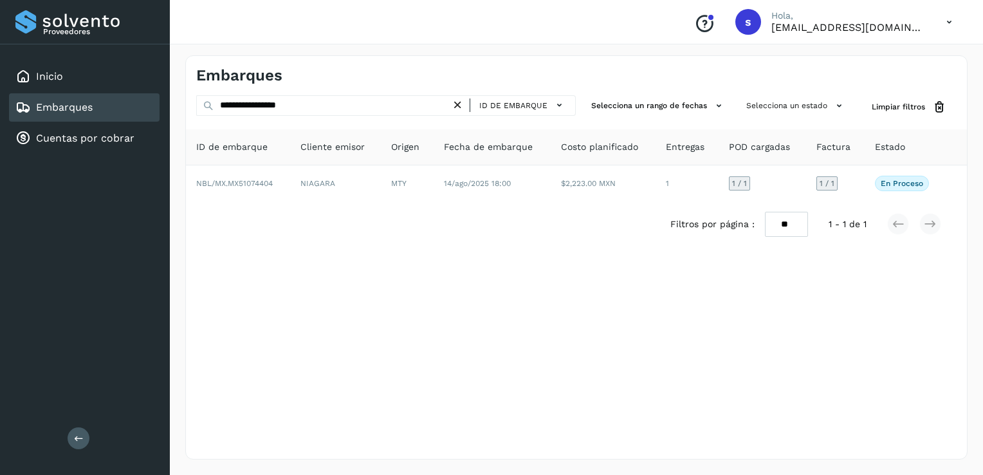
drag, startPoint x: 464, startPoint y: 102, endPoint x: 454, endPoint y: 103, distance: 9.7
click at [463, 102] on icon at bounding box center [458, 105] width 14 height 14
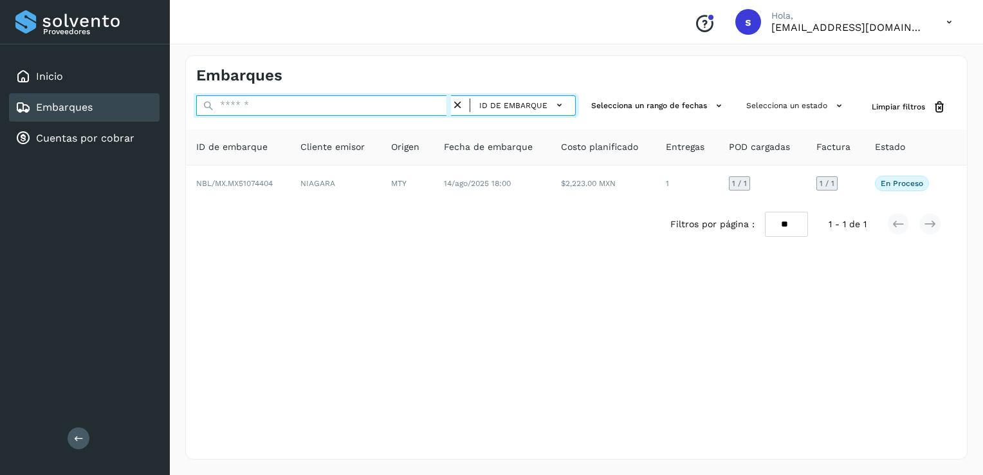
click at [419, 100] on input "text" at bounding box center [323, 105] width 255 height 21
paste input "**********"
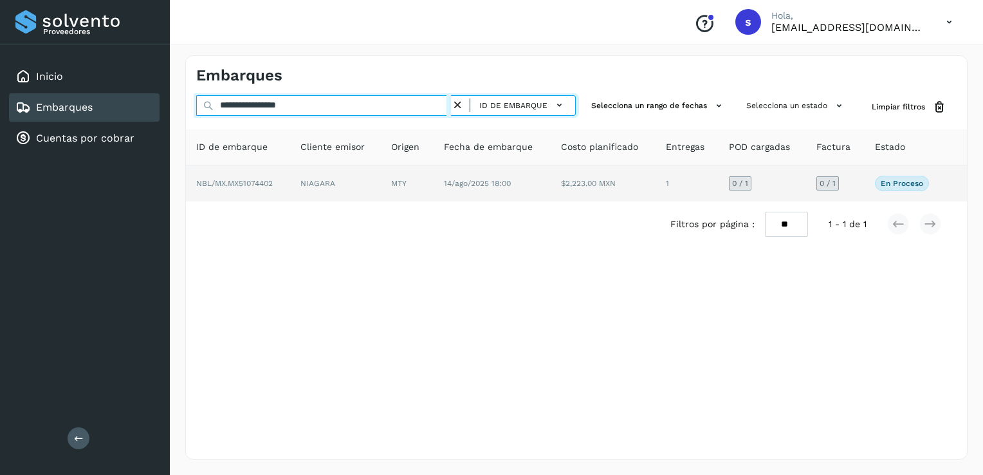
type input "**********"
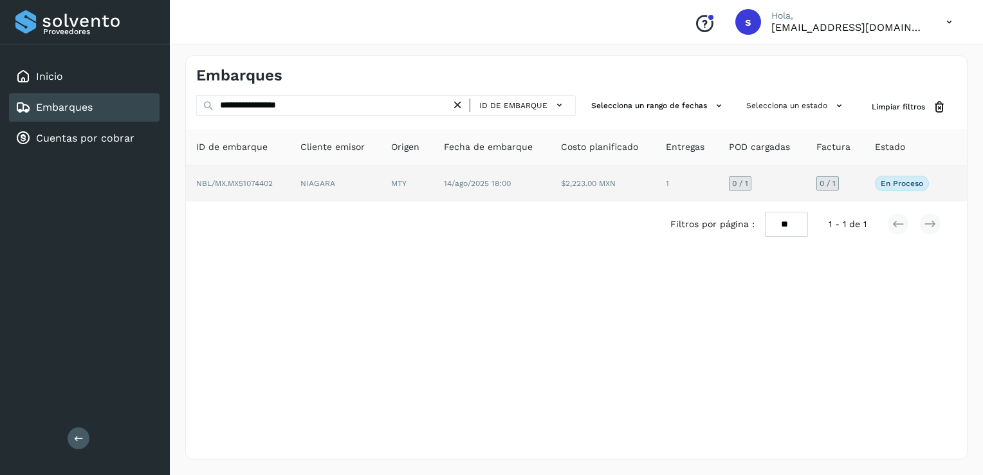
click at [281, 185] on td "NBL/MX.MX51074402" at bounding box center [238, 183] width 104 height 36
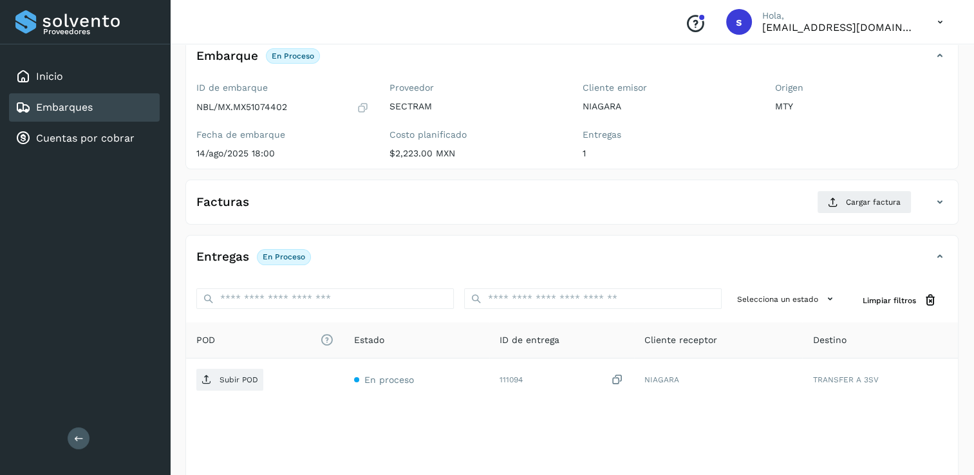
scroll to position [129, 0]
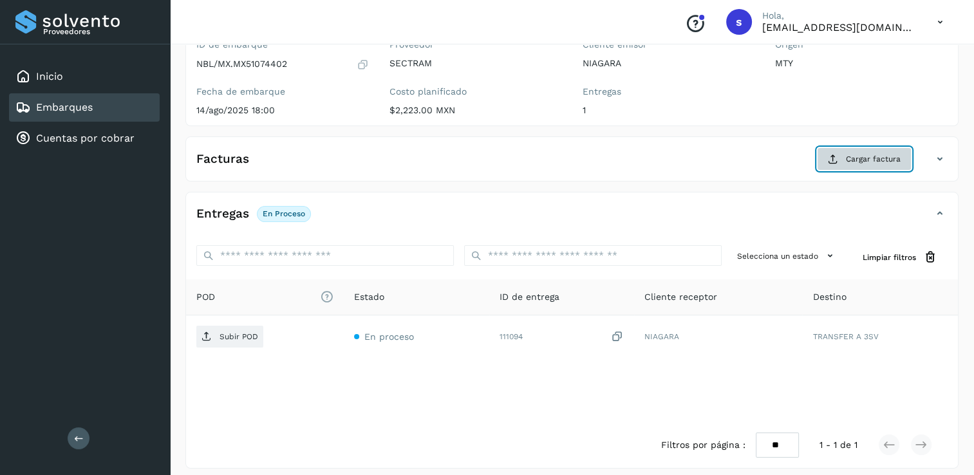
click at [842, 163] on button "Cargar factura" at bounding box center [864, 158] width 95 height 23
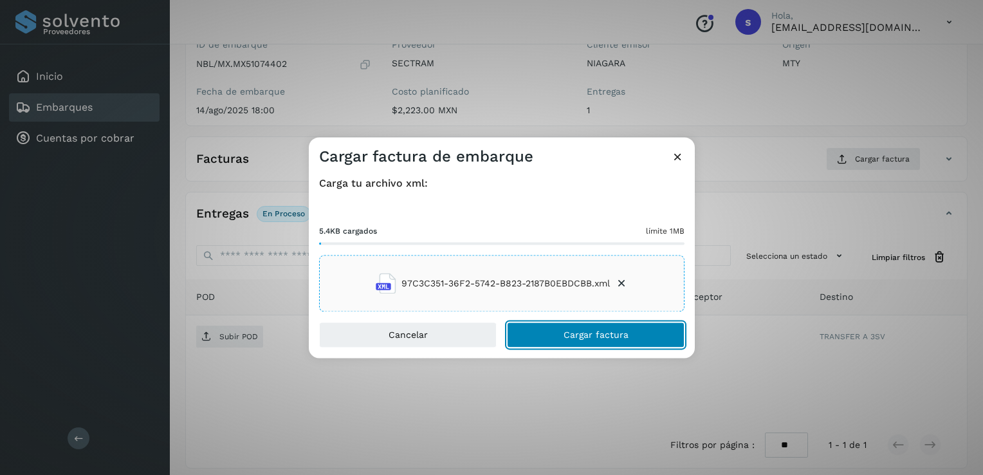
click at [577, 333] on span "Cargar factura" at bounding box center [596, 335] width 65 height 9
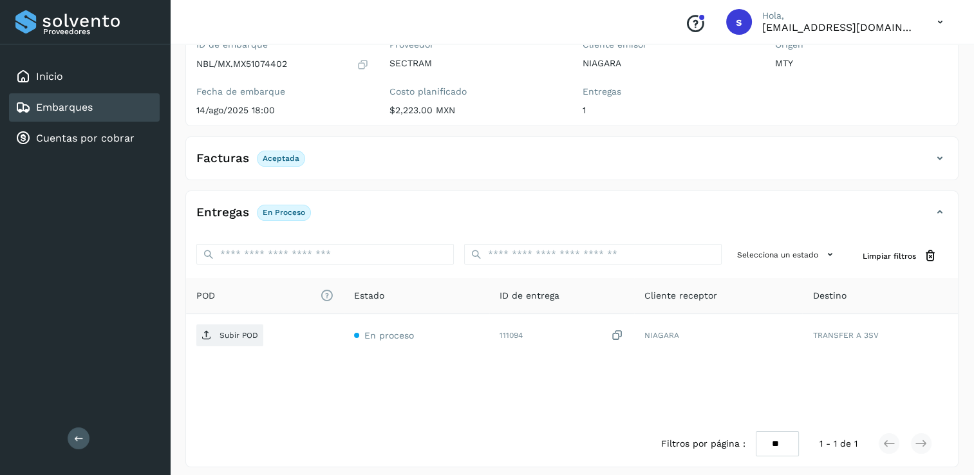
scroll to position [135, 0]
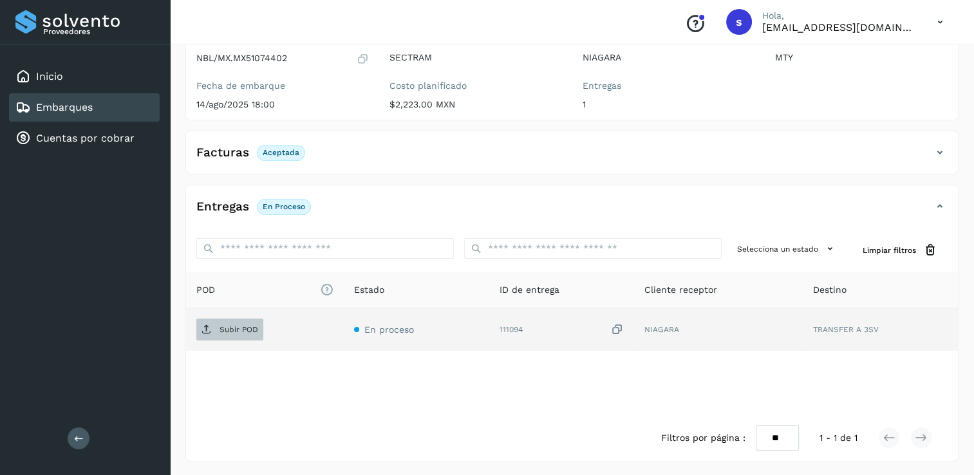
click at [247, 333] on span "Subir POD" at bounding box center [229, 329] width 67 height 21
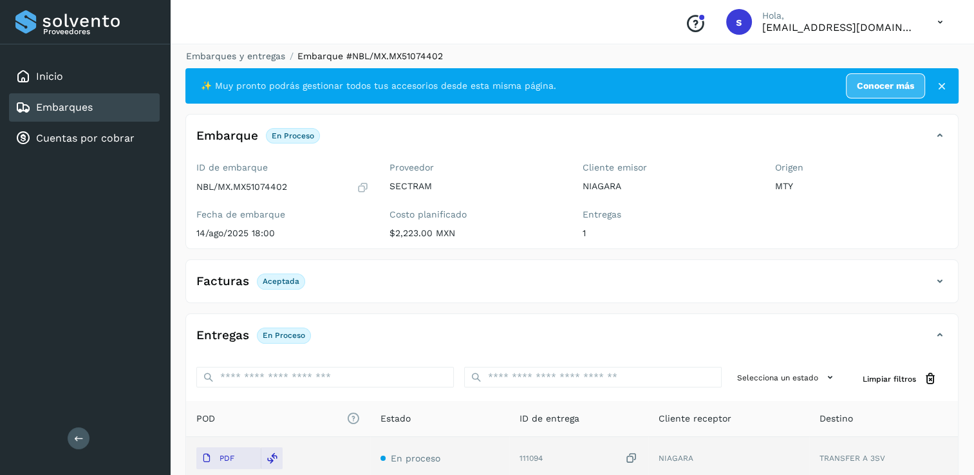
scroll to position [0, 0]
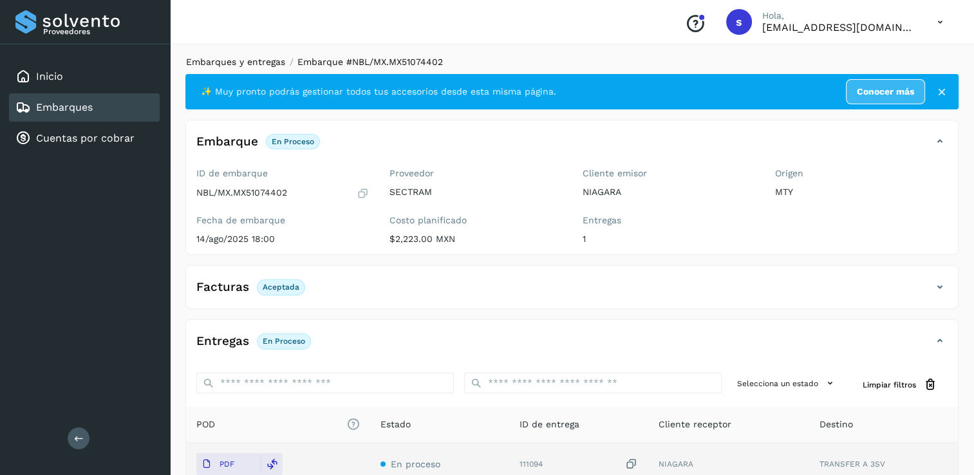
click at [250, 66] on link "Embarques y entregas" at bounding box center [235, 62] width 99 height 10
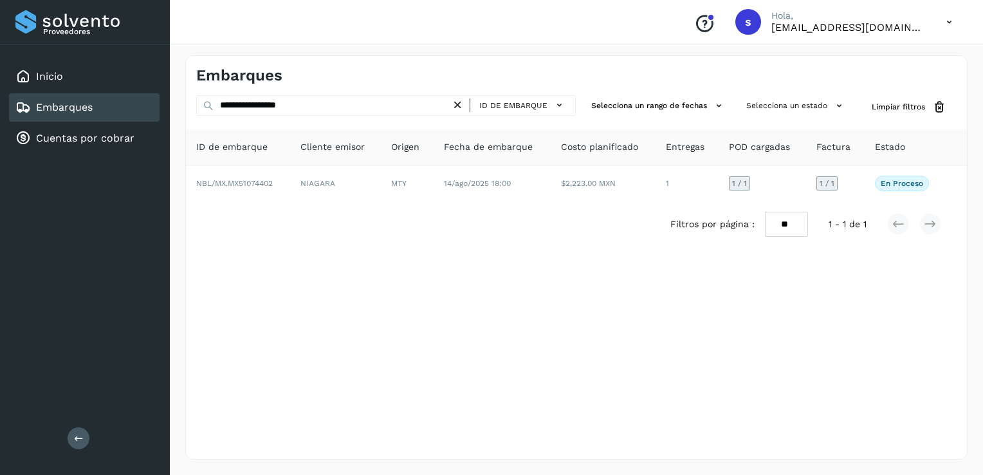
click at [457, 109] on icon at bounding box center [458, 105] width 14 height 14
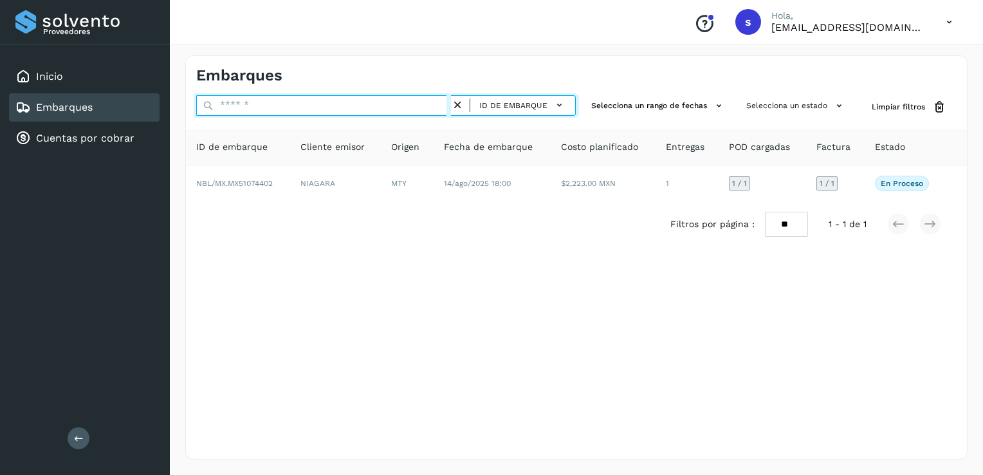
click at [407, 107] on input "text" at bounding box center [323, 105] width 255 height 21
paste input "**********"
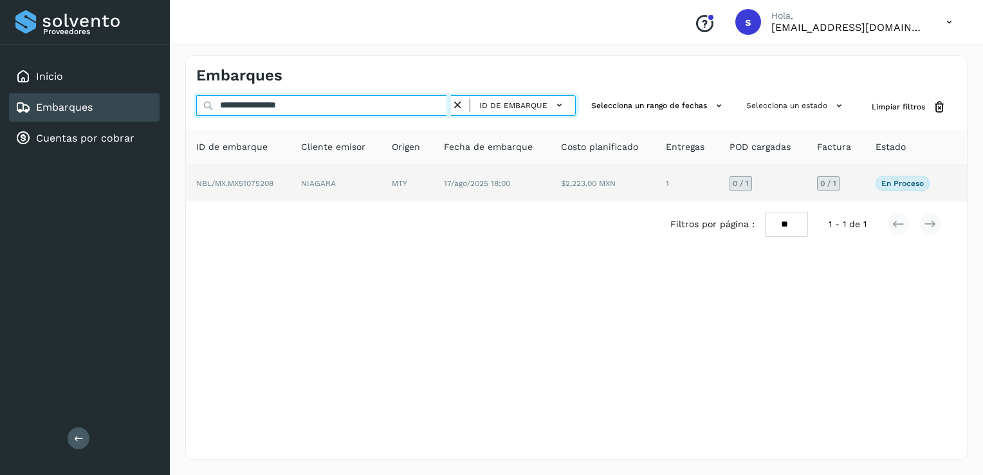
type input "**********"
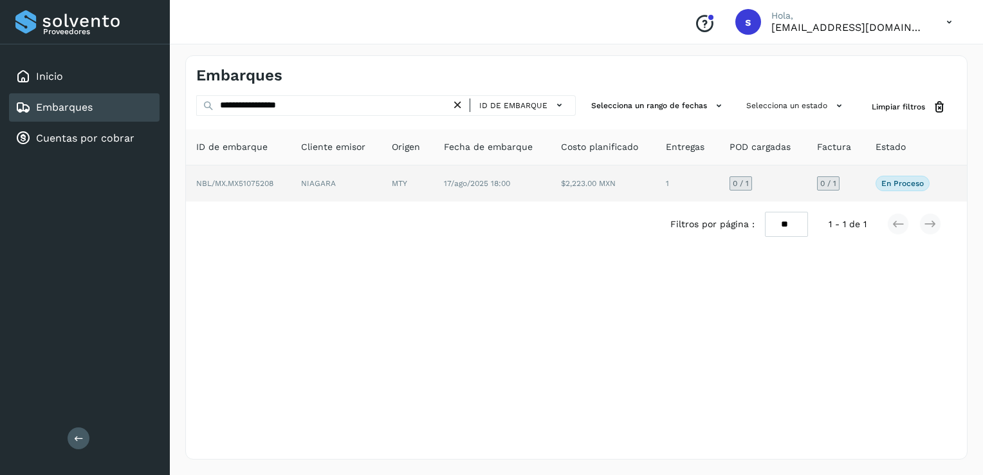
click at [296, 179] on td "NIAGARA" at bounding box center [336, 183] width 91 height 36
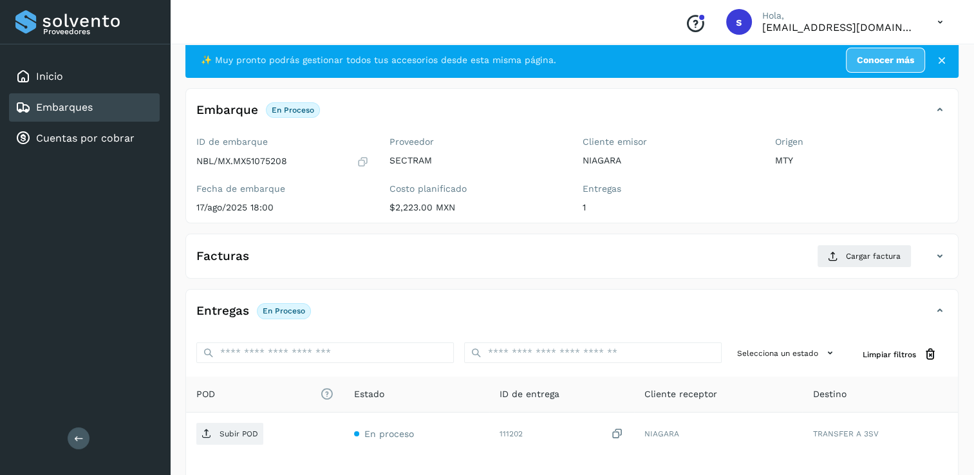
scroll to position [129, 0]
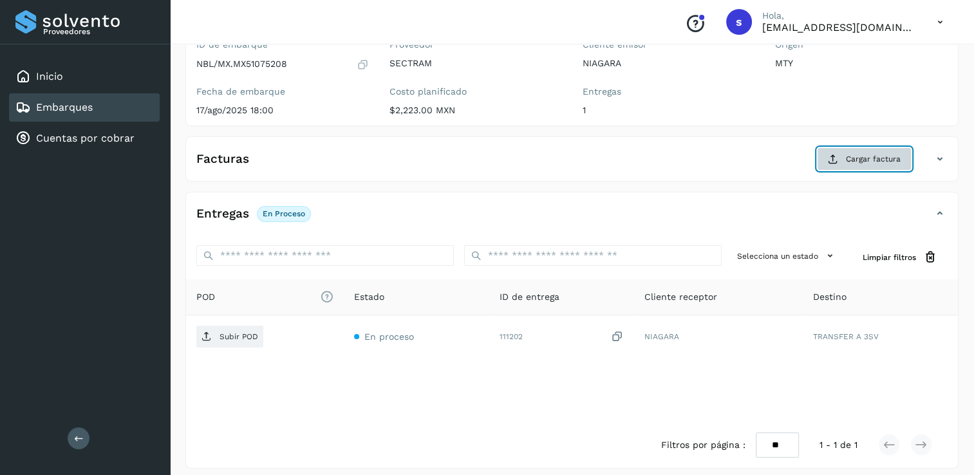
click at [861, 159] on span "Cargar factura" at bounding box center [873, 159] width 55 height 12
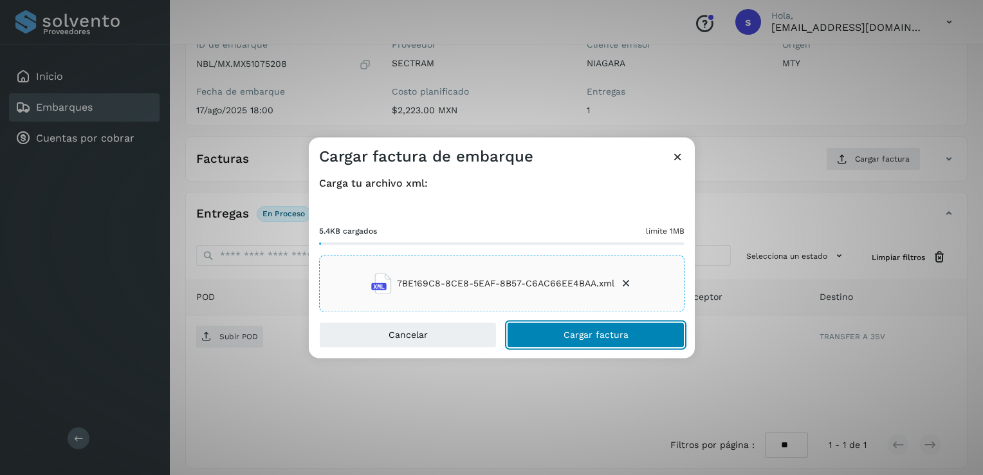
click at [536, 328] on button "Cargar factura" at bounding box center [596, 335] width 178 height 26
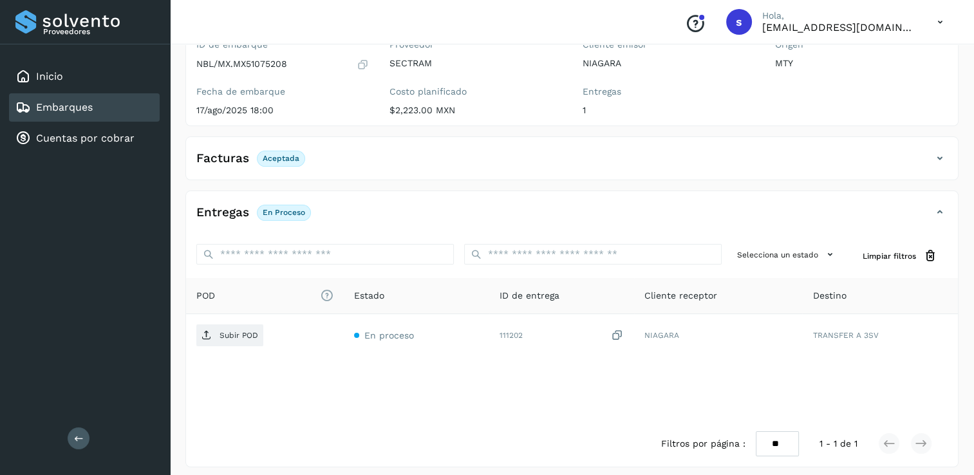
click at [216, 336] on span "Subir POD" at bounding box center [229, 335] width 67 height 21
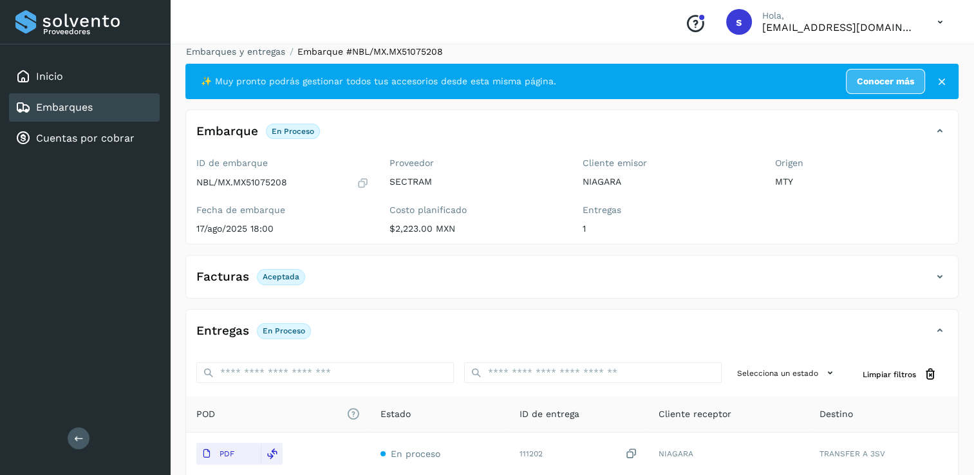
scroll to position [0, 0]
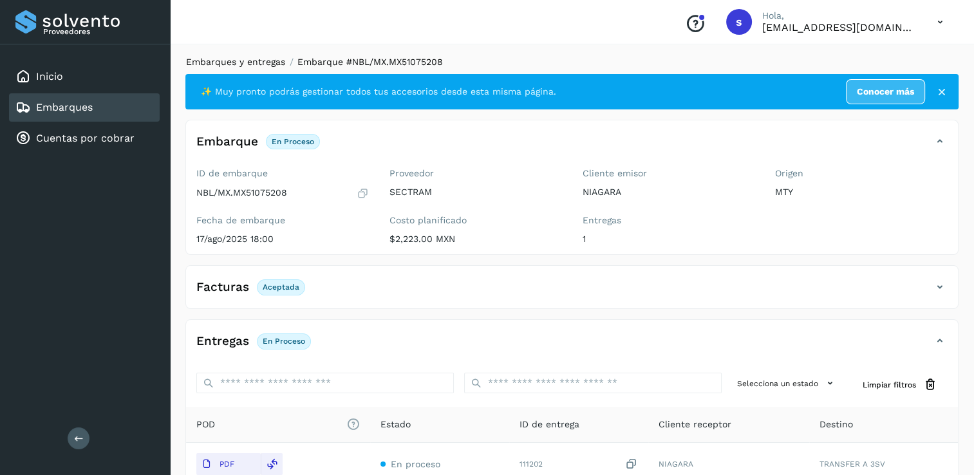
click at [238, 62] on link "Embarques y entregas" at bounding box center [235, 62] width 99 height 10
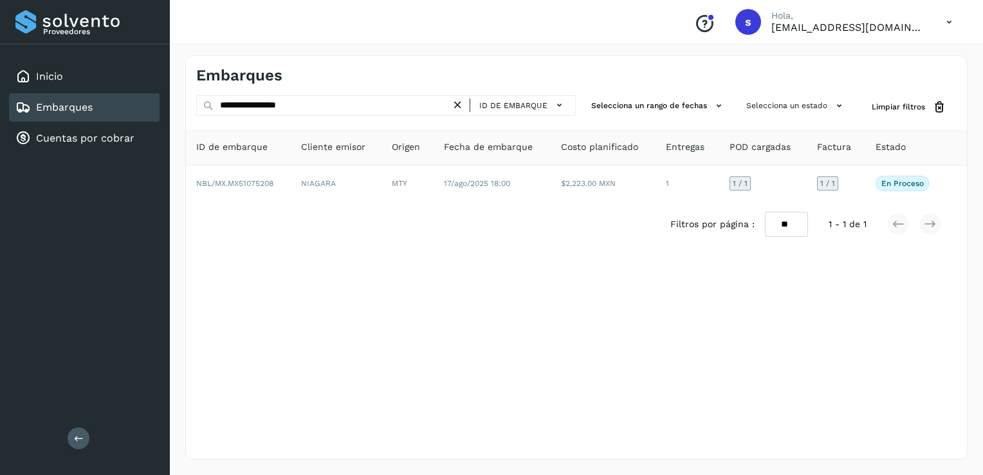
drag, startPoint x: 460, startPoint y: 104, endPoint x: 442, endPoint y: 102, distance: 18.7
click at [459, 102] on icon at bounding box center [458, 105] width 14 height 14
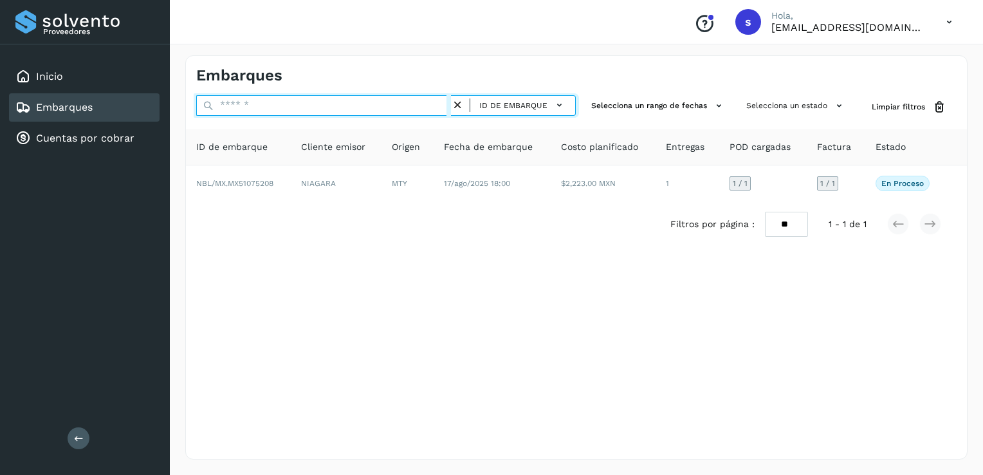
click at [398, 104] on input "text" at bounding box center [323, 105] width 255 height 21
paste input "**********"
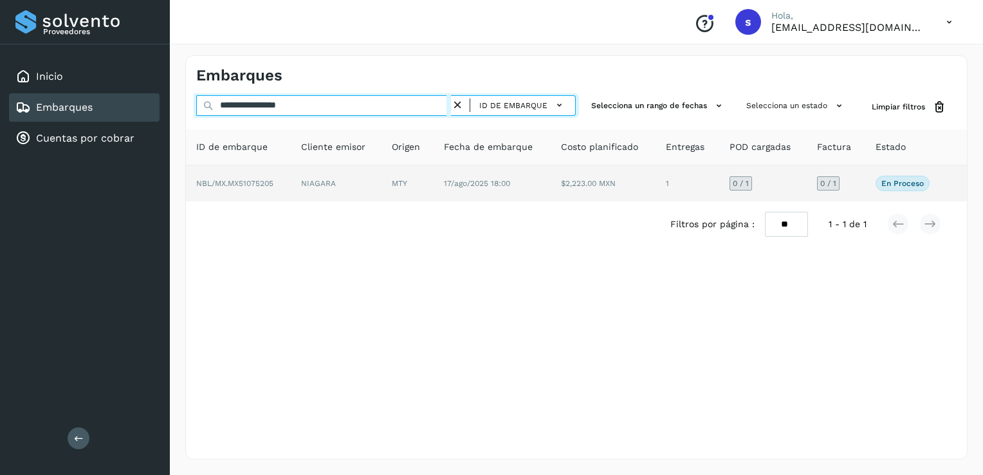
type input "**********"
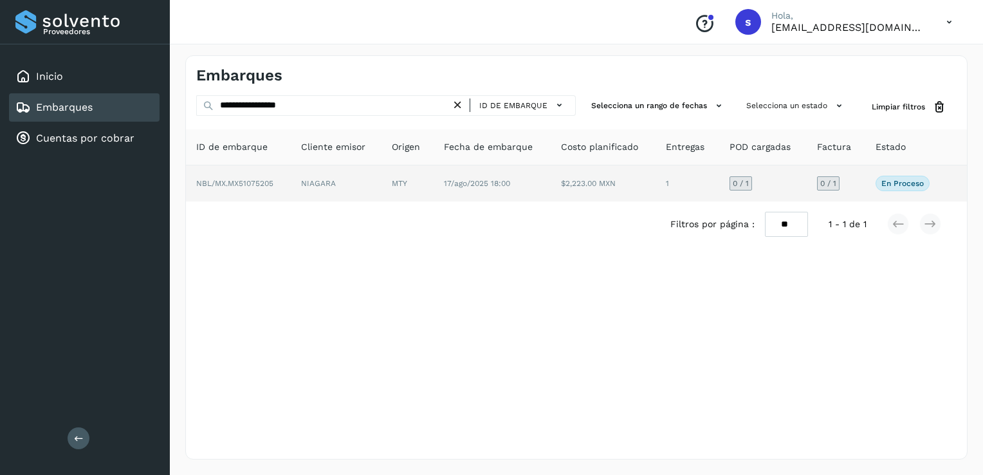
click at [349, 176] on td "NIAGARA" at bounding box center [336, 183] width 91 height 36
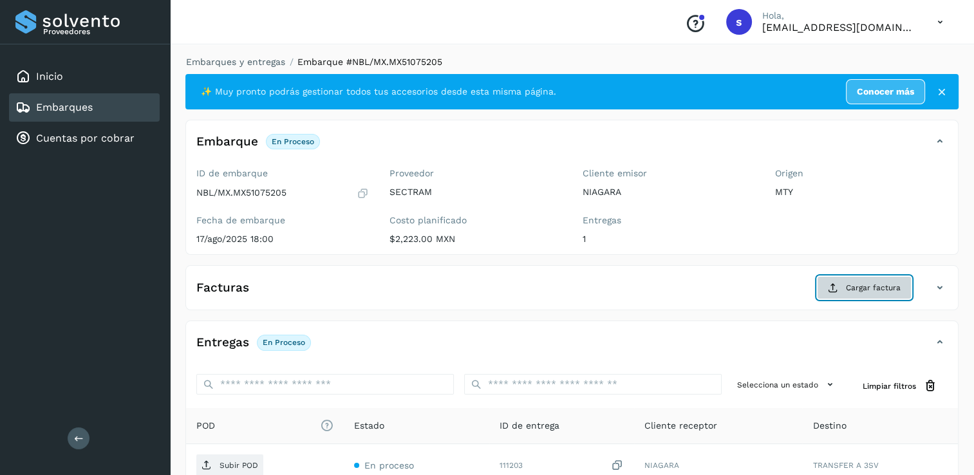
click at [849, 290] on span "Cargar factura" at bounding box center [873, 288] width 55 height 12
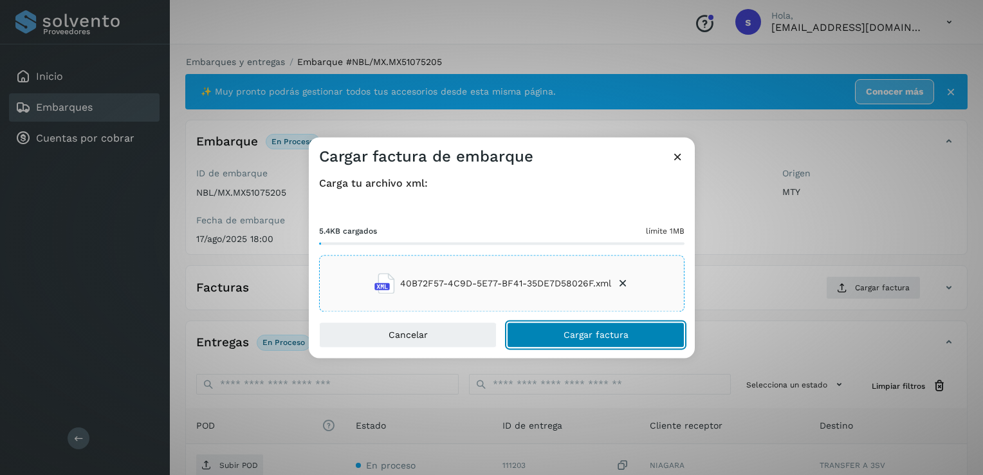
click at [546, 329] on button "Cargar factura" at bounding box center [596, 335] width 178 height 26
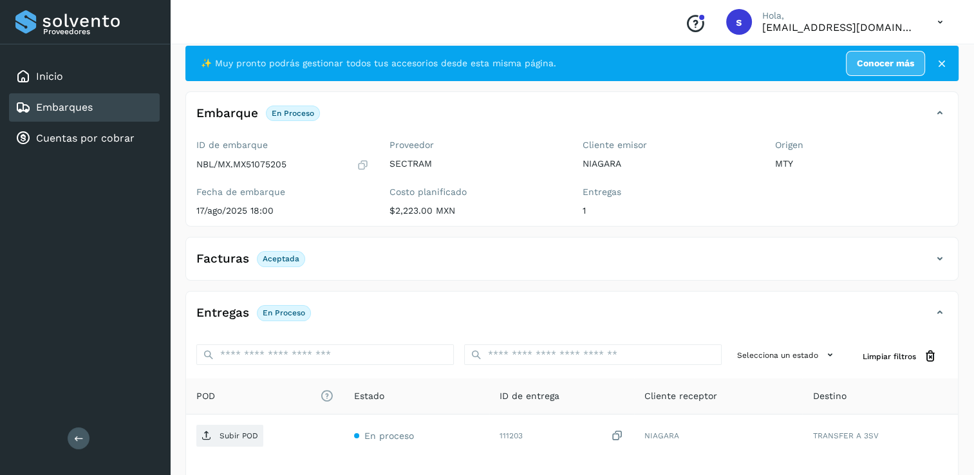
scroll to position [64, 0]
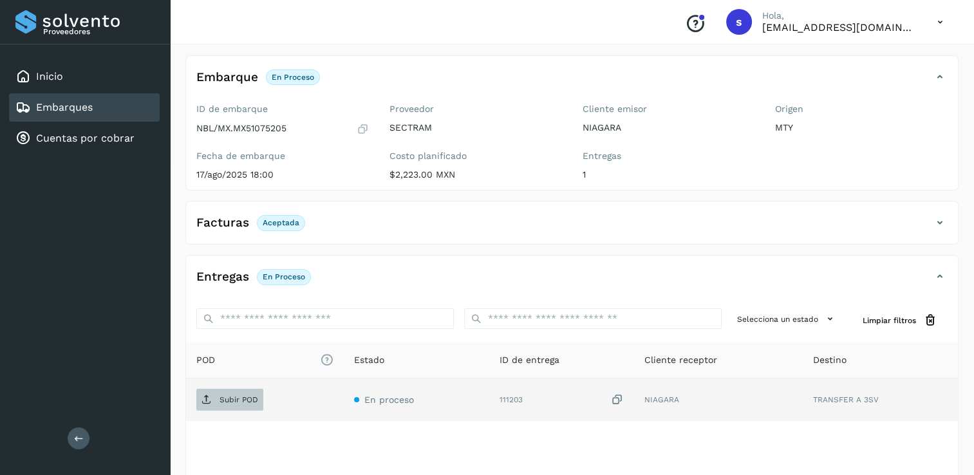
click at [209, 403] on icon at bounding box center [206, 400] width 10 height 10
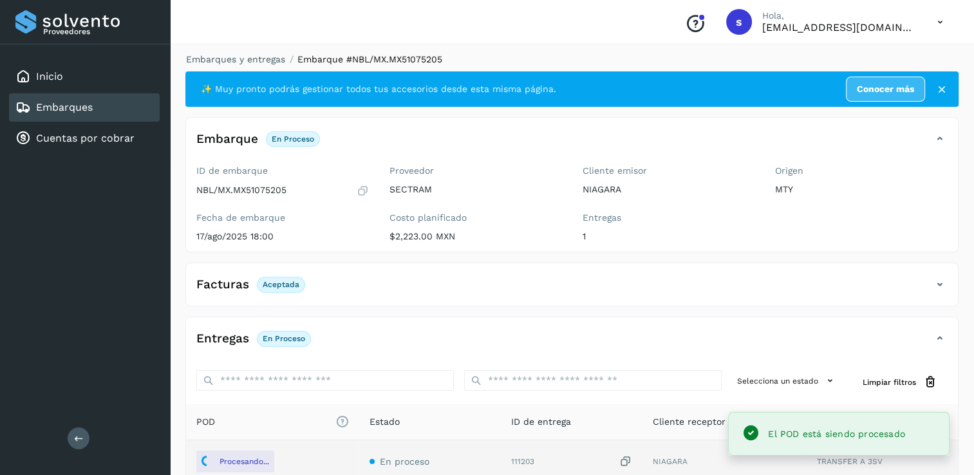
scroll to position [0, 0]
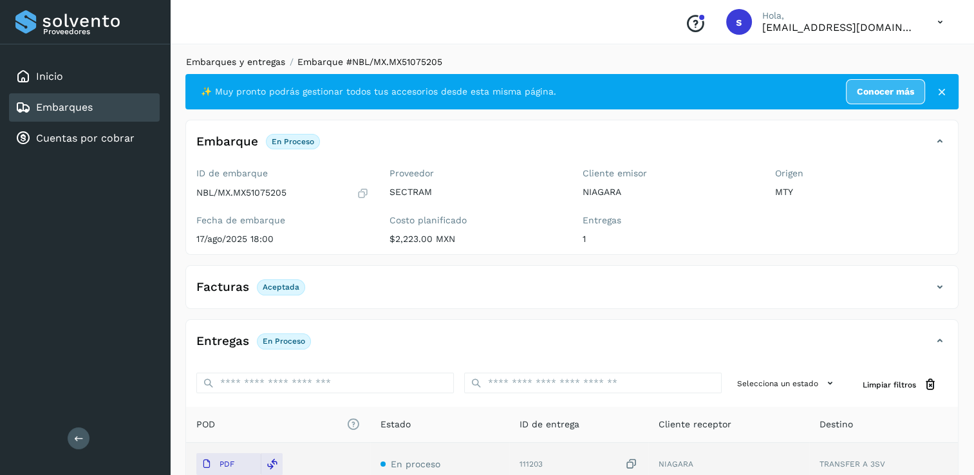
click at [248, 57] on link "Embarques y entregas" at bounding box center [235, 62] width 99 height 10
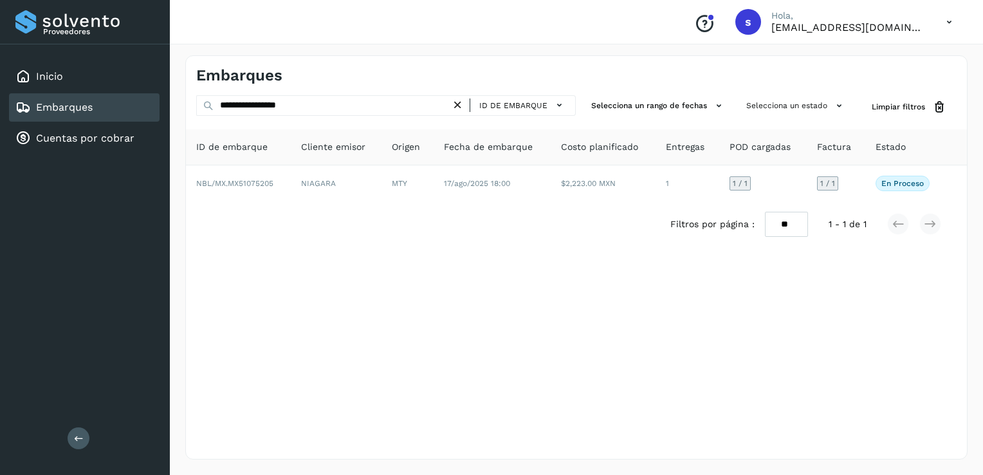
click at [458, 108] on icon at bounding box center [458, 105] width 14 height 14
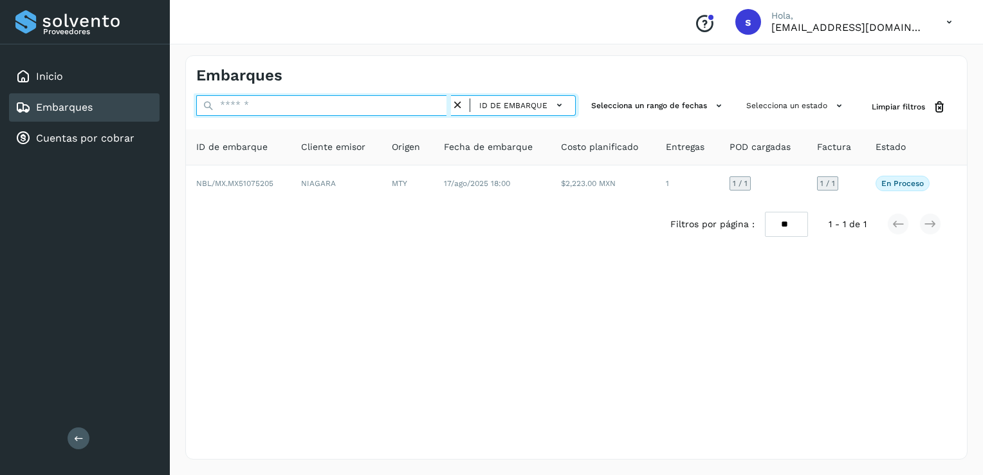
click at [394, 107] on input "text" at bounding box center [323, 105] width 255 height 21
paste input "**********"
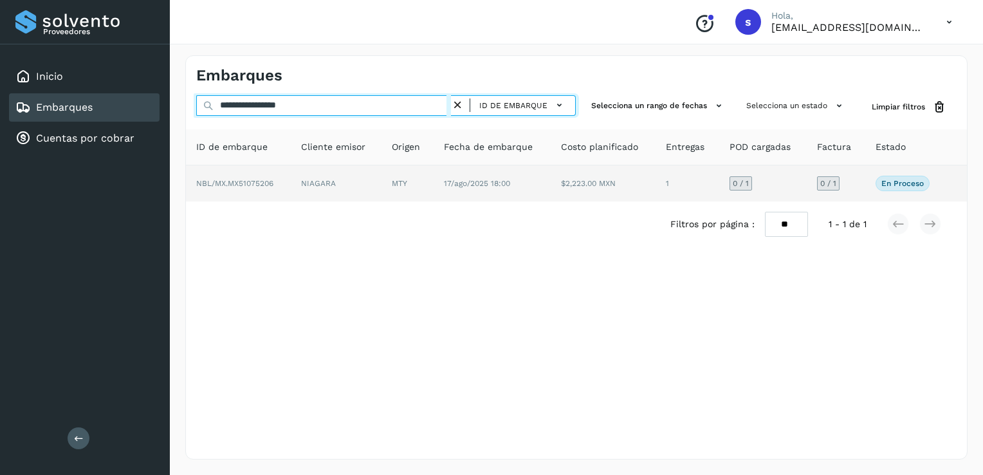
type input "**********"
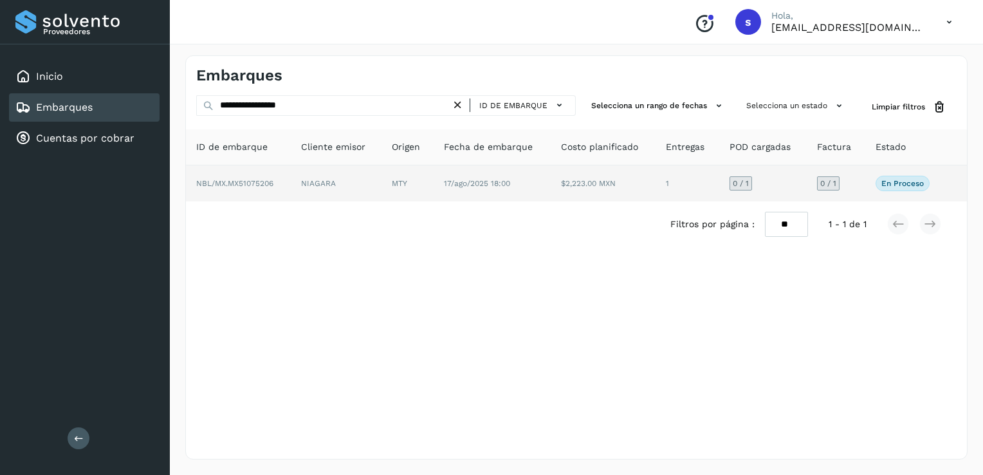
click at [279, 192] on td "NBL/MX.MX51075206" at bounding box center [238, 183] width 105 height 36
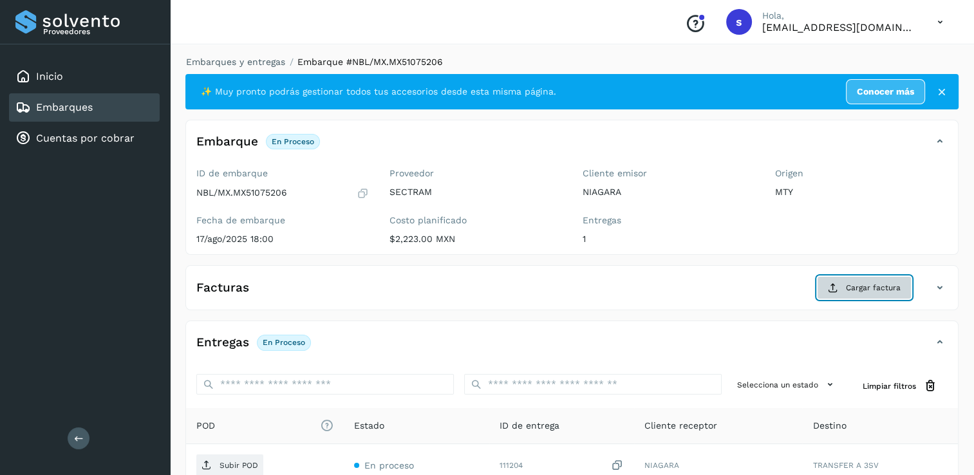
click at [848, 283] on span "Cargar factura" at bounding box center [873, 288] width 55 height 12
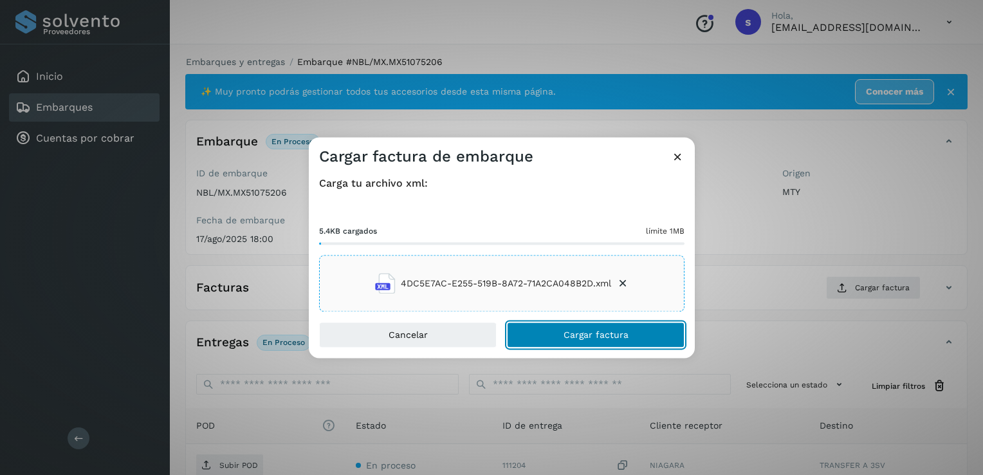
click at [568, 332] on span "Cargar factura" at bounding box center [596, 335] width 65 height 9
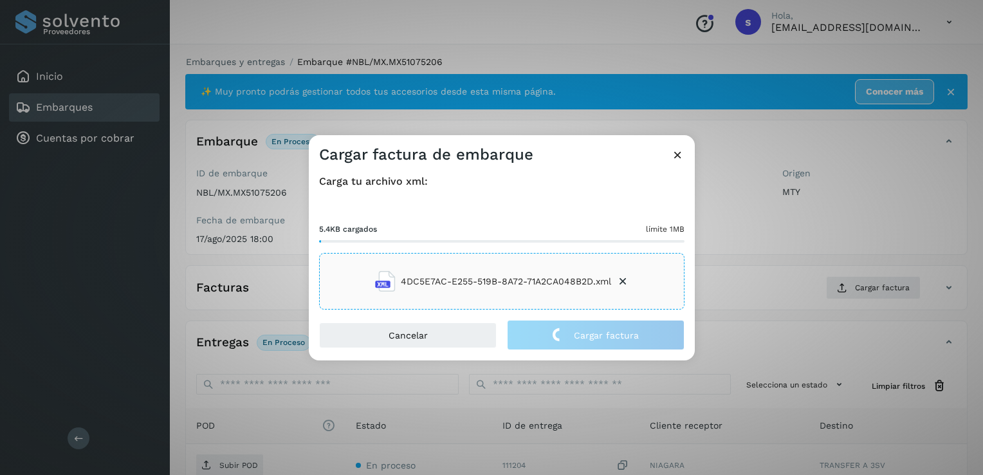
click at [463, 116] on div "Cargar factura de embarque Carga tu archivo xml: 5.4KB cargados límite 1MB 4DC5…" at bounding box center [491, 237] width 983 height 475
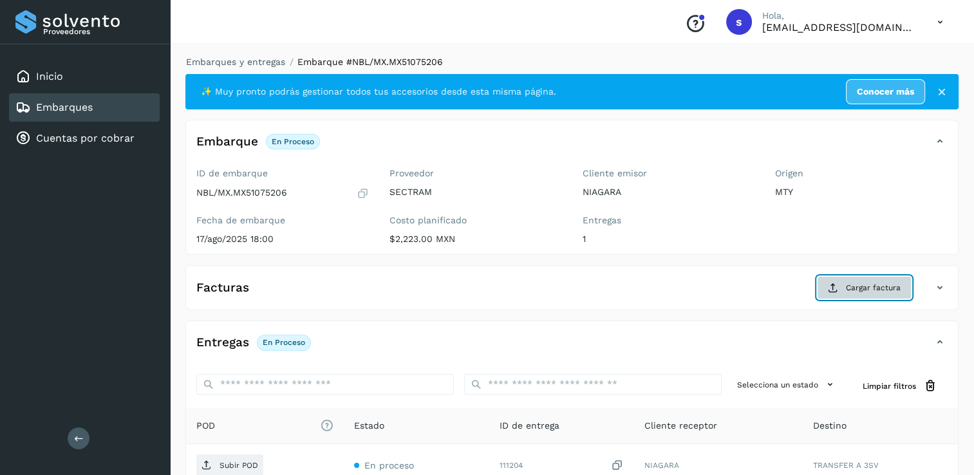
click at [834, 284] on icon at bounding box center [833, 288] width 10 height 10
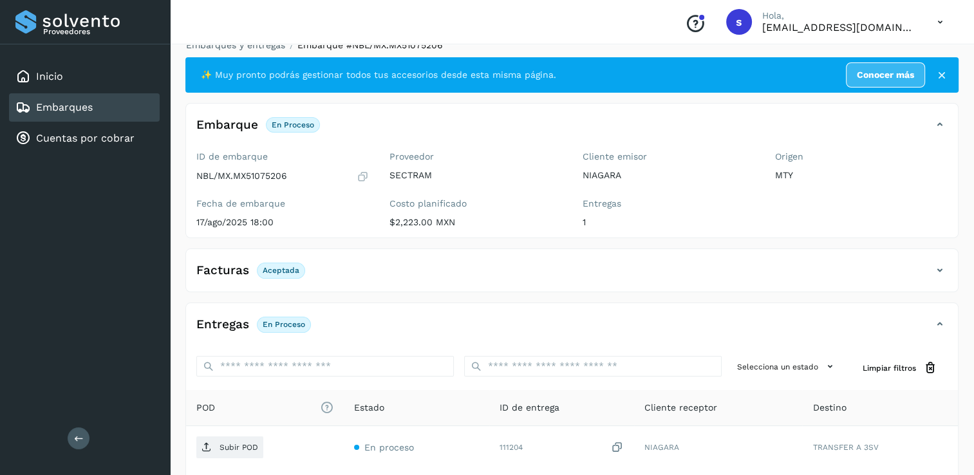
scroll to position [64, 0]
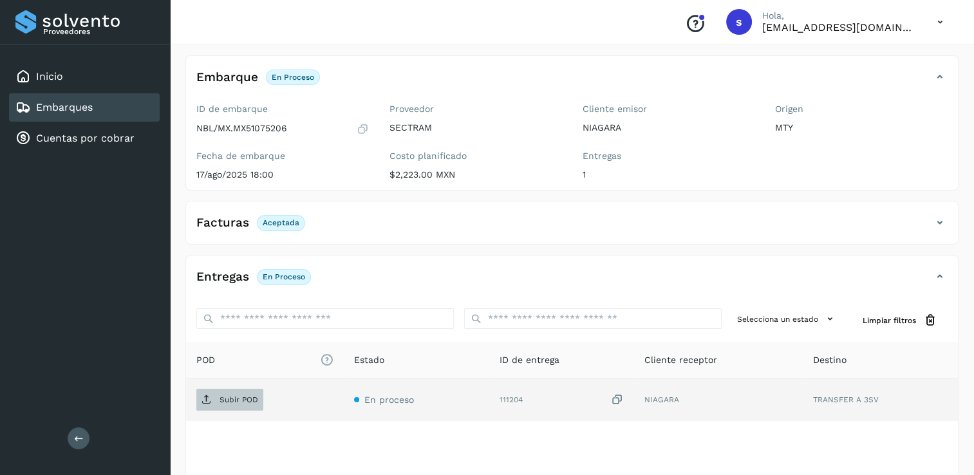
click at [245, 398] on p "Subir POD" at bounding box center [238, 399] width 39 height 9
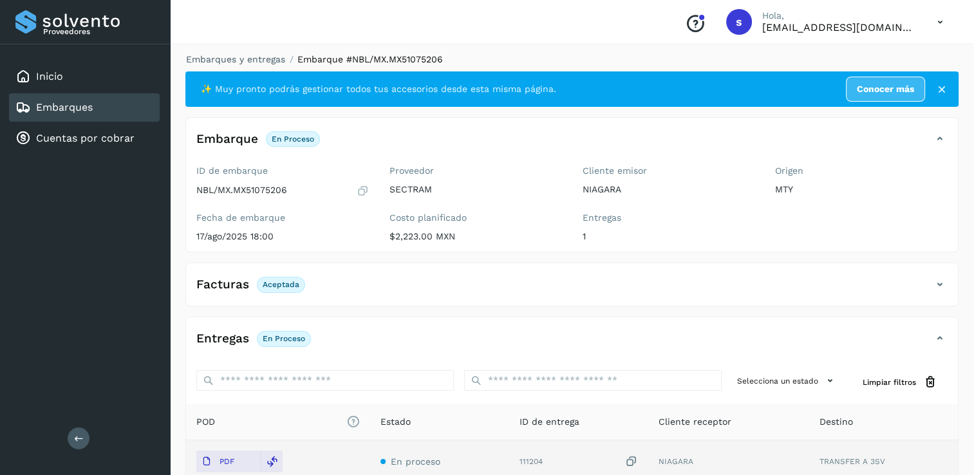
scroll to position [0, 0]
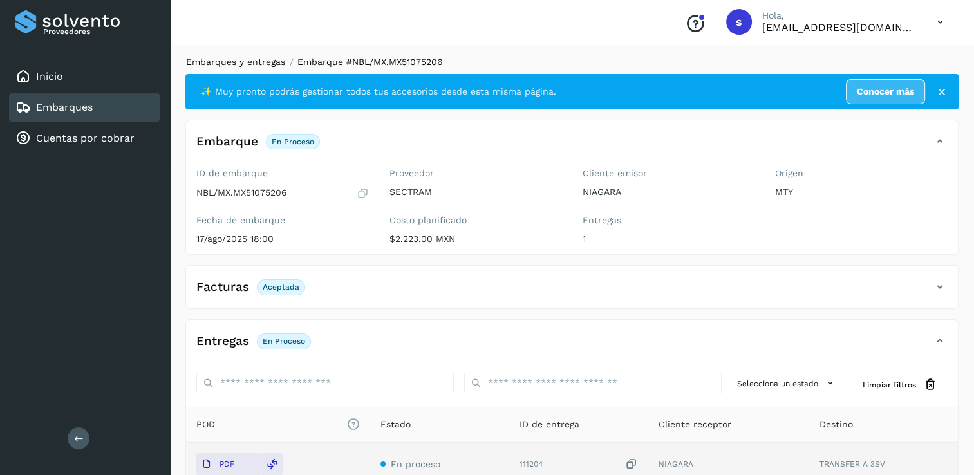
click at [218, 59] on link "Embarques y entregas" at bounding box center [235, 62] width 99 height 10
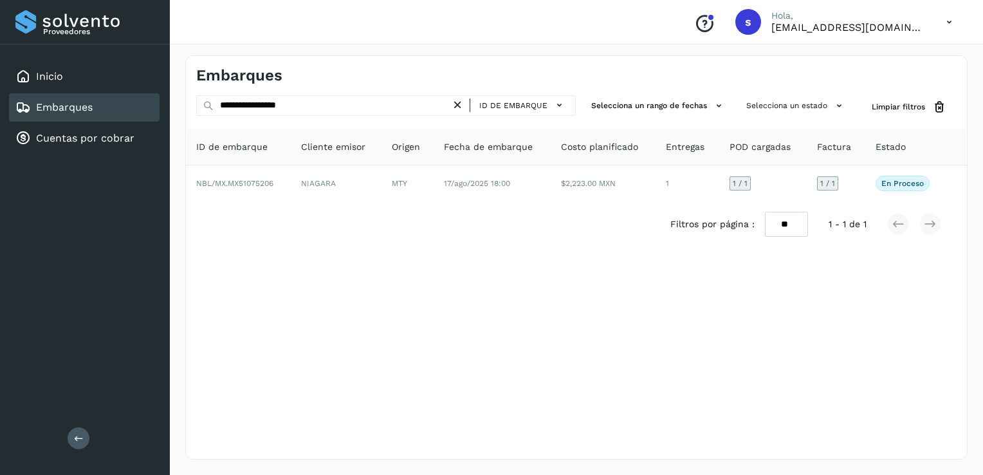
click at [461, 100] on icon at bounding box center [458, 105] width 14 height 14
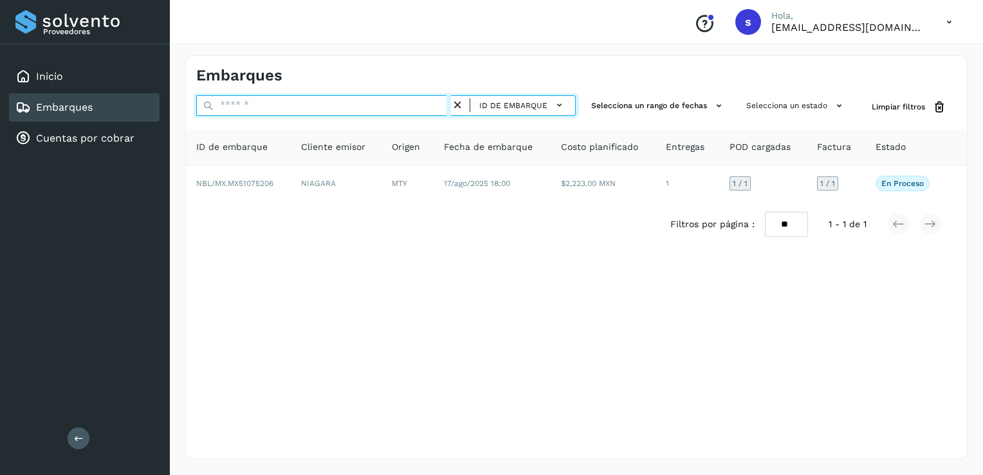
click at [402, 100] on input "text" at bounding box center [323, 105] width 255 height 21
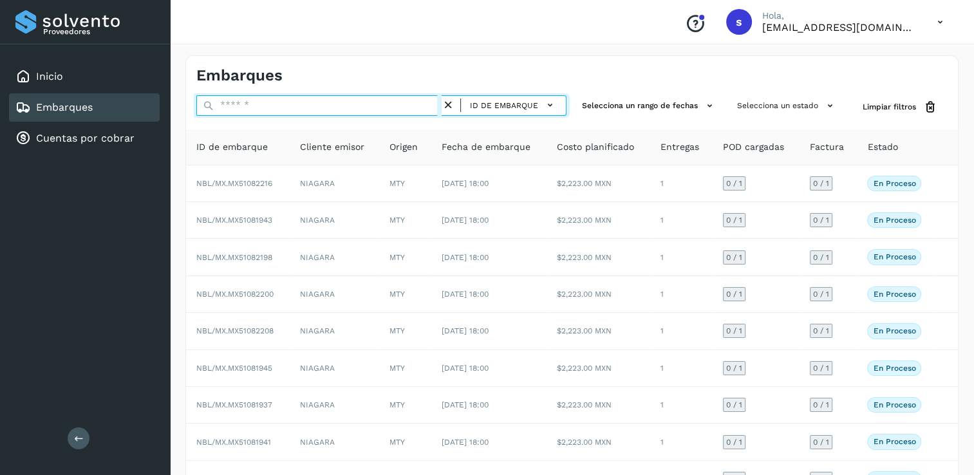
paste input "**********"
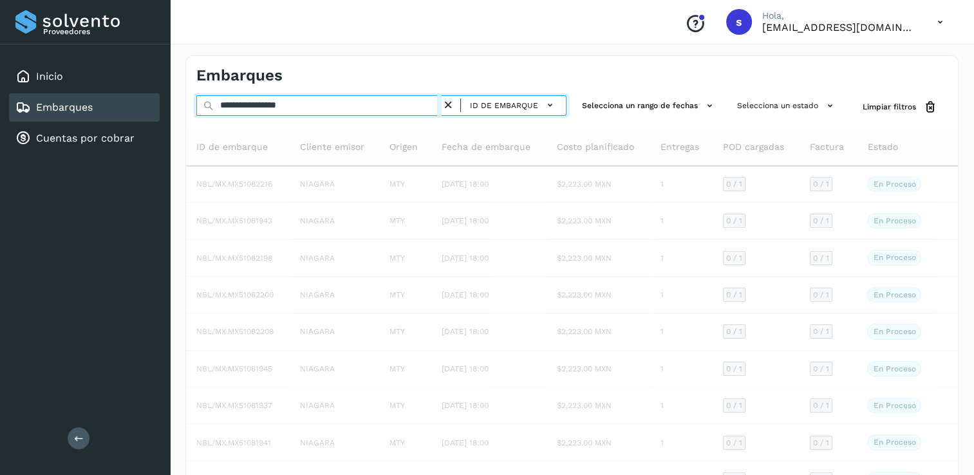
type input "**********"
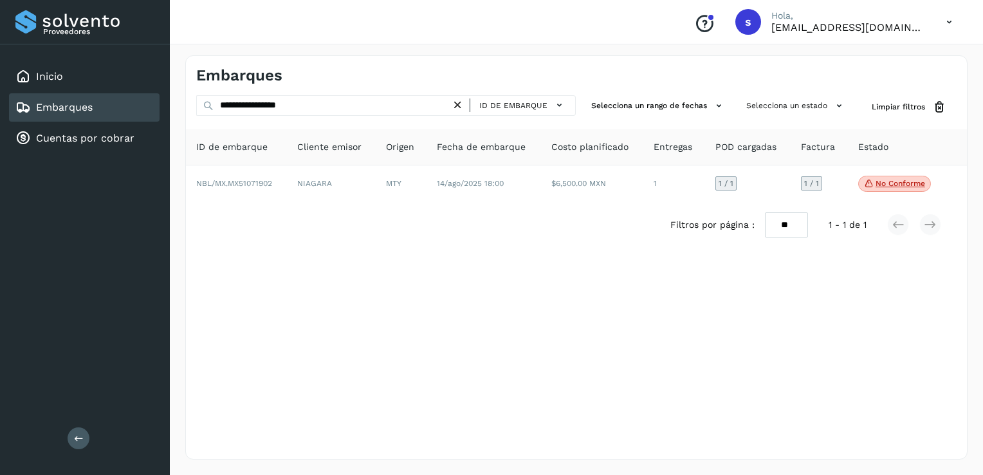
click at [469, 95] on div "ID de embarque" at bounding box center [513, 105] width 125 height 21
click at [456, 106] on icon at bounding box center [458, 105] width 14 height 14
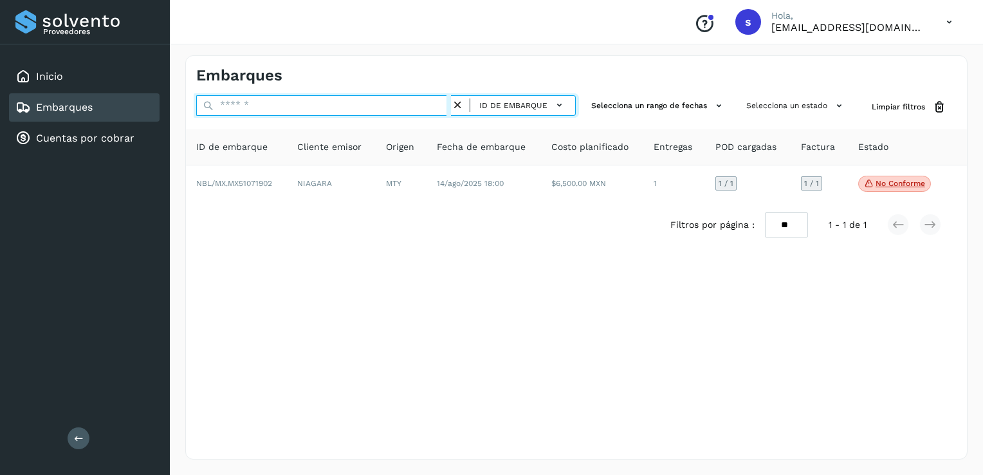
click at [396, 114] on input "text" at bounding box center [323, 105] width 255 height 21
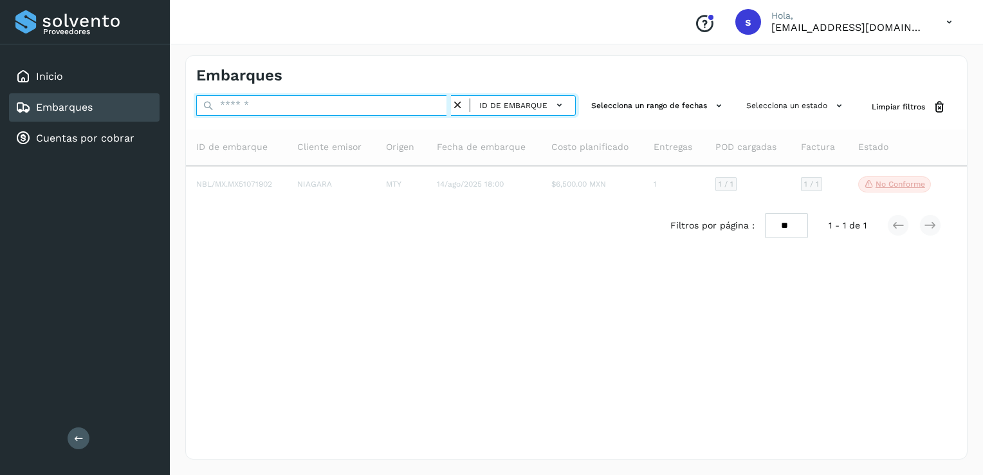
paste input "**********"
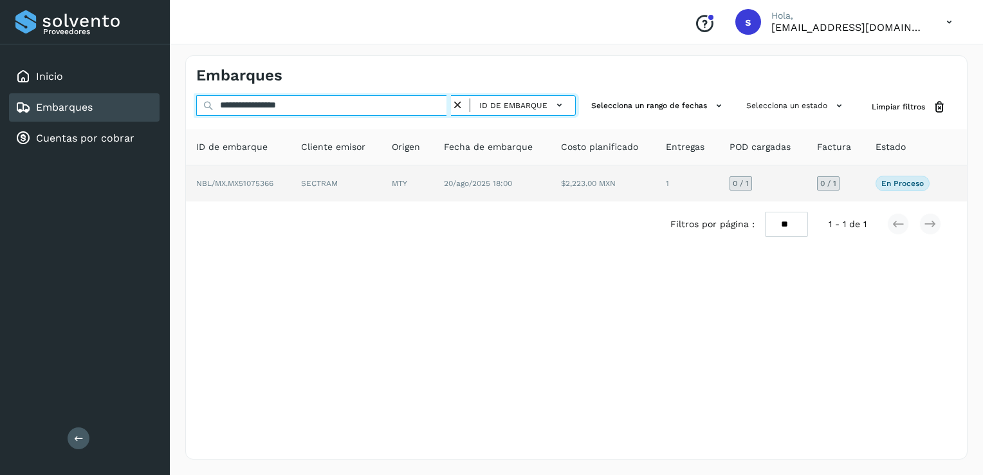
type input "**********"
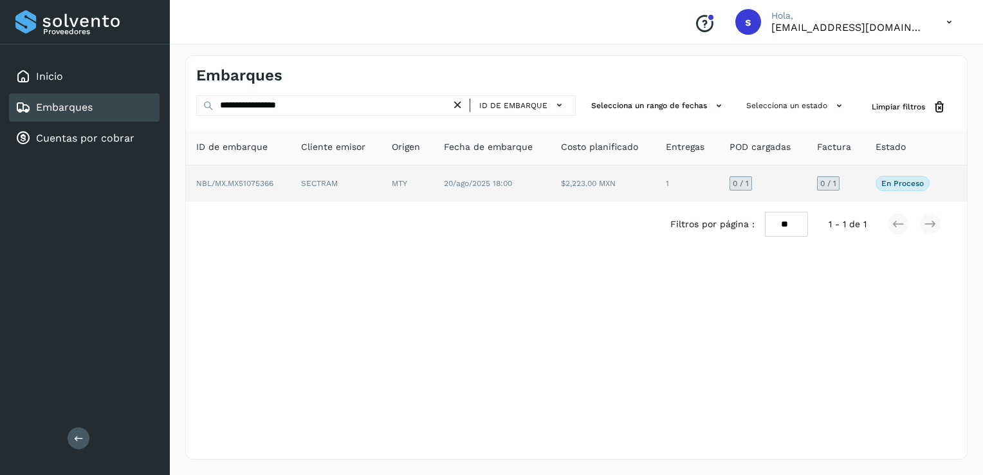
click at [335, 183] on td "SECTRAM" at bounding box center [336, 183] width 91 height 36
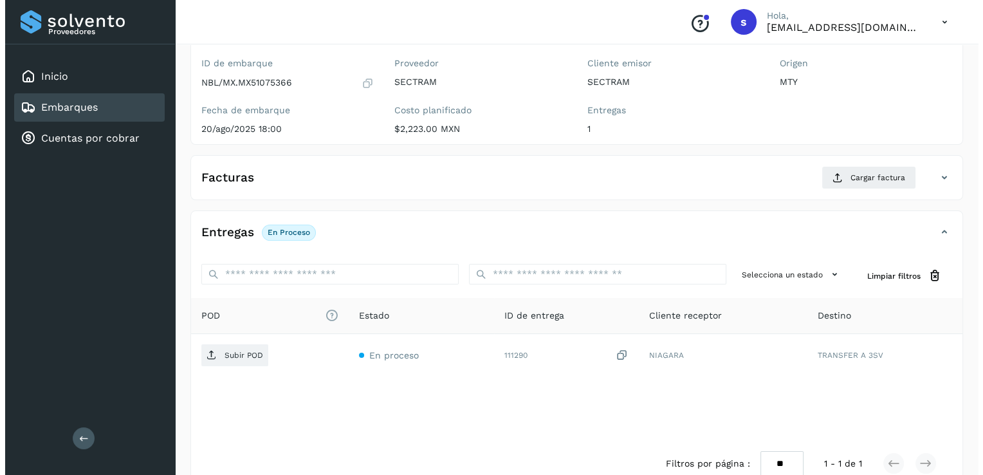
scroll to position [136, 0]
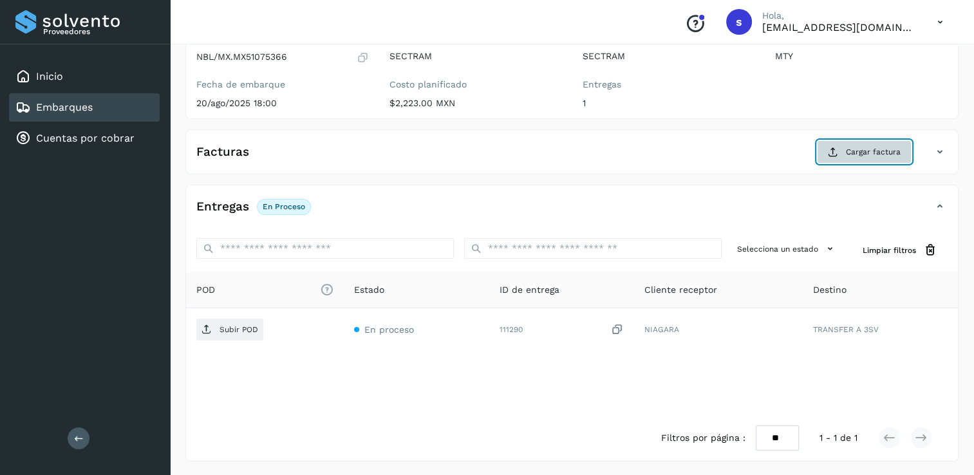
click at [848, 144] on button "Cargar factura" at bounding box center [864, 151] width 95 height 23
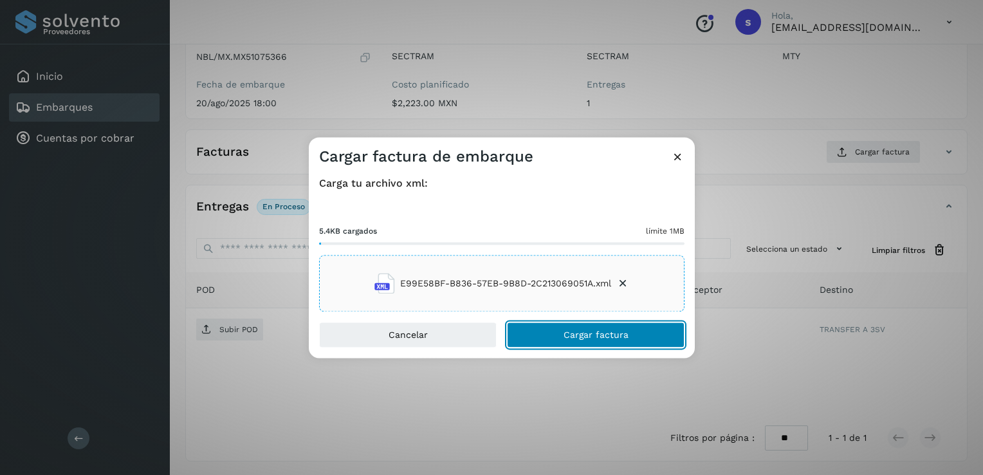
click at [554, 328] on button "Cargar factura" at bounding box center [596, 335] width 178 height 26
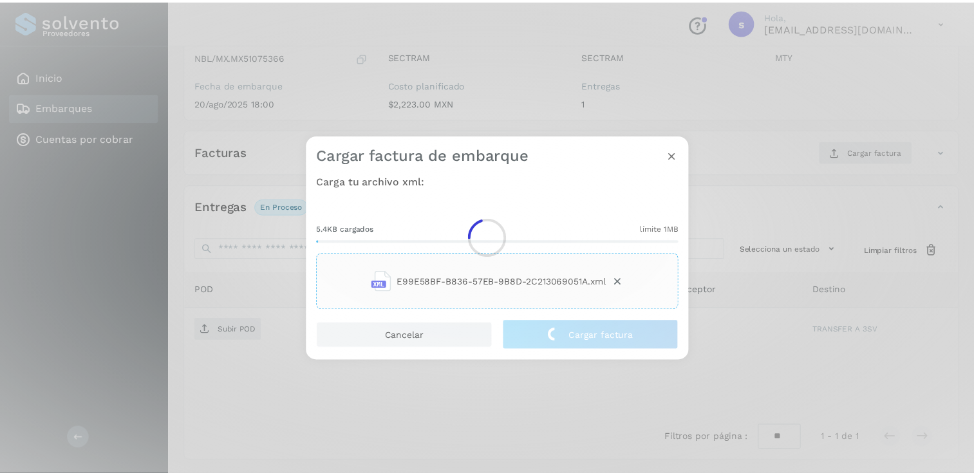
scroll to position [135, 0]
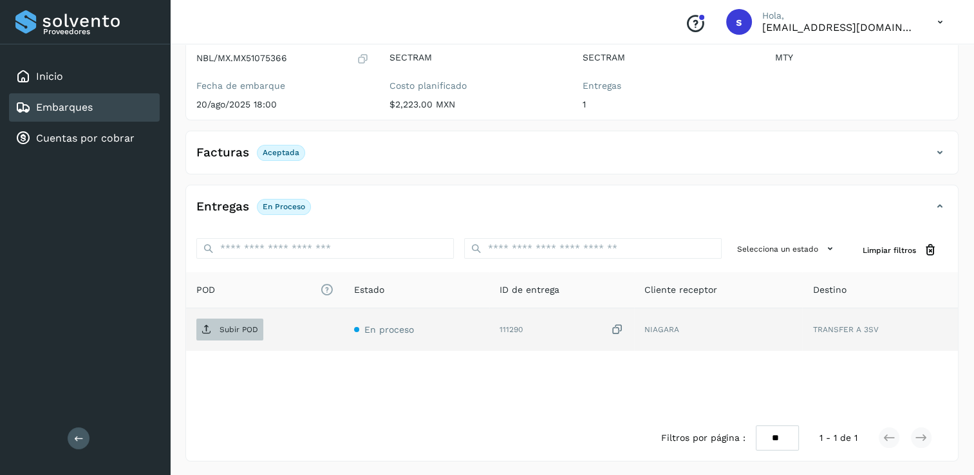
click at [232, 325] on p "Subir POD" at bounding box center [238, 329] width 39 height 9
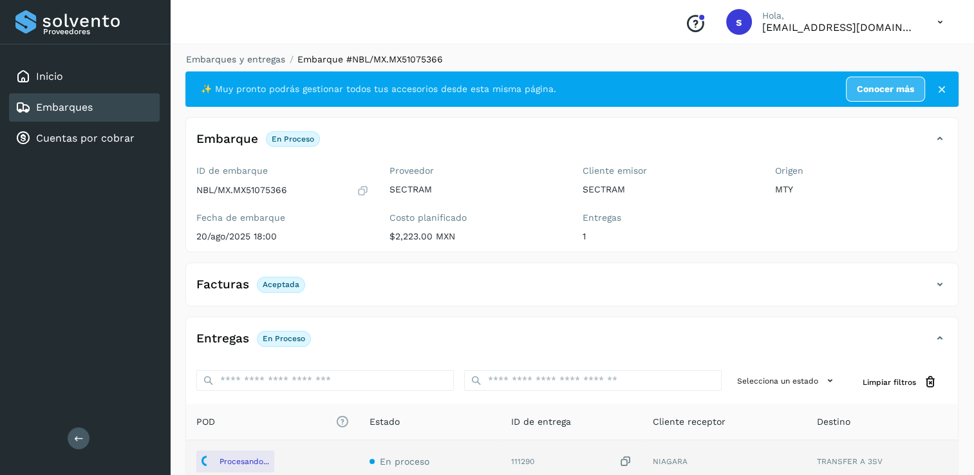
scroll to position [0, 0]
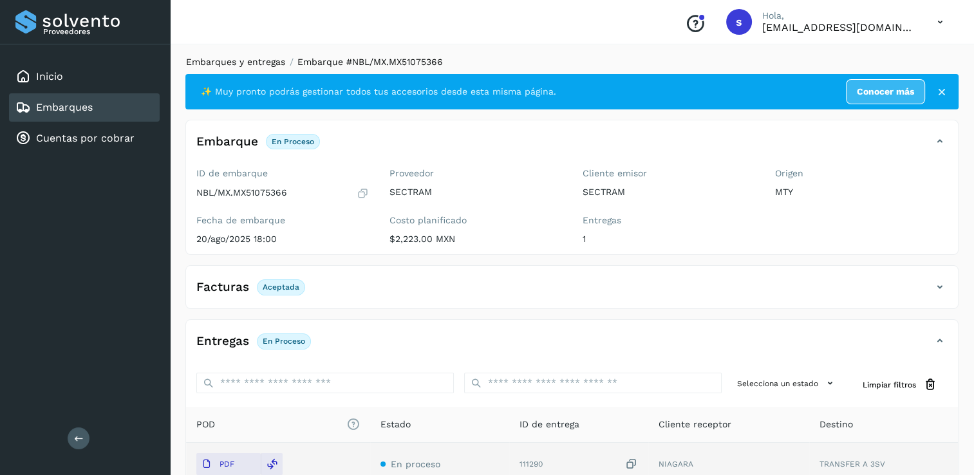
click at [232, 63] on link "Embarques y entregas" at bounding box center [235, 62] width 99 height 10
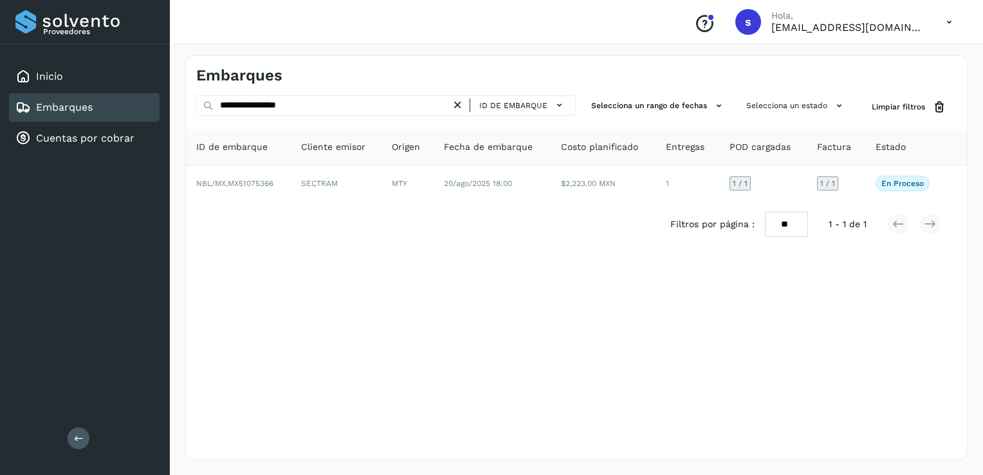
click at [461, 104] on icon at bounding box center [458, 105] width 14 height 14
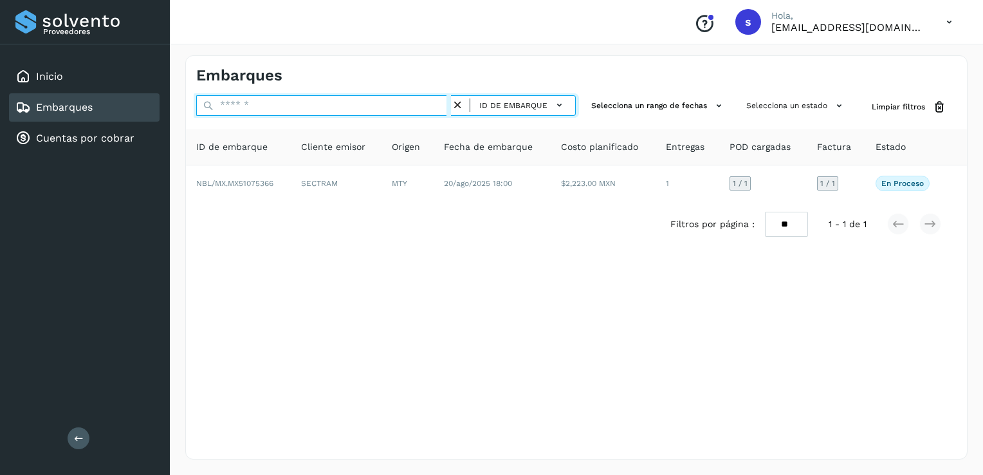
click at [423, 109] on input "text" at bounding box center [323, 105] width 255 height 21
paste input "**********"
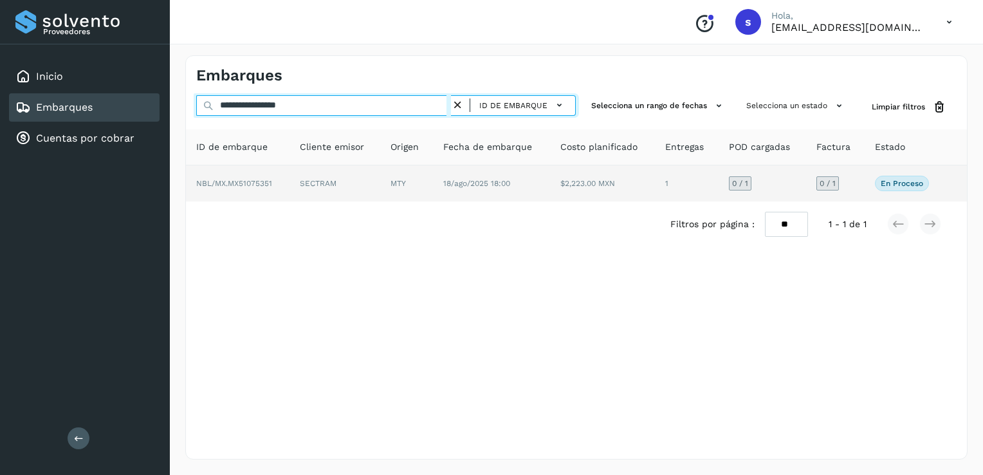
type input "**********"
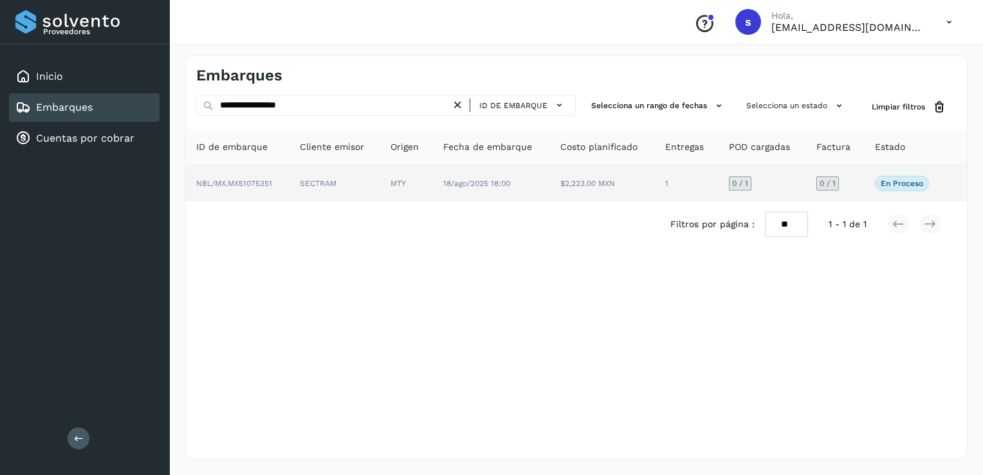
click at [317, 186] on td "SECTRAM" at bounding box center [335, 183] width 91 height 36
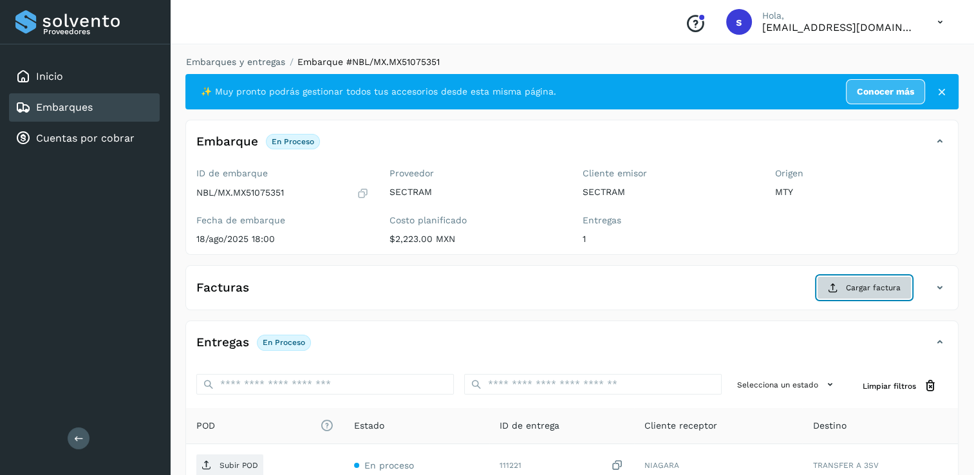
click at [835, 283] on icon at bounding box center [833, 288] width 10 height 10
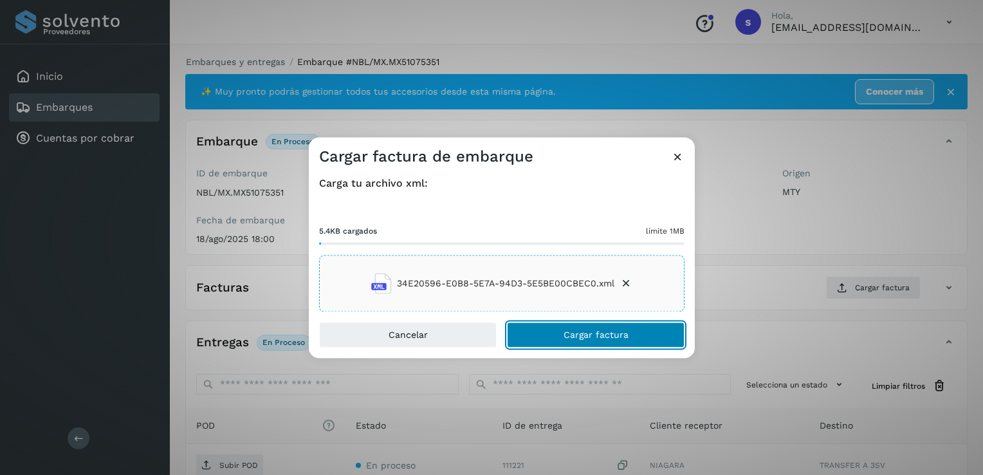
click at [553, 338] on button "Cargar factura" at bounding box center [596, 335] width 178 height 26
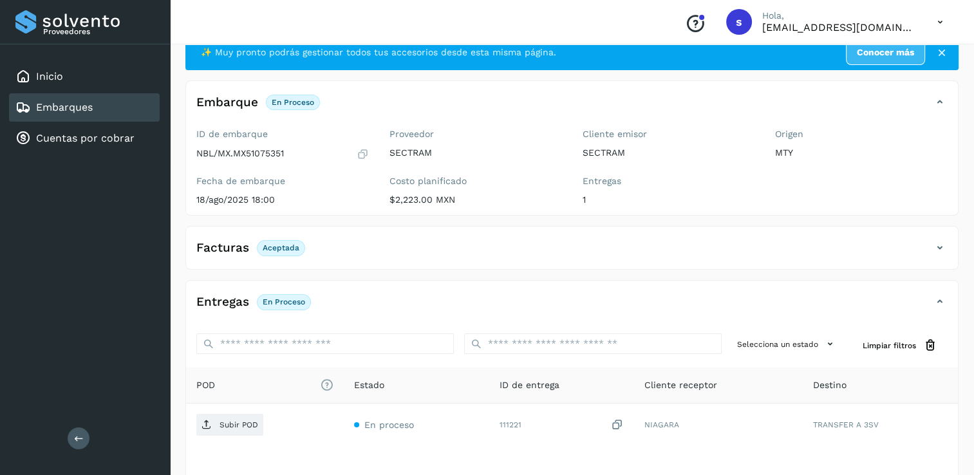
scroll to position [135, 0]
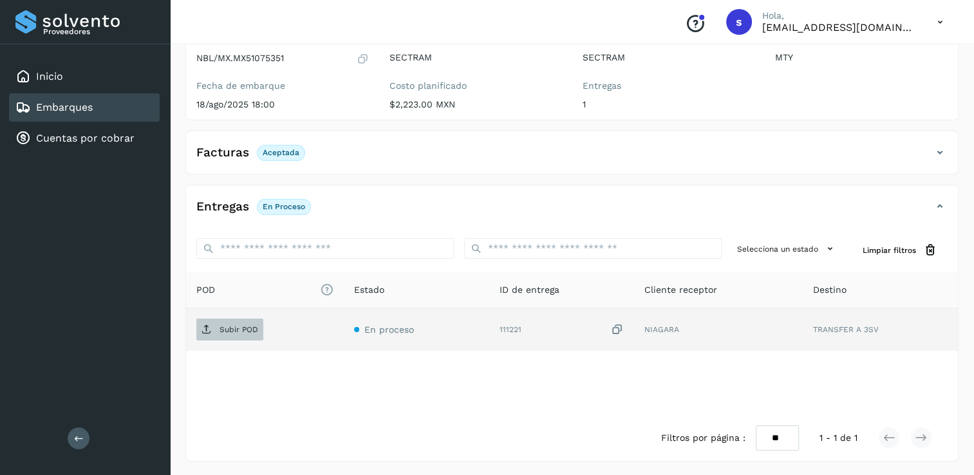
click at [239, 331] on p "Subir POD" at bounding box center [238, 329] width 39 height 9
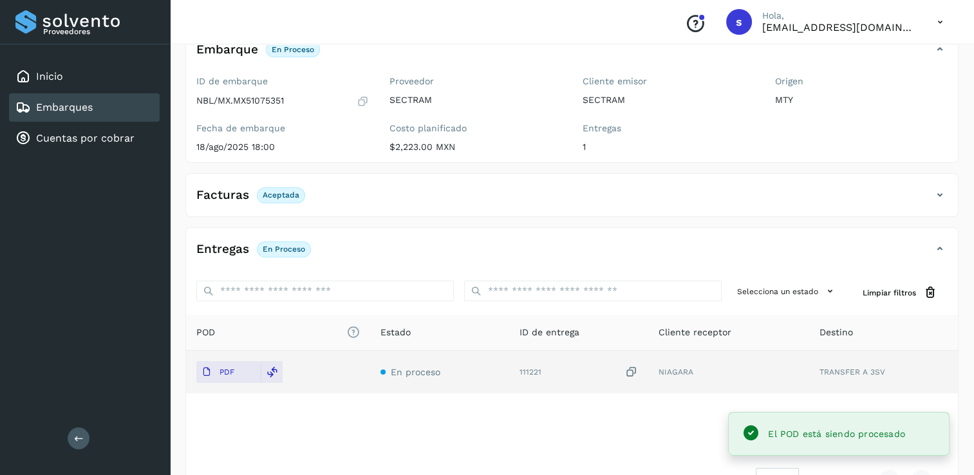
scroll to position [0, 0]
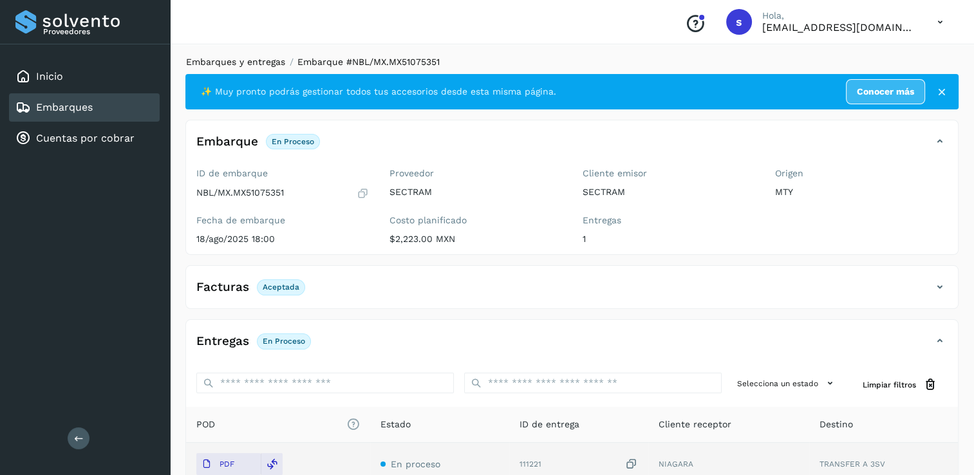
click at [254, 66] on link "Embarques y entregas" at bounding box center [235, 62] width 99 height 10
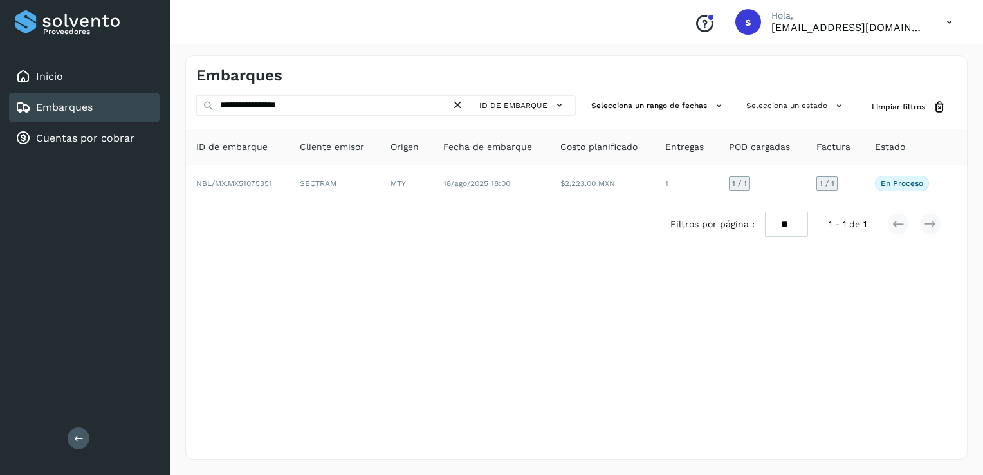
click at [457, 105] on icon at bounding box center [458, 105] width 14 height 14
click at [386, 118] on div "ID de embarque Selecciona un rango de fechas Selecciona un estado Limpiar filtr…" at bounding box center [576, 171] width 781 height 152
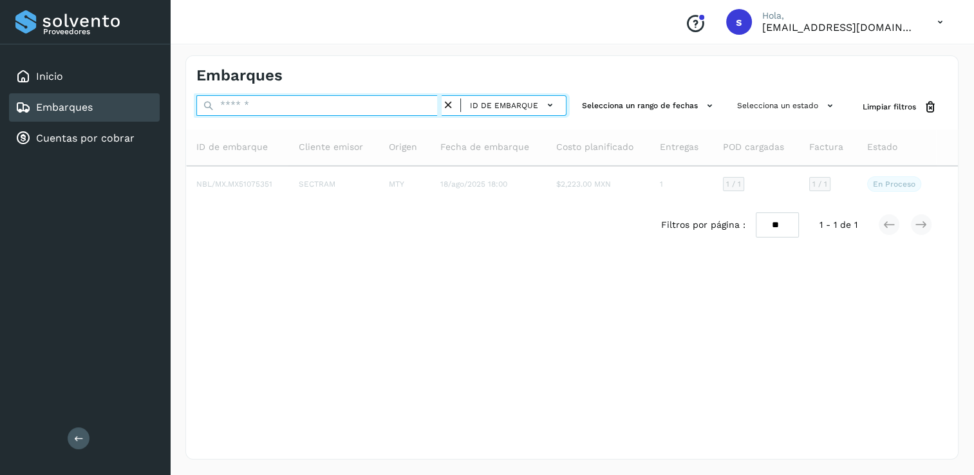
click at [386, 112] on input "text" at bounding box center [318, 105] width 245 height 21
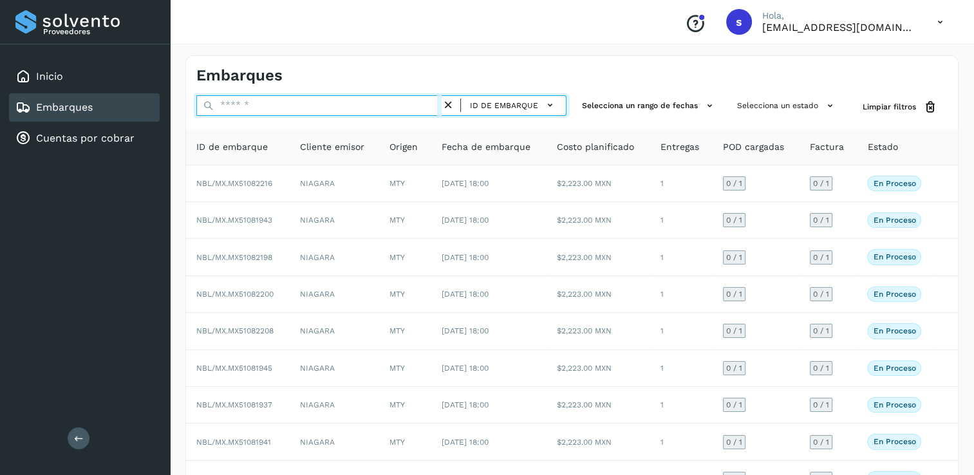
paste input "**********"
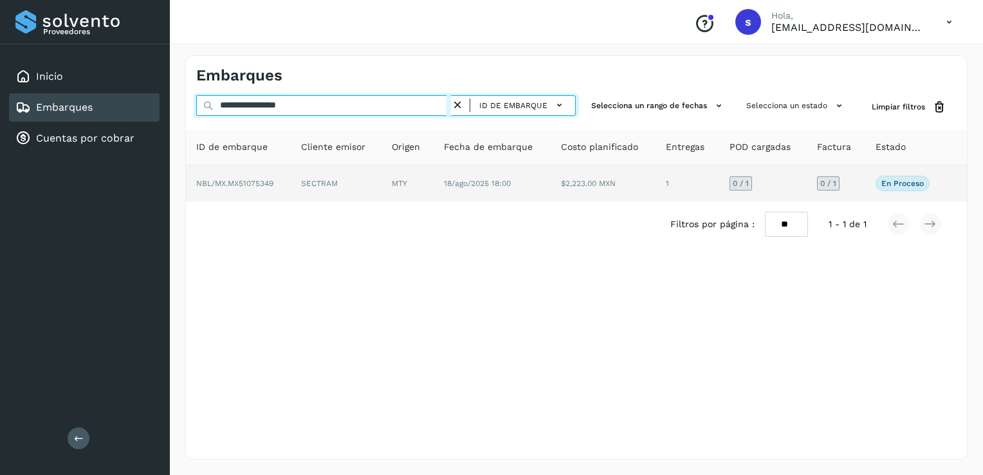
type input "**********"
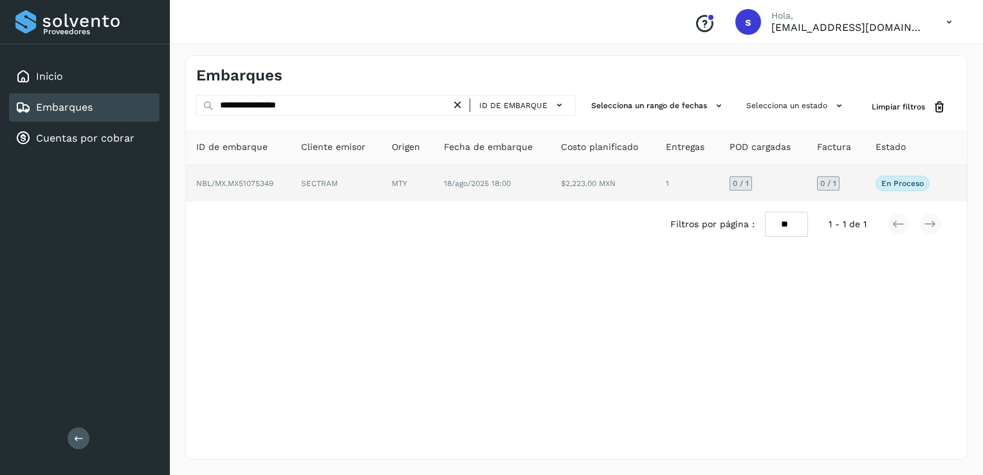
click at [272, 174] on td "NBL/MX.MX51075349" at bounding box center [238, 183] width 105 height 36
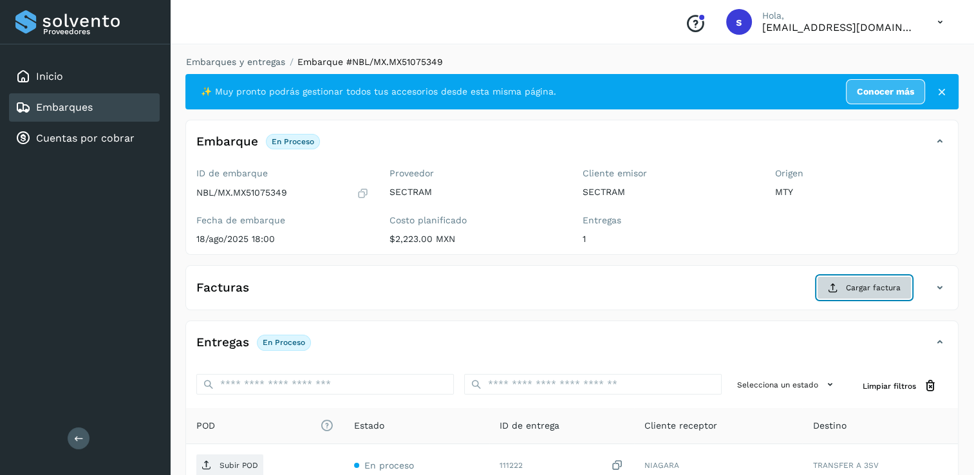
click at [865, 286] on span "Cargar factura" at bounding box center [873, 288] width 55 height 12
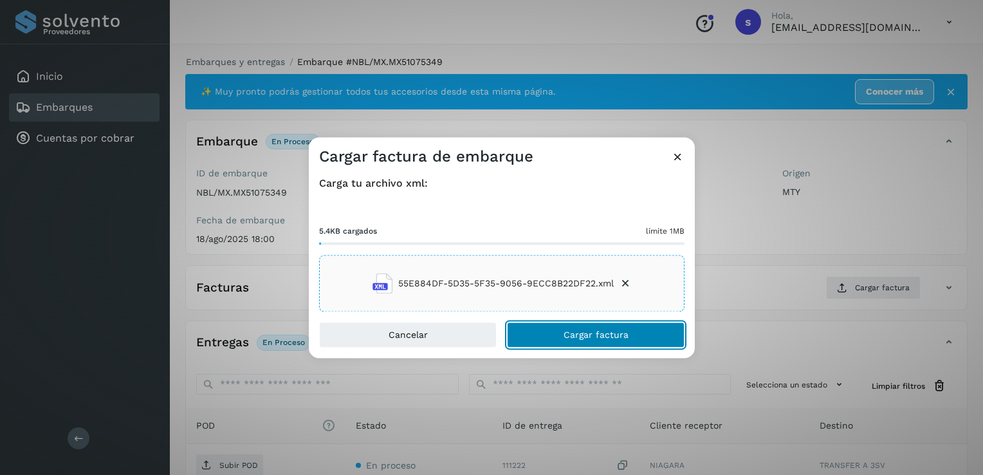
click at [590, 333] on span "Cargar factura" at bounding box center [596, 335] width 65 height 9
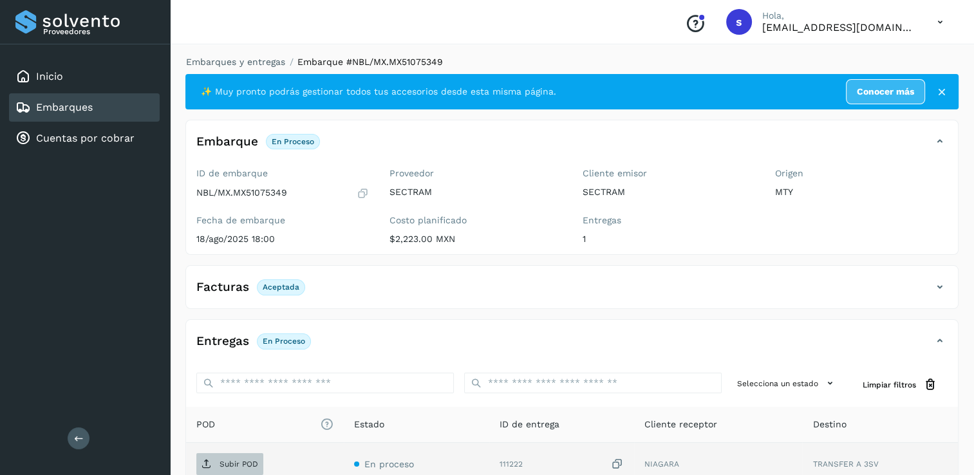
click at [252, 466] on p "Subir POD" at bounding box center [238, 464] width 39 height 9
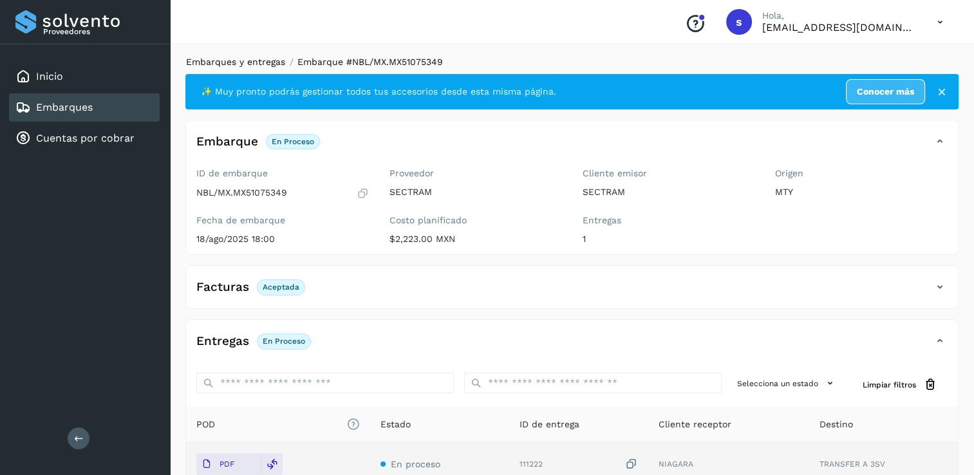
click at [256, 57] on li "Embarques y entregas" at bounding box center [231, 62] width 107 height 14
click at [259, 64] on link "Embarques y entregas" at bounding box center [235, 62] width 99 height 10
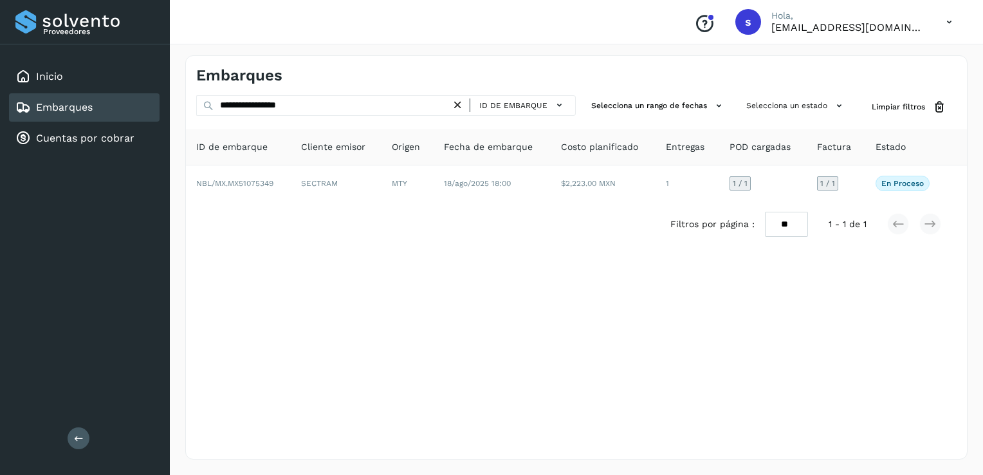
click at [461, 104] on icon at bounding box center [458, 105] width 14 height 14
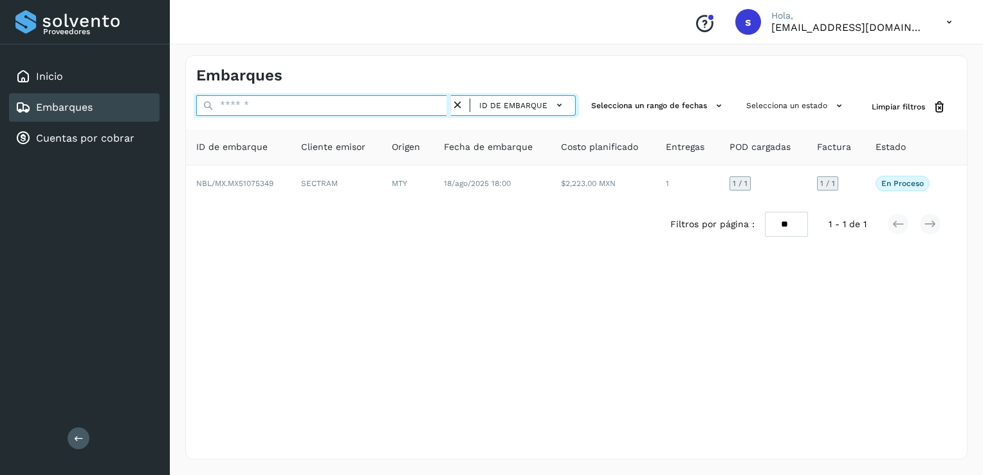
click at [420, 112] on input "text" at bounding box center [323, 105] width 255 height 21
paste input "**********"
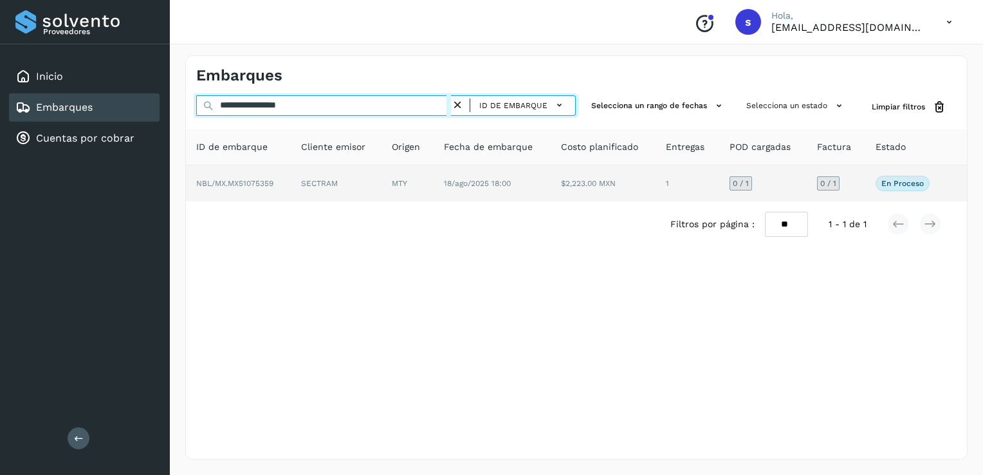
type input "**********"
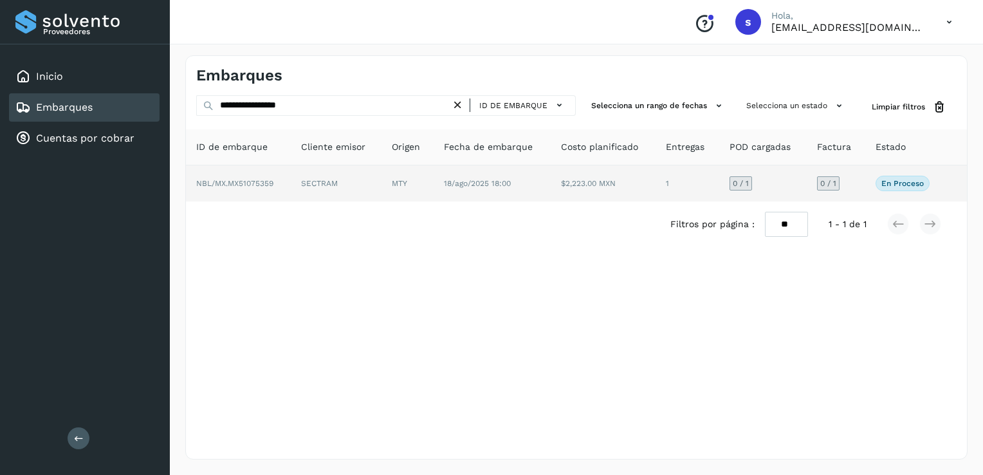
click at [296, 175] on td "SECTRAM" at bounding box center [336, 183] width 91 height 36
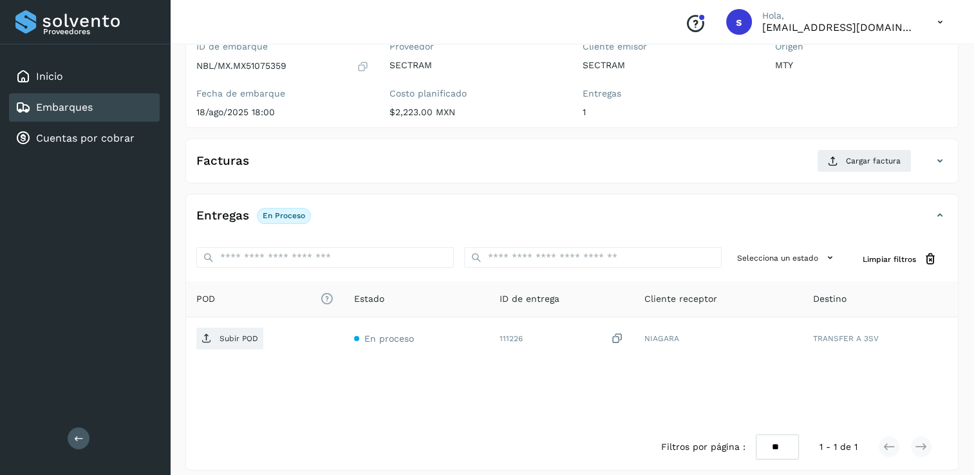
scroll to position [129, 0]
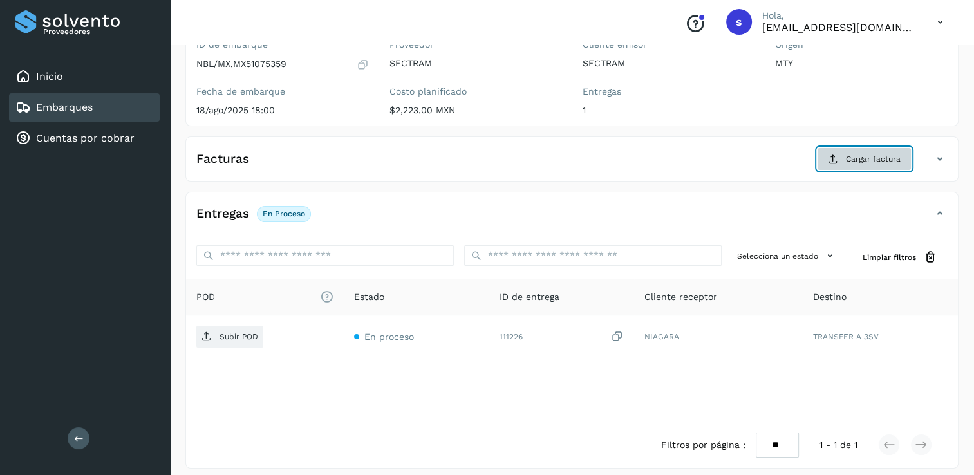
click at [843, 160] on button "Cargar factura" at bounding box center [864, 158] width 95 height 23
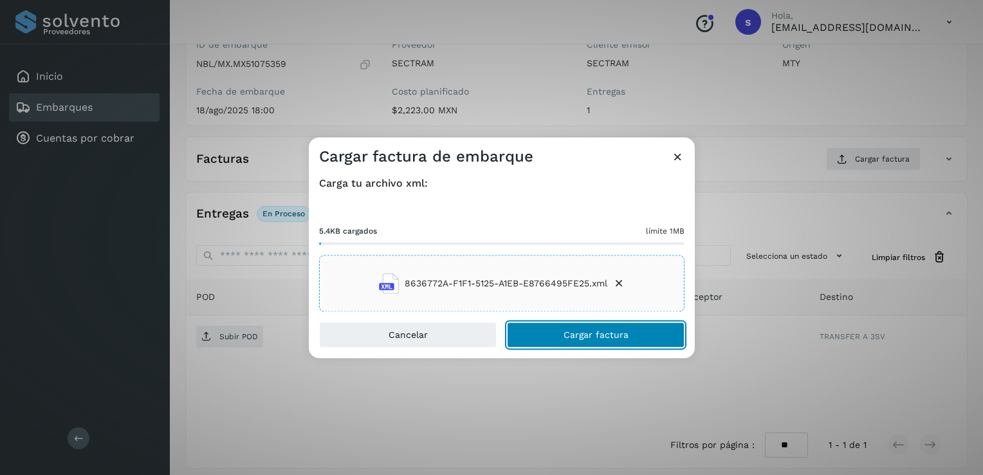
click at [572, 334] on span "Cargar factura" at bounding box center [596, 335] width 65 height 9
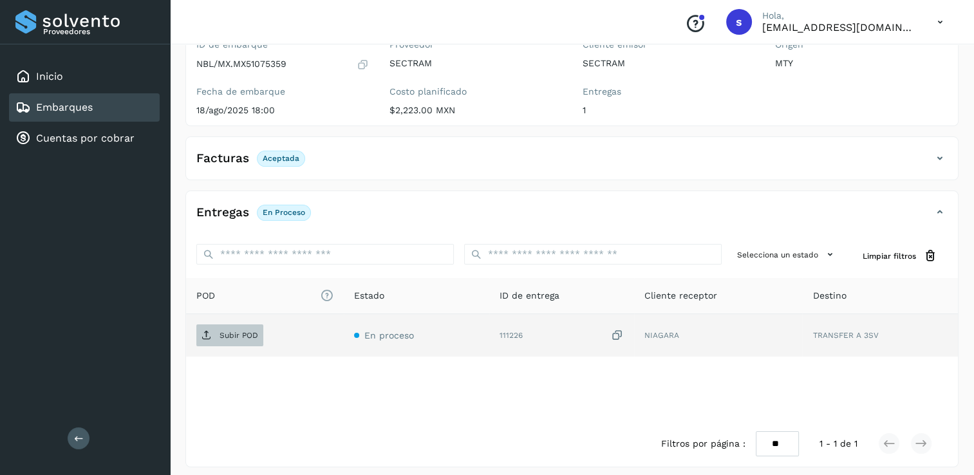
click at [244, 326] on span "Subir POD" at bounding box center [229, 335] width 67 height 21
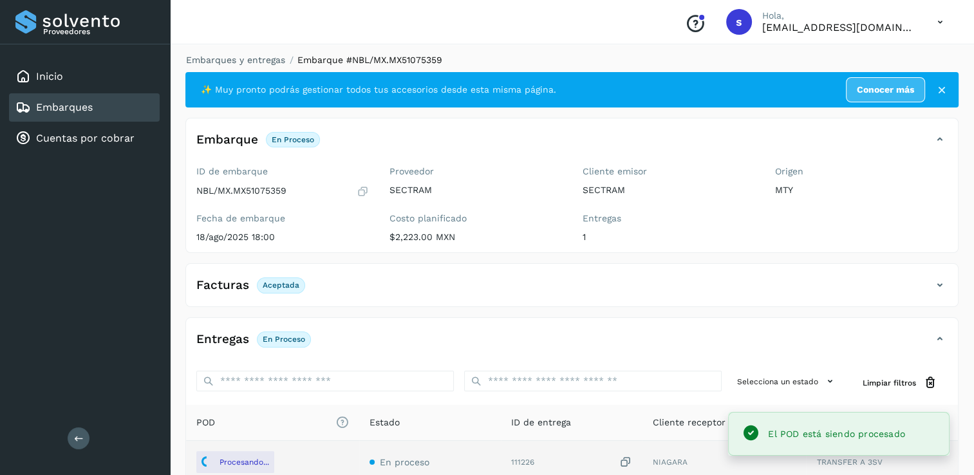
scroll to position [0, 0]
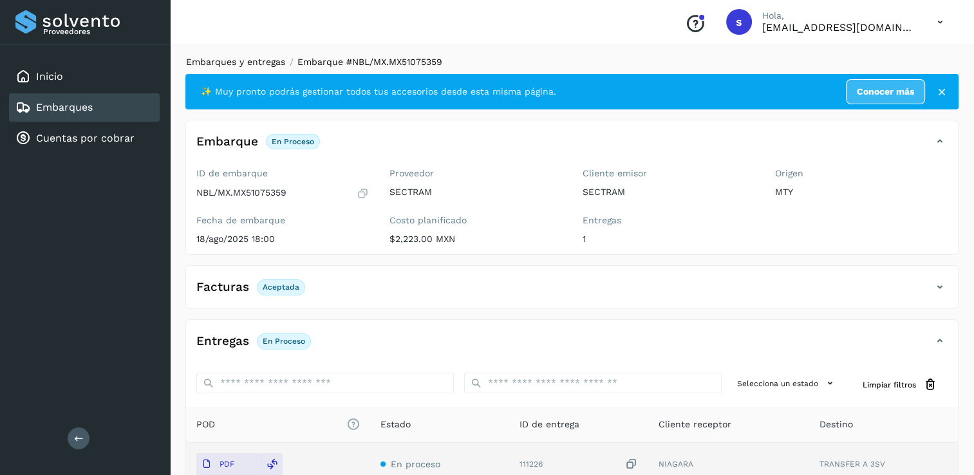
click at [260, 64] on link "Embarques y entregas" at bounding box center [235, 62] width 99 height 10
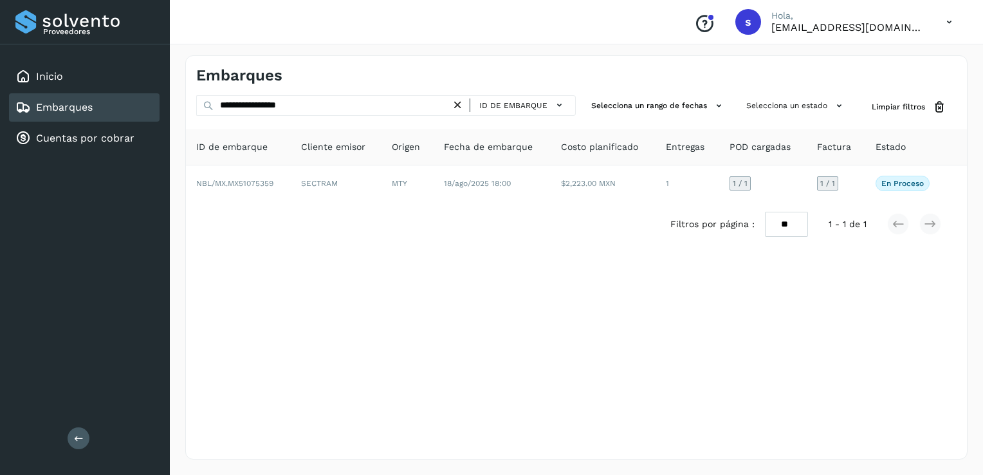
click at [457, 109] on icon at bounding box center [458, 105] width 14 height 14
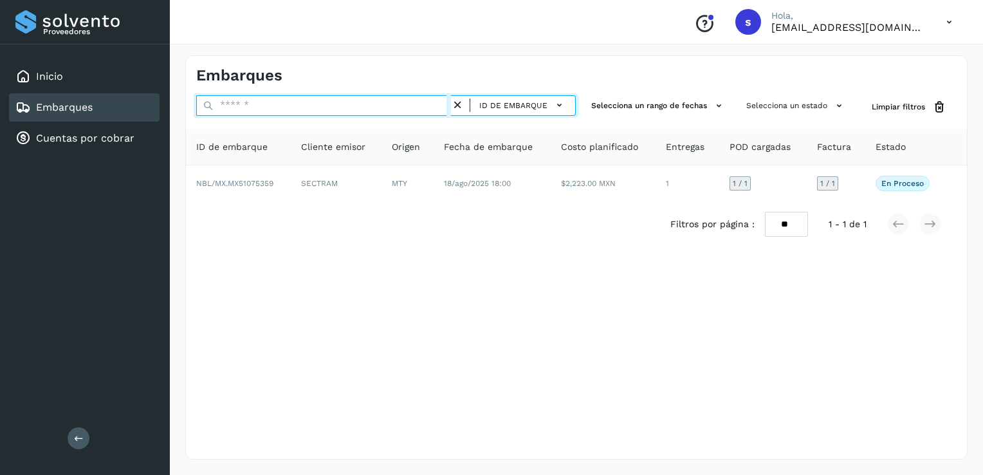
click at [433, 111] on input "text" at bounding box center [323, 105] width 255 height 21
paste input "**********"
drag, startPoint x: 430, startPoint y: 112, endPoint x: 420, endPoint y: 116, distance: 11.0
click at [422, 116] on div "**********" at bounding box center [386, 107] width 380 height 24
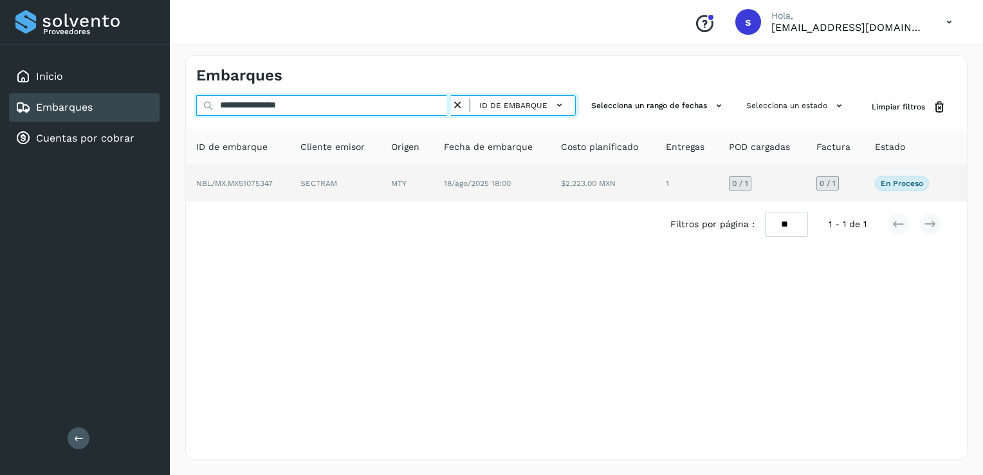
type input "**********"
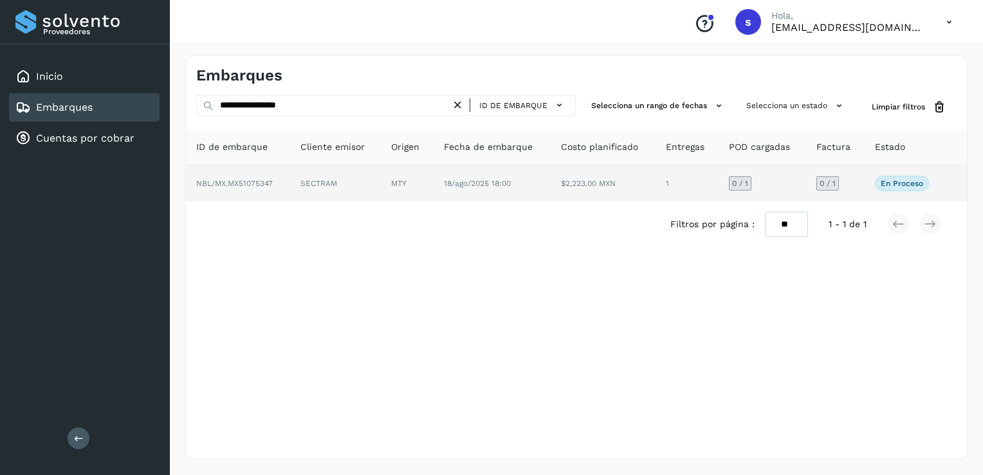
click at [292, 176] on td "SECTRAM" at bounding box center [335, 183] width 91 height 36
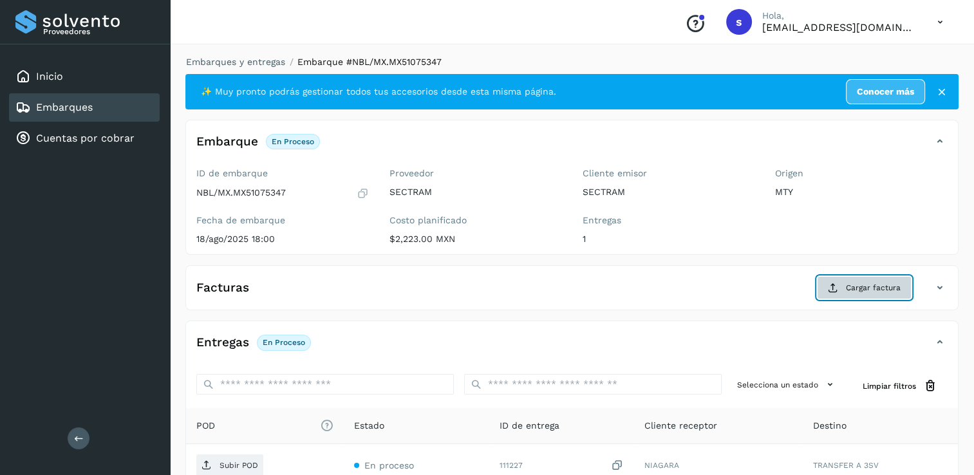
click at [842, 291] on button "Cargar factura" at bounding box center [864, 287] width 95 height 23
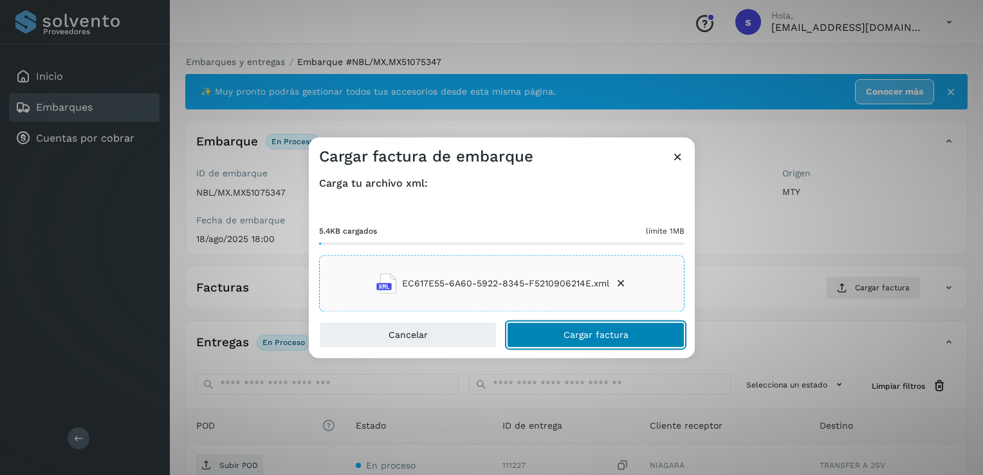
click at [584, 340] on button "Cargar factura" at bounding box center [596, 335] width 178 height 26
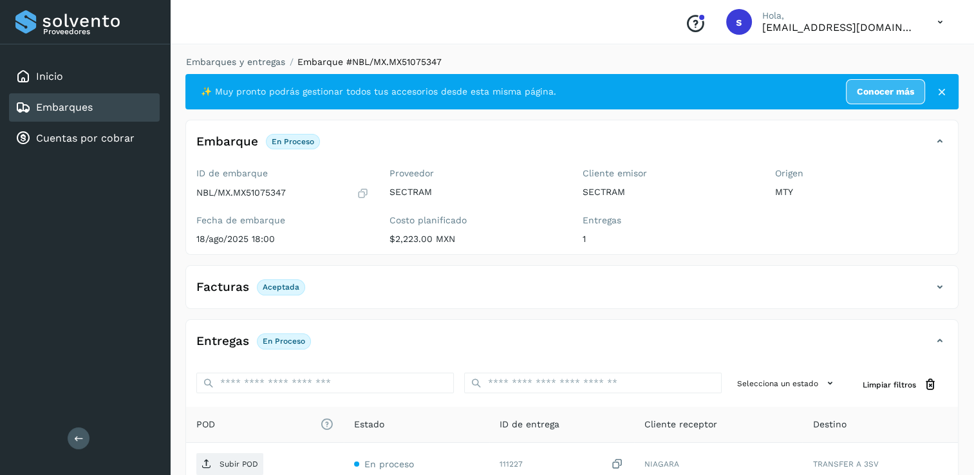
click at [244, 462] on p "Subir POD" at bounding box center [238, 464] width 39 height 9
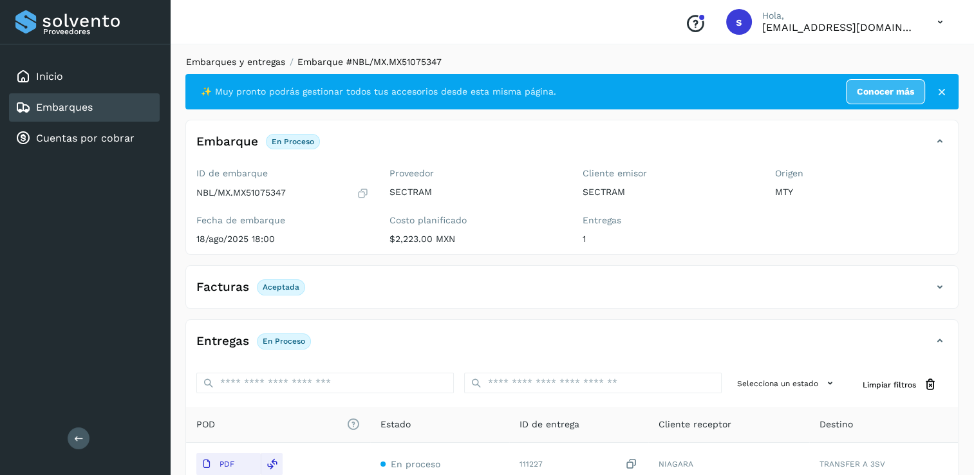
click at [263, 66] on link "Embarques y entregas" at bounding box center [235, 62] width 99 height 10
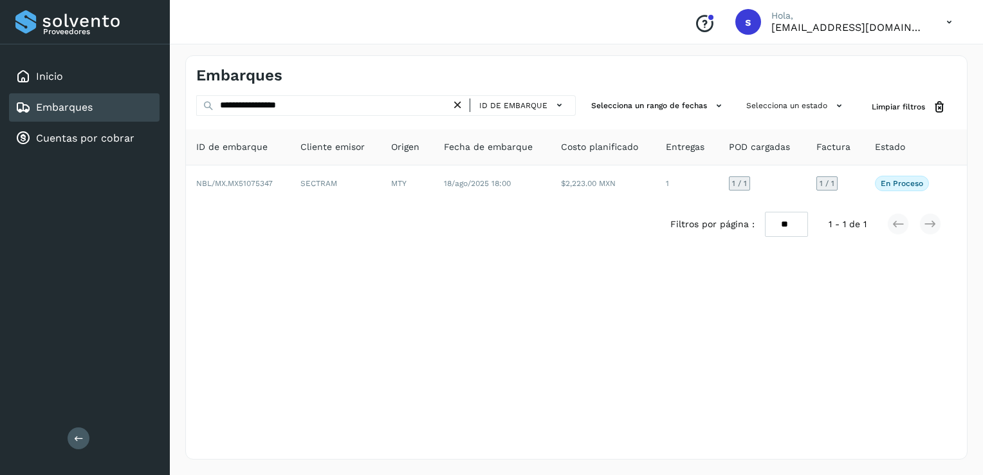
drag, startPoint x: 463, startPoint y: 106, endPoint x: 418, endPoint y: 109, distance: 45.2
click at [463, 106] on icon at bounding box center [458, 105] width 14 height 14
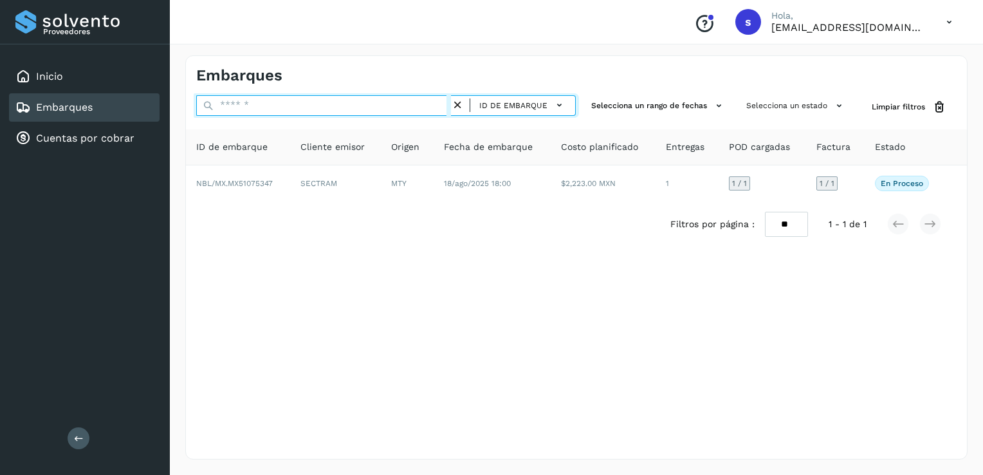
click at [414, 109] on input "text" at bounding box center [323, 105] width 255 height 21
paste input "**********"
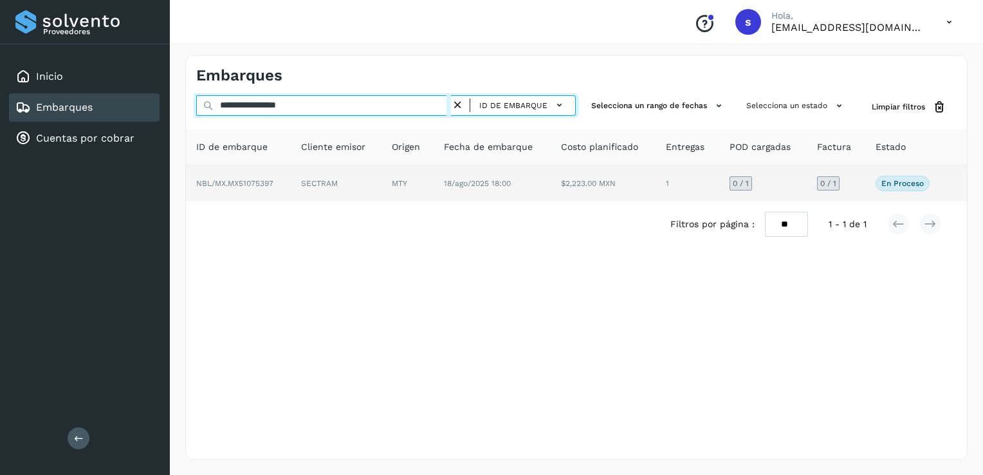
type input "**********"
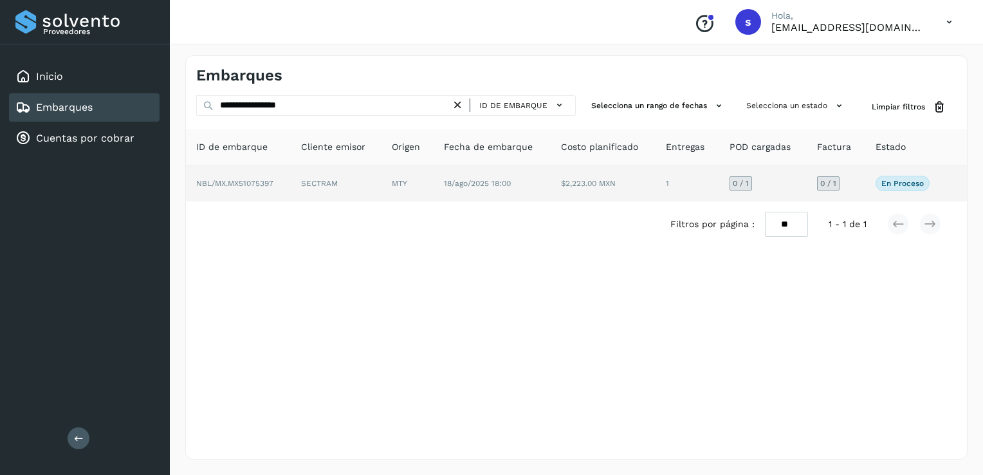
click at [584, 177] on td "$2,223.00 MXN" at bounding box center [603, 183] width 105 height 36
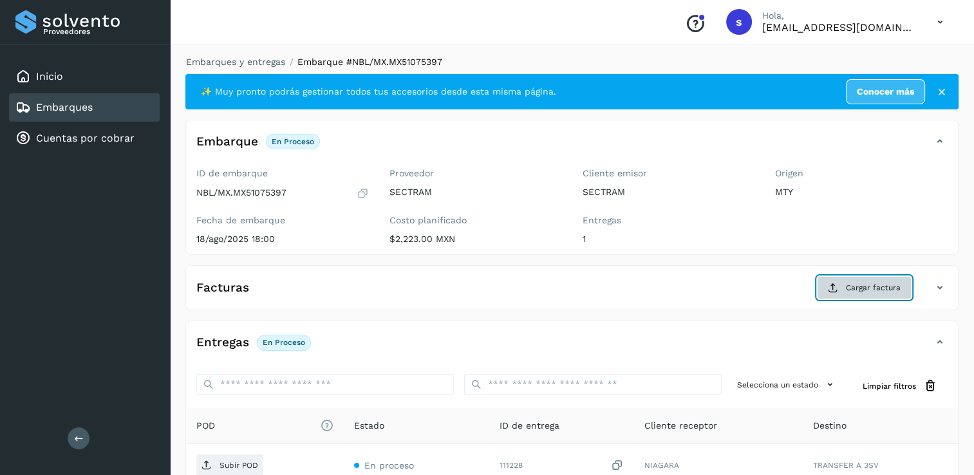
click at [856, 283] on span "Cargar factura" at bounding box center [873, 288] width 55 height 12
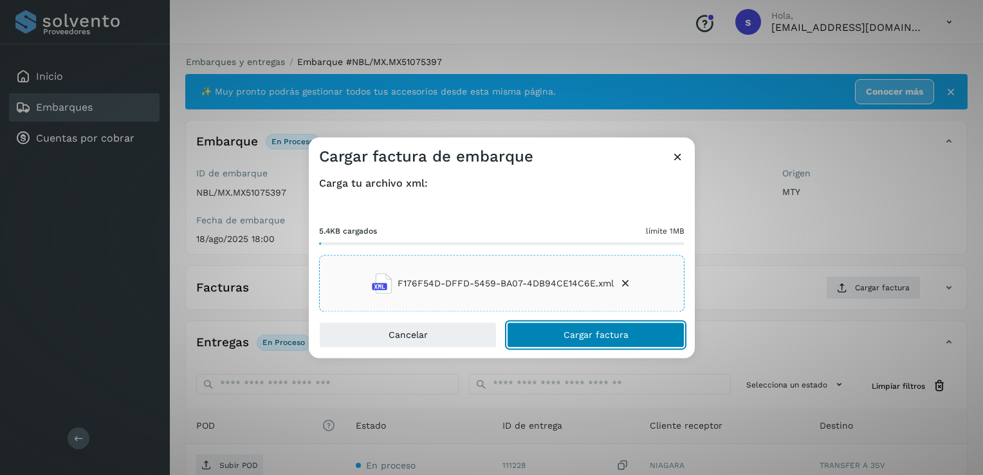
click at [533, 338] on button "Cargar factura" at bounding box center [596, 335] width 178 height 26
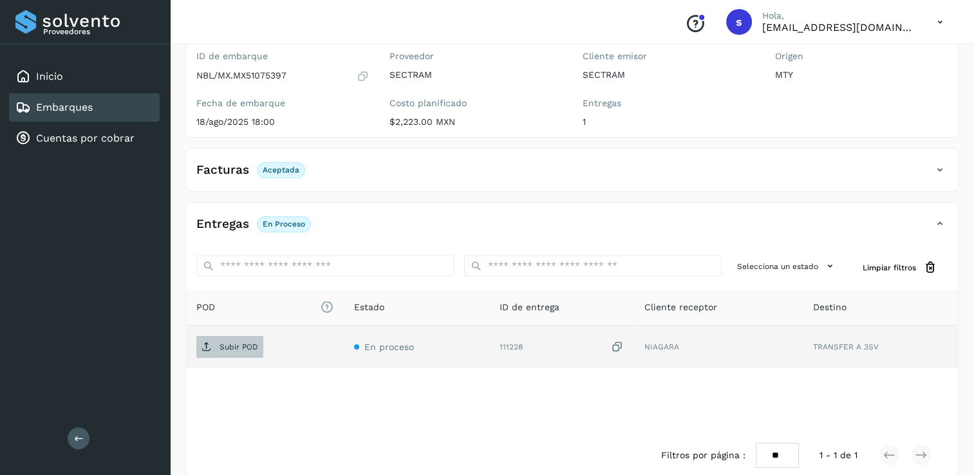
scroll to position [135, 0]
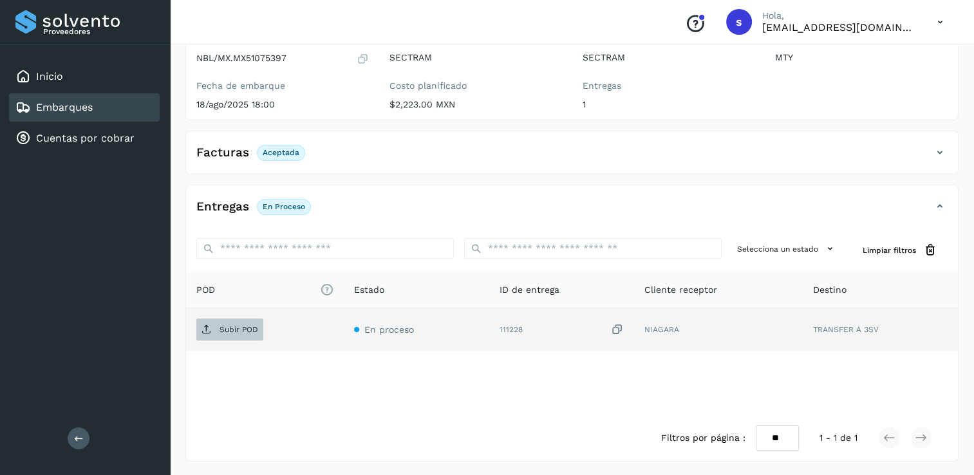
click at [227, 330] on p "Subir POD" at bounding box center [238, 329] width 39 height 9
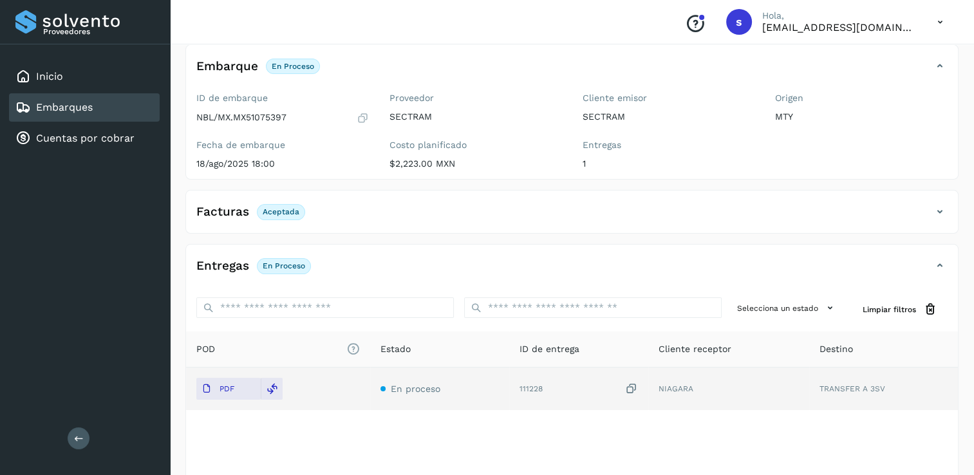
scroll to position [0, 0]
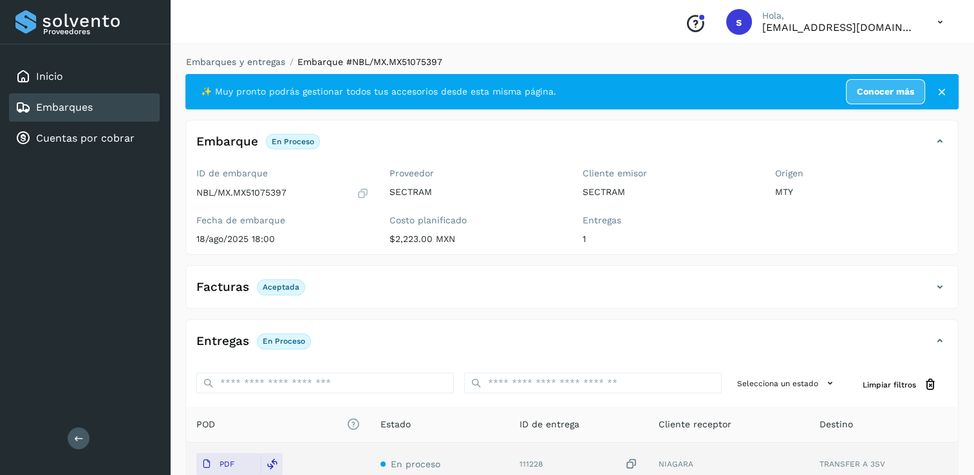
click at [330, 130] on div "Embarque En proceso Verifica el estado de la factura o entregas asociadas a est…" at bounding box center [571, 187] width 773 height 135
click at [243, 59] on link "Embarques y entregas" at bounding box center [235, 62] width 99 height 10
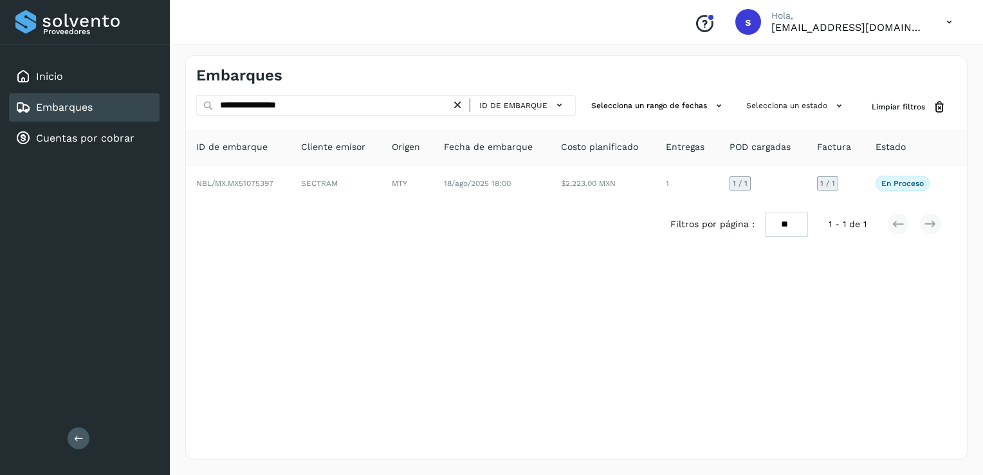
click at [465, 104] on icon at bounding box center [458, 105] width 14 height 14
drag, startPoint x: 454, startPoint y: 104, endPoint x: 399, endPoint y: 102, distance: 55.4
click at [399, 102] on div "ID de embarque" at bounding box center [386, 105] width 380 height 21
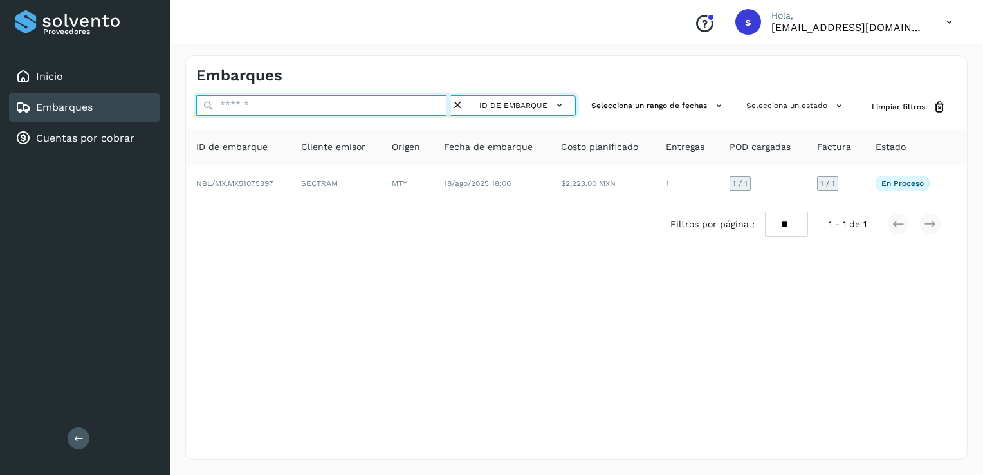
click at [396, 102] on input "text" at bounding box center [323, 105] width 255 height 21
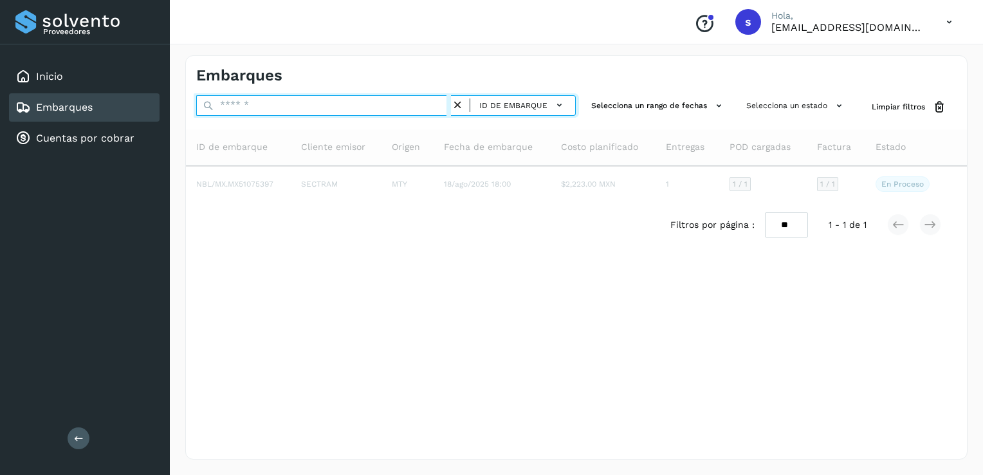
paste input "**********"
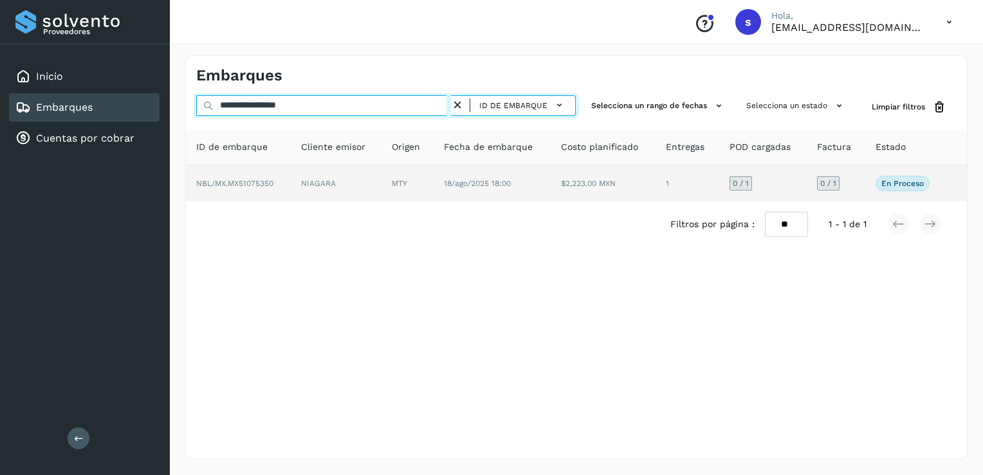
type input "**********"
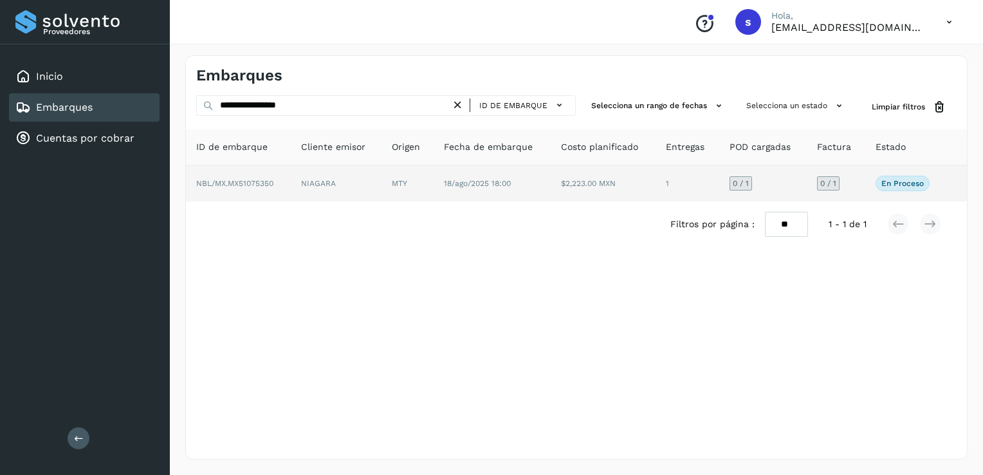
click at [291, 173] on td "NIAGARA" at bounding box center [336, 183] width 91 height 36
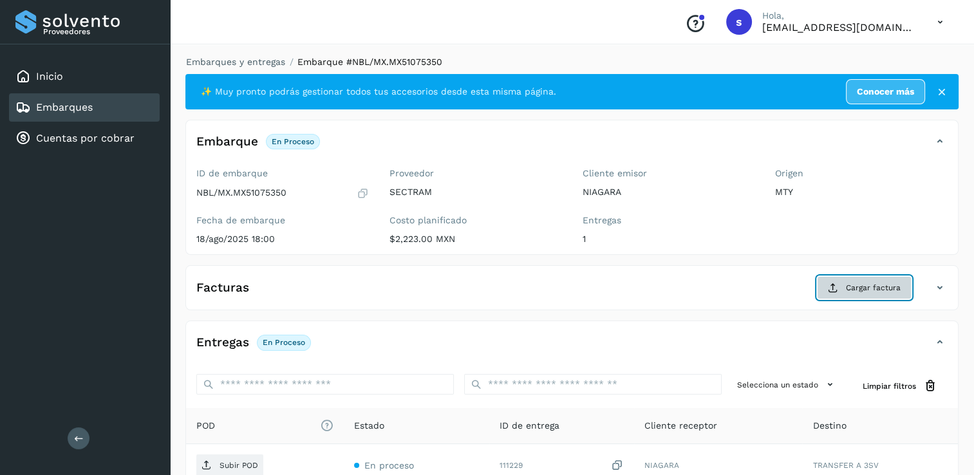
click at [871, 286] on span "Cargar factura" at bounding box center [873, 288] width 55 height 12
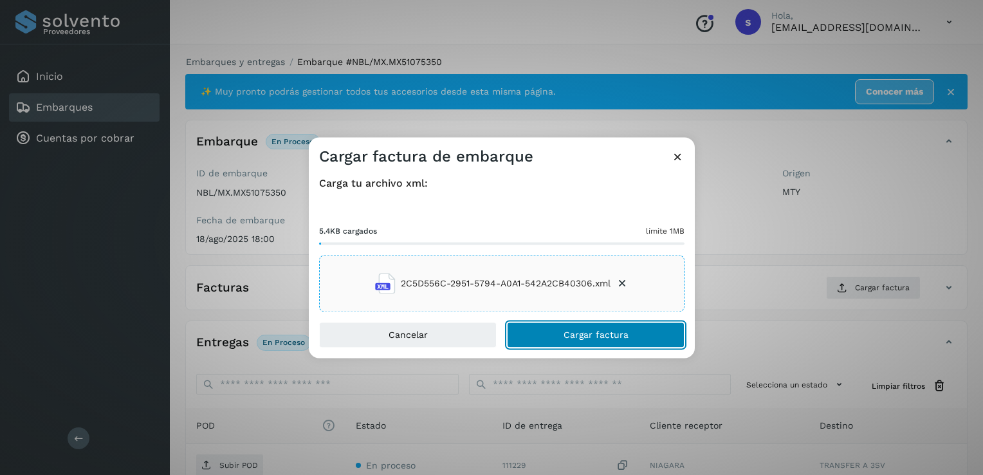
click at [558, 339] on button "Cargar factura" at bounding box center [596, 335] width 178 height 26
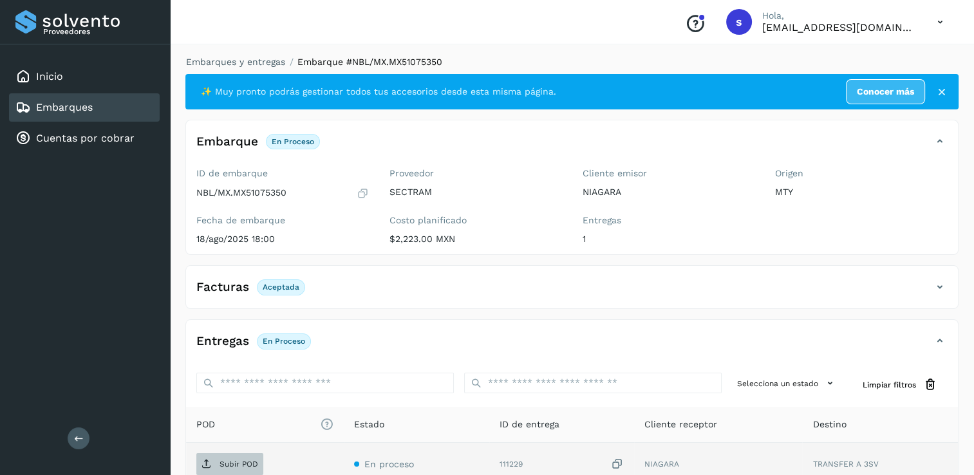
click at [231, 455] on span "Subir POD" at bounding box center [229, 464] width 67 height 21
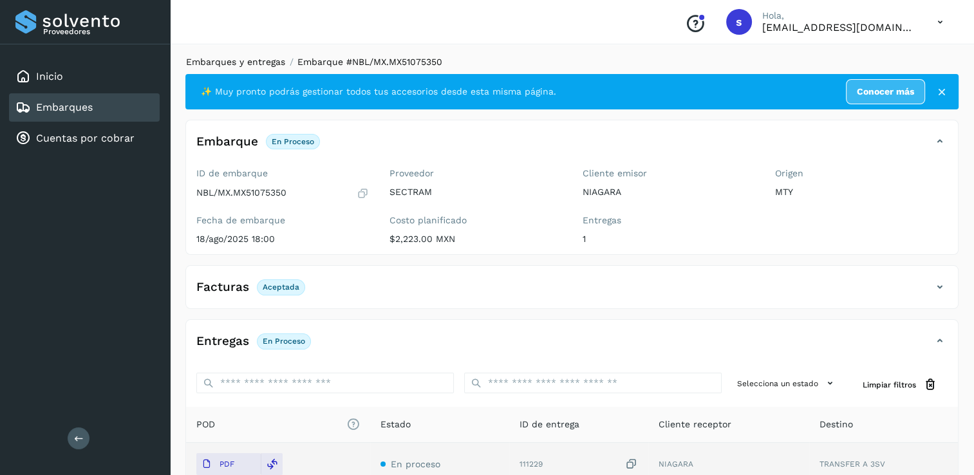
click at [244, 66] on link "Embarques y entregas" at bounding box center [235, 62] width 99 height 10
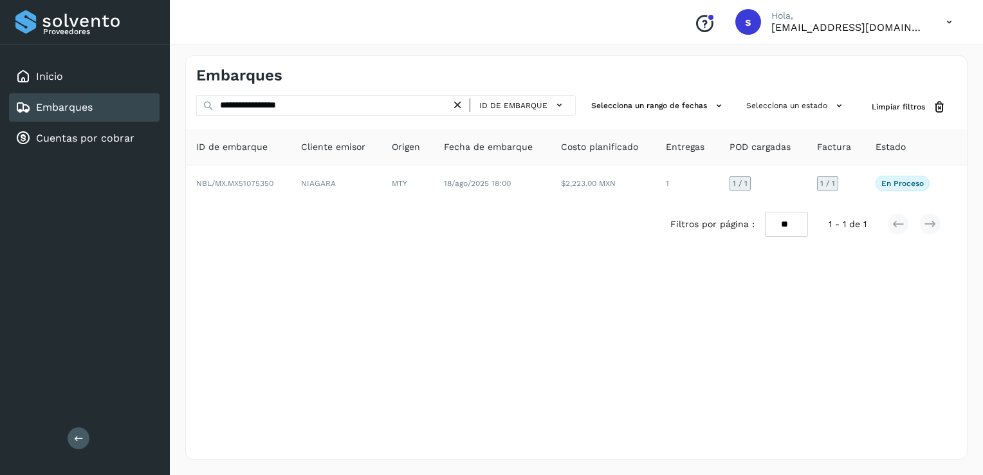
click at [460, 109] on icon at bounding box center [458, 105] width 14 height 14
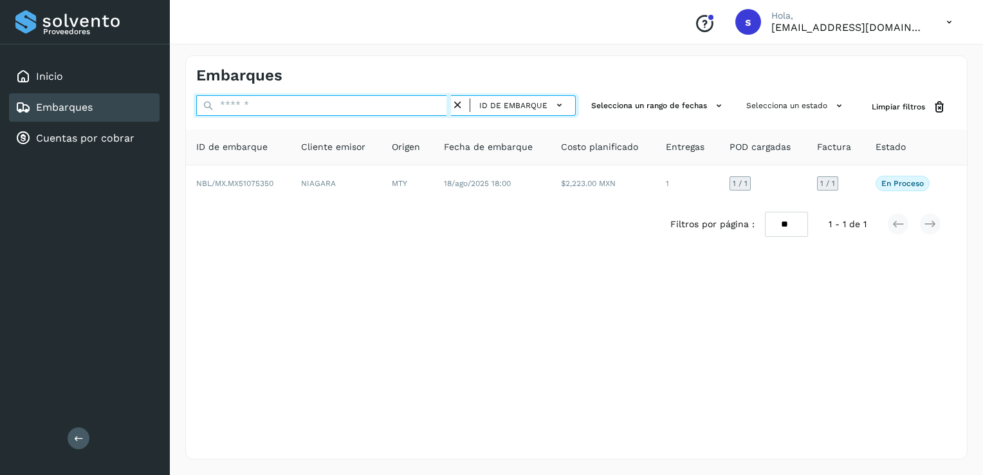
click at [397, 105] on input "text" at bounding box center [323, 105] width 255 height 21
paste input "**********"
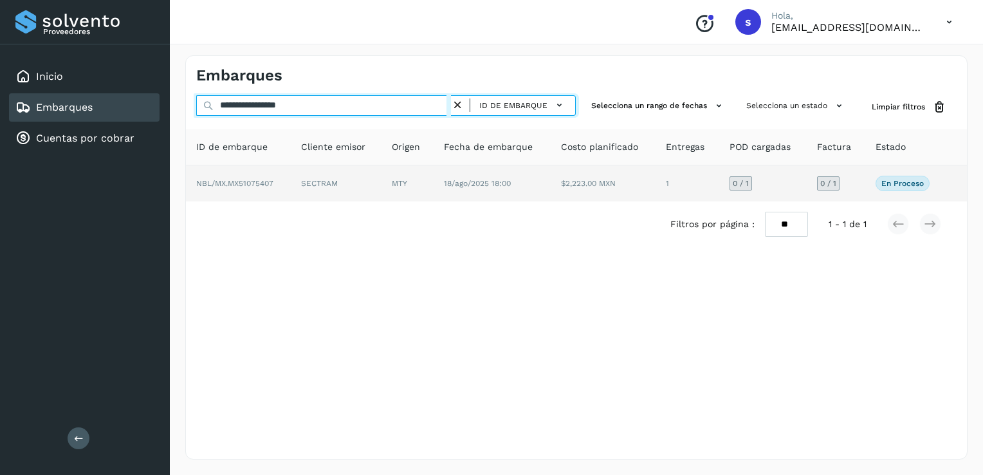
type input "**********"
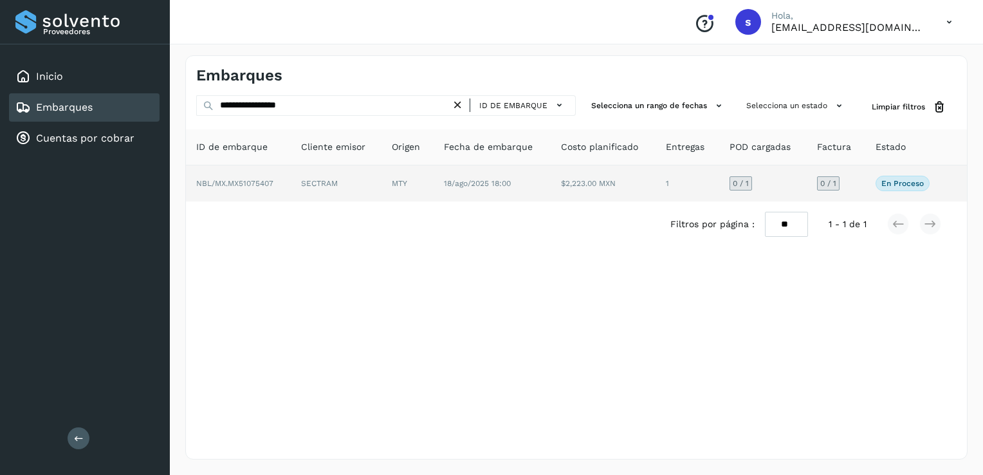
click at [332, 184] on td "SECTRAM" at bounding box center [336, 183] width 91 height 36
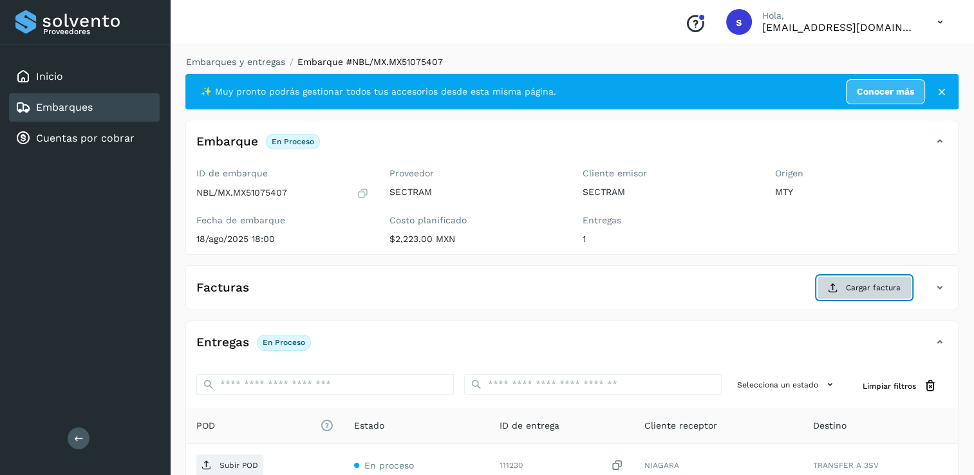
click at [862, 282] on span "Cargar factura" at bounding box center [873, 288] width 55 height 12
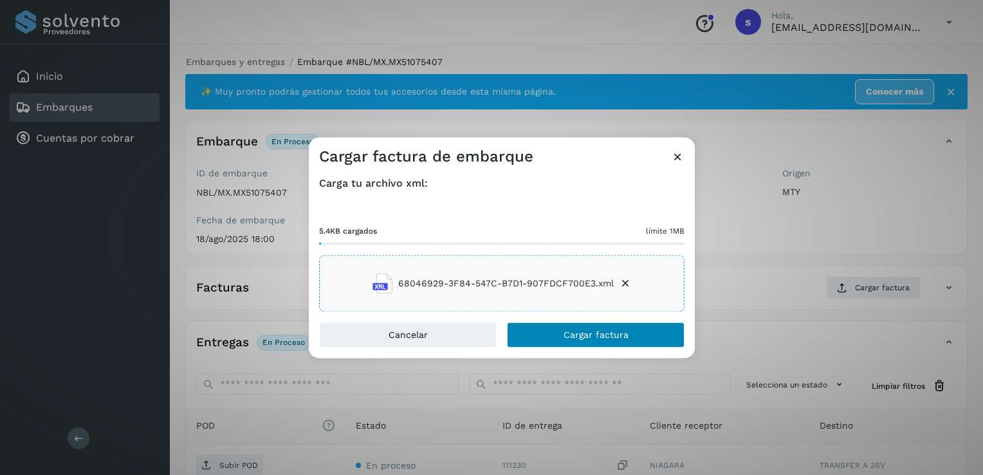
click at [617, 348] on div "Cancelar Cargar factura" at bounding box center [502, 340] width 386 height 36
click at [613, 342] on button "Cargar factura" at bounding box center [596, 335] width 178 height 26
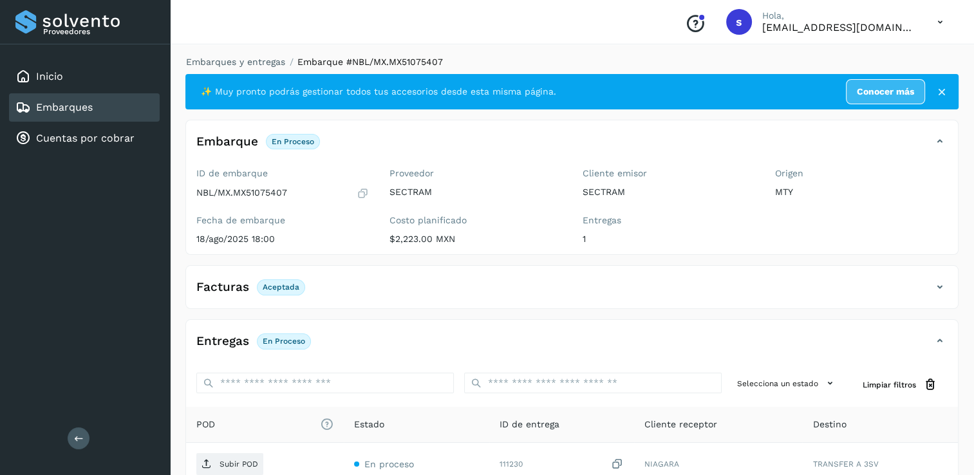
click at [255, 470] on span "Subir POD" at bounding box center [229, 464] width 67 height 21
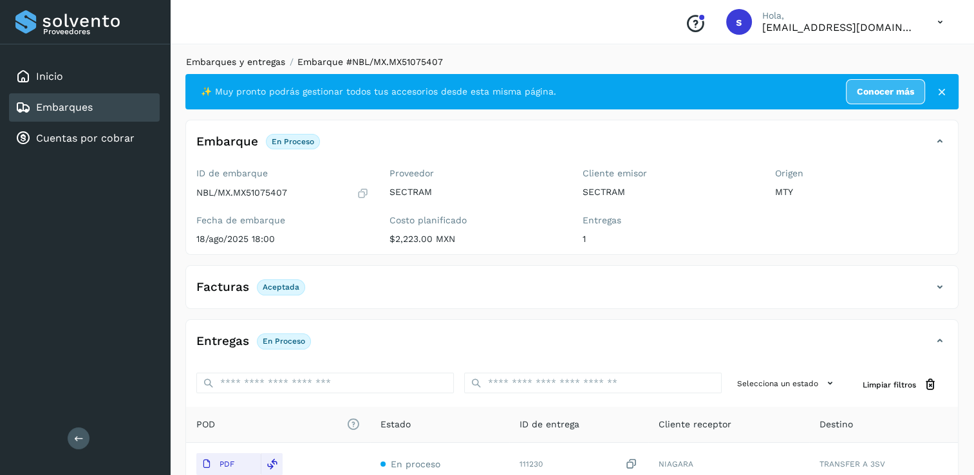
click at [268, 61] on link "Embarques y entregas" at bounding box center [235, 62] width 99 height 10
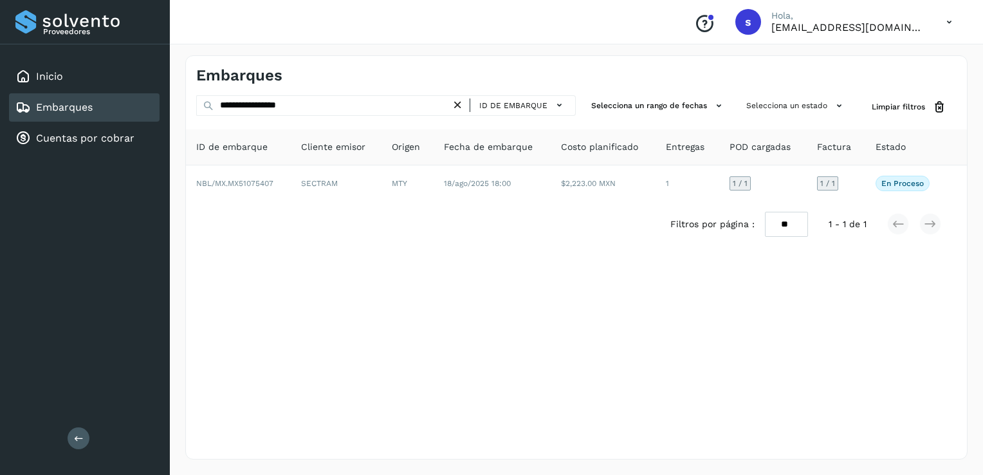
click at [460, 104] on icon at bounding box center [458, 105] width 14 height 14
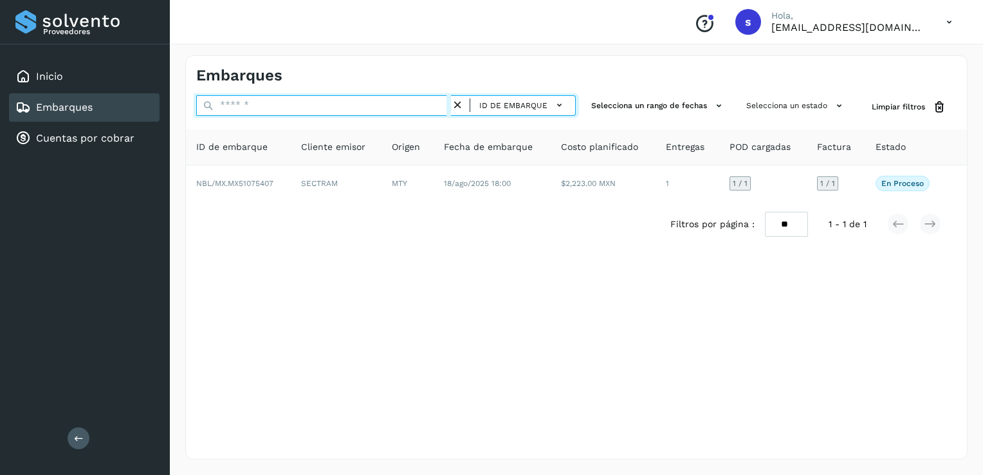
drag, startPoint x: 441, startPoint y: 115, endPoint x: 480, endPoint y: 67, distance: 61.3
click at [449, 106] on input "text" at bounding box center [323, 105] width 255 height 21
paste input "**********"
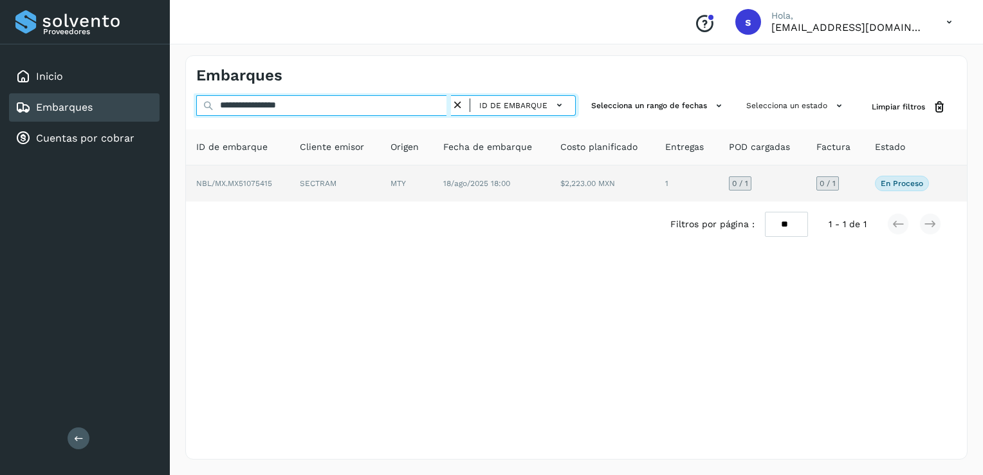
type input "**********"
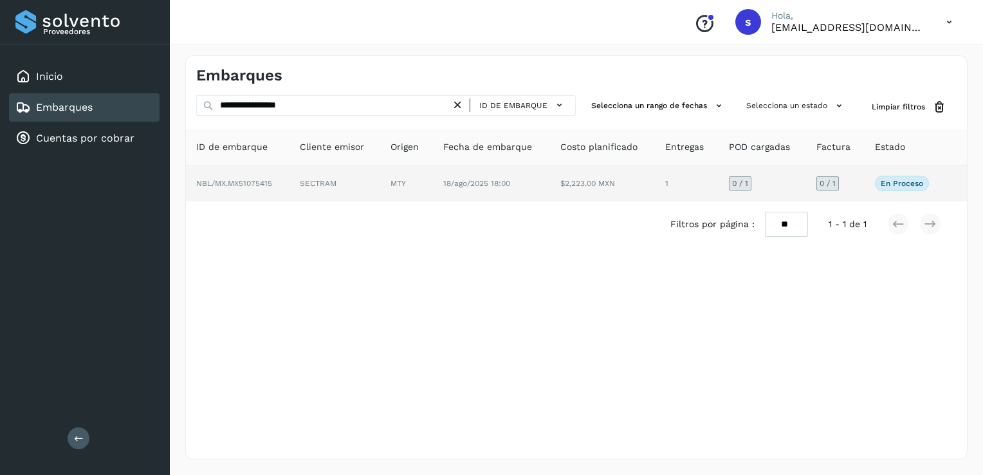
click at [377, 187] on td "SECTRAM" at bounding box center [335, 183] width 91 height 36
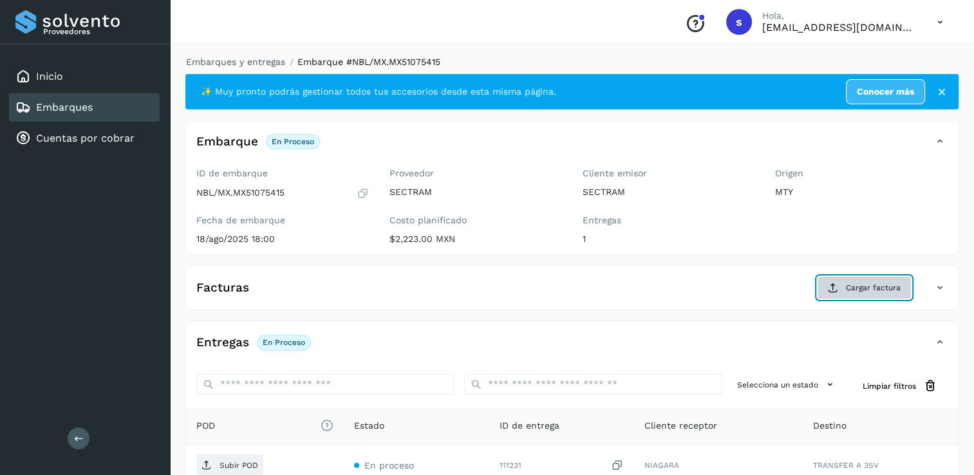
click at [862, 288] on span "Cargar factura" at bounding box center [873, 288] width 55 height 12
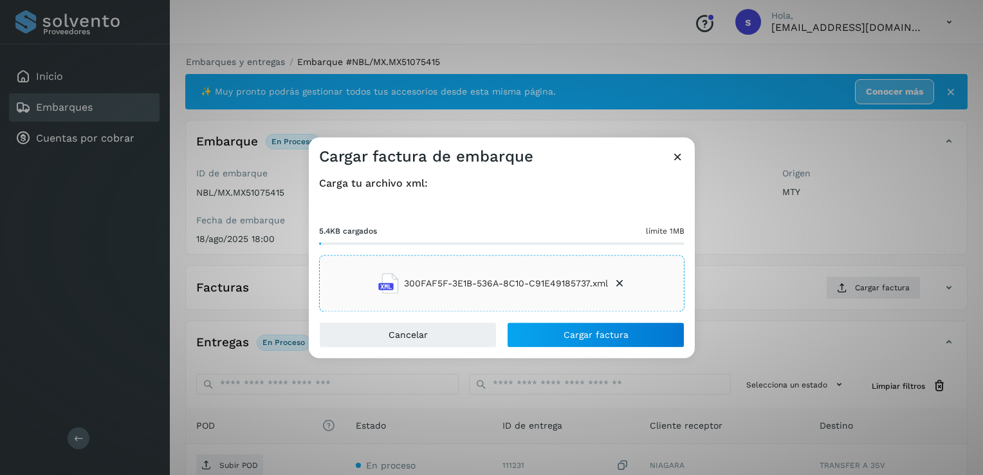
click at [597, 348] on div "Cancelar Cargar factura" at bounding box center [502, 340] width 386 height 36
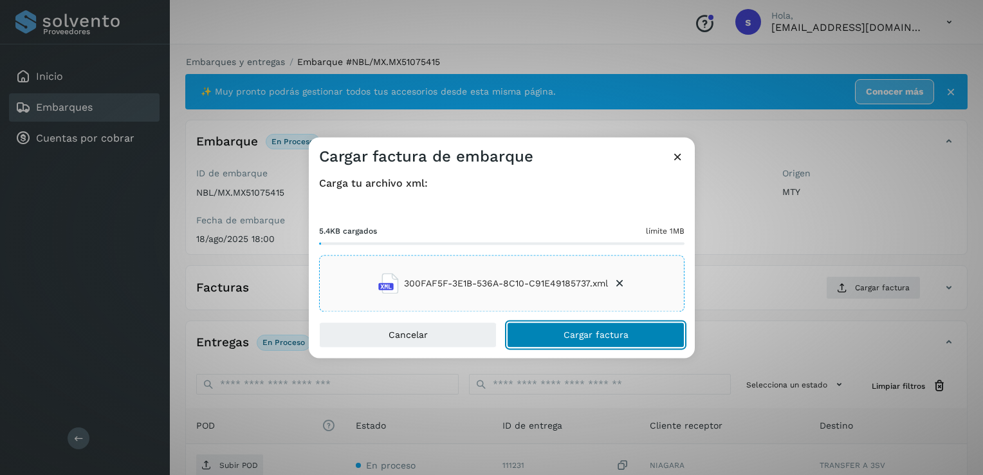
click at [595, 336] on span "Cargar factura" at bounding box center [596, 335] width 65 height 9
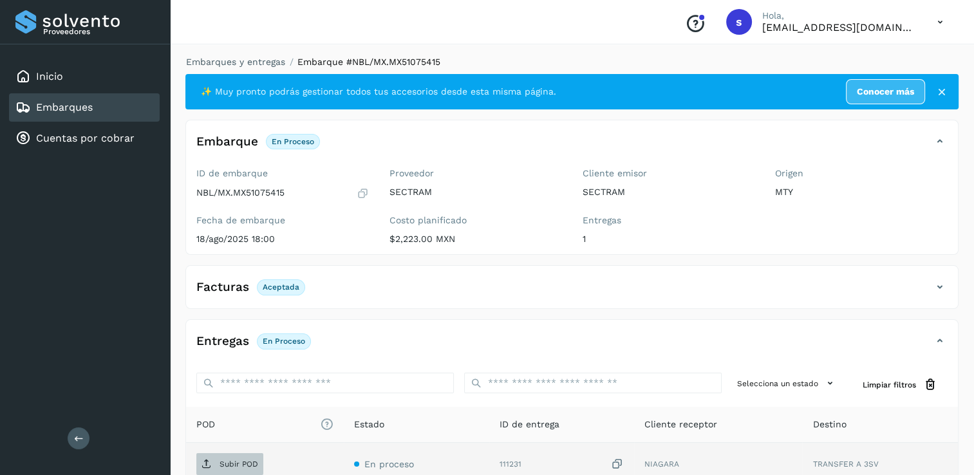
click at [232, 464] on p "Subir POD" at bounding box center [238, 464] width 39 height 9
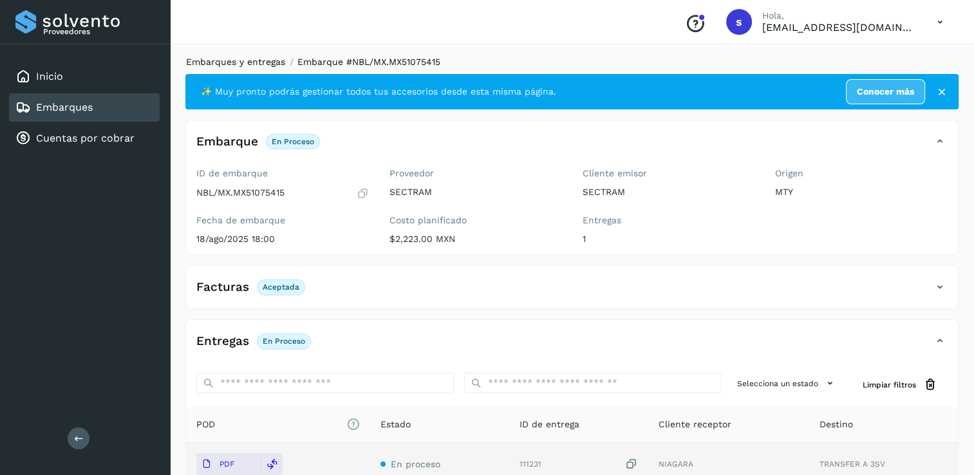
click at [227, 62] on link "Embarques y entregas" at bounding box center [235, 62] width 99 height 10
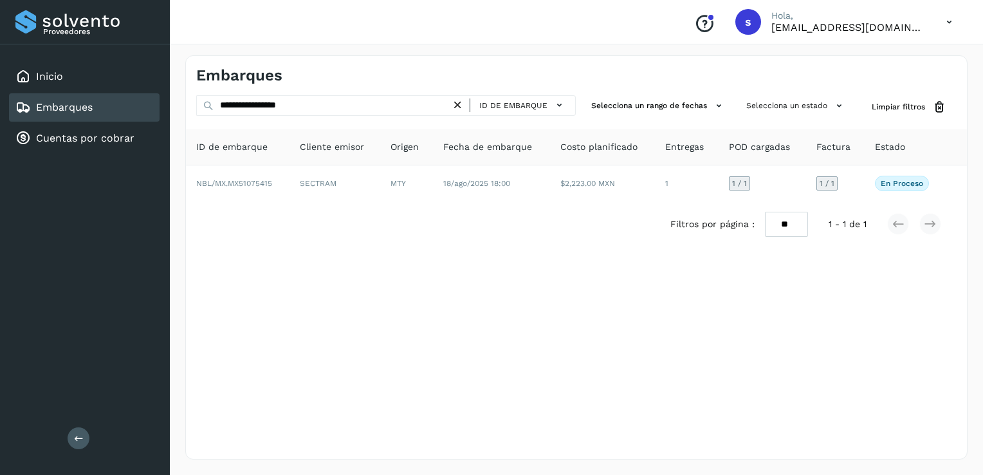
click at [460, 105] on icon at bounding box center [458, 105] width 14 height 14
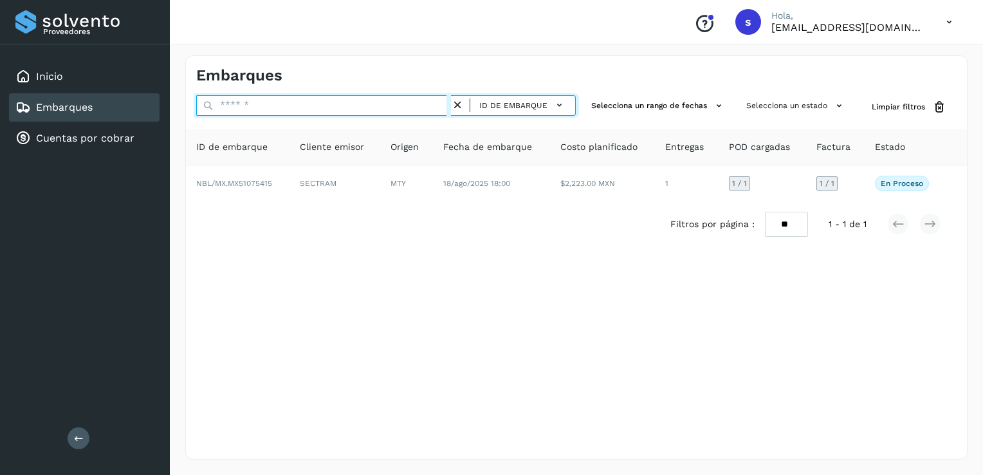
click at [410, 102] on input "text" at bounding box center [323, 105] width 255 height 21
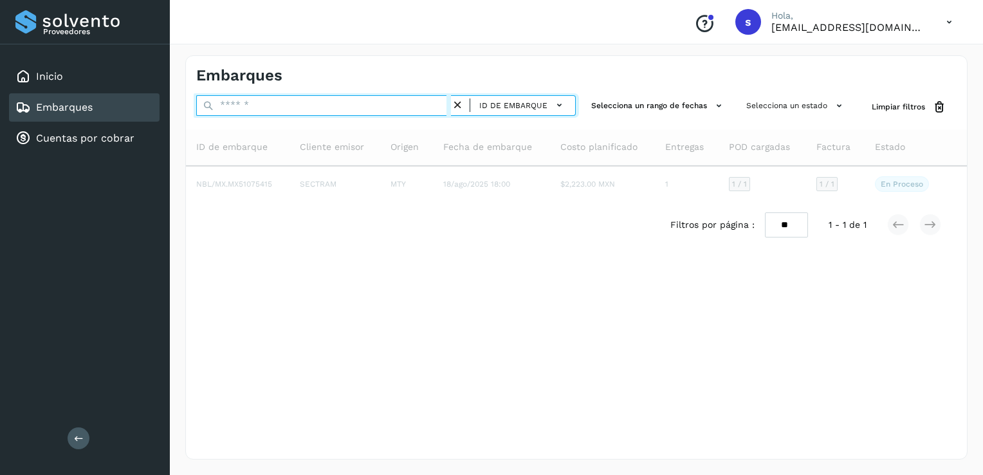
paste input "**********"
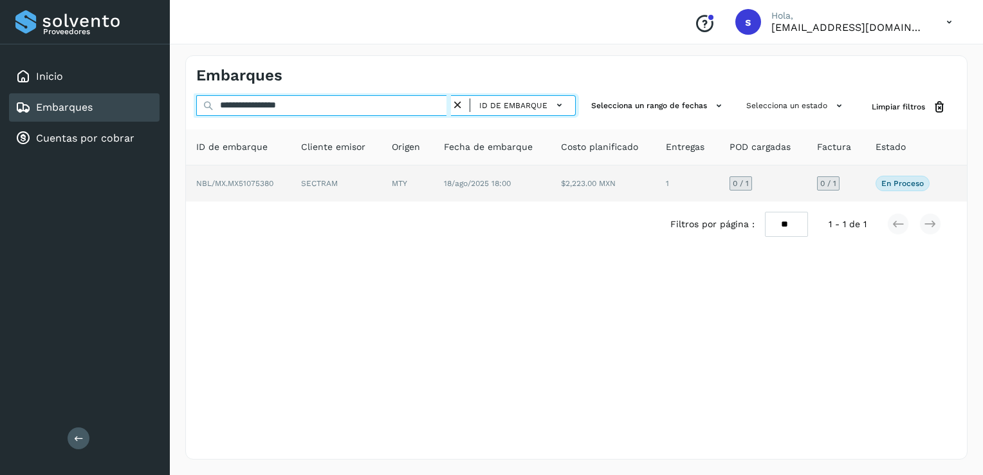
type input "**********"
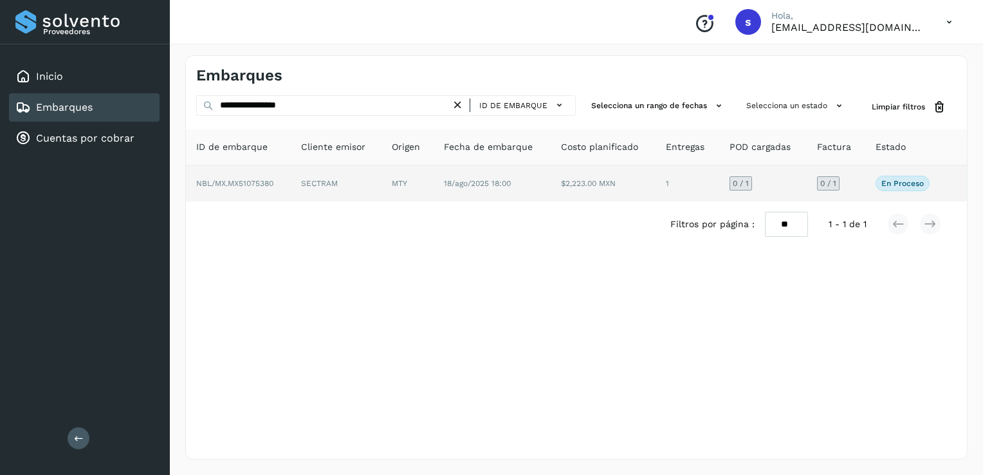
click at [326, 185] on td "SECTRAM" at bounding box center [336, 183] width 91 height 36
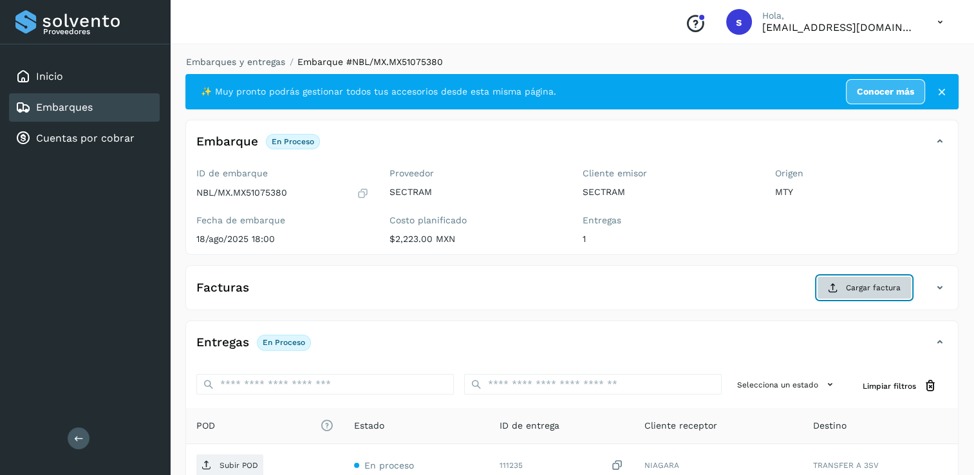
click at [864, 284] on span "Cargar factura" at bounding box center [873, 288] width 55 height 12
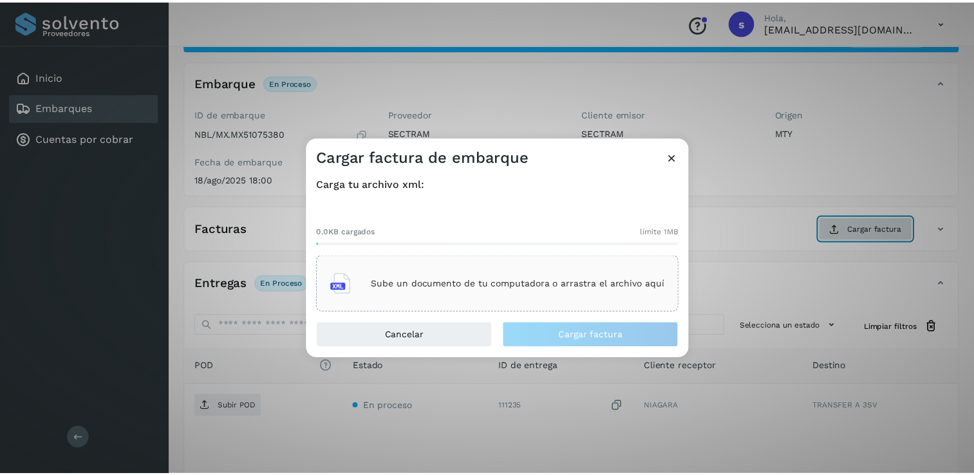
scroll to position [64, 0]
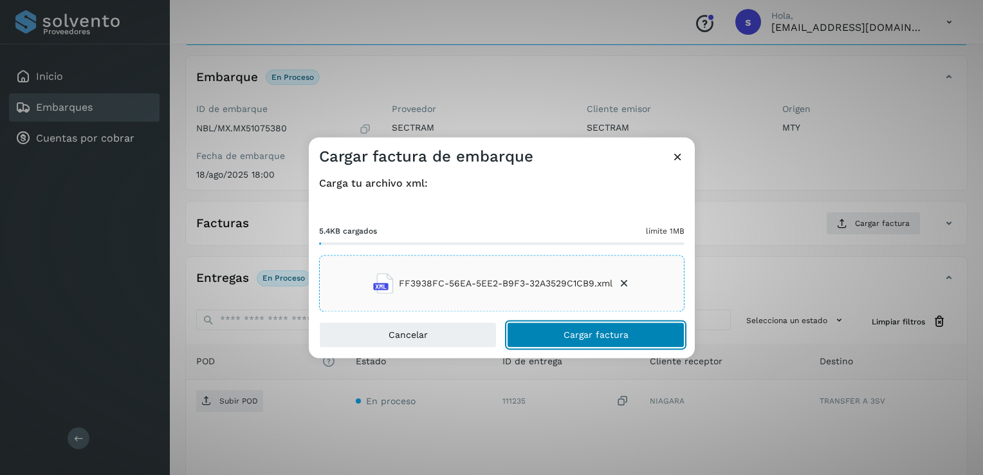
click at [564, 335] on span "Cargar factura" at bounding box center [596, 335] width 65 height 9
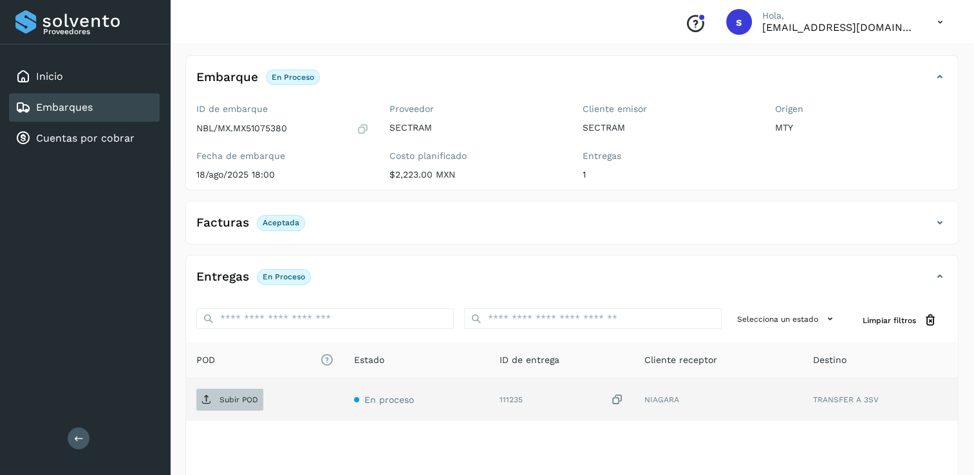
click at [243, 400] on p "Subir POD" at bounding box center [238, 399] width 39 height 9
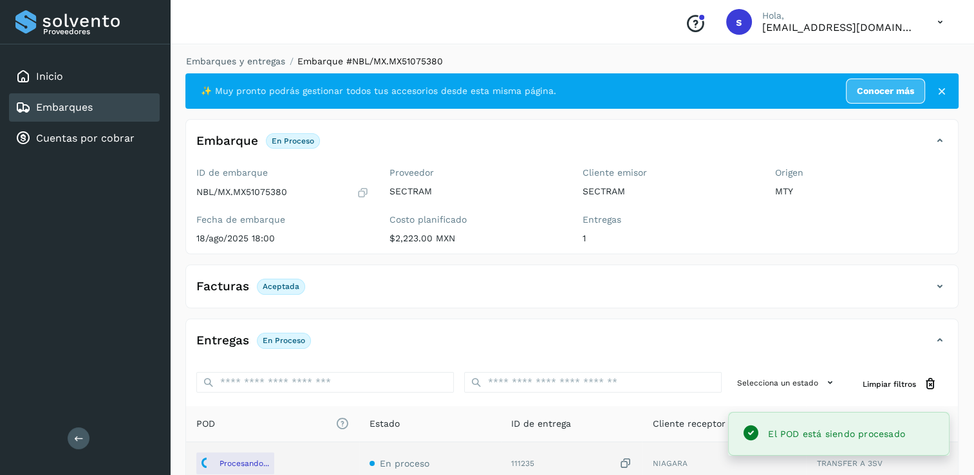
scroll to position [0, 0]
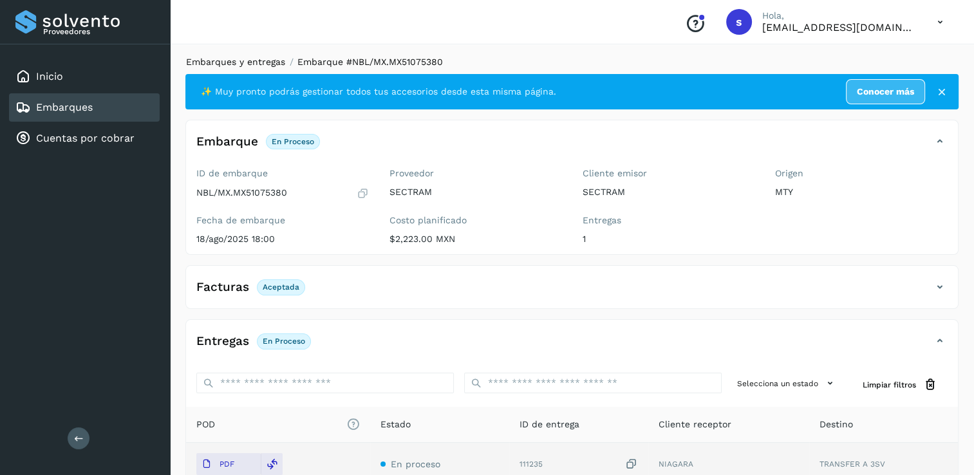
click at [259, 61] on link "Embarques y entregas" at bounding box center [235, 62] width 99 height 10
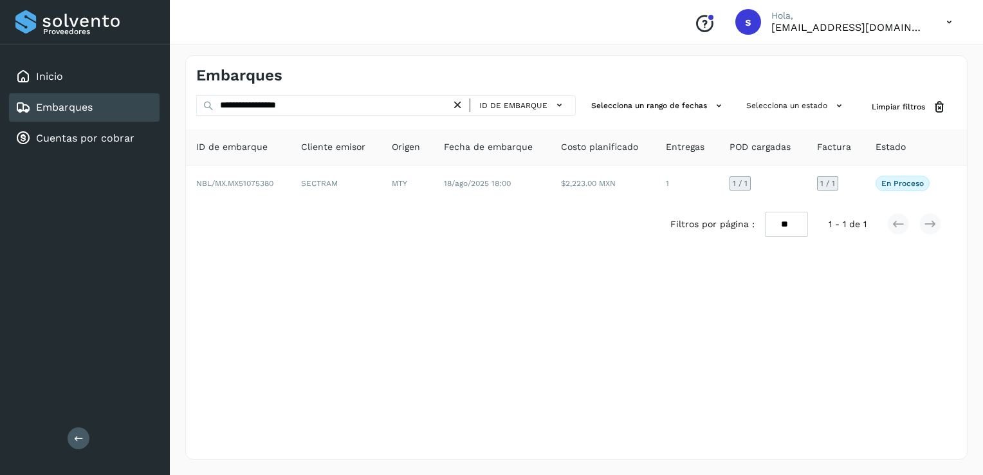
drag, startPoint x: 458, startPoint y: 104, endPoint x: 426, endPoint y: 106, distance: 31.6
click at [458, 104] on icon at bounding box center [458, 105] width 14 height 14
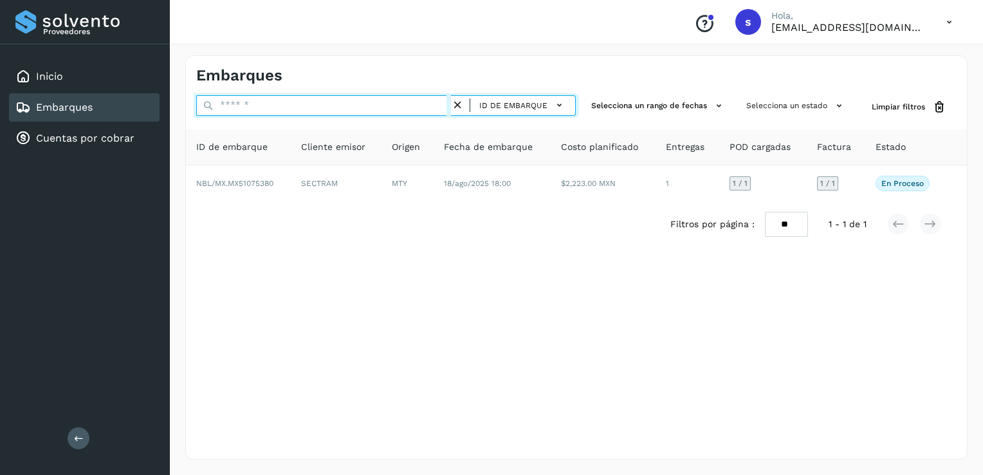
click at [382, 106] on input "text" at bounding box center [323, 105] width 255 height 21
paste input "**********"
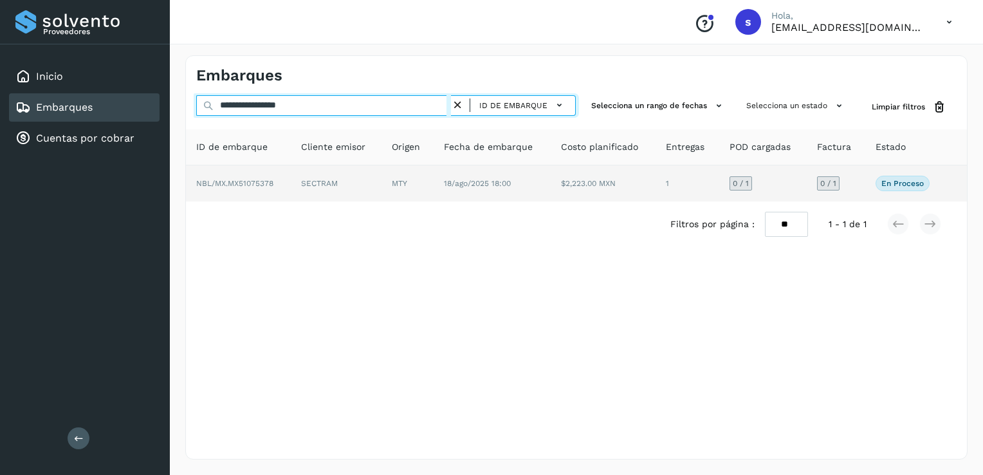
type input "**********"
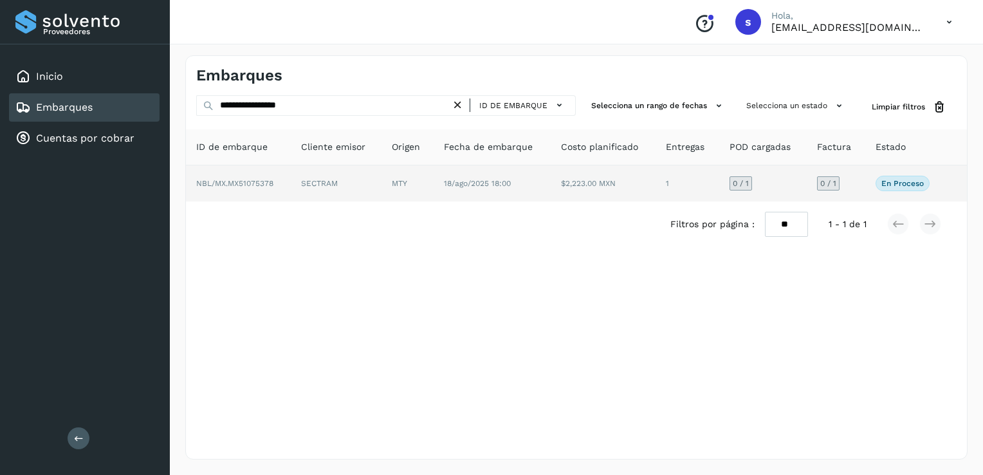
click at [286, 175] on td "NBL/MX.MX51075378" at bounding box center [238, 183] width 105 height 36
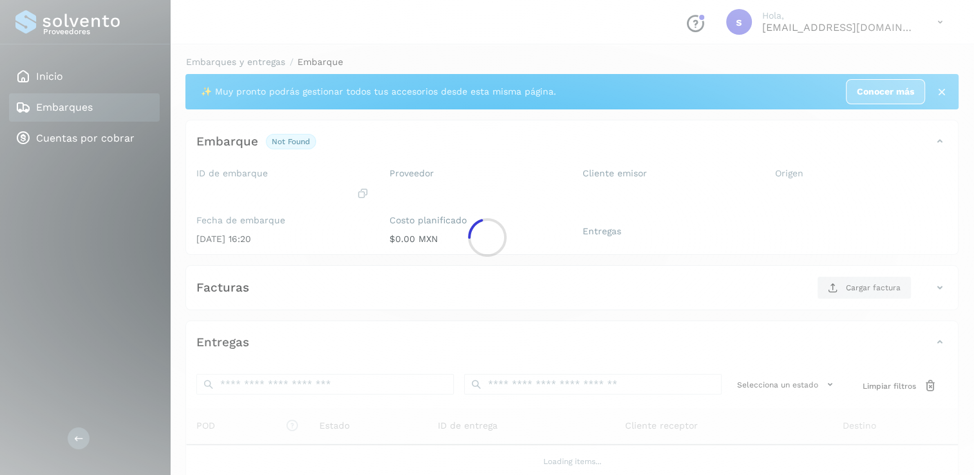
click at [286, 175] on label "ID de embarque" at bounding box center [282, 173] width 172 height 11
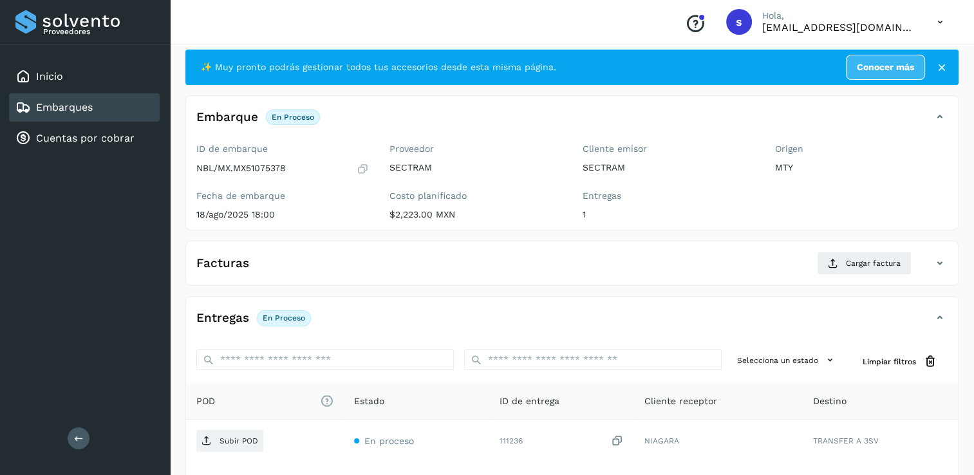
scroll to position [64, 0]
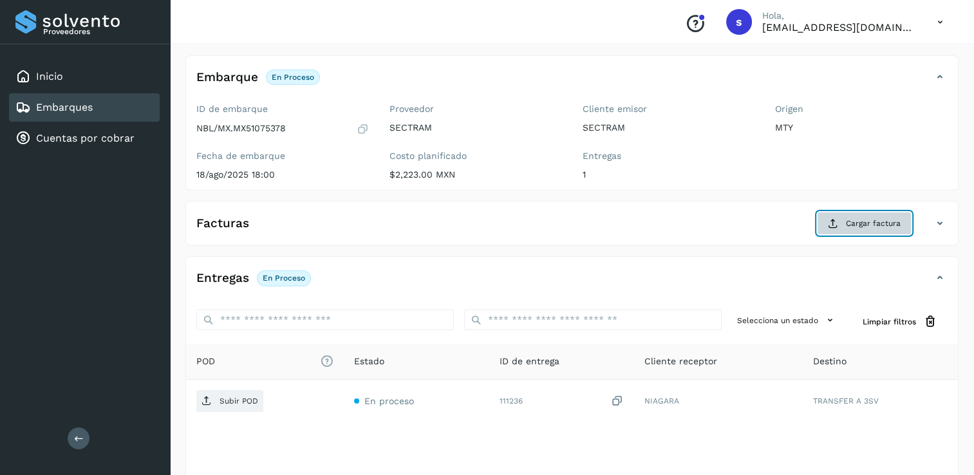
click at [850, 219] on span "Cargar factura" at bounding box center [873, 224] width 55 height 12
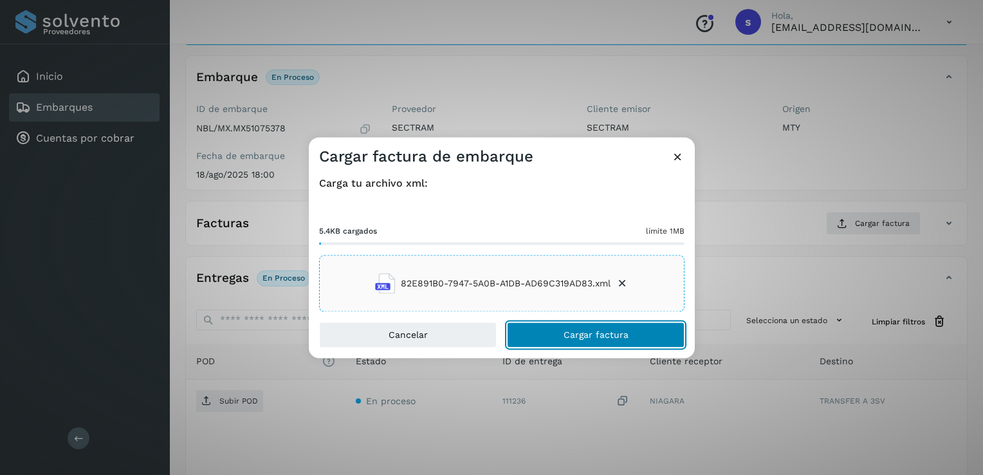
click at [545, 331] on button "Cargar factura" at bounding box center [596, 335] width 178 height 26
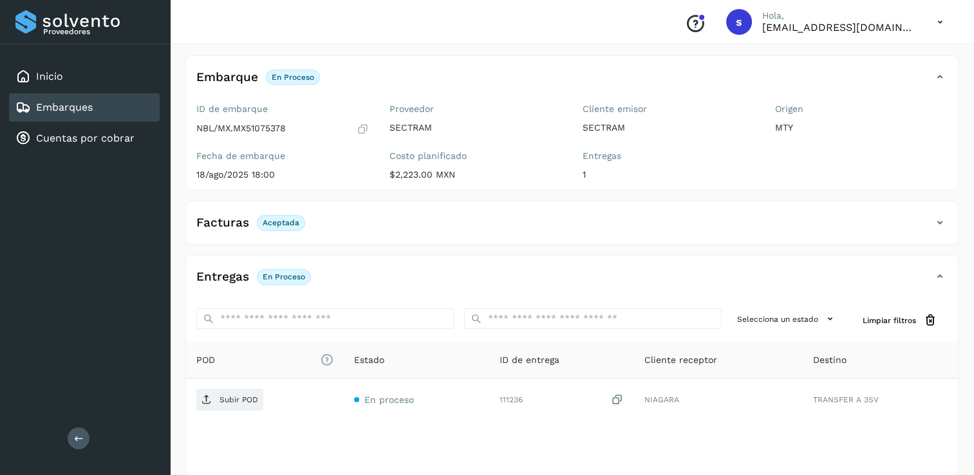
click at [248, 399] on p "Subir POD" at bounding box center [238, 399] width 39 height 9
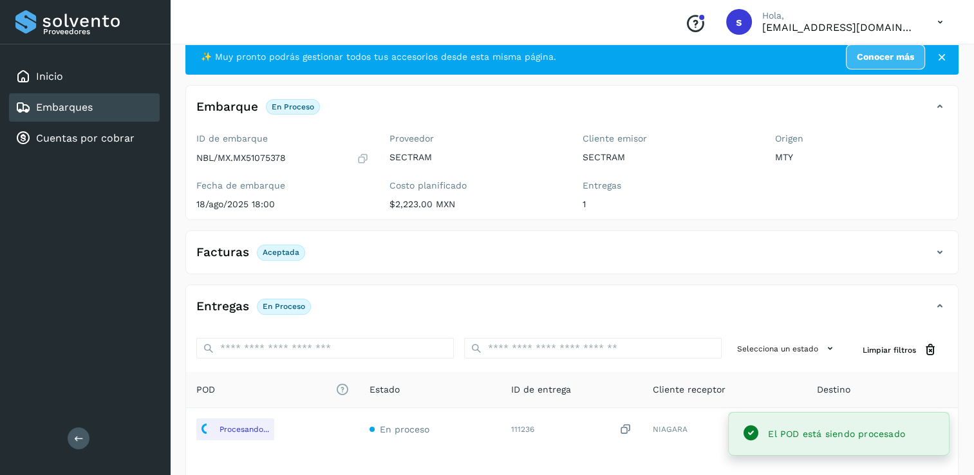
scroll to position [0, 0]
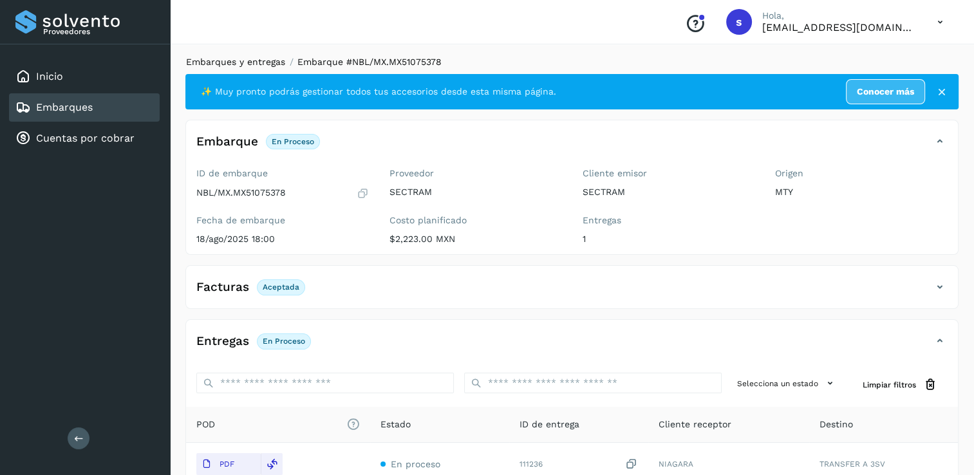
click at [263, 66] on link "Embarques y entregas" at bounding box center [235, 62] width 99 height 10
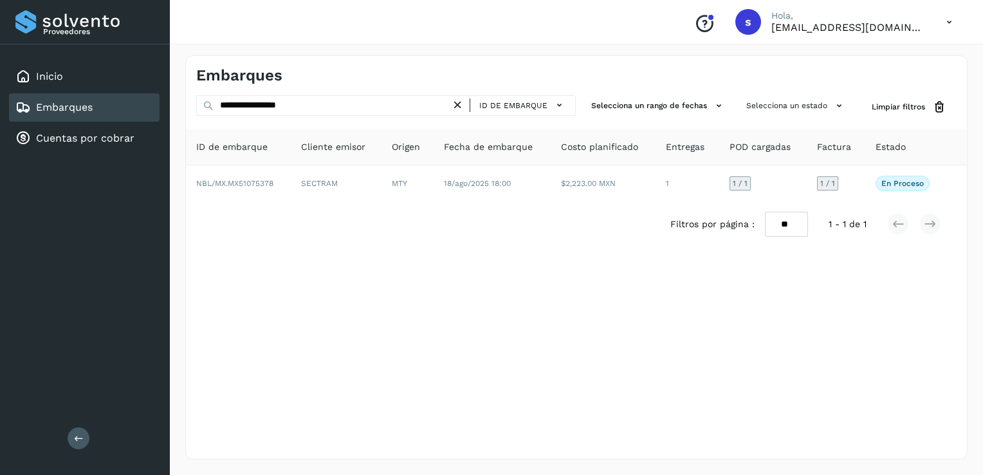
click at [458, 101] on icon at bounding box center [458, 105] width 14 height 14
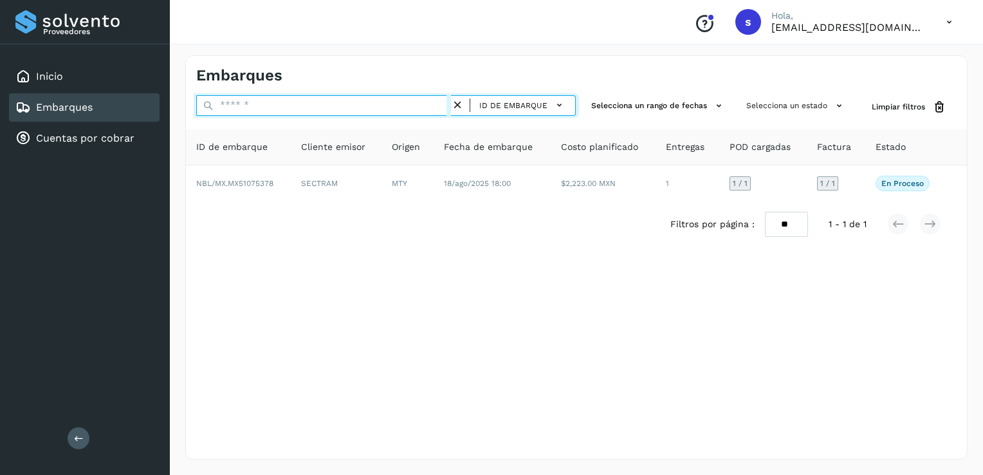
click at [430, 107] on input "text" at bounding box center [323, 105] width 255 height 21
paste input "**********"
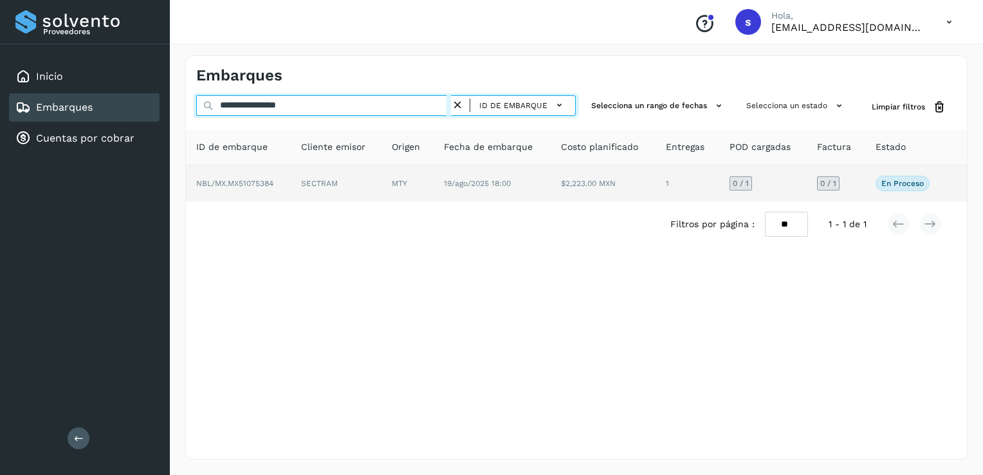
type input "**********"
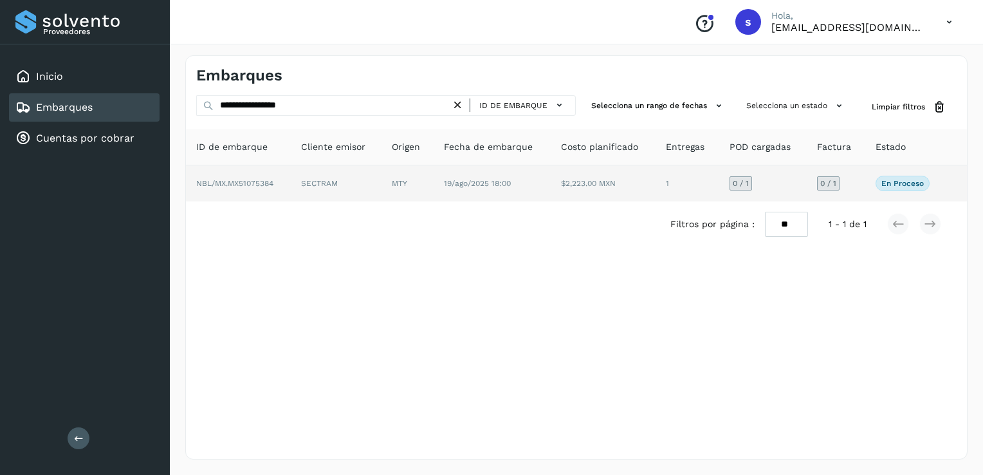
click at [420, 185] on td "MTY" at bounding box center [408, 183] width 52 height 36
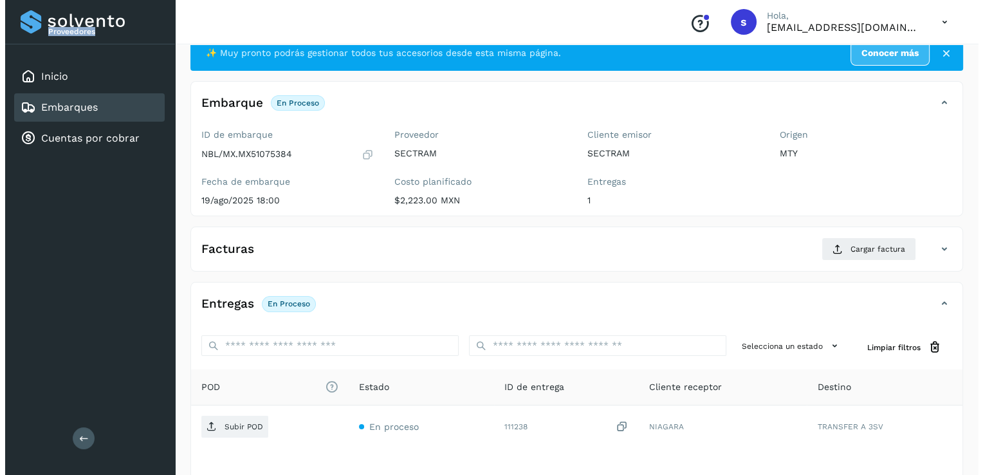
scroll to position [136, 0]
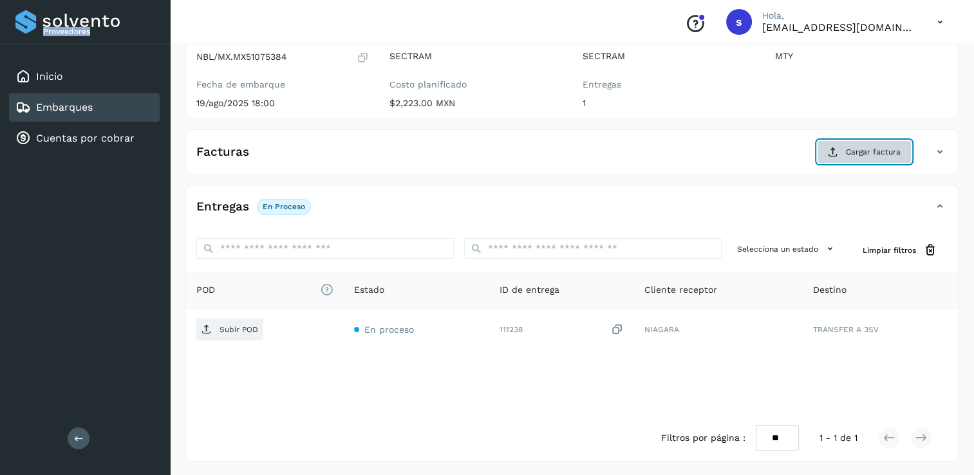
click at [824, 156] on button "Cargar factura" at bounding box center [864, 151] width 95 height 23
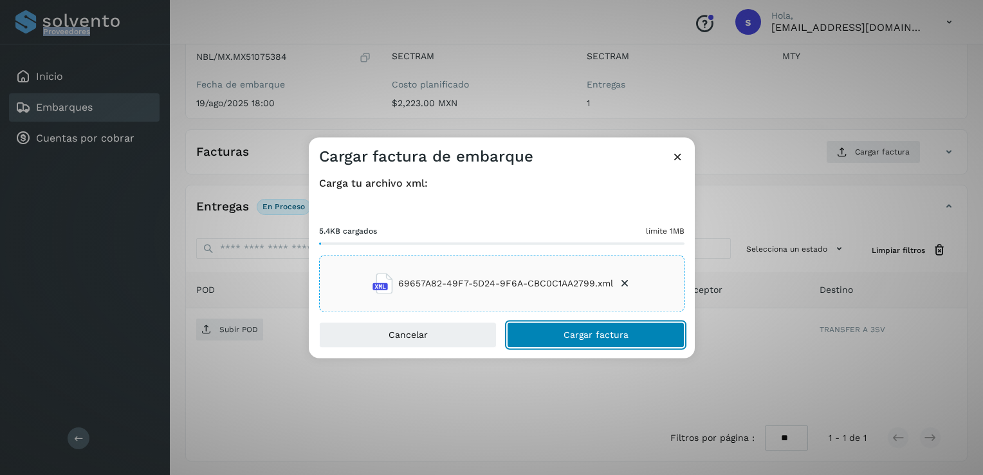
click at [588, 331] on span "Cargar factura" at bounding box center [596, 335] width 65 height 9
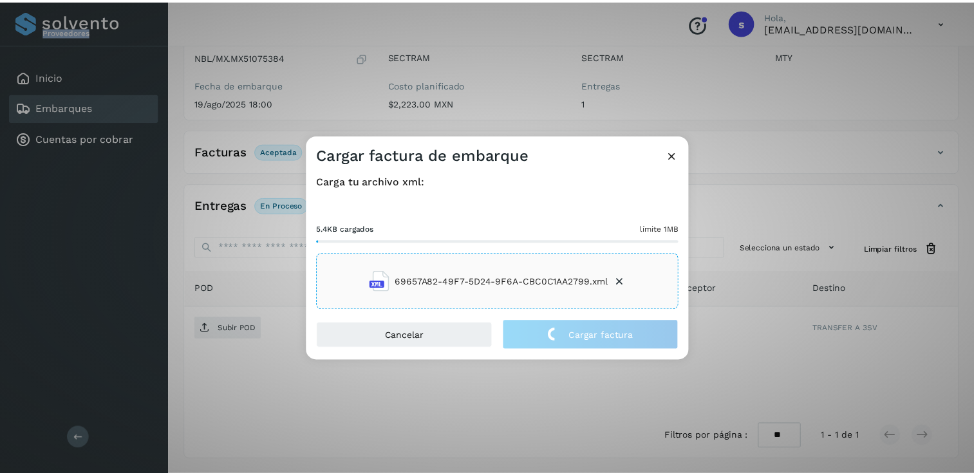
scroll to position [135, 0]
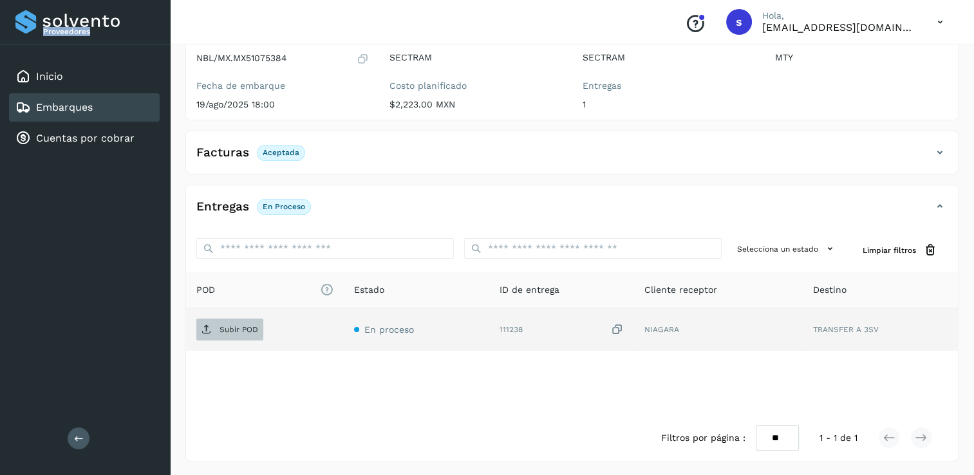
click at [247, 328] on p "Subir POD" at bounding box center [238, 329] width 39 height 9
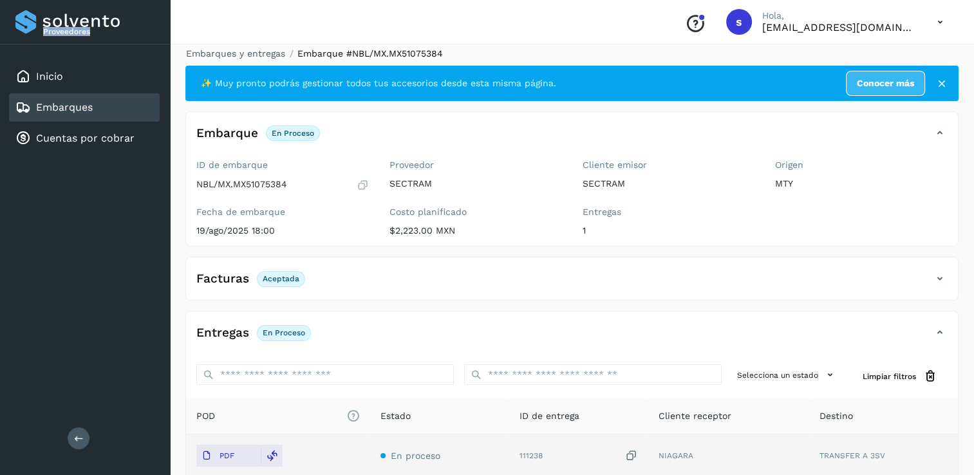
scroll to position [0, 0]
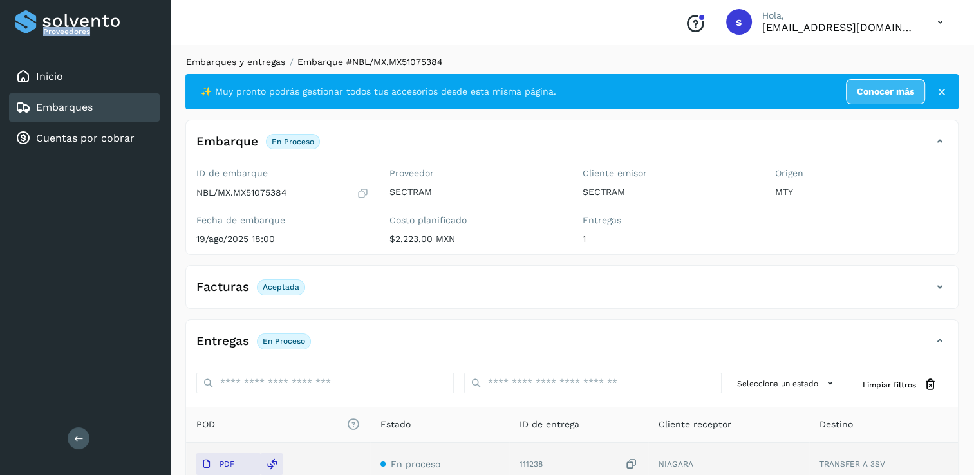
click at [247, 66] on link "Embarques y entregas" at bounding box center [235, 62] width 99 height 10
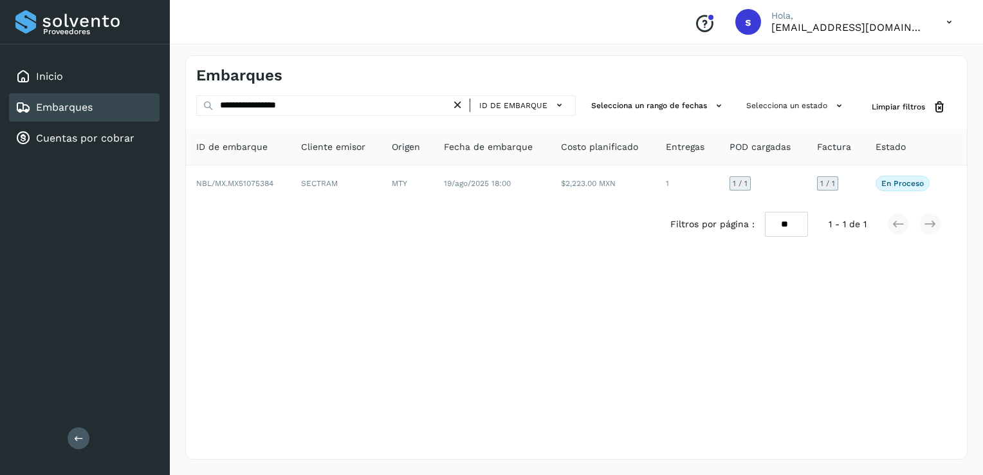
click at [465, 106] on icon at bounding box center [458, 105] width 14 height 14
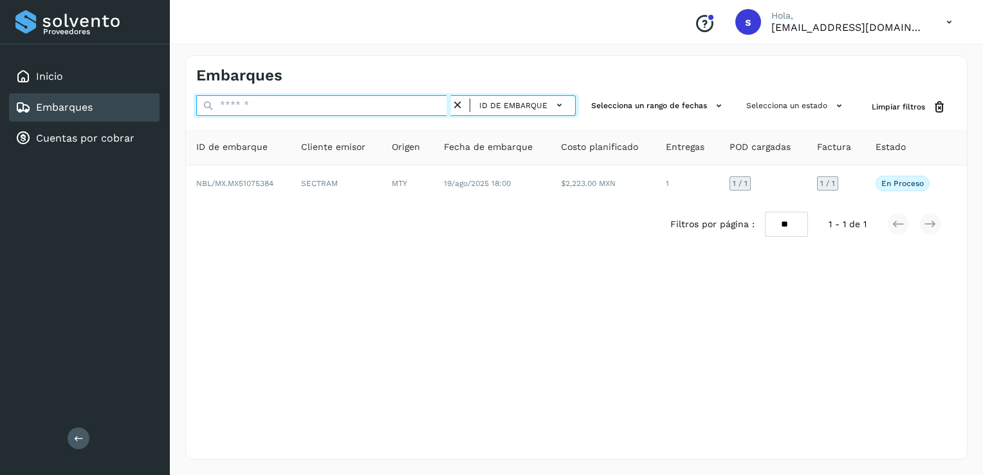
click at [430, 107] on input "text" at bounding box center [323, 105] width 255 height 21
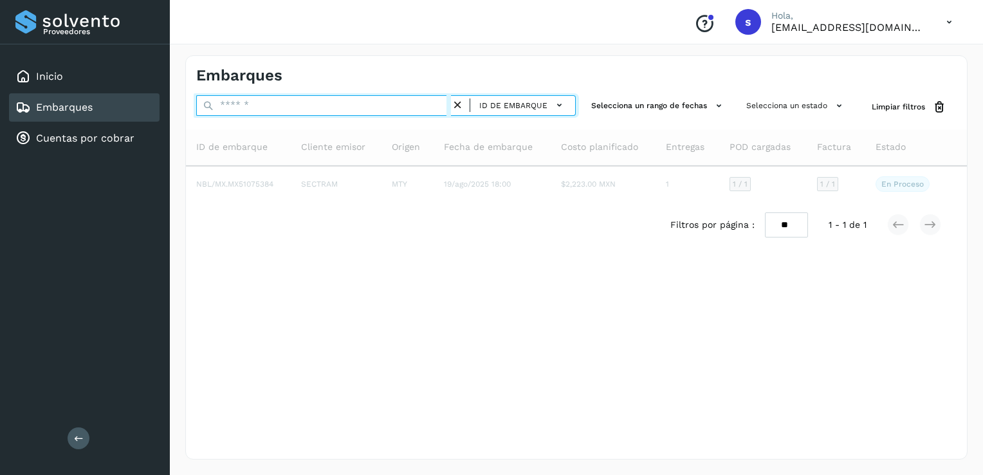
paste input "**********"
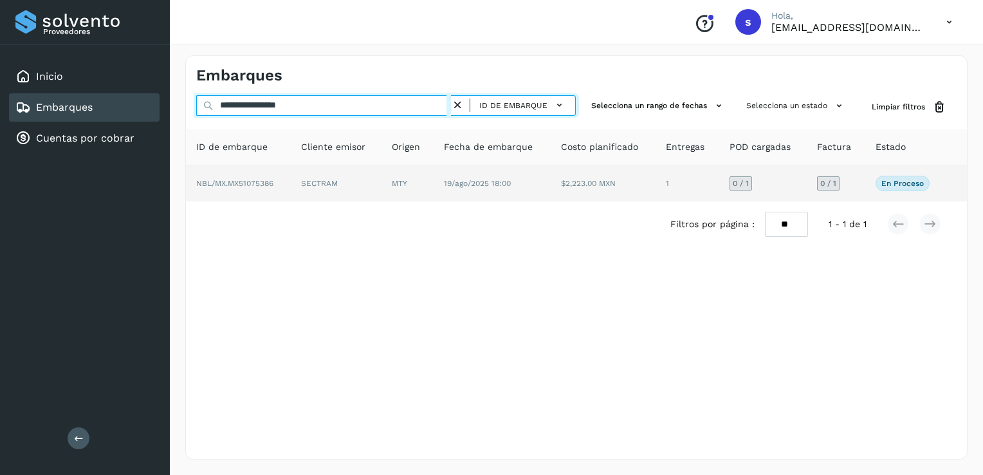
type input "**********"
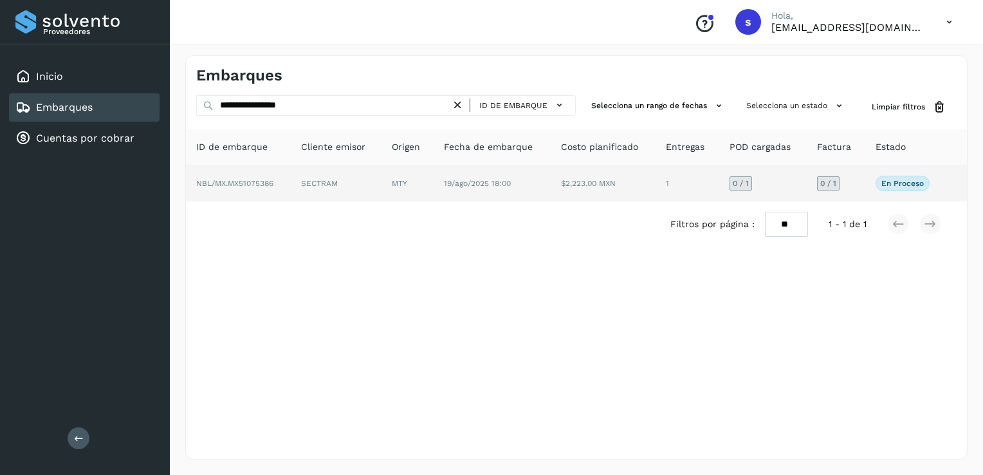
click at [284, 178] on td "NBL/MX.MX51075386" at bounding box center [238, 183] width 105 height 36
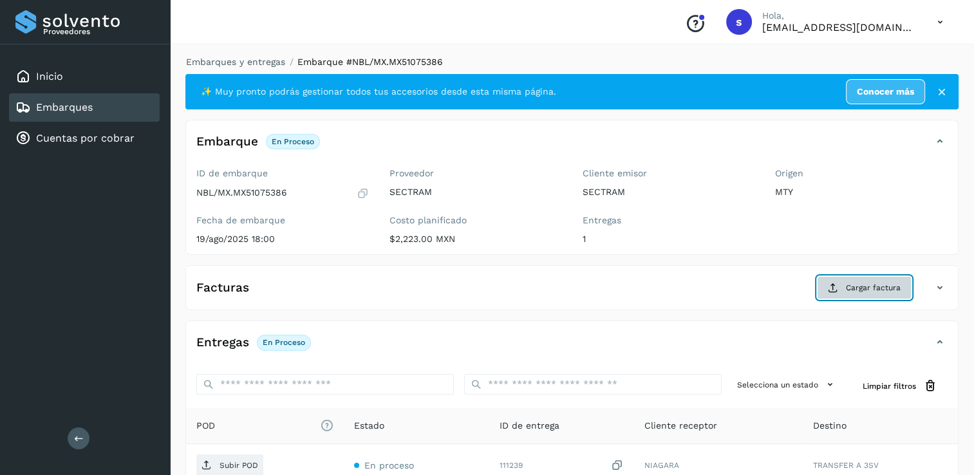
click at [843, 284] on button "Cargar factura" at bounding box center [864, 287] width 95 height 23
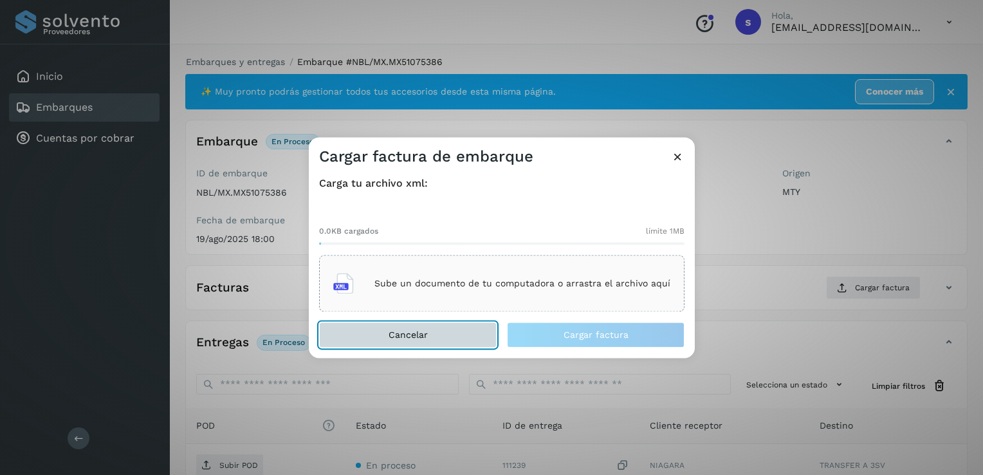
click at [435, 333] on button "Cancelar" at bounding box center [408, 335] width 178 height 26
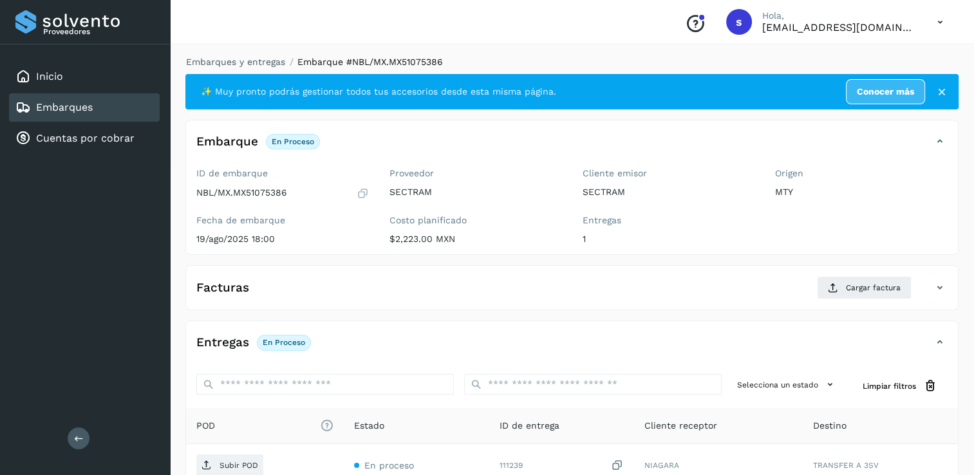
click at [260, 51] on div "Embarques y entregas Embarque #NBL/MX.MX51075386 ✨ Muy pronto podrás gestionar …" at bounding box center [572, 326] width 804 height 573
click at [268, 62] on link "Embarques y entregas" at bounding box center [235, 62] width 99 height 10
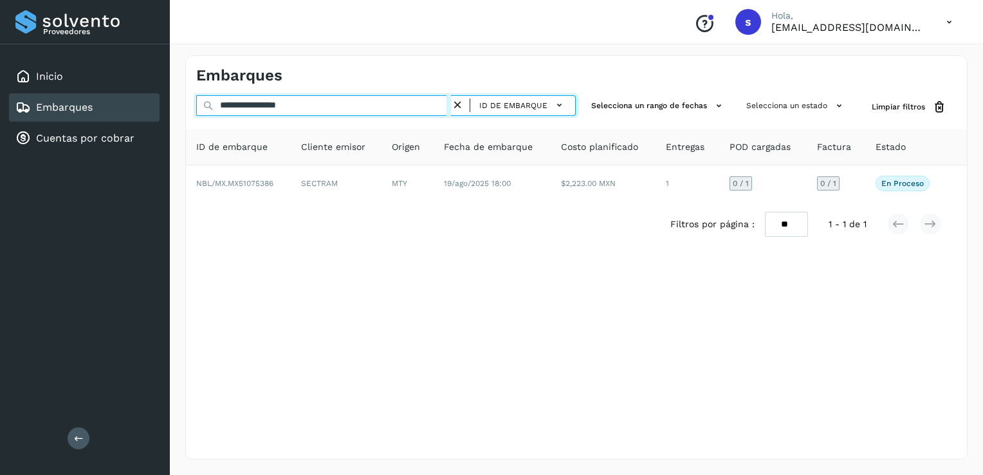
click at [439, 109] on input "**********" at bounding box center [323, 105] width 255 height 21
click at [413, 111] on input "**********" at bounding box center [323, 105] width 255 height 21
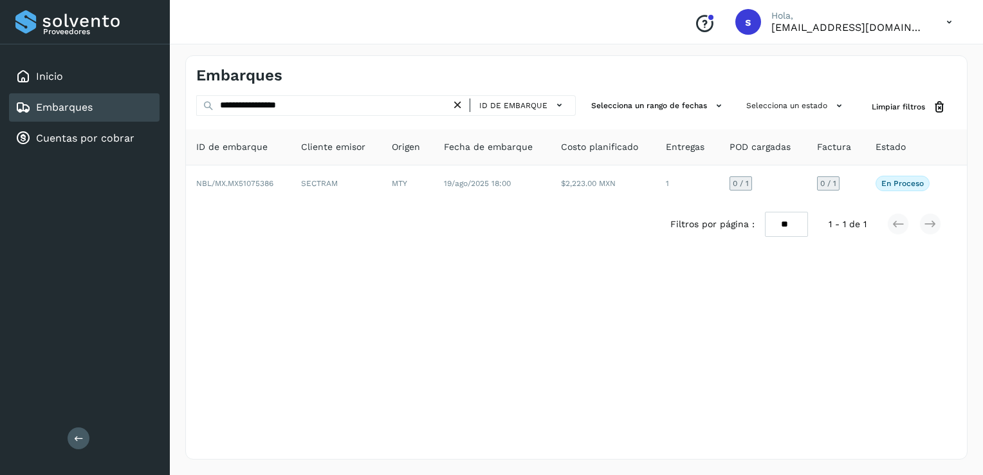
click at [463, 104] on icon at bounding box center [458, 105] width 14 height 14
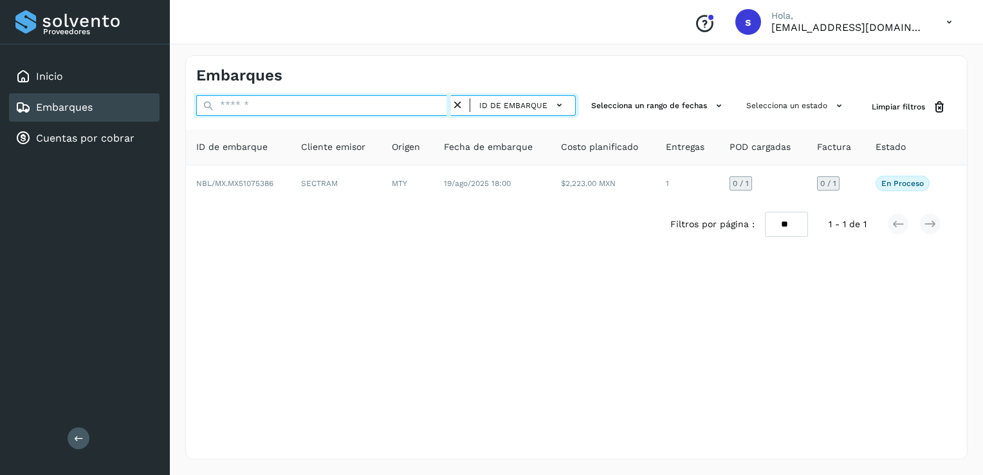
click at [426, 109] on input "text" at bounding box center [323, 105] width 255 height 21
paste input "**********"
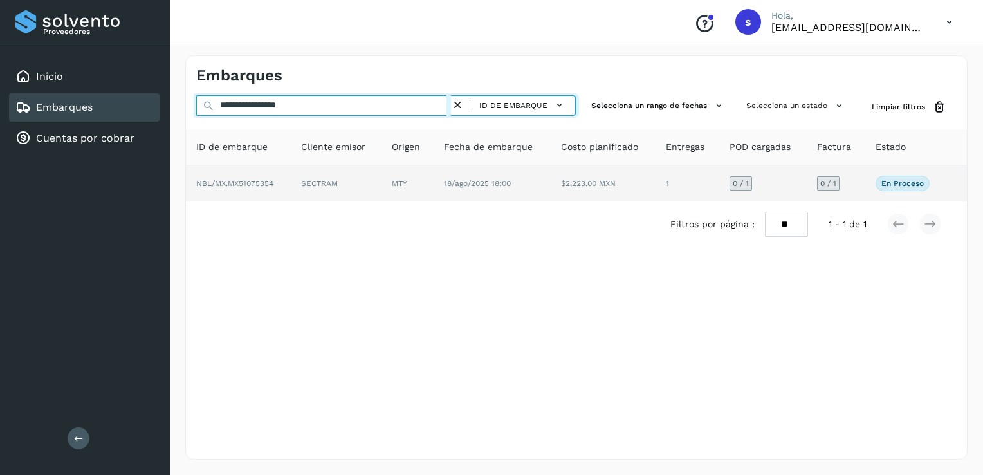
type input "**********"
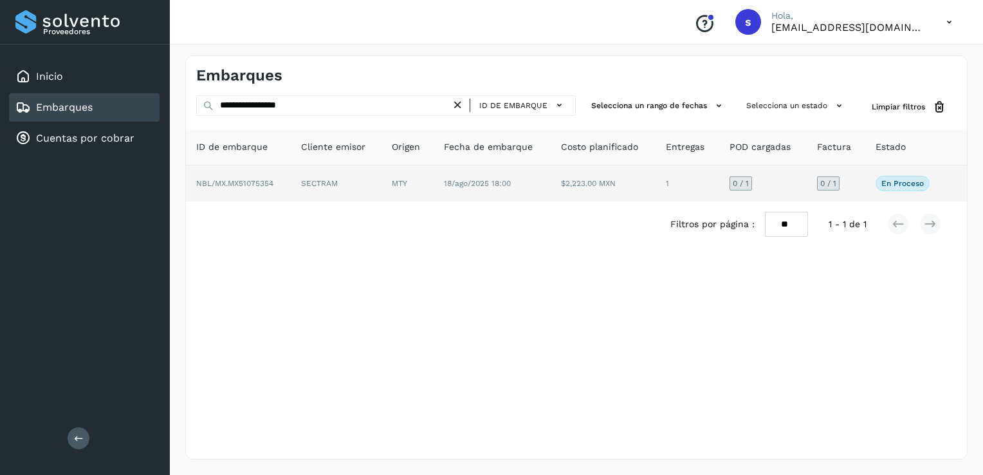
click at [313, 182] on td "SECTRAM" at bounding box center [336, 183] width 91 height 36
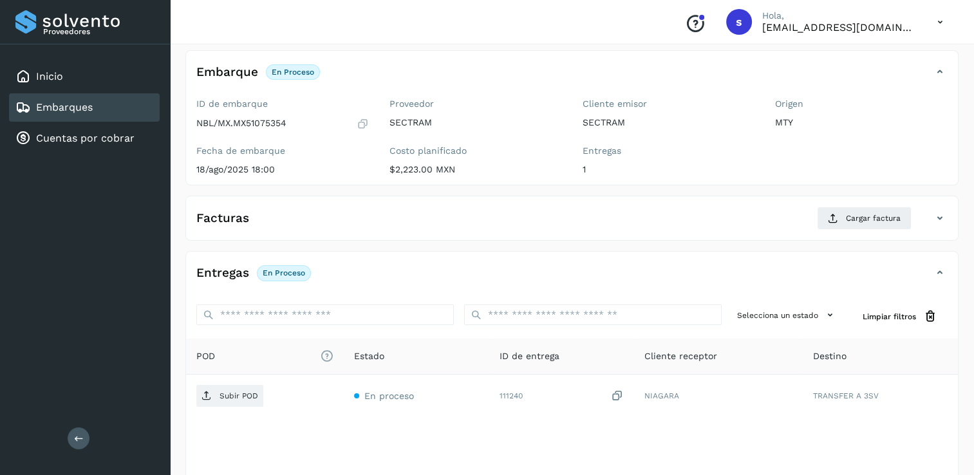
scroll to position [129, 0]
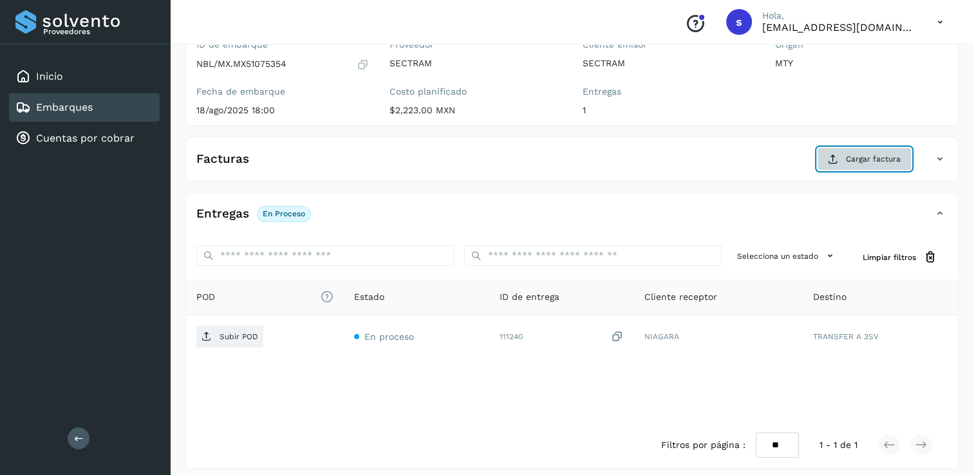
click at [832, 160] on icon at bounding box center [833, 159] width 10 height 10
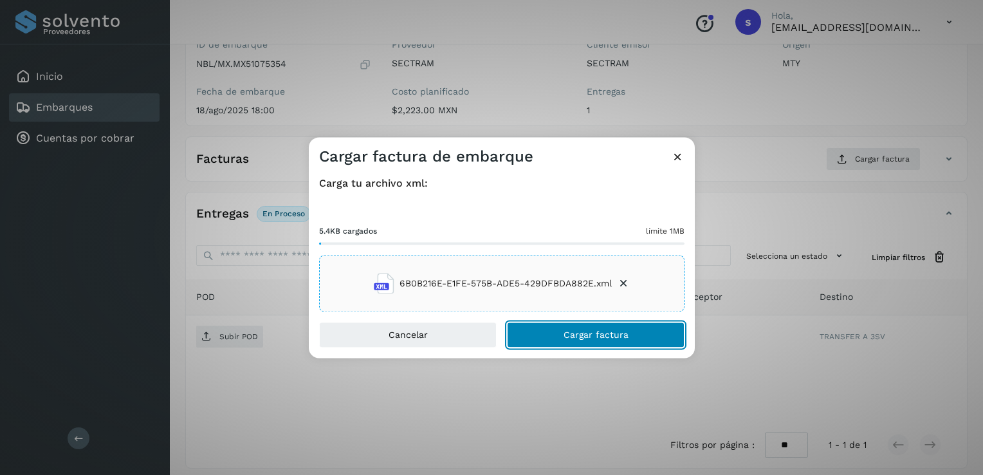
click at [557, 325] on button "Cargar factura" at bounding box center [596, 335] width 178 height 26
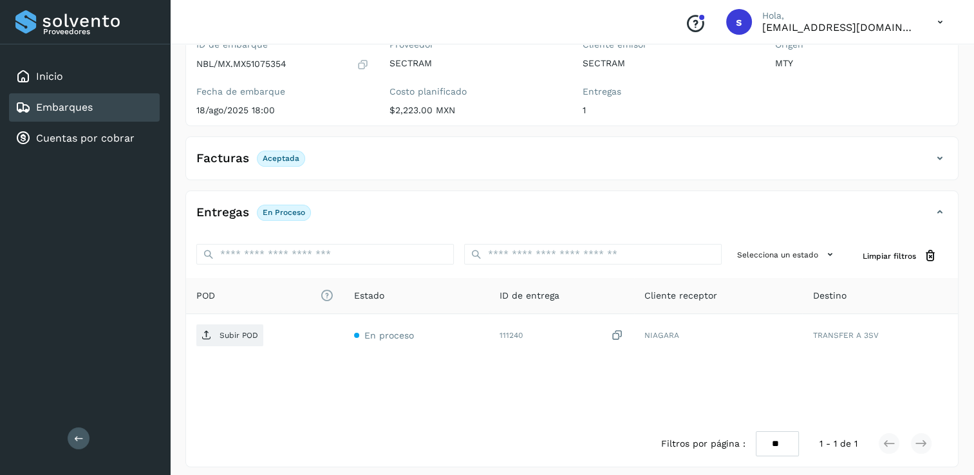
click at [221, 333] on p "Subir POD" at bounding box center [238, 335] width 39 height 9
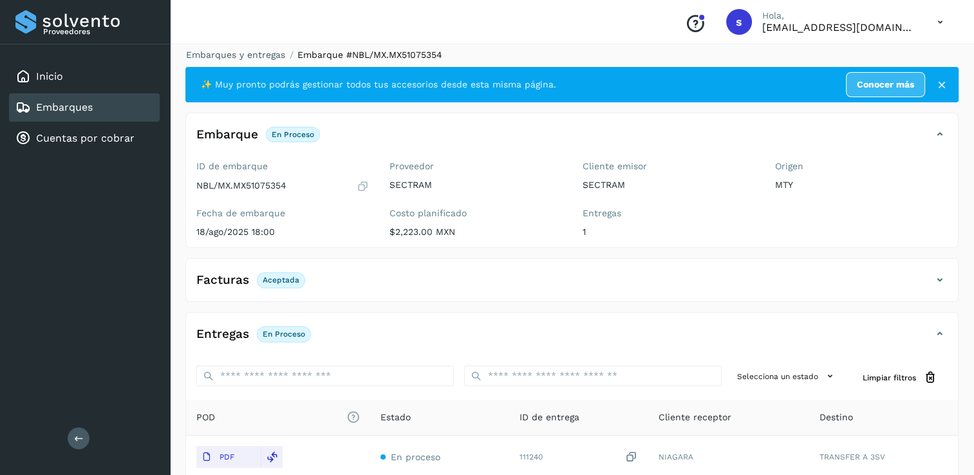
scroll to position [0, 0]
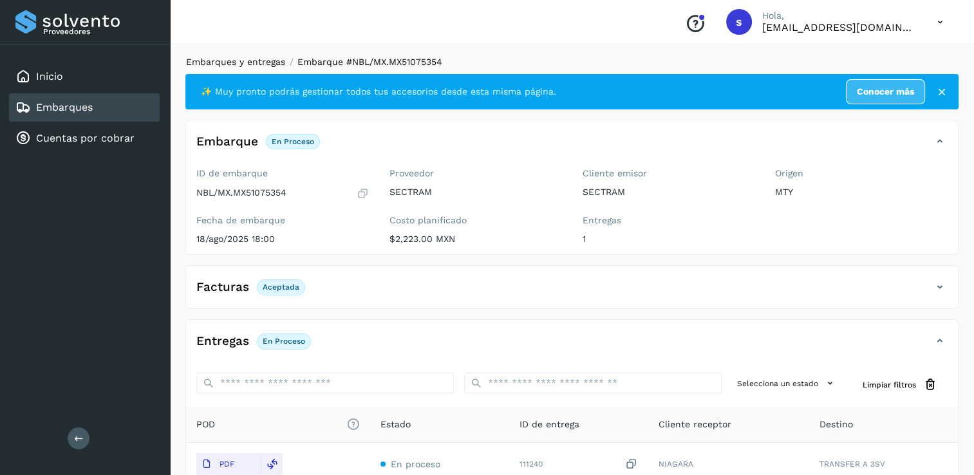
click at [240, 65] on link "Embarques y entregas" at bounding box center [235, 62] width 99 height 10
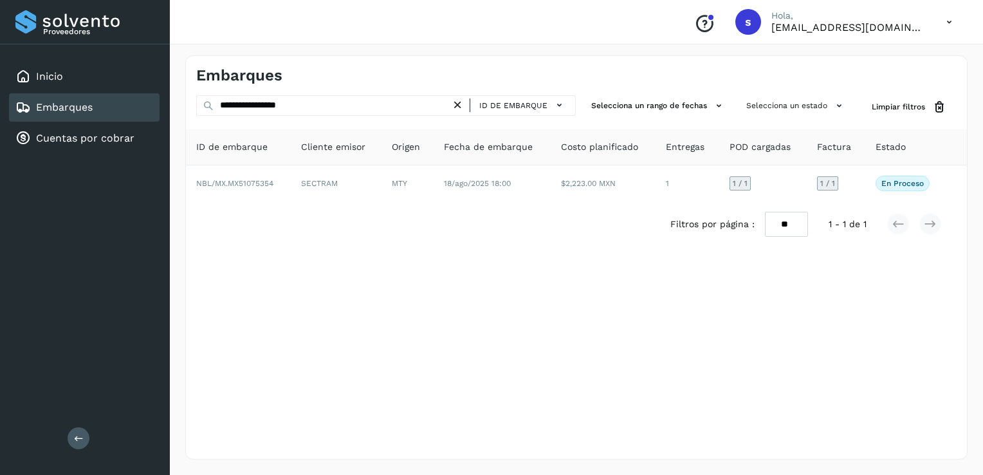
click at [458, 102] on icon at bounding box center [458, 105] width 14 height 14
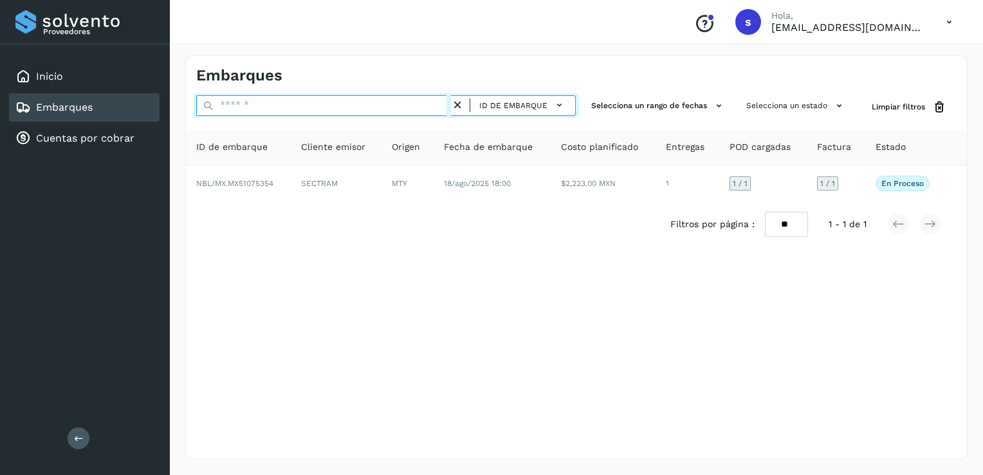
click at [434, 105] on input "text" at bounding box center [323, 105] width 255 height 21
paste input "**********"
drag, startPoint x: 431, startPoint y: 106, endPoint x: 377, endPoint y: 110, distance: 53.6
click at [420, 107] on input "**********" at bounding box center [323, 105] width 255 height 21
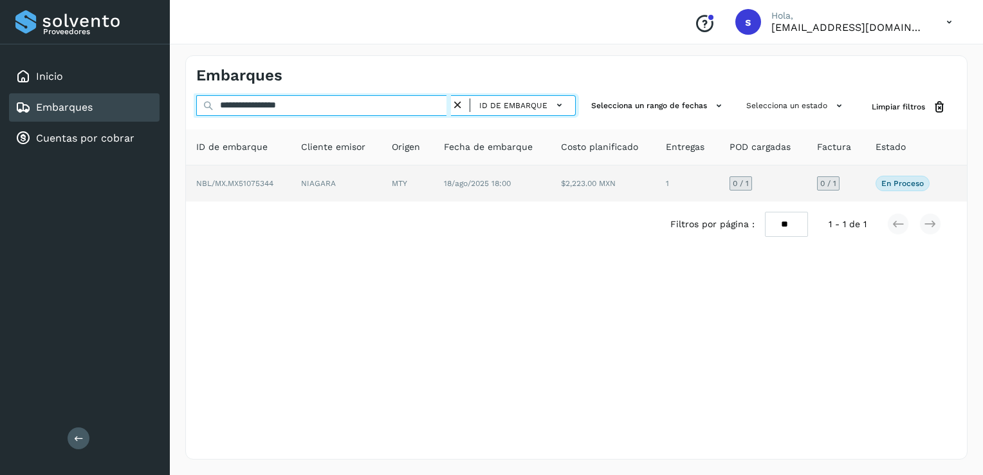
type input "**********"
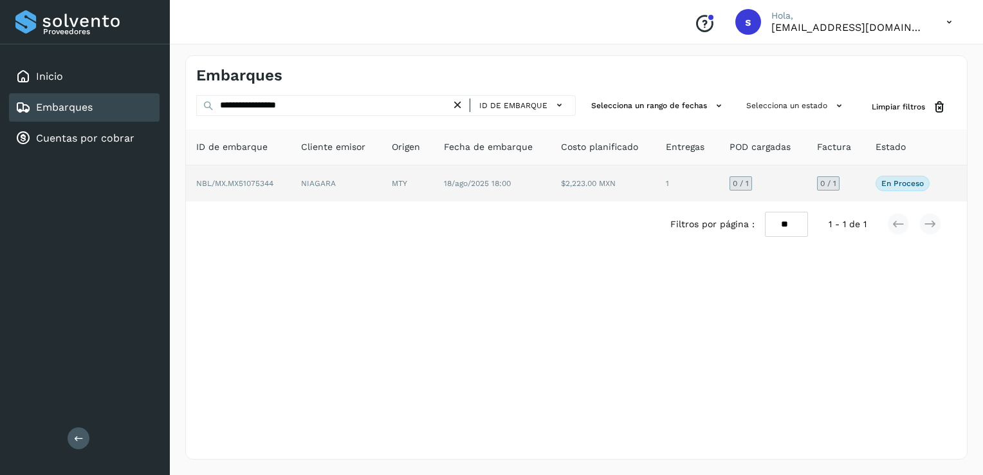
click at [297, 174] on td "NIAGARA" at bounding box center [336, 183] width 91 height 36
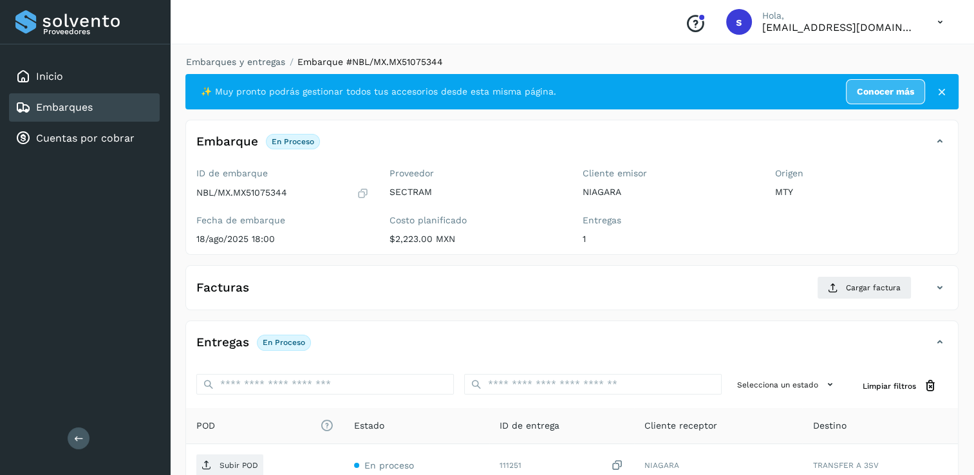
click at [873, 303] on div "Facturas Cargar factura" at bounding box center [572, 292] width 772 height 33
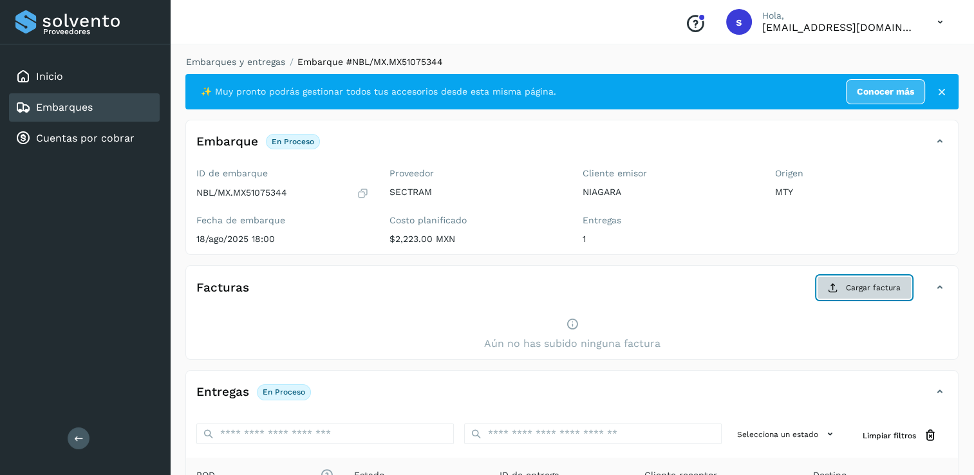
click at [866, 295] on button "Cargar factura" at bounding box center [864, 287] width 95 height 23
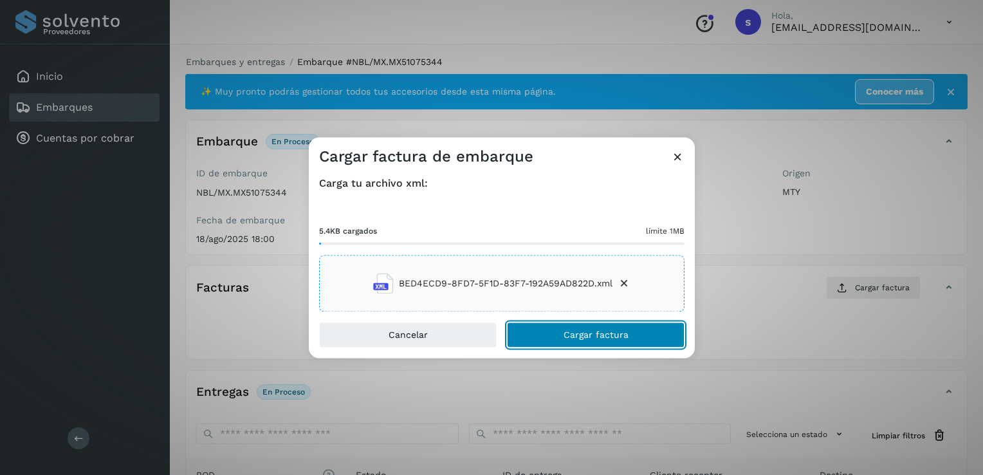
click at [550, 330] on button "Cargar factura" at bounding box center [596, 335] width 178 height 26
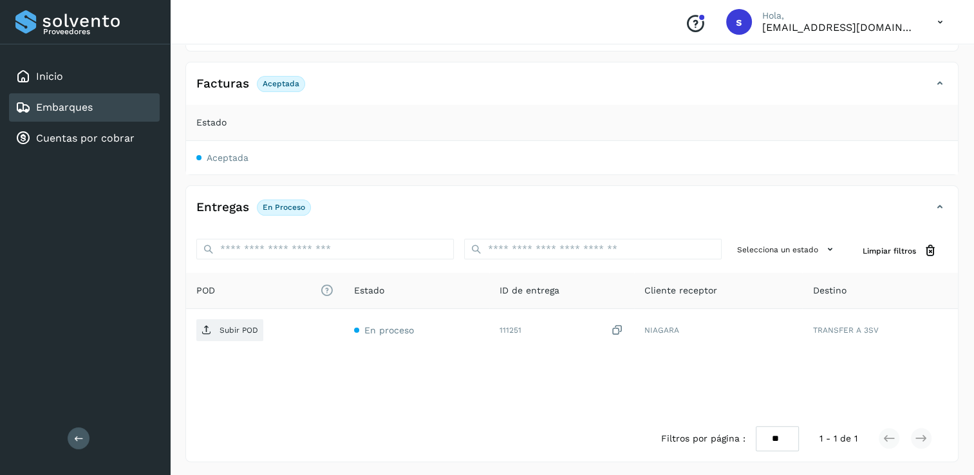
scroll to position [204, 0]
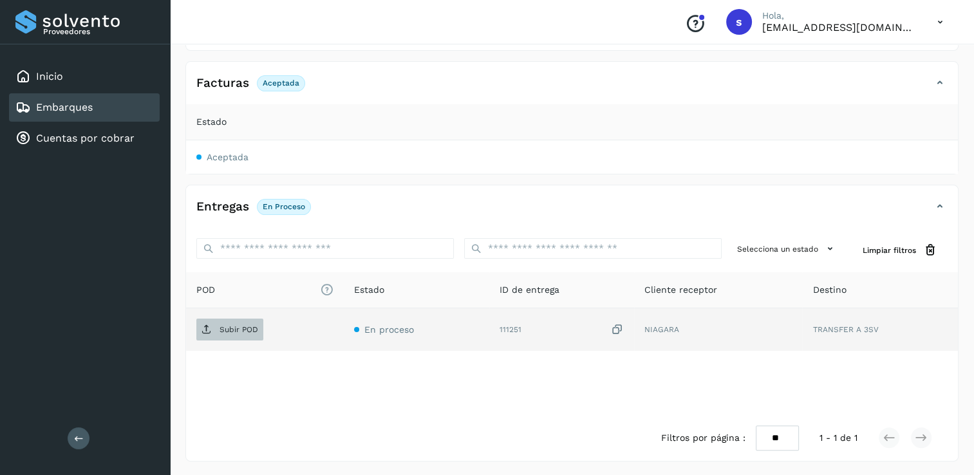
click at [227, 327] on p "Subir POD" at bounding box center [238, 329] width 39 height 9
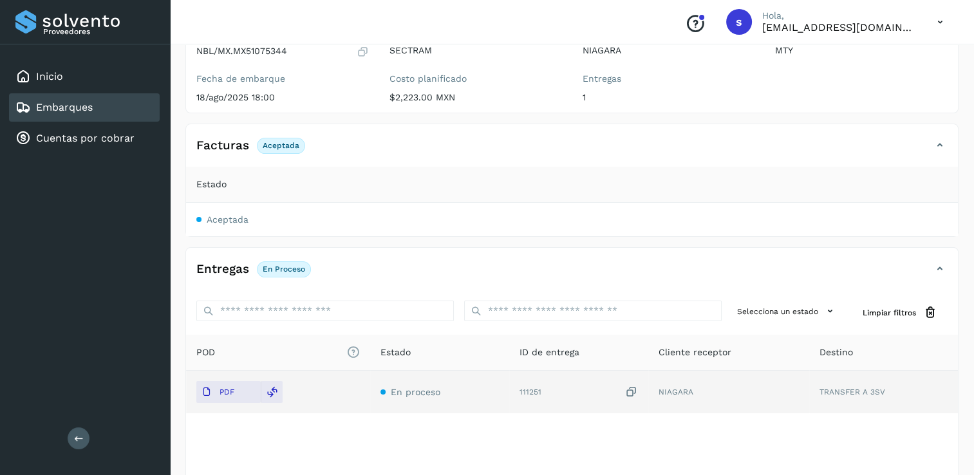
scroll to position [140, 0]
drag, startPoint x: 181, startPoint y: 16, endPoint x: 528, endPoint y: 215, distance: 400.4
click at [529, 215] on td "Aceptada" at bounding box center [572, 221] width 772 height 33
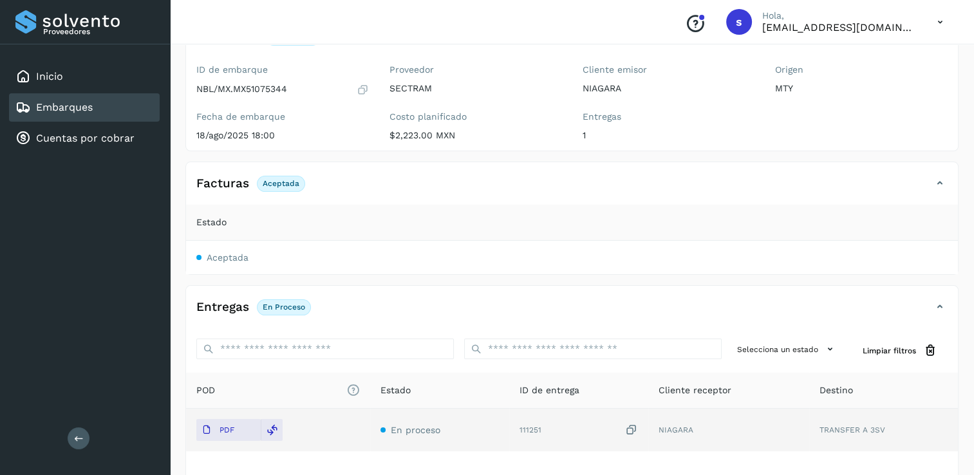
scroll to position [0, 0]
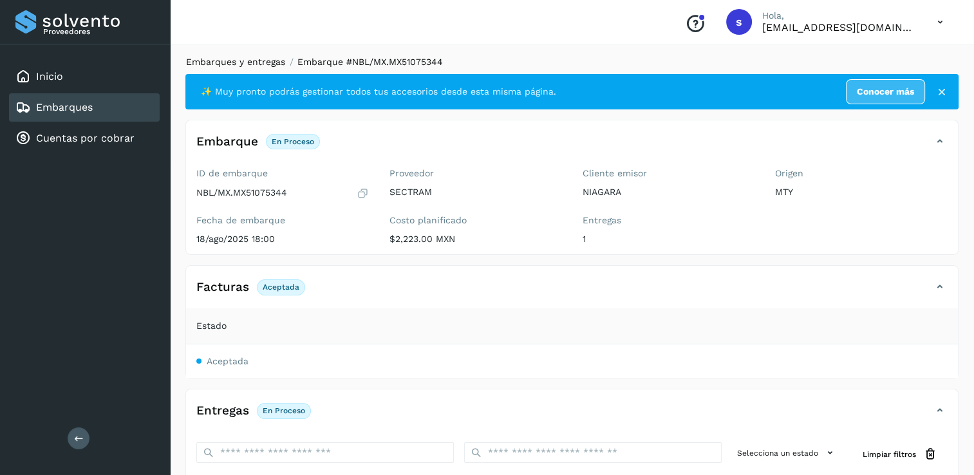
click at [242, 62] on link "Embarques y entregas" at bounding box center [235, 62] width 99 height 10
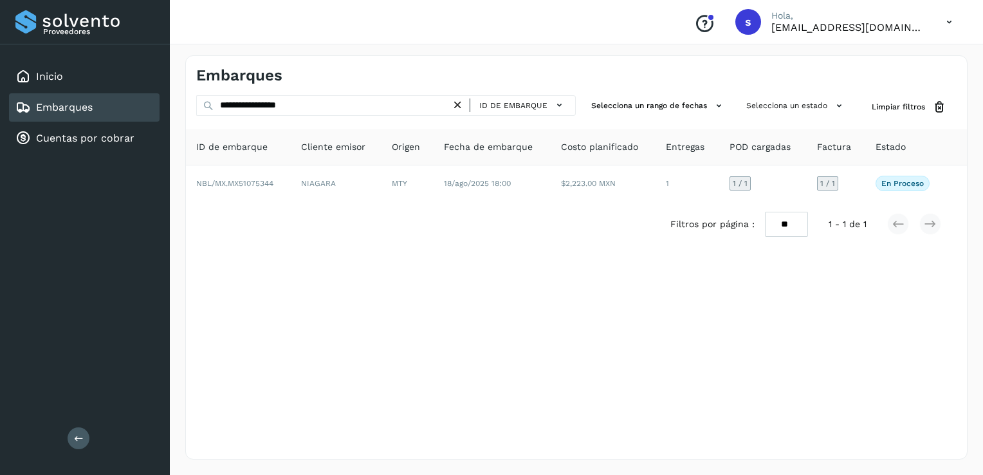
click at [459, 108] on icon at bounding box center [458, 105] width 14 height 14
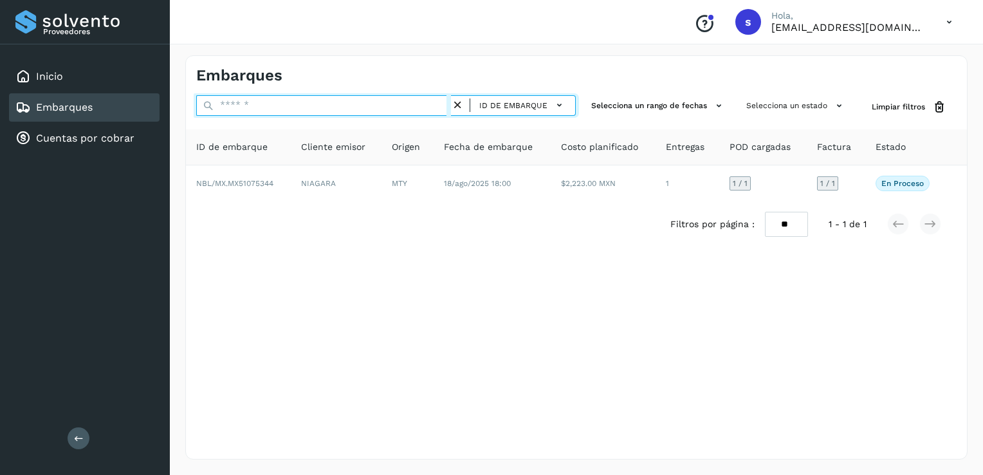
click at [424, 107] on input "text" at bounding box center [323, 105] width 255 height 21
paste input "**********"
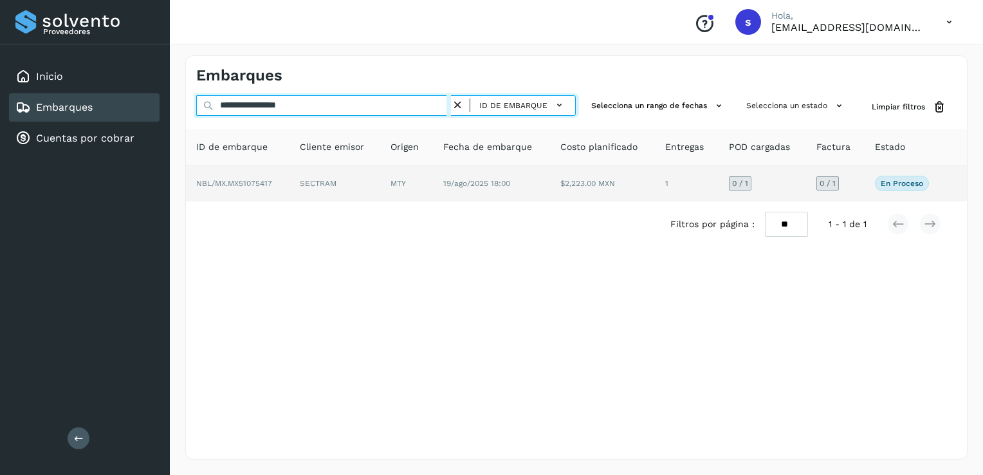
type input "**********"
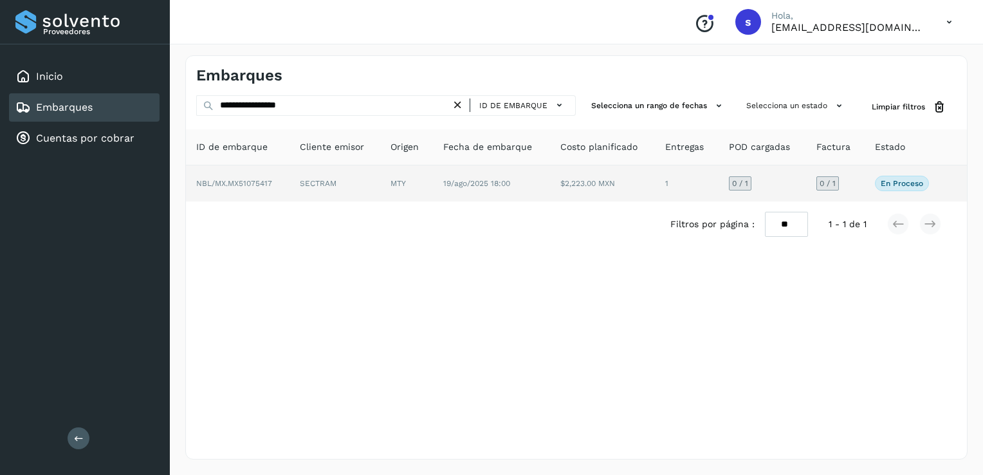
click at [297, 186] on td "SECTRAM" at bounding box center [335, 183] width 91 height 36
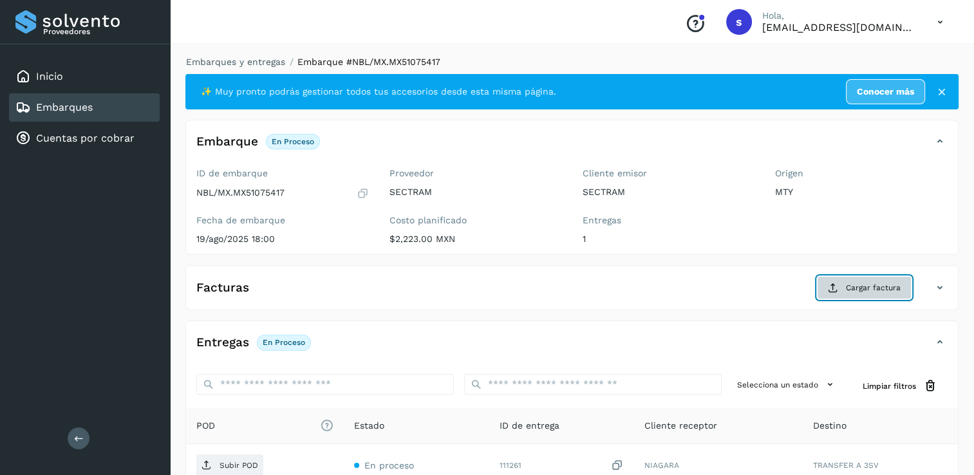
click at [878, 285] on span "Cargar factura" at bounding box center [873, 288] width 55 height 12
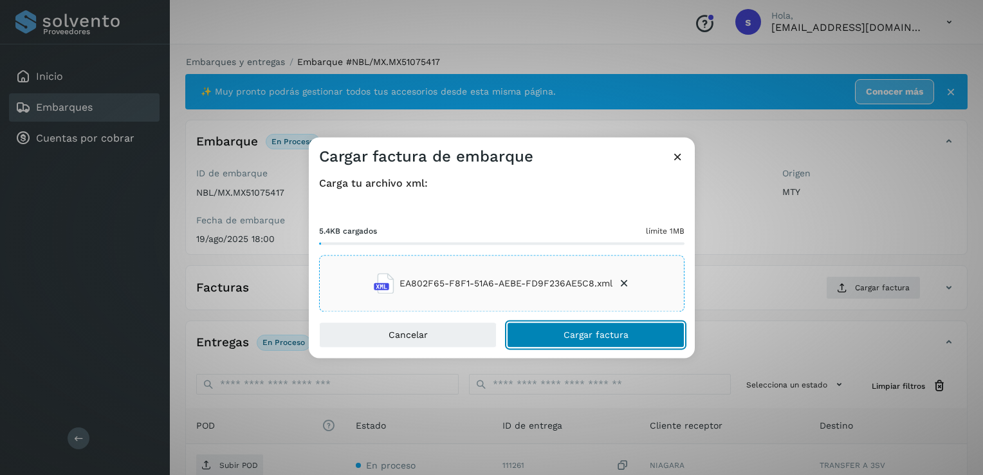
click at [530, 331] on button "Cargar factura" at bounding box center [596, 335] width 178 height 26
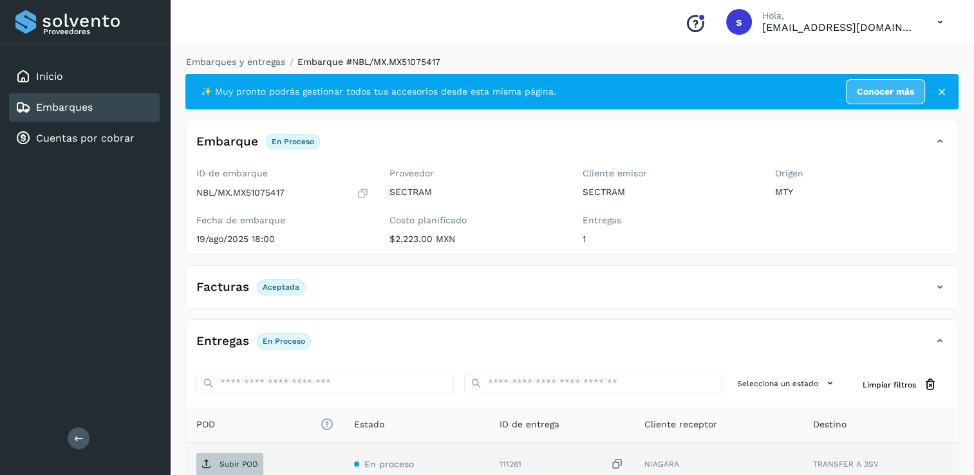
click at [241, 460] on p "Subir POD" at bounding box center [238, 464] width 39 height 9
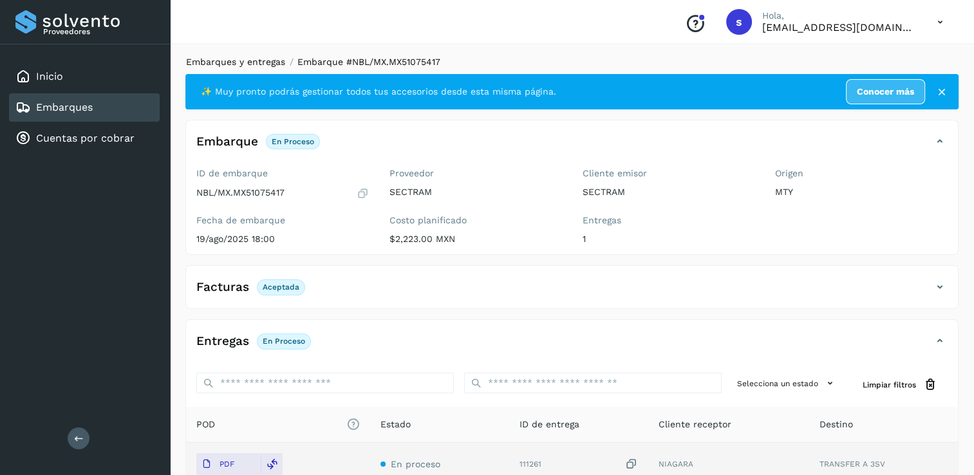
click at [241, 58] on link "Embarques y entregas" at bounding box center [235, 62] width 99 height 10
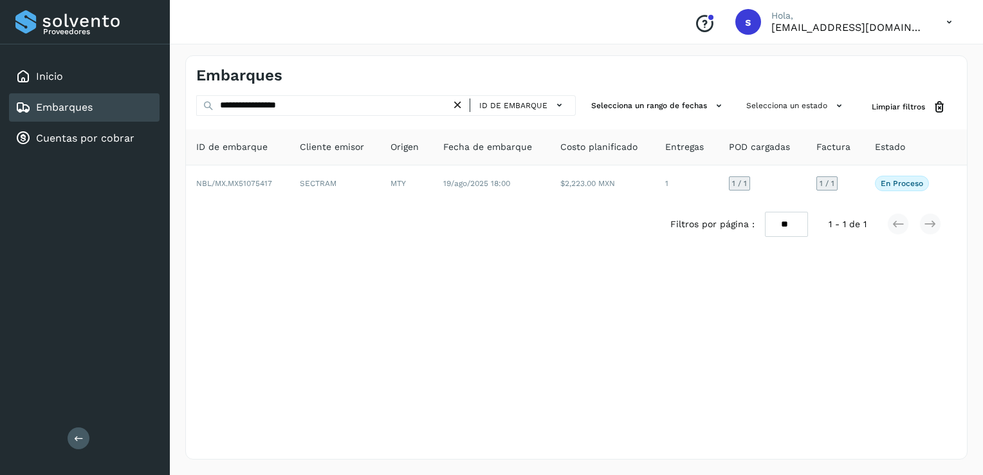
click at [456, 107] on icon at bounding box center [458, 105] width 14 height 14
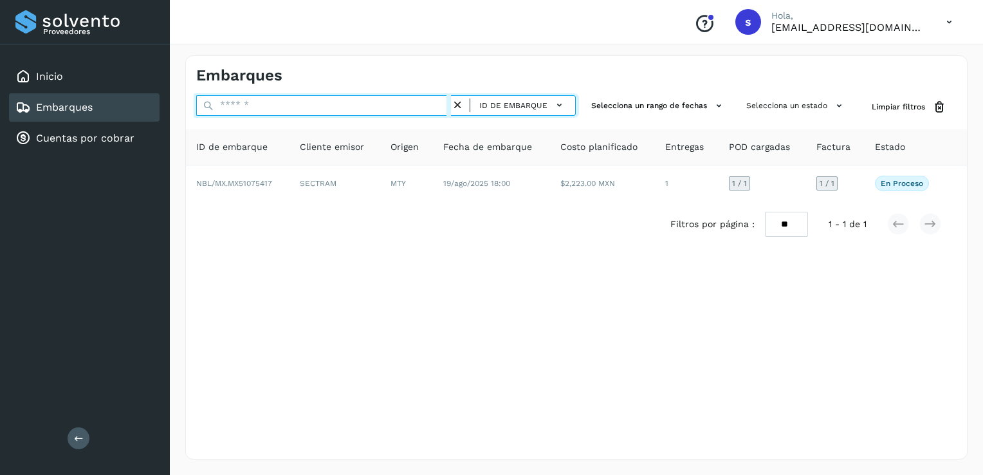
click at [427, 112] on input "text" at bounding box center [323, 105] width 255 height 21
paste input "**********"
type input "**********"
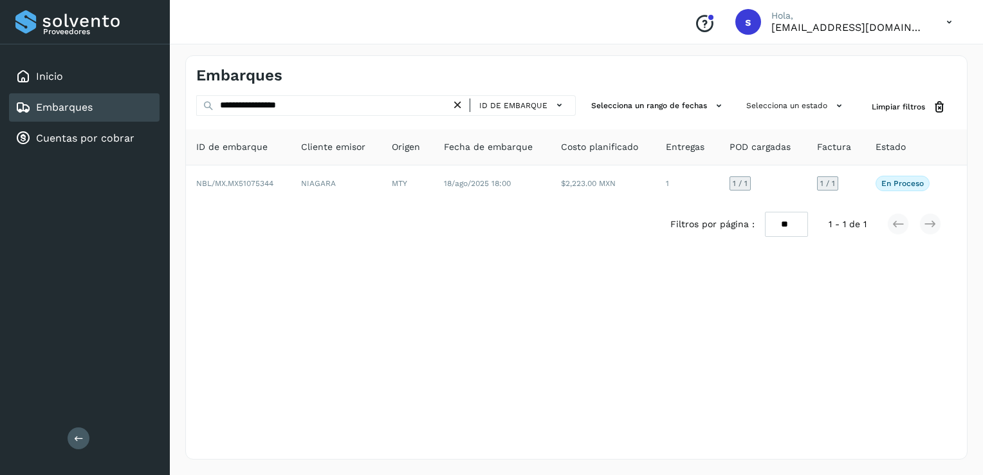
click at [456, 104] on icon at bounding box center [458, 105] width 14 height 14
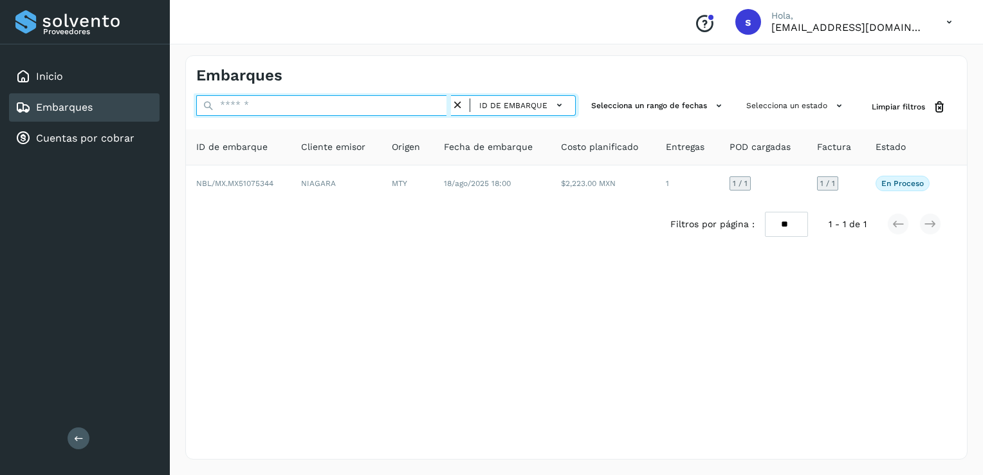
click at [404, 107] on input "text" at bounding box center [323, 105] width 255 height 21
paste input "**********"
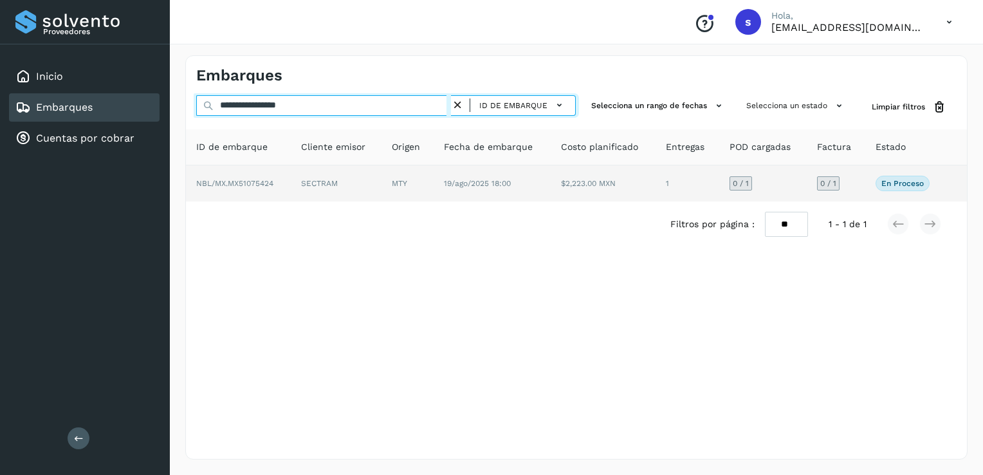
type input "**********"
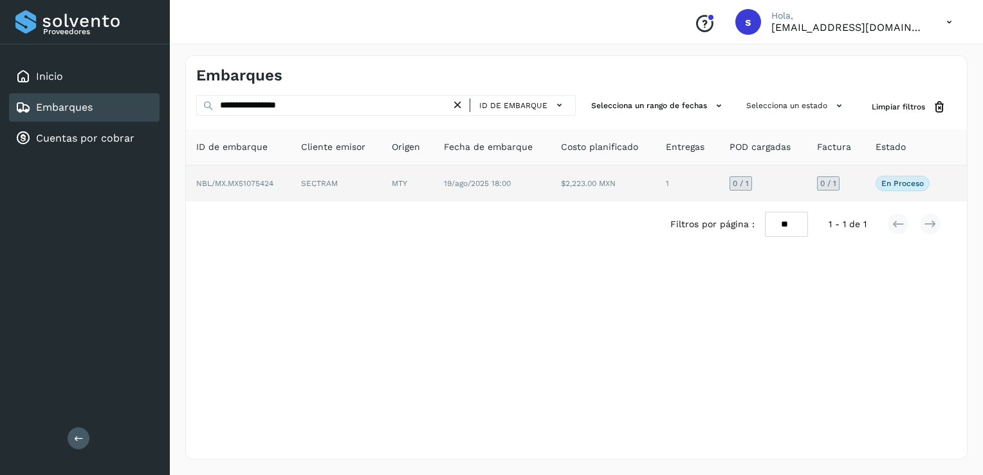
click at [298, 185] on td "SECTRAM" at bounding box center [336, 183] width 91 height 36
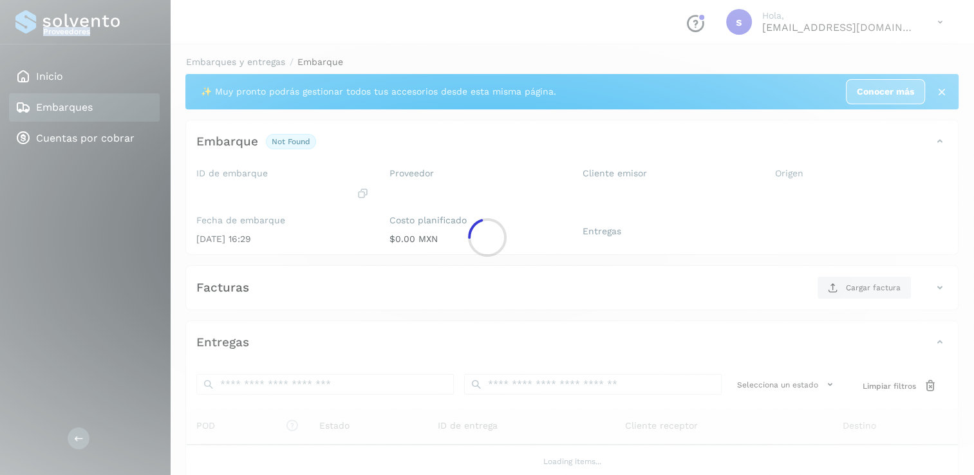
click at [298, 185] on div at bounding box center [487, 237] width 974 height 475
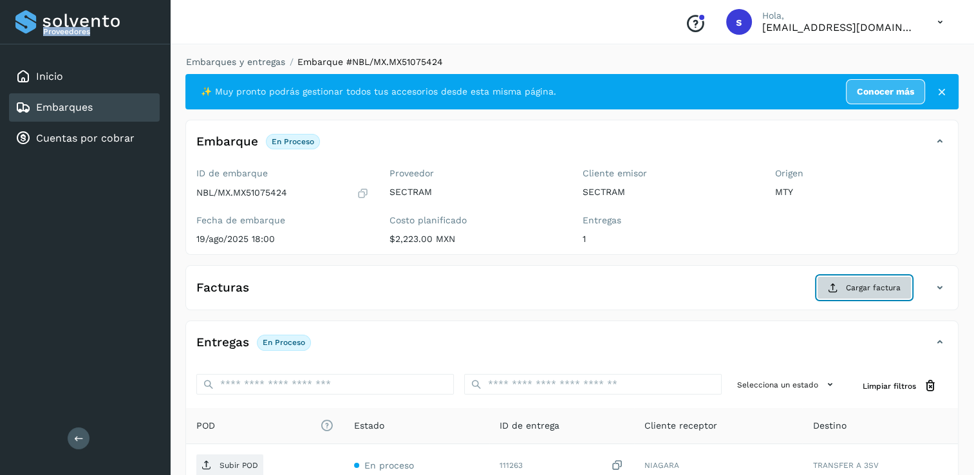
click at [859, 289] on span "Cargar factura" at bounding box center [873, 288] width 55 height 12
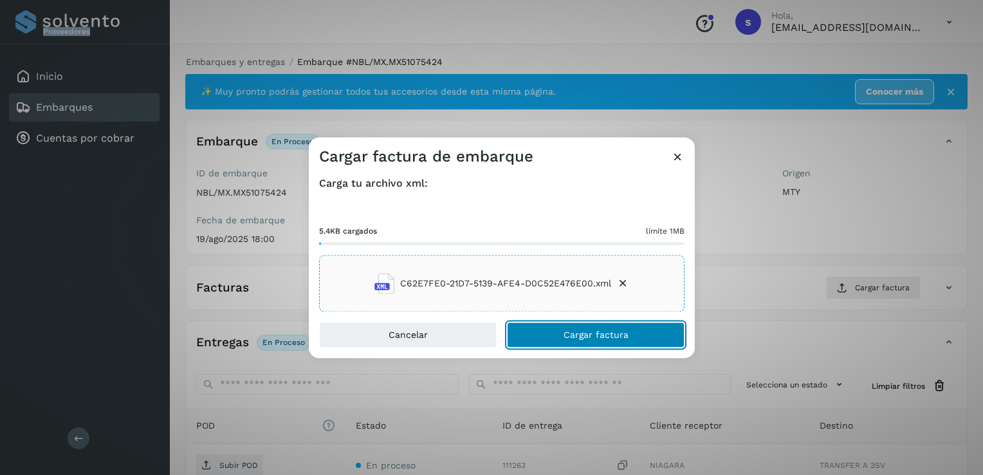
click at [564, 333] on span "Cargar factura" at bounding box center [596, 335] width 65 height 9
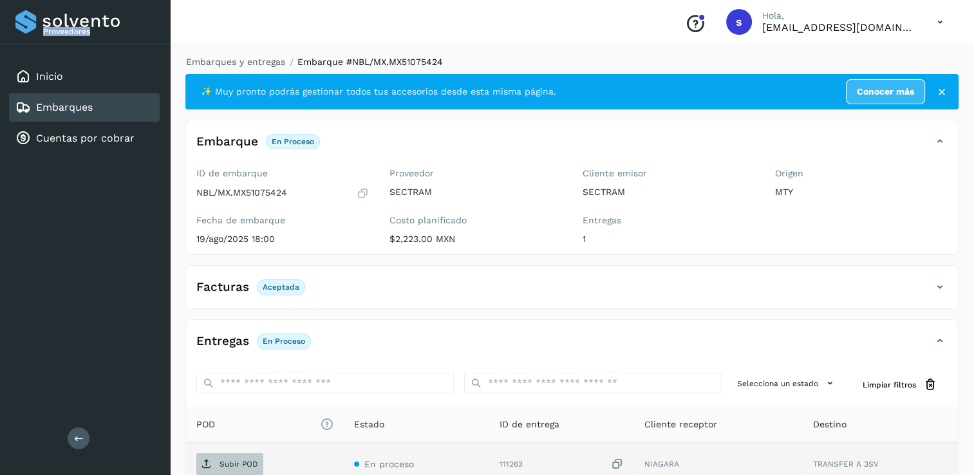
click at [234, 462] on p "Subir POD" at bounding box center [238, 464] width 39 height 9
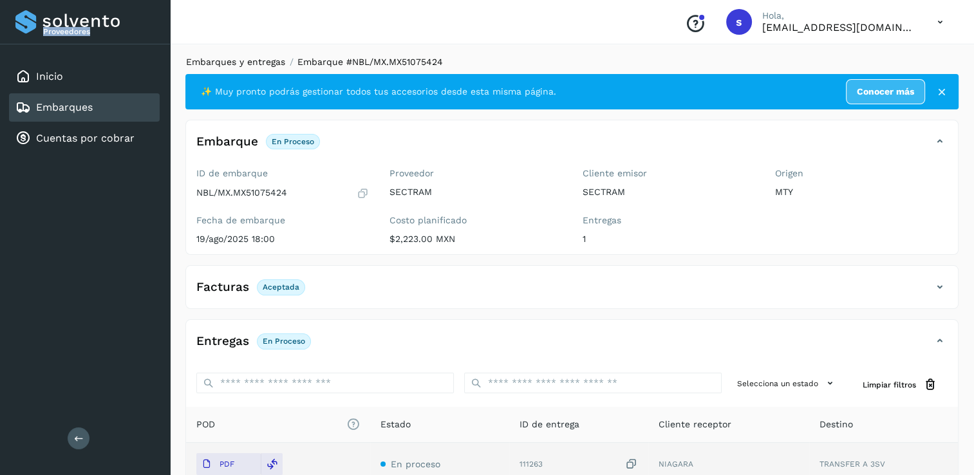
click at [214, 64] on link "Embarques y entregas" at bounding box center [235, 62] width 99 height 10
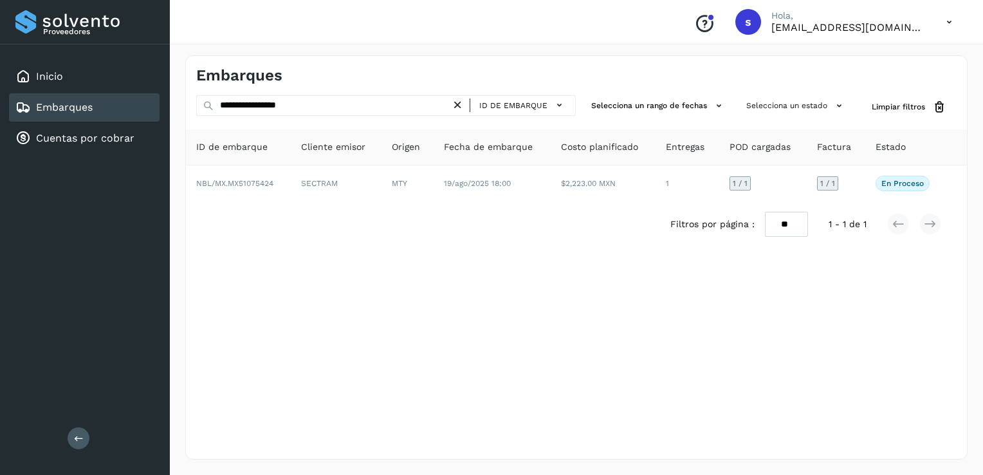
click at [460, 106] on icon at bounding box center [458, 105] width 14 height 14
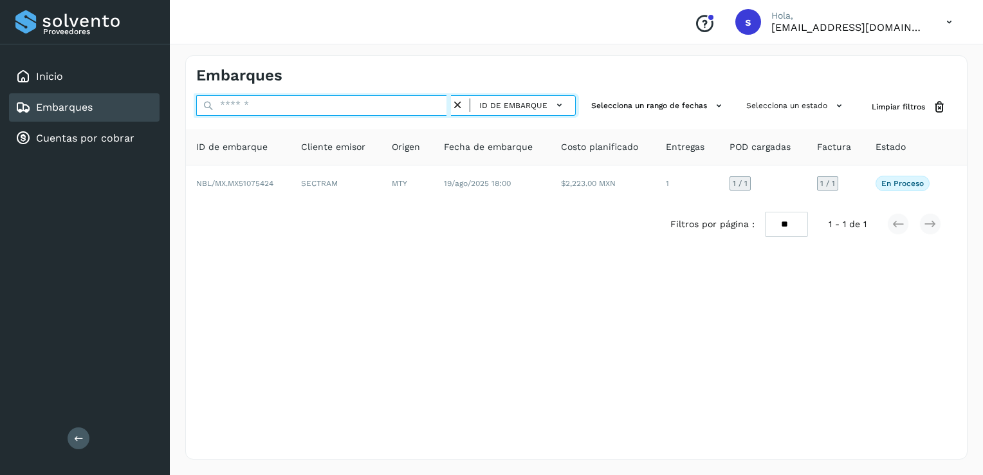
click at [436, 108] on input "text" at bounding box center [323, 105] width 255 height 21
paste input "**********"
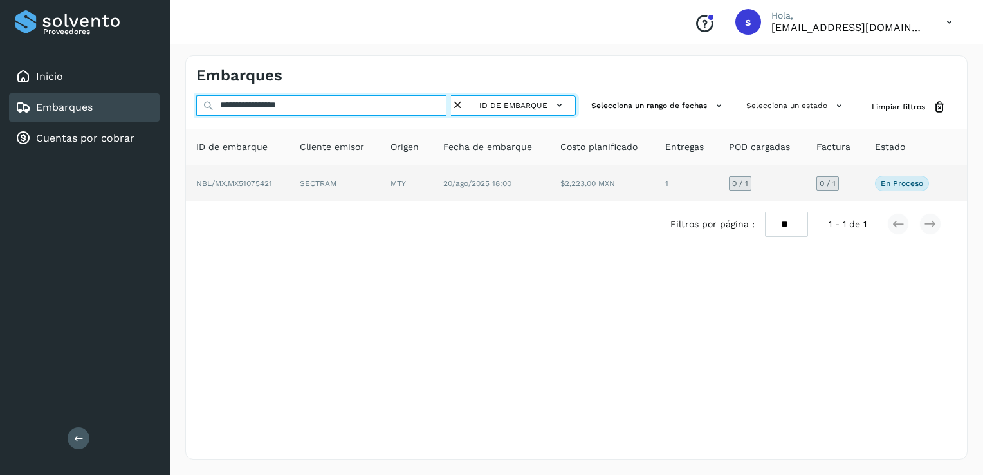
type input "**********"
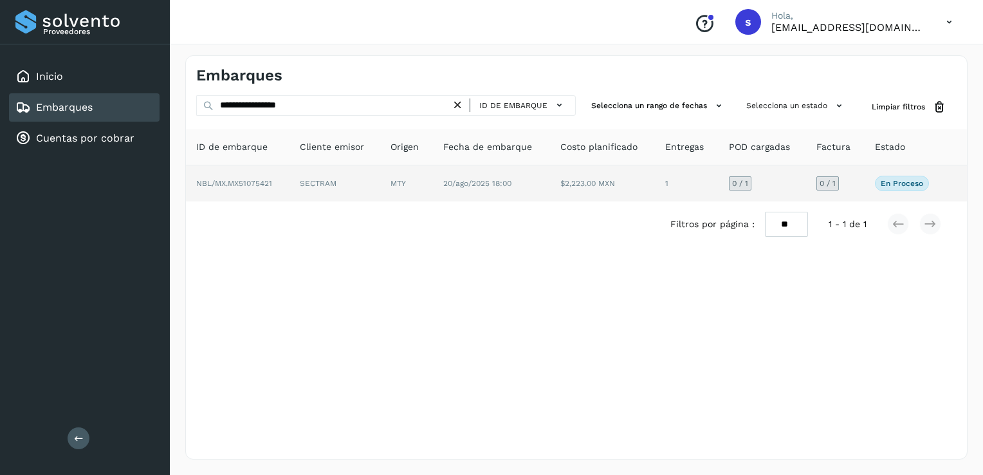
click at [304, 174] on td "SECTRAM" at bounding box center [335, 183] width 91 height 36
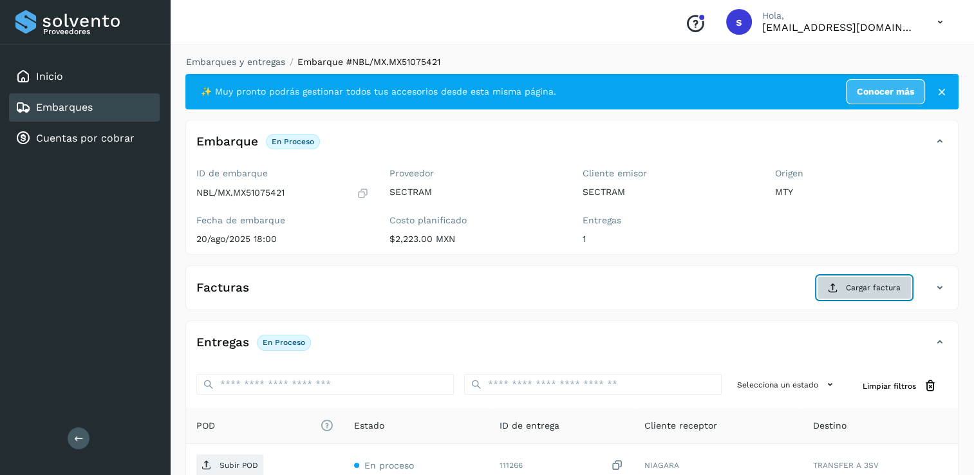
click at [832, 285] on icon at bounding box center [833, 288] width 10 height 10
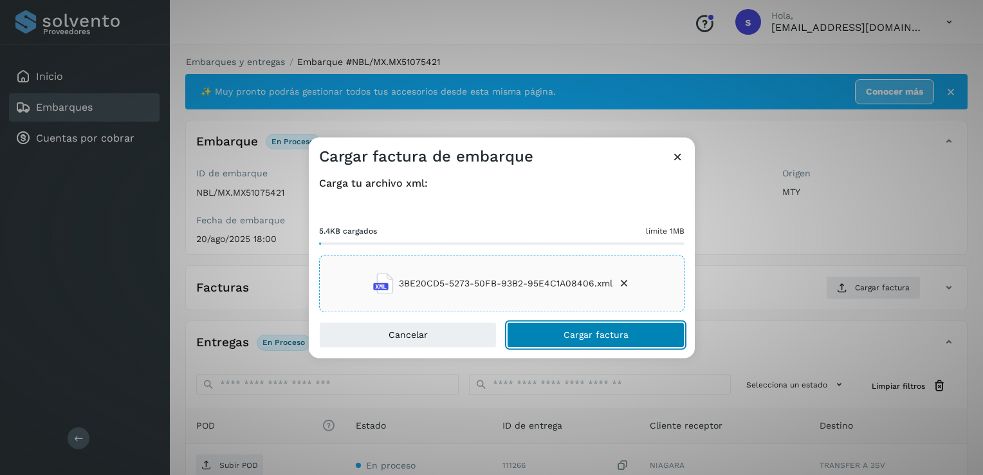
click at [557, 331] on button "Cargar factura" at bounding box center [596, 335] width 178 height 26
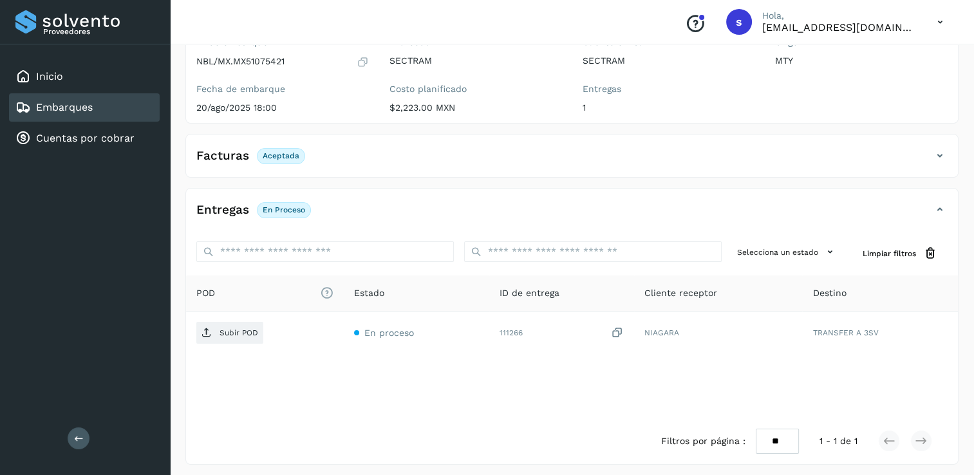
scroll to position [135, 0]
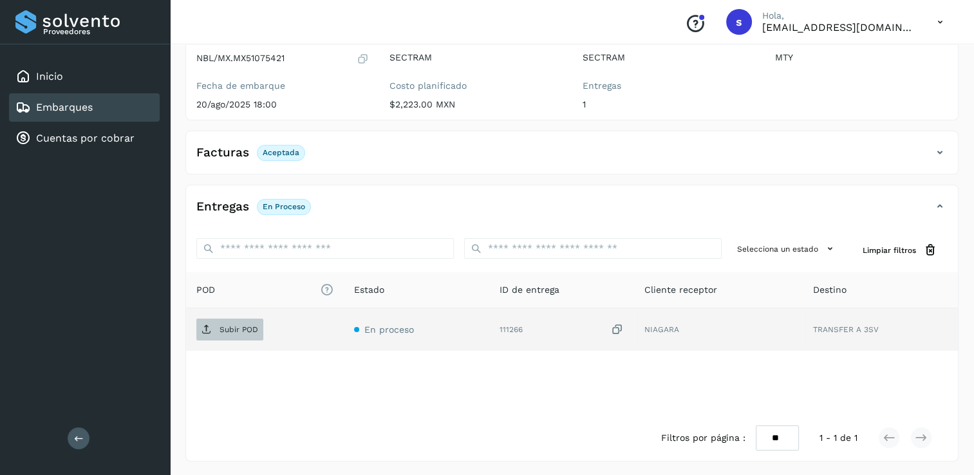
click at [245, 325] on p "Subir POD" at bounding box center [238, 329] width 39 height 9
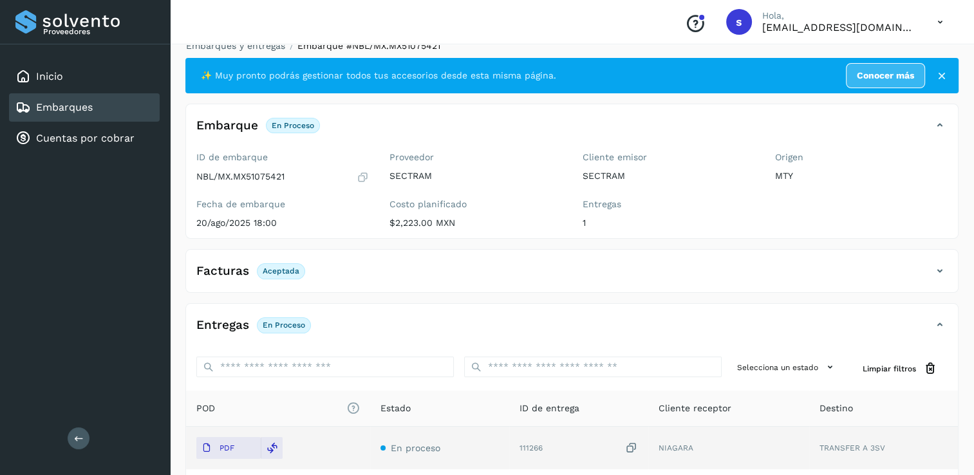
scroll to position [0, 0]
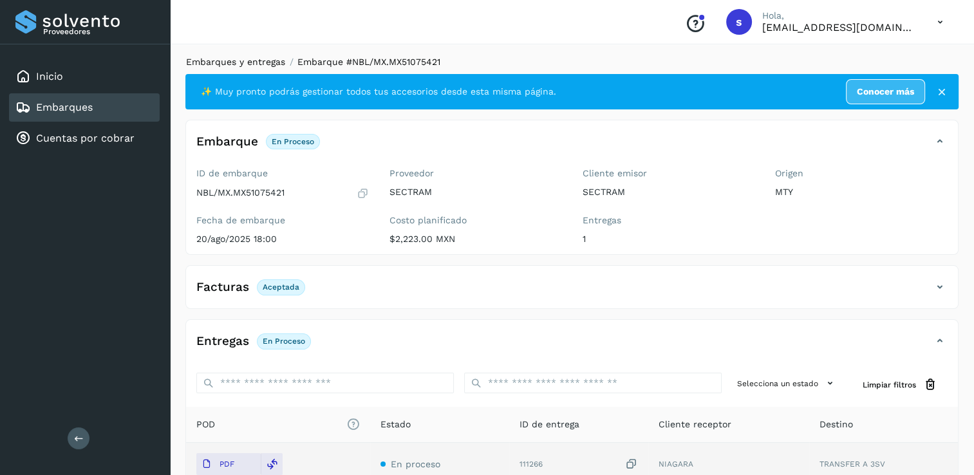
click at [238, 65] on link "Embarques y entregas" at bounding box center [235, 62] width 99 height 10
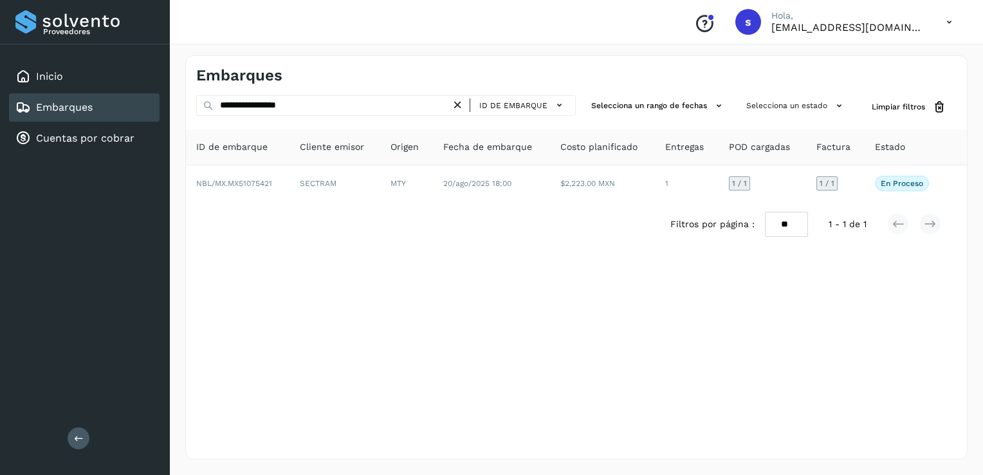
click at [460, 107] on icon at bounding box center [458, 105] width 14 height 14
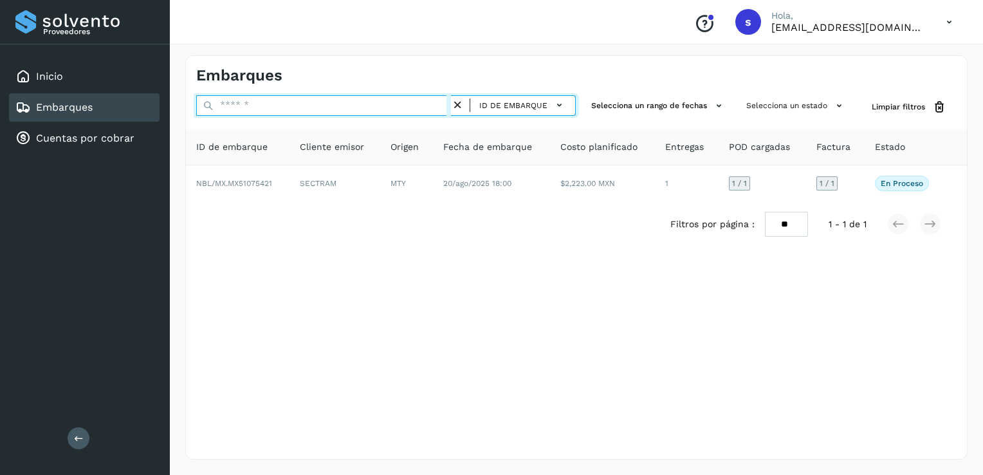
click at [428, 108] on input "text" at bounding box center [323, 105] width 255 height 21
paste input "**********"
click at [425, 112] on input "**********" at bounding box center [323, 105] width 255 height 21
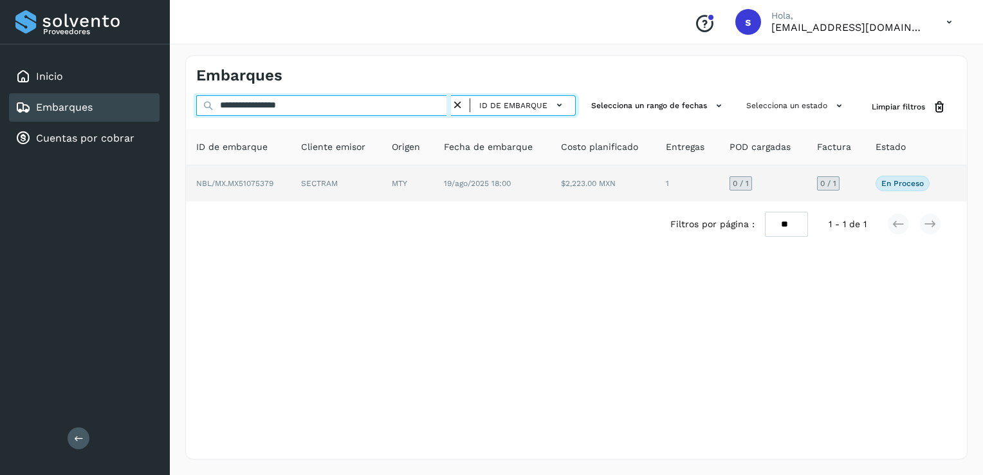
type input "**********"
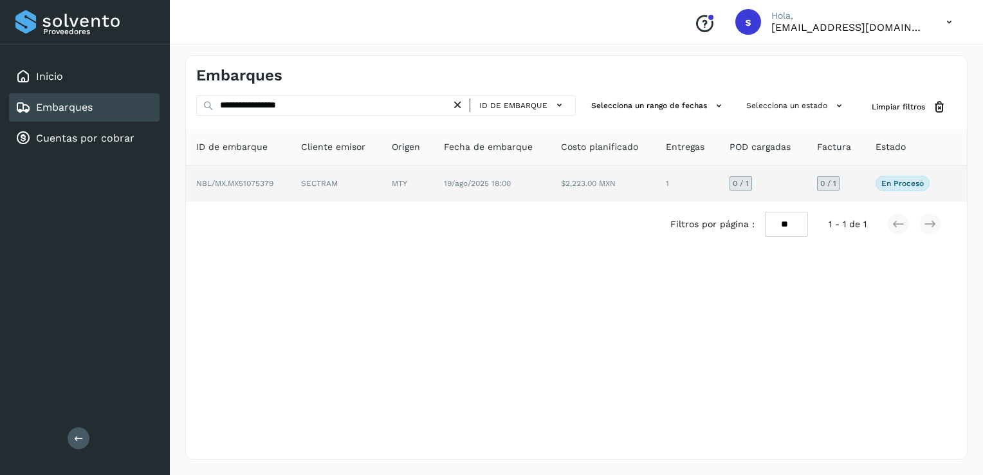
click at [347, 165] on td "SECTRAM" at bounding box center [336, 183] width 91 height 36
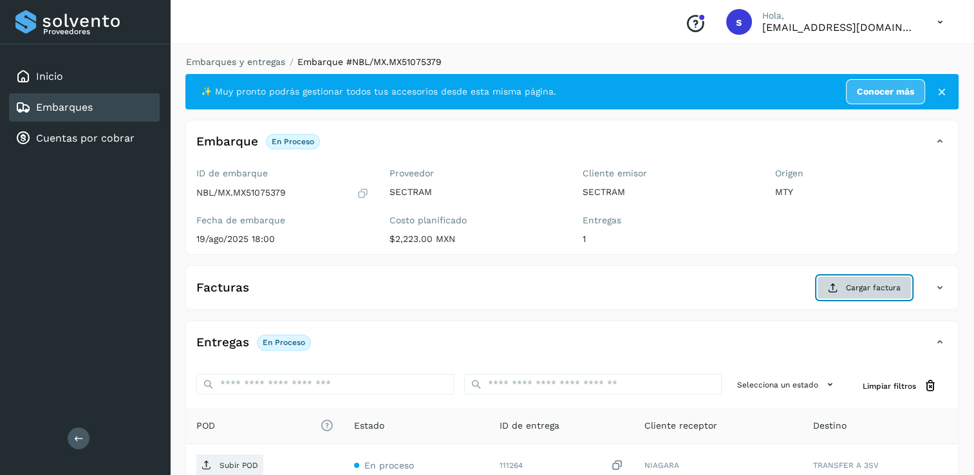
click at [826, 284] on button "Cargar factura" at bounding box center [864, 287] width 95 height 23
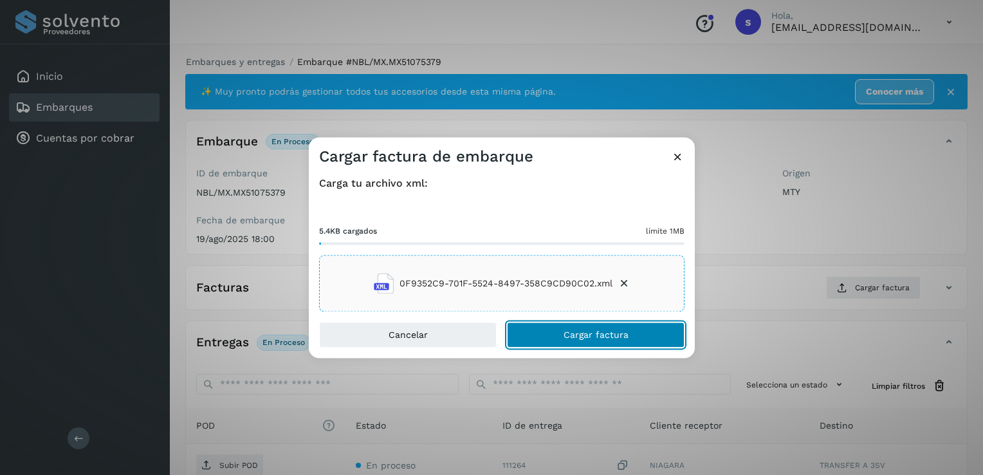
click at [526, 324] on button "Cargar factura" at bounding box center [596, 335] width 178 height 26
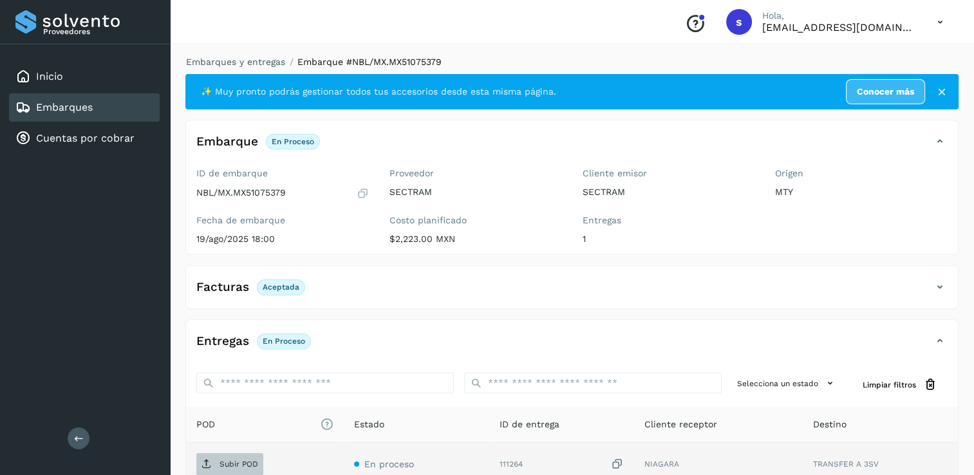
click at [219, 464] on p "Subir POD" at bounding box center [238, 464] width 39 height 9
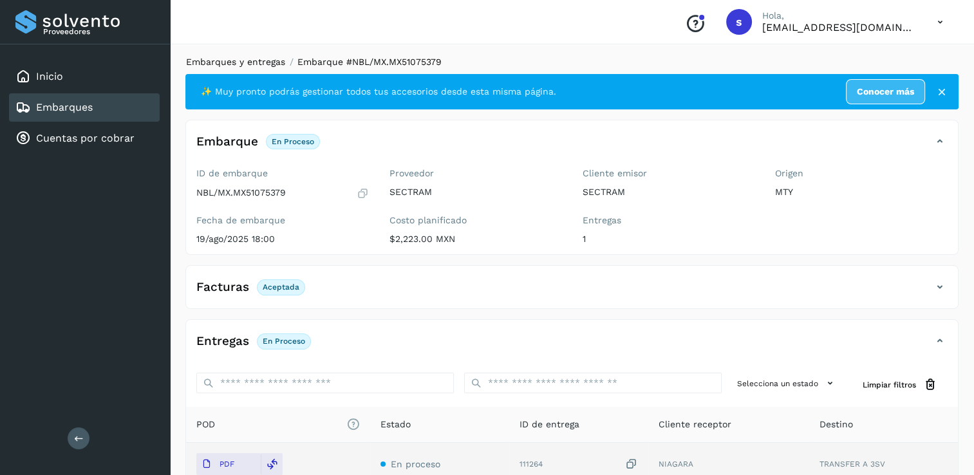
click at [243, 61] on link "Embarques y entregas" at bounding box center [235, 62] width 99 height 10
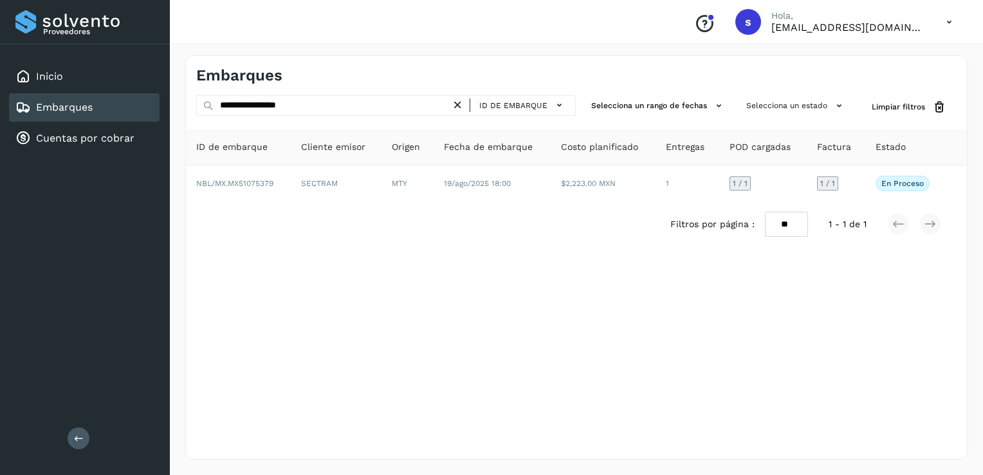
click at [460, 106] on icon at bounding box center [458, 105] width 14 height 14
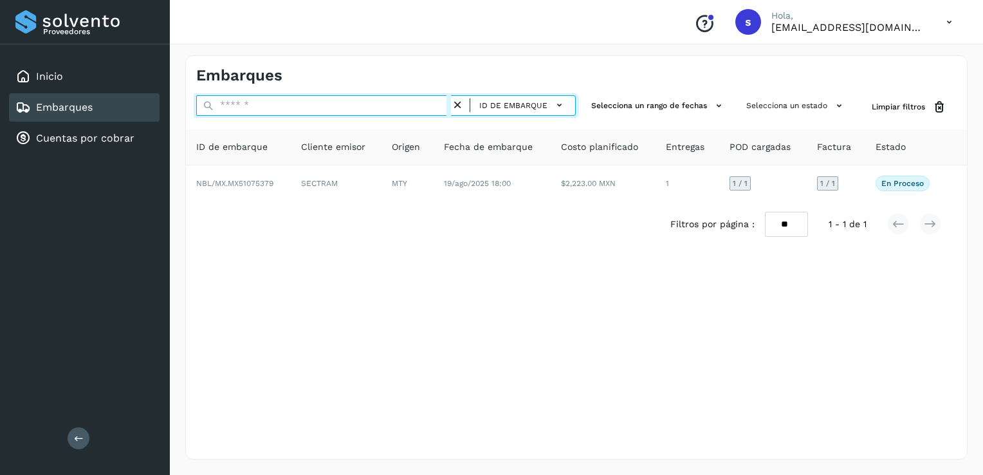
click at [418, 107] on input "text" at bounding box center [323, 105] width 255 height 21
paste input "**********"
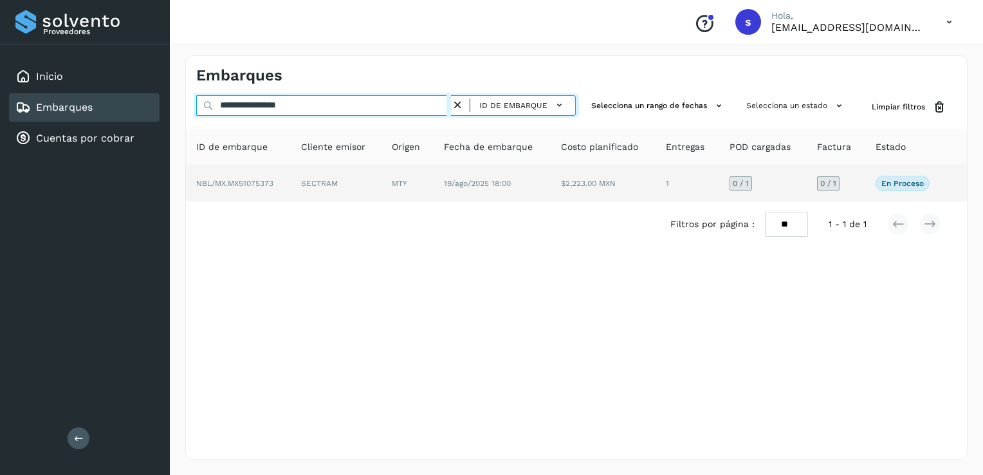
type input "**********"
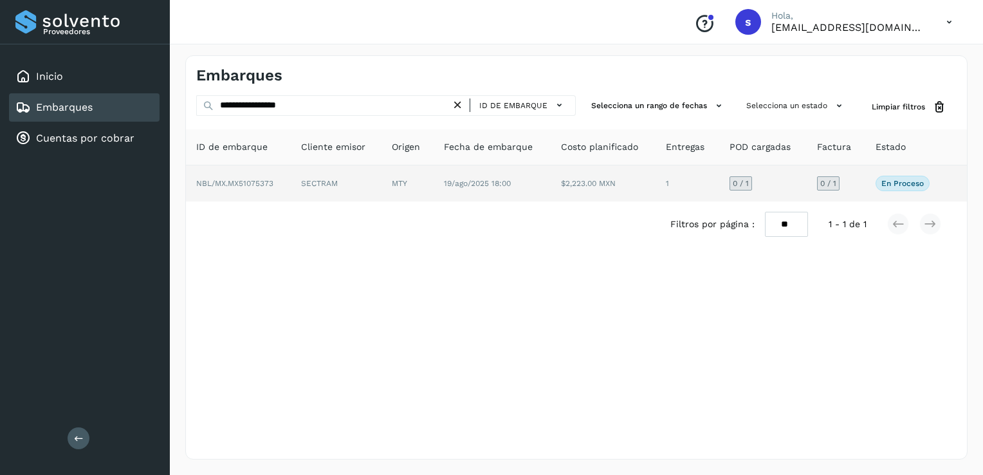
click at [330, 187] on td "SECTRAM" at bounding box center [336, 183] width 91 height 36
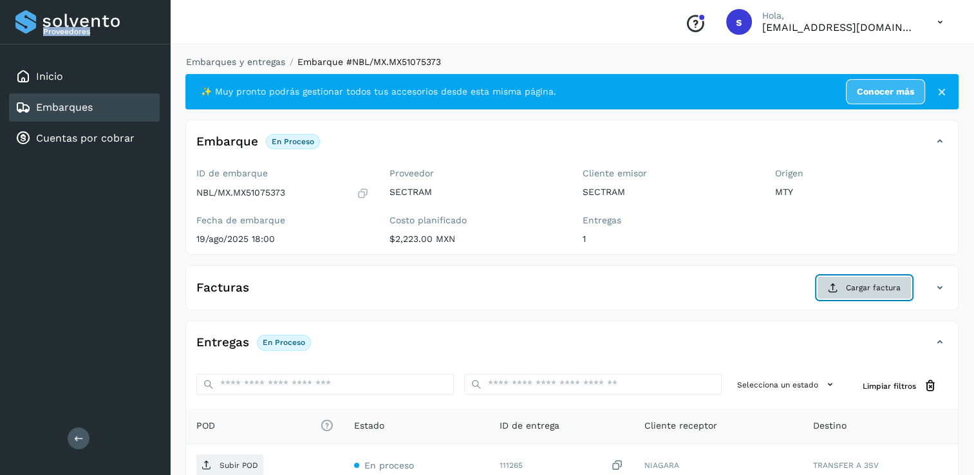
click at [875, 288] on span "Cargar factura" at bounding box center [873, 288] width 55 height 12
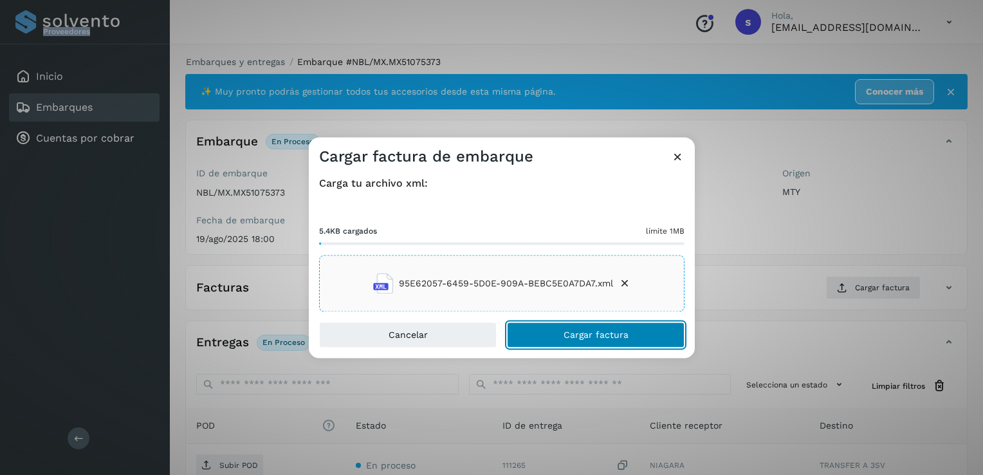
click at [590, 337] on span "Cargar factura" at bounding box center [596, 335] width 65 height 9
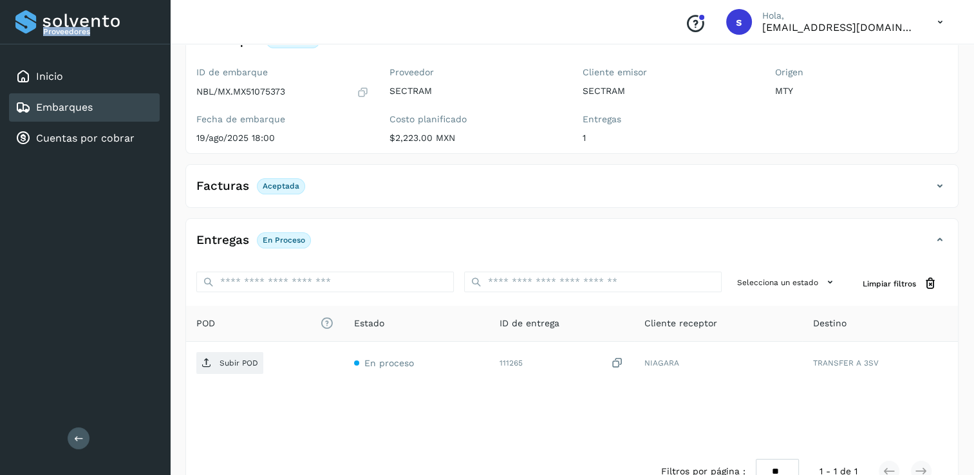
scroll to position [135, 0]
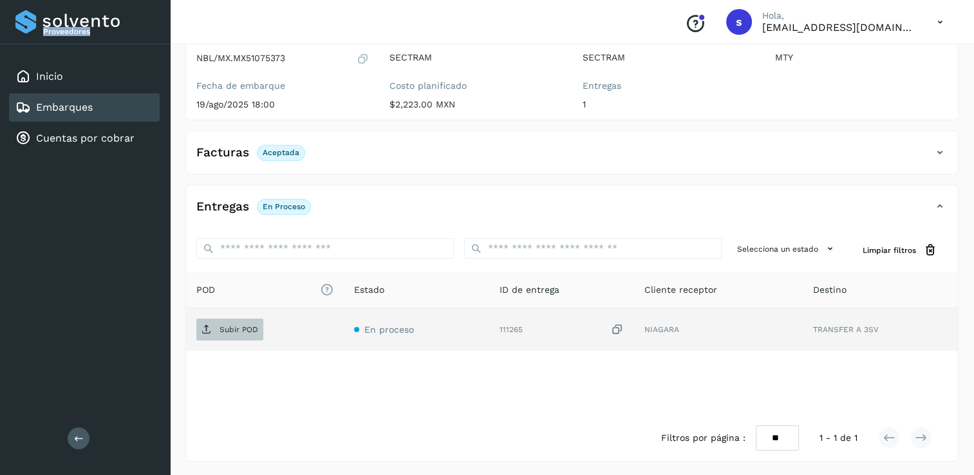
click at [239, 325] on p "Subir POD" at bounding box center [238, 329] width 39 height 9
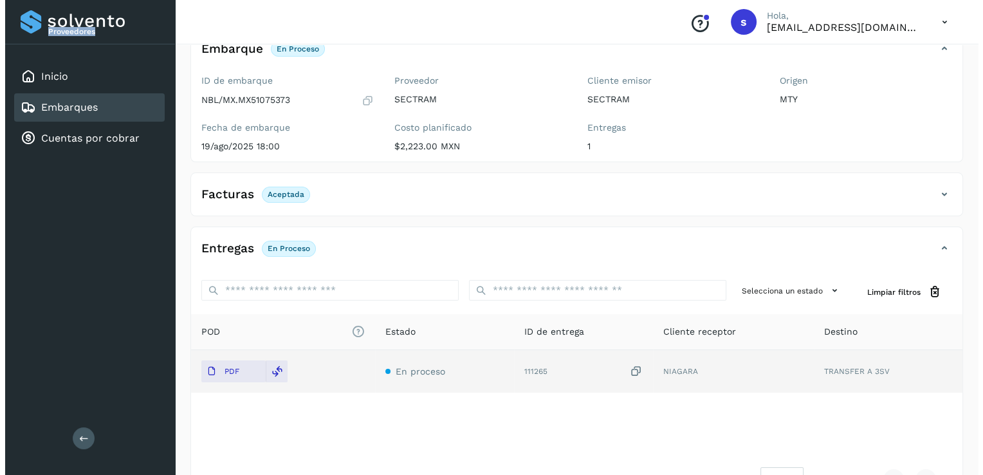
scroll to position [0, 0]
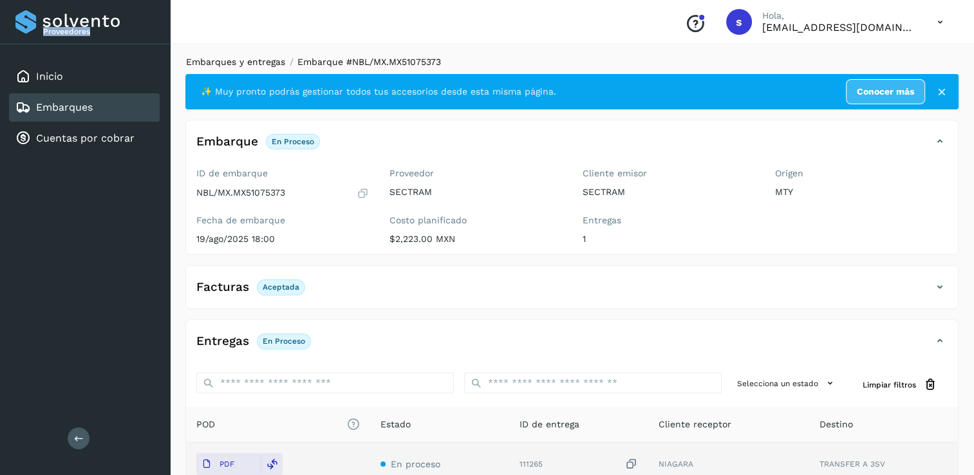
click at [241, 66] on link "Embarques y entregas" at bounding box center [235, 62] width 99 height 10
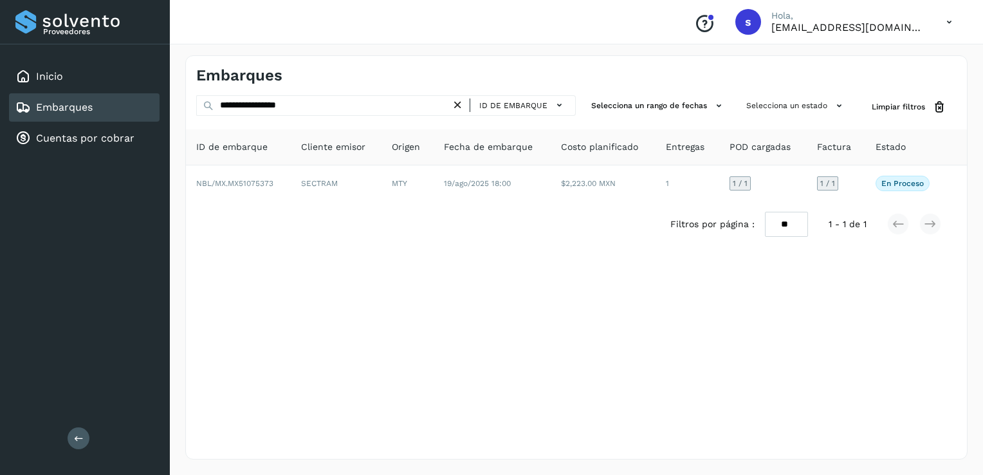
click at [461, 109] on icon at bounding box center [458, 105] width 14 height 14
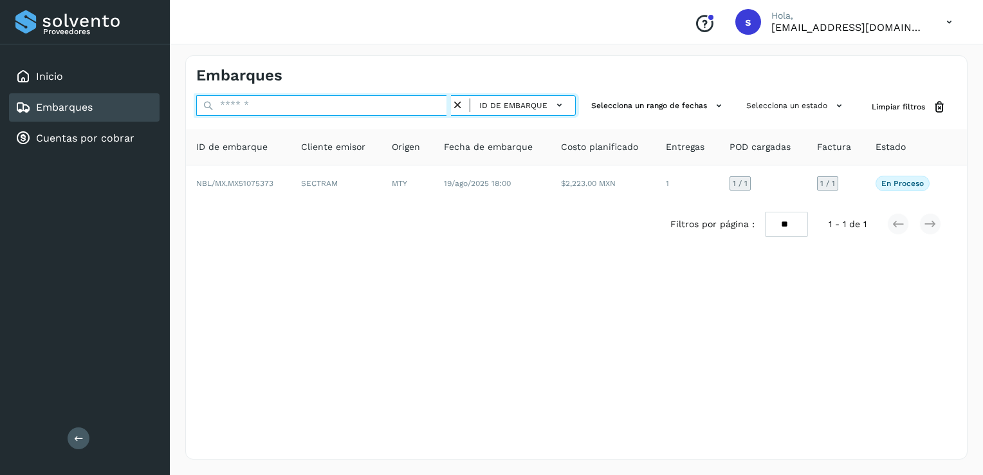
click at [446, 108] on input "text" at bounding box center [323, 105] width 255 height 21
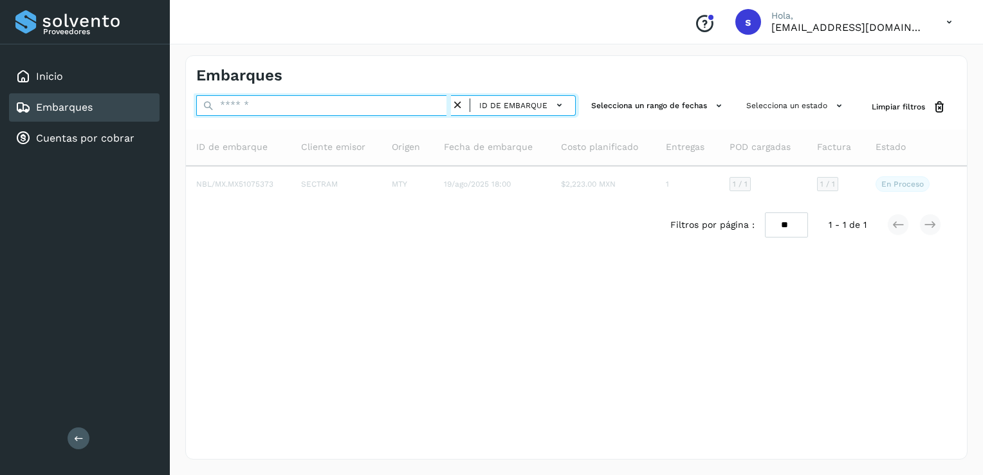
paste input "**********"
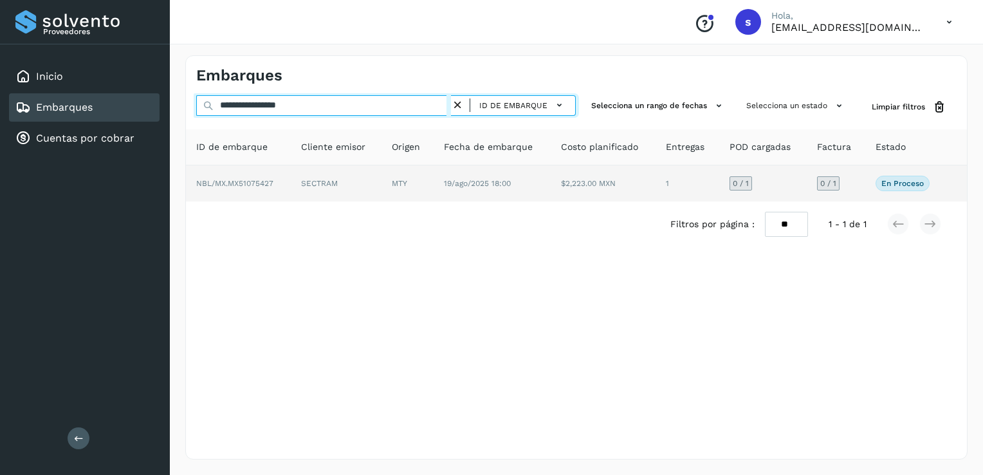
type input "**********"
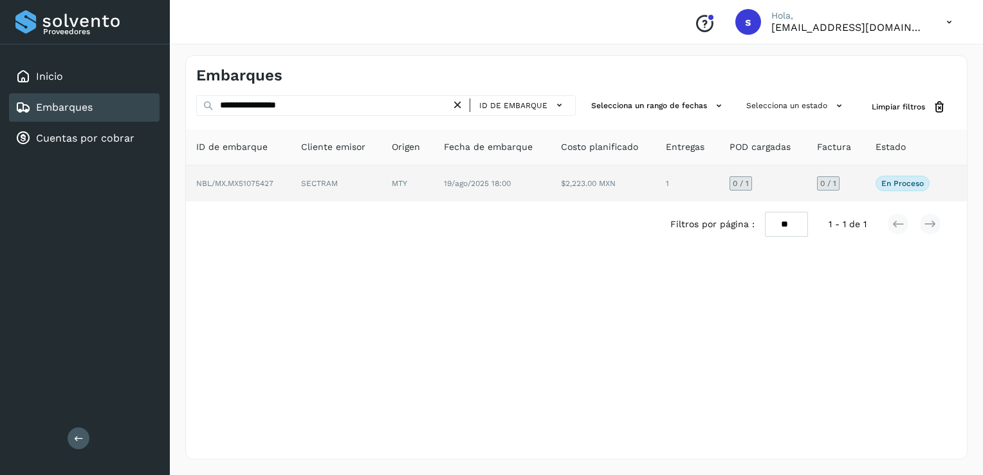
click at [255, 189] on td "NBL/MX.MX51075427" at bounding box center [238, 183] width 105 height 36
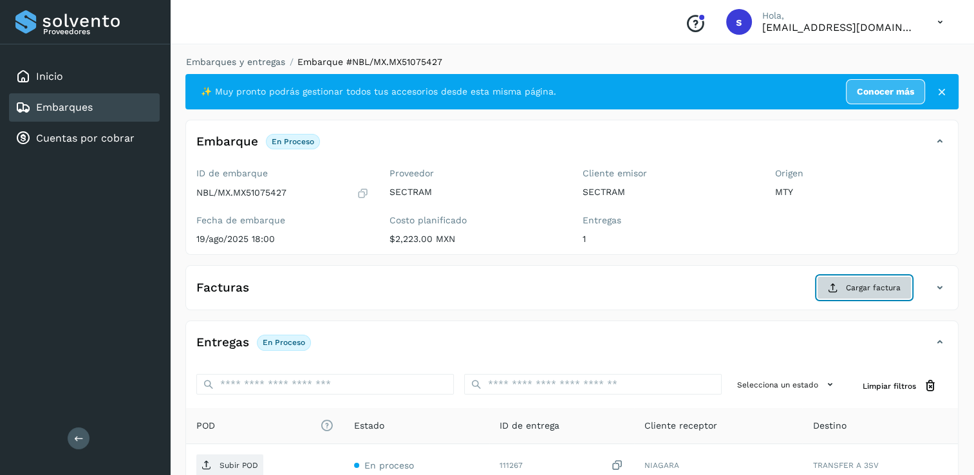
click at [857, 290] on span "Cargar factura" at bounding box center [873, 288] width 55 height 12
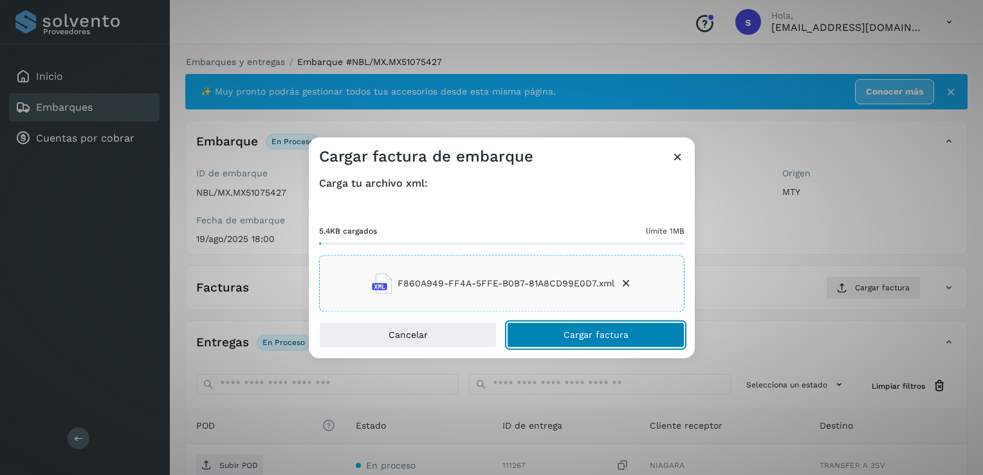
click at [575, 340] on button "Cargar factura" at bounding box center [596, 335] width 178 height 26
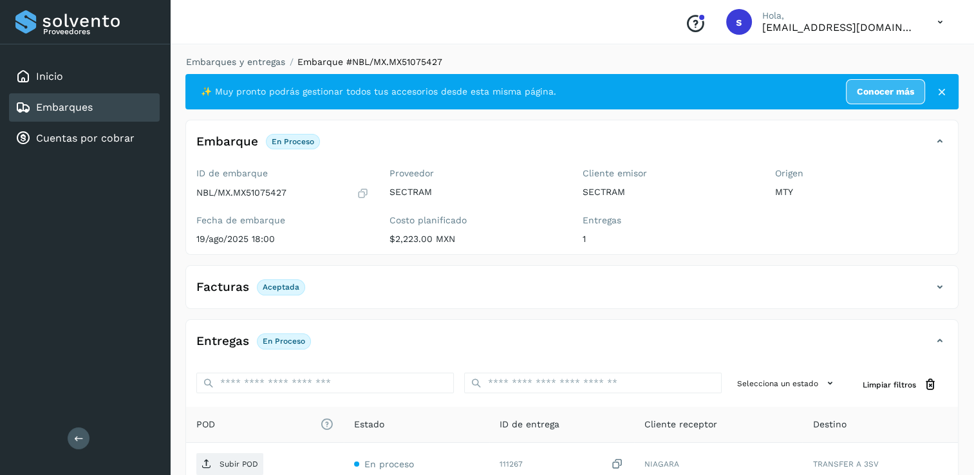
click at [241, 457] on span "Subir POD" at bounding box center [229, 464] width 67 height 21
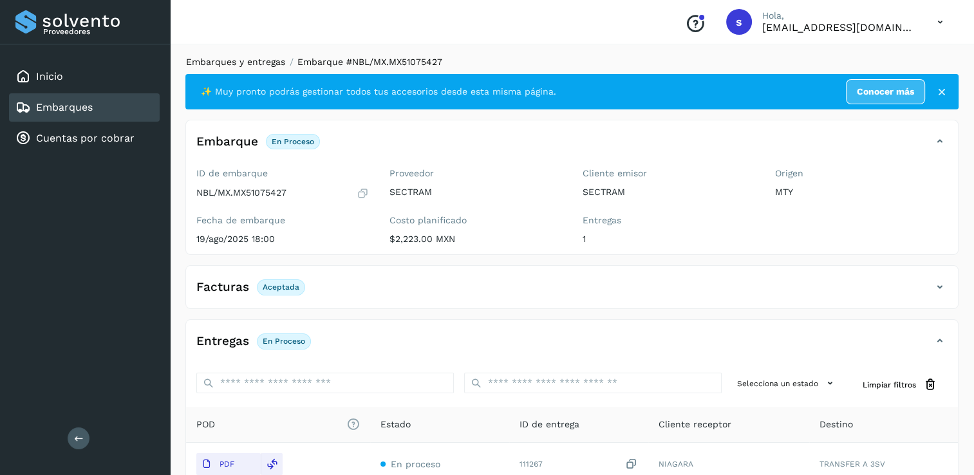
click at [268, 62] on link "Embarques y entregas" at bounding box center [235, 62] width 99 height 10
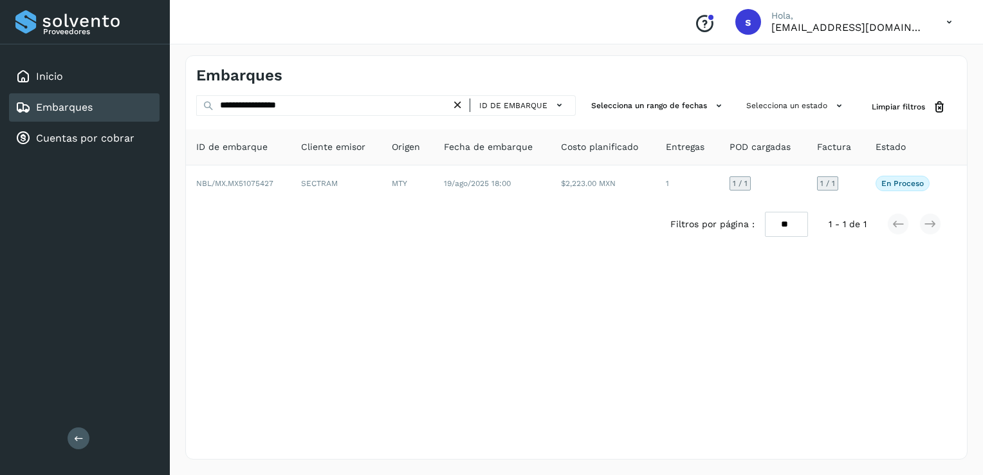
click at [456, 104] on icon at bounding box center [458, 105] width 14 height 14
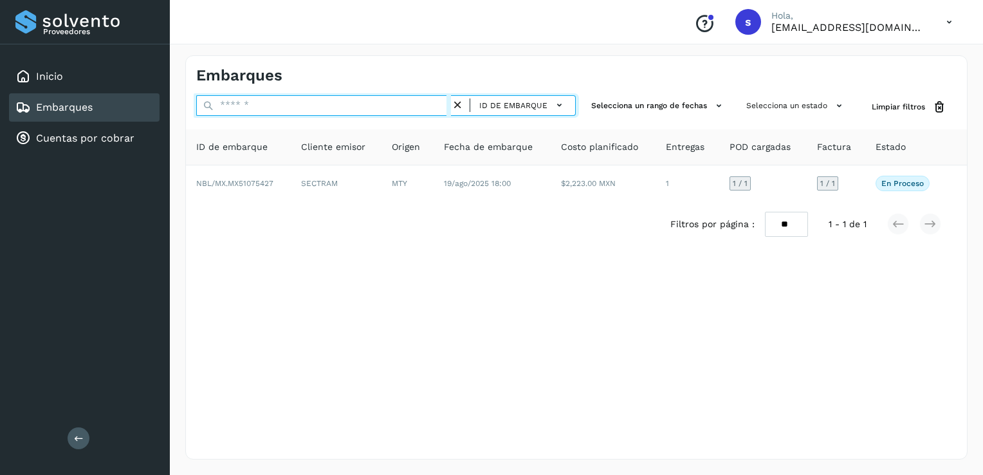
click at [422, 106] on input "text" at bounding box center [323, 105] width 255 height 21
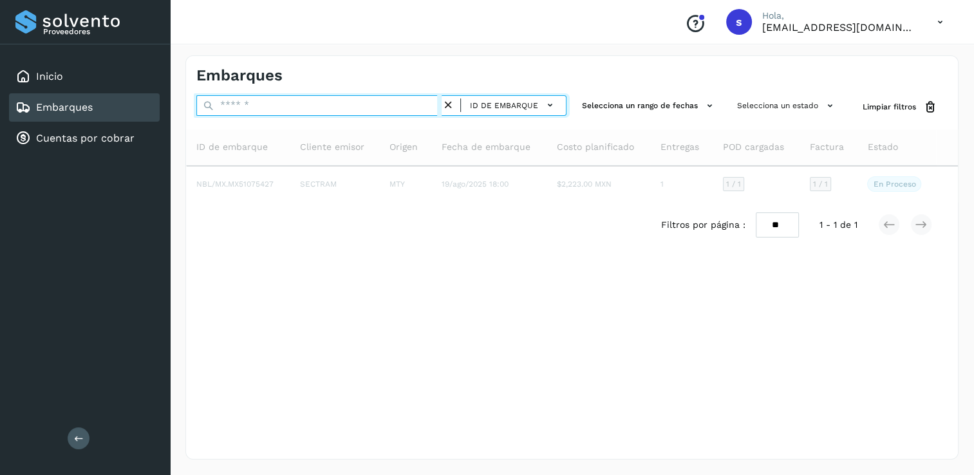
paste input "**********"
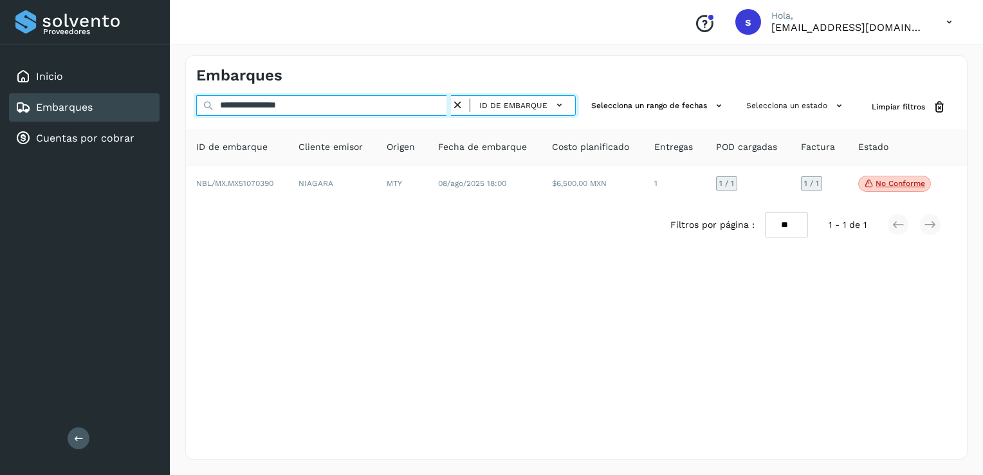
type input "**********"
